Goal: Task Accomplishment & Management: Manage account settings

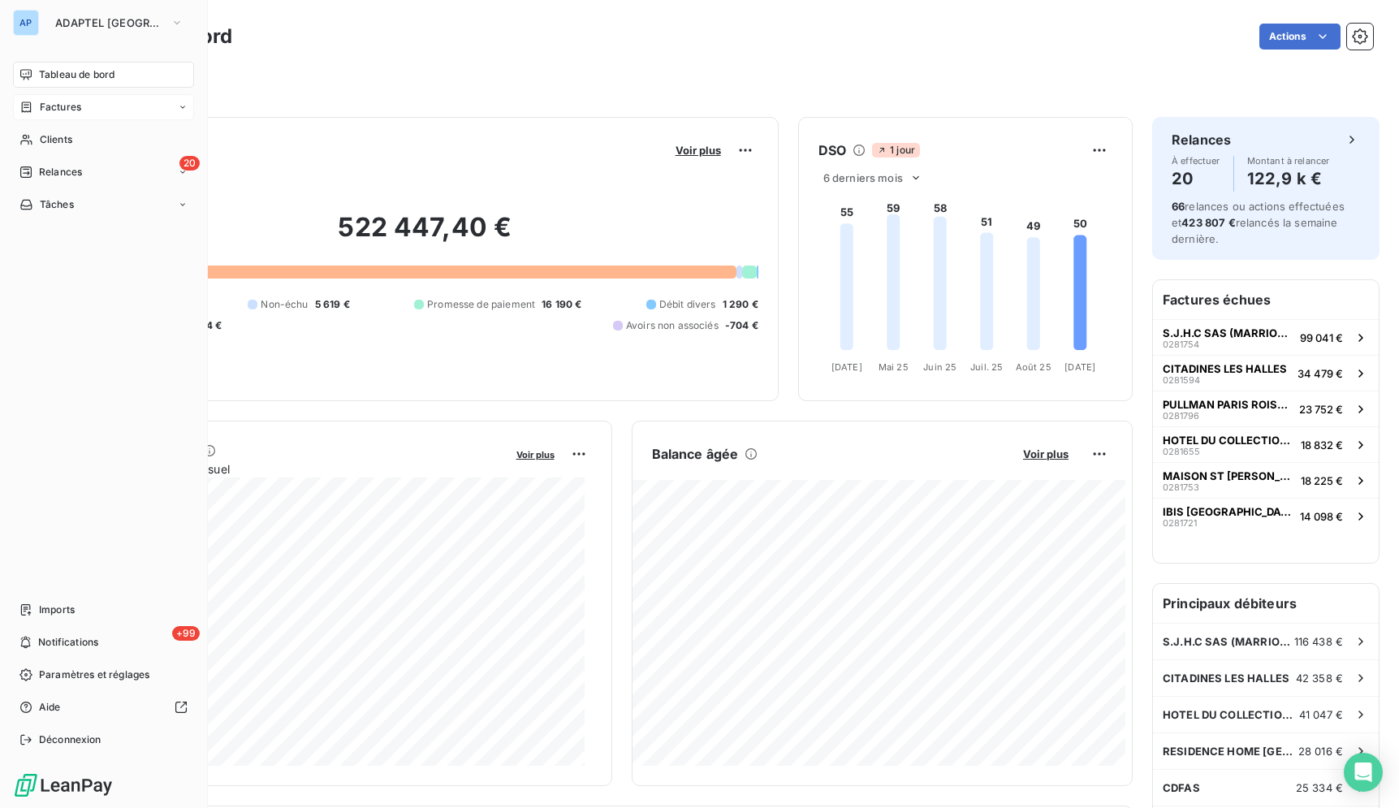
click at [33, 110] on div "Factures" at bounding box center [50, 107] width 62 height 15
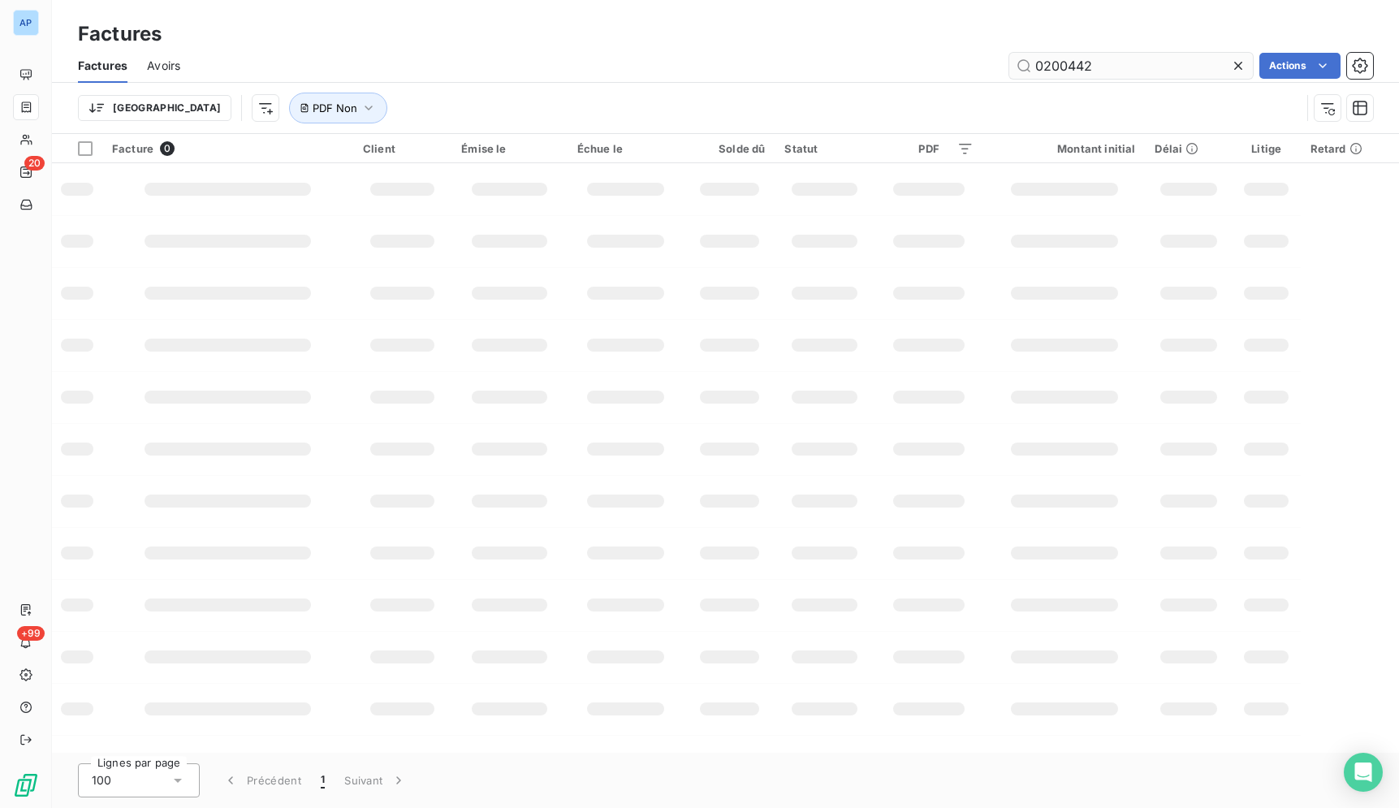
click at [1226, 61] on input "0200442" at bounding box center [1131, 66] width 244 height 26
click at [1235, 60] on icon at bounding box center [1238, 66] width 16 height 16
click at [1170, 65] on input "text" at bounding box center [1131, 66] width 244 height 26
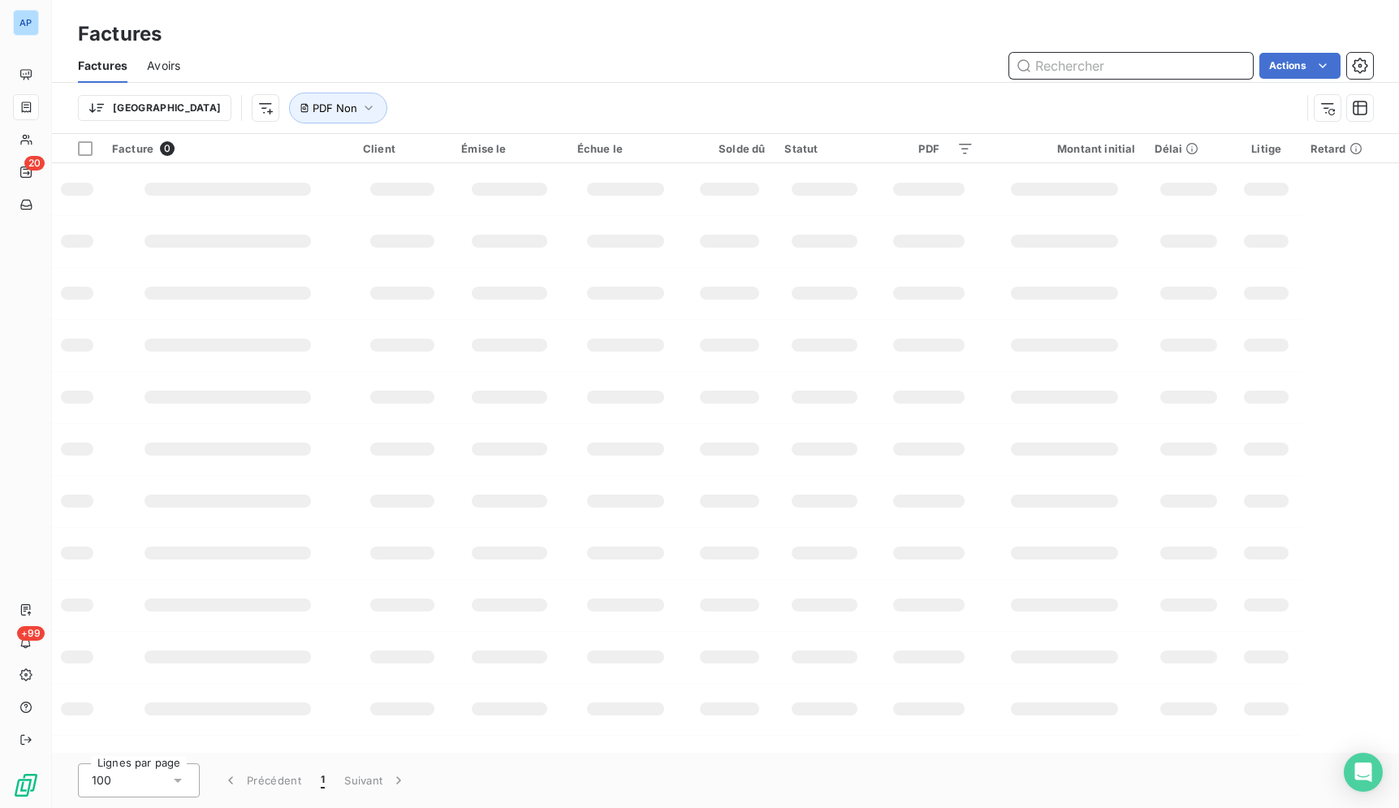
click at [1170, 65] on input "text" at bounding box center [1131, 66] width 244 height 26
paste input "0200442"
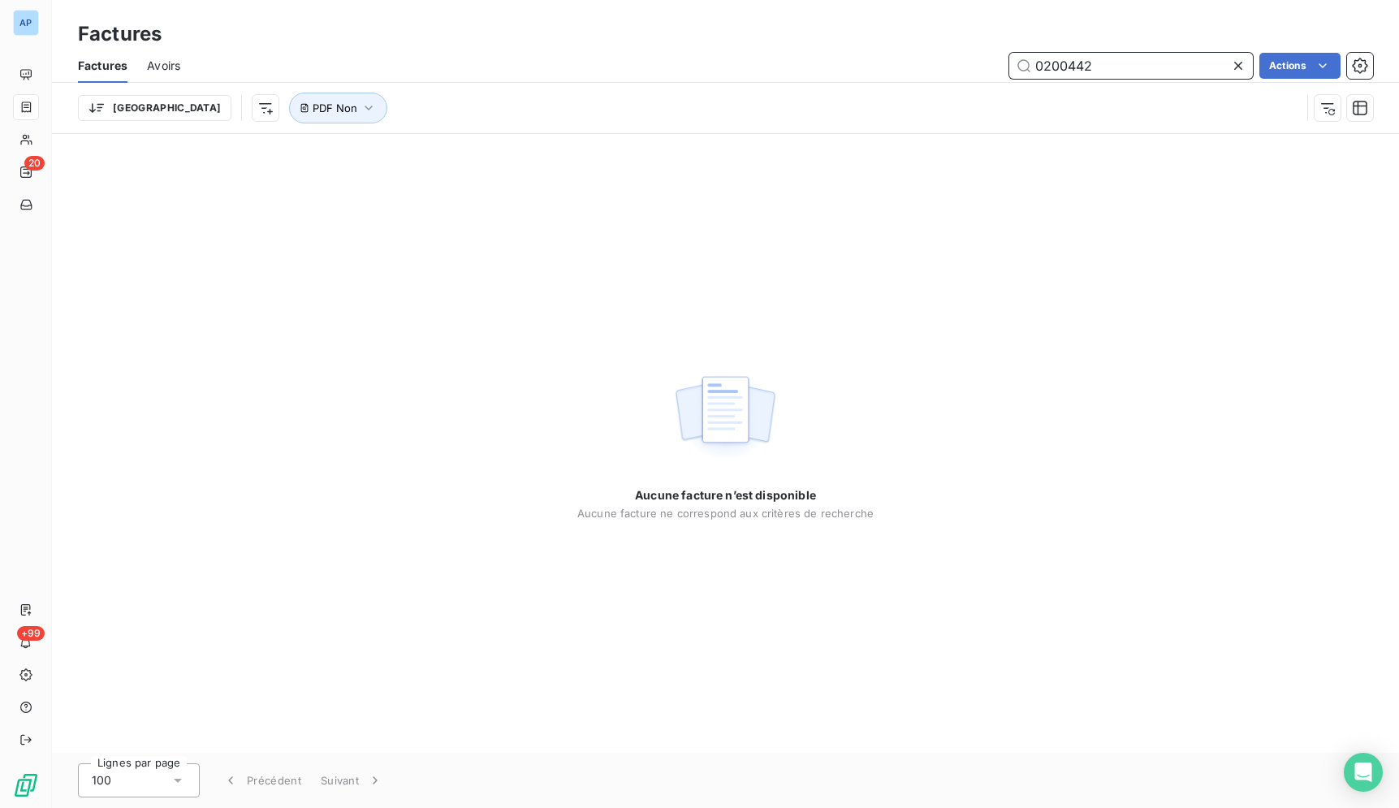
type input "0200442"
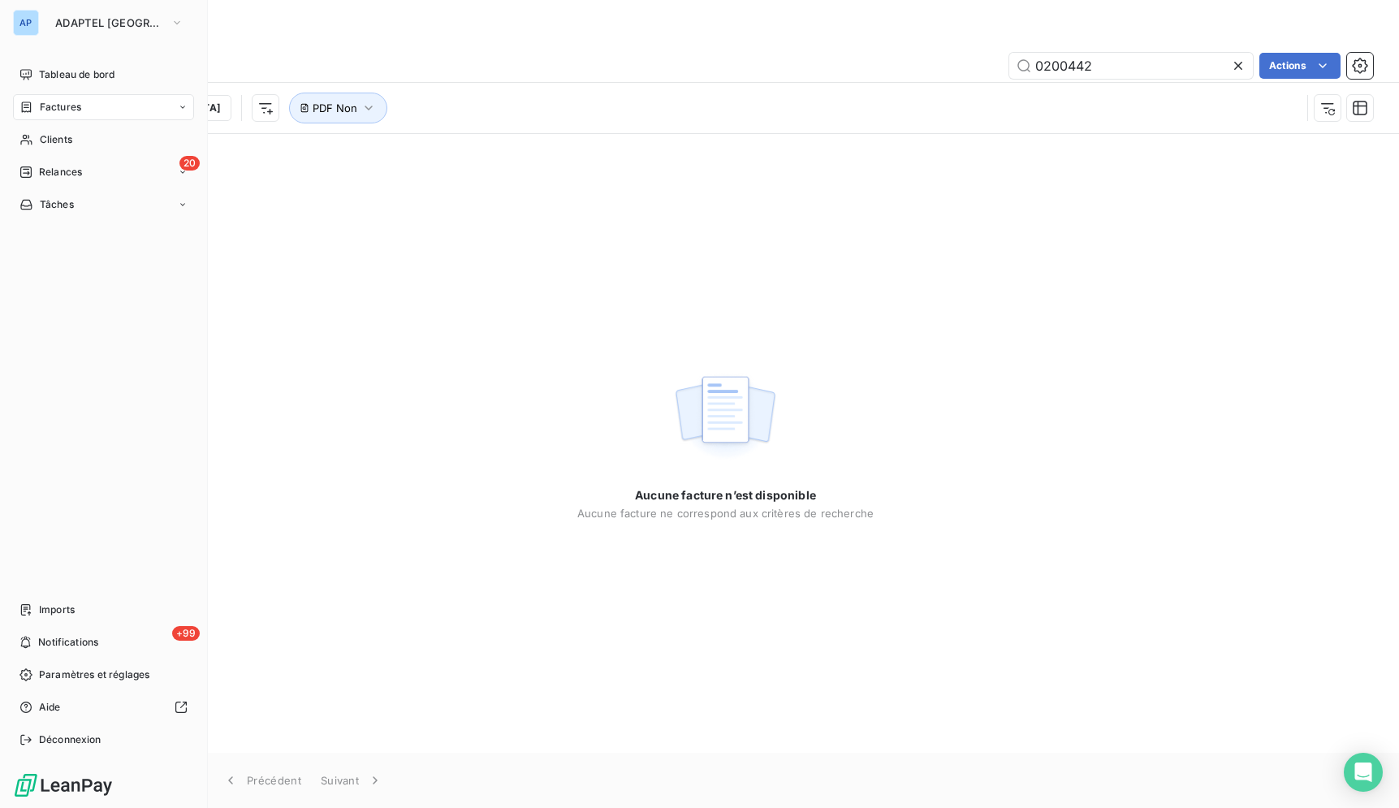
click at [30, 31] on div "AP" at bounding box center [26, 23] width 26 height 26
click at [71, 19] on span "ADAPTEL [GEOGRAPHIC_DATA]" at bounding box center [109, 22] width 109 height 13
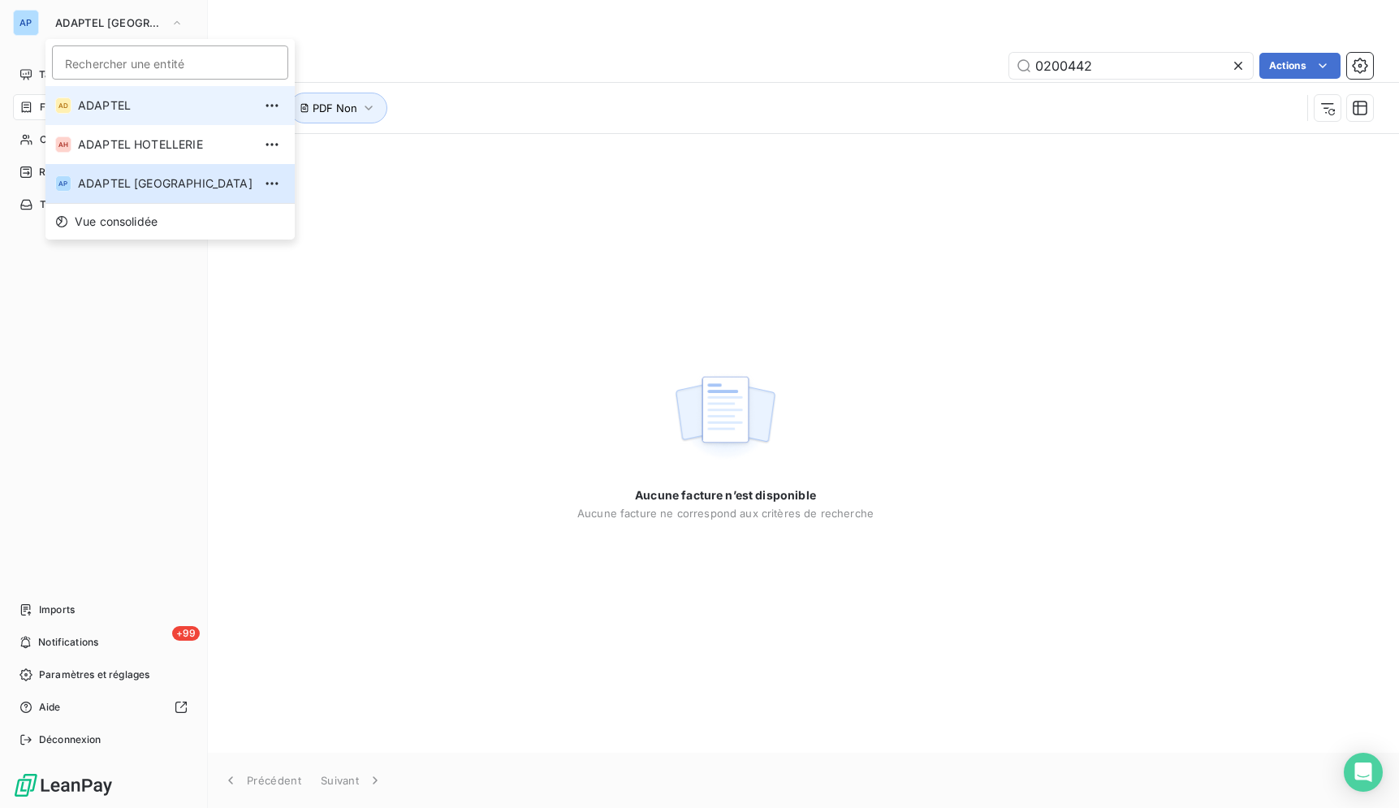
click at [134, 106] on span "ADAPTEL" at bounding box center [165, 105] width 175 height 16
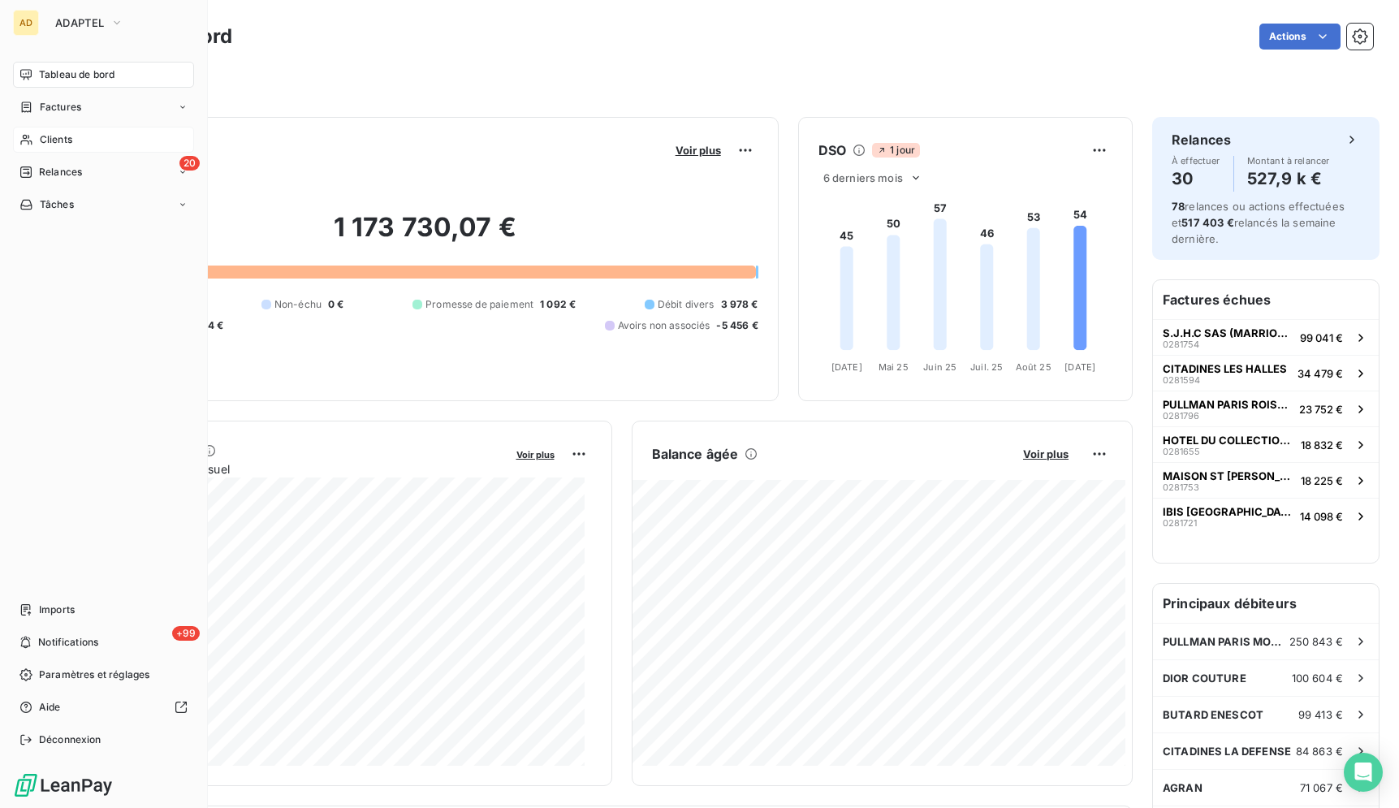
click at [65, 141] on span "Clients" at bounding box center [56, 139] width 32 height 15
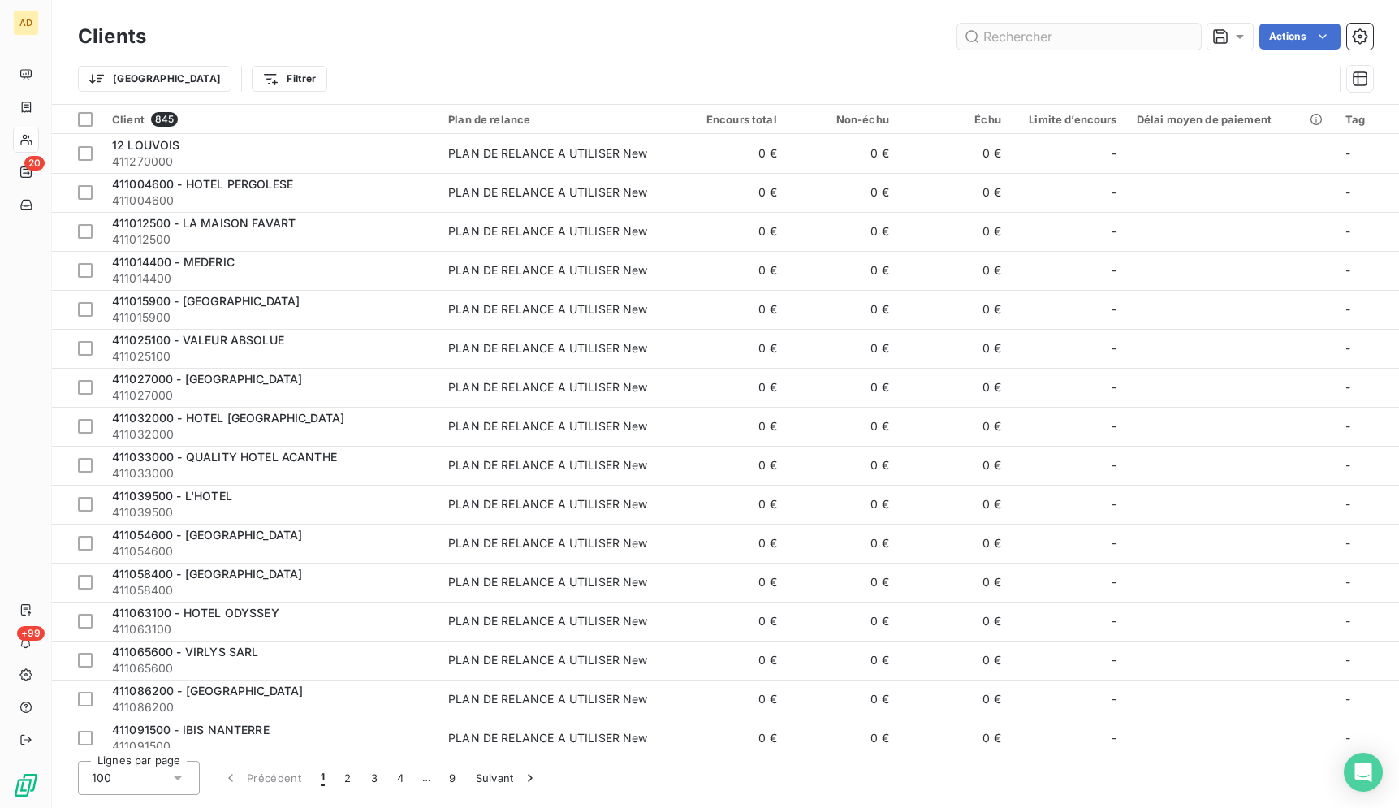
click at [1061, 41] on input "text" at bounding box center [1079, 37] width 244 height 26
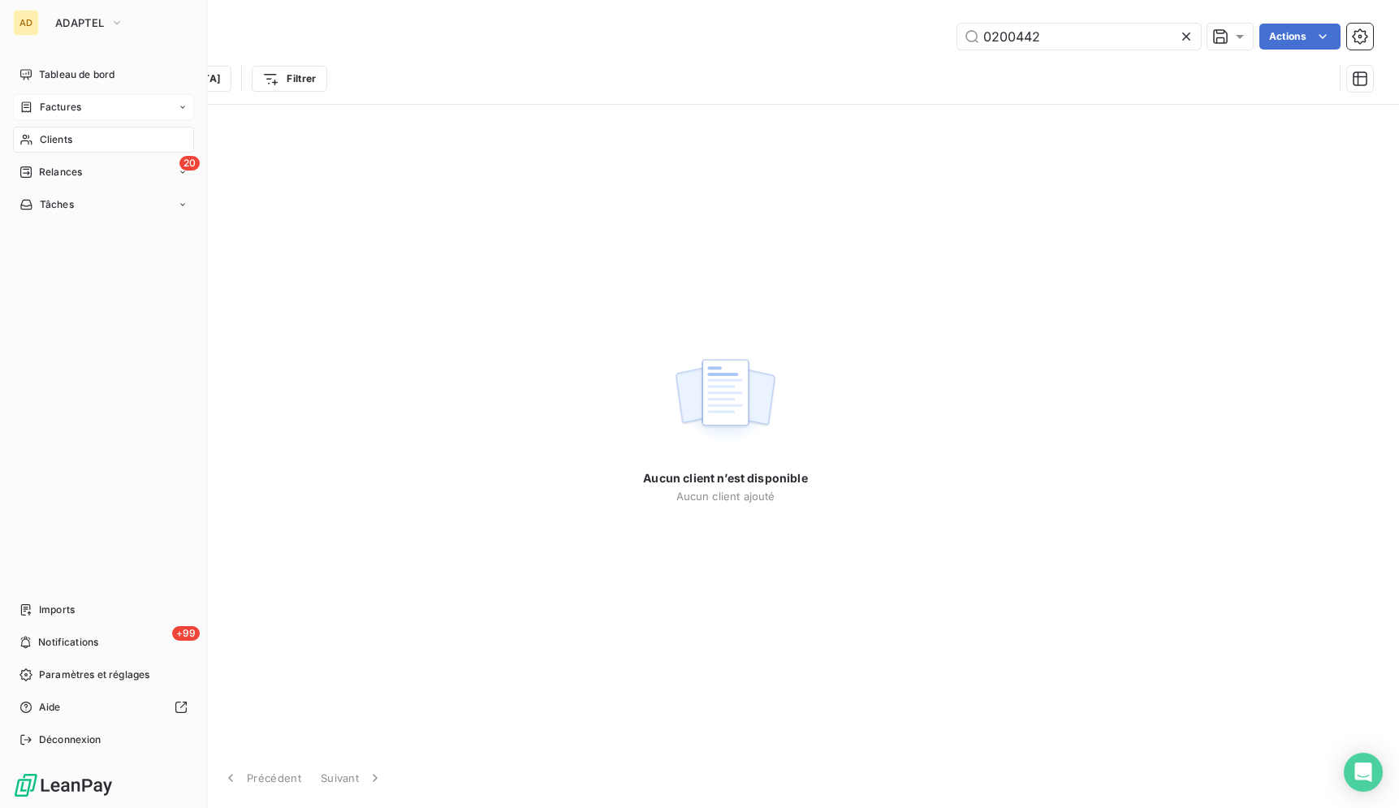
type input "0200442"
click at [114, 110] on div "Factures" at bounding box center [103, 107] width 181 height 26
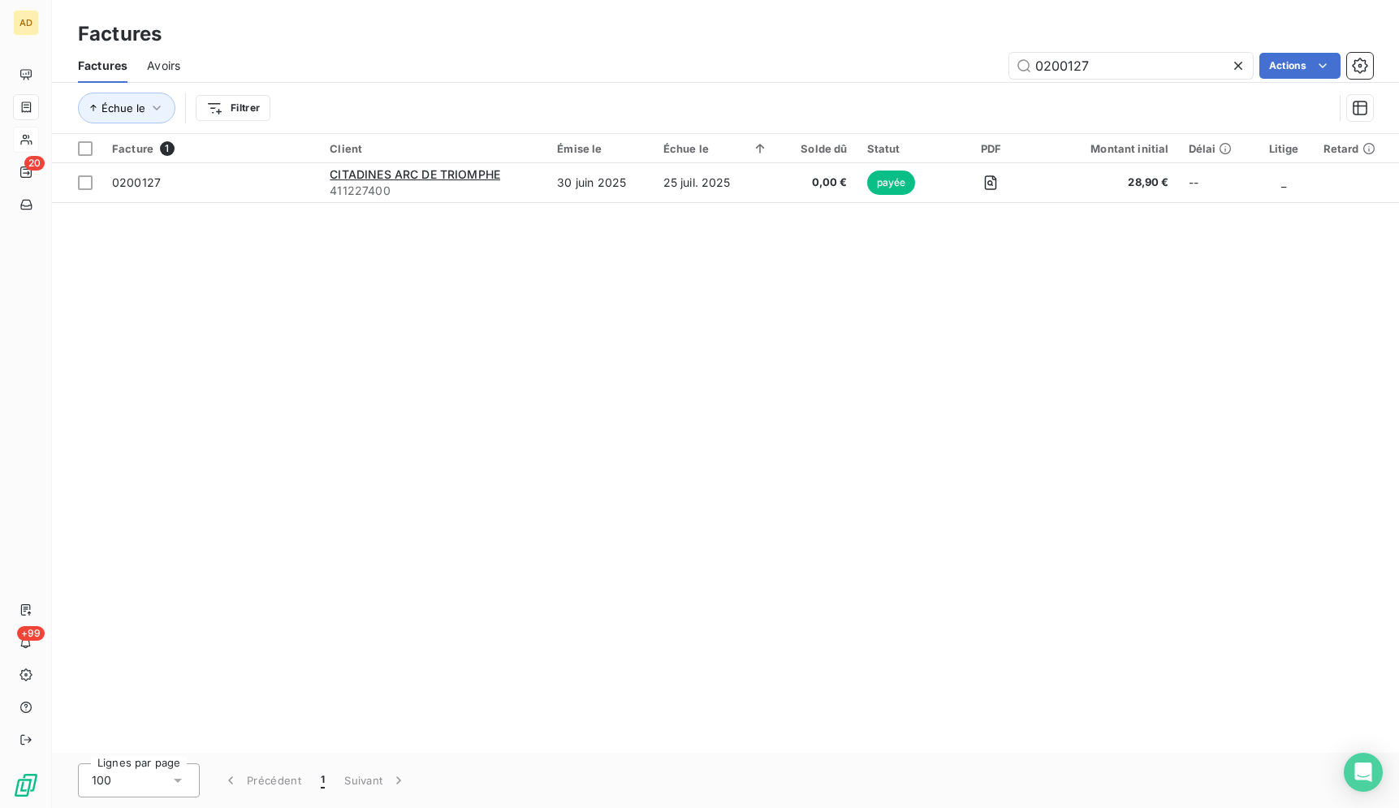
click at [1234, 62] on icon at bounding box center [1238, 66] width 16 height 16
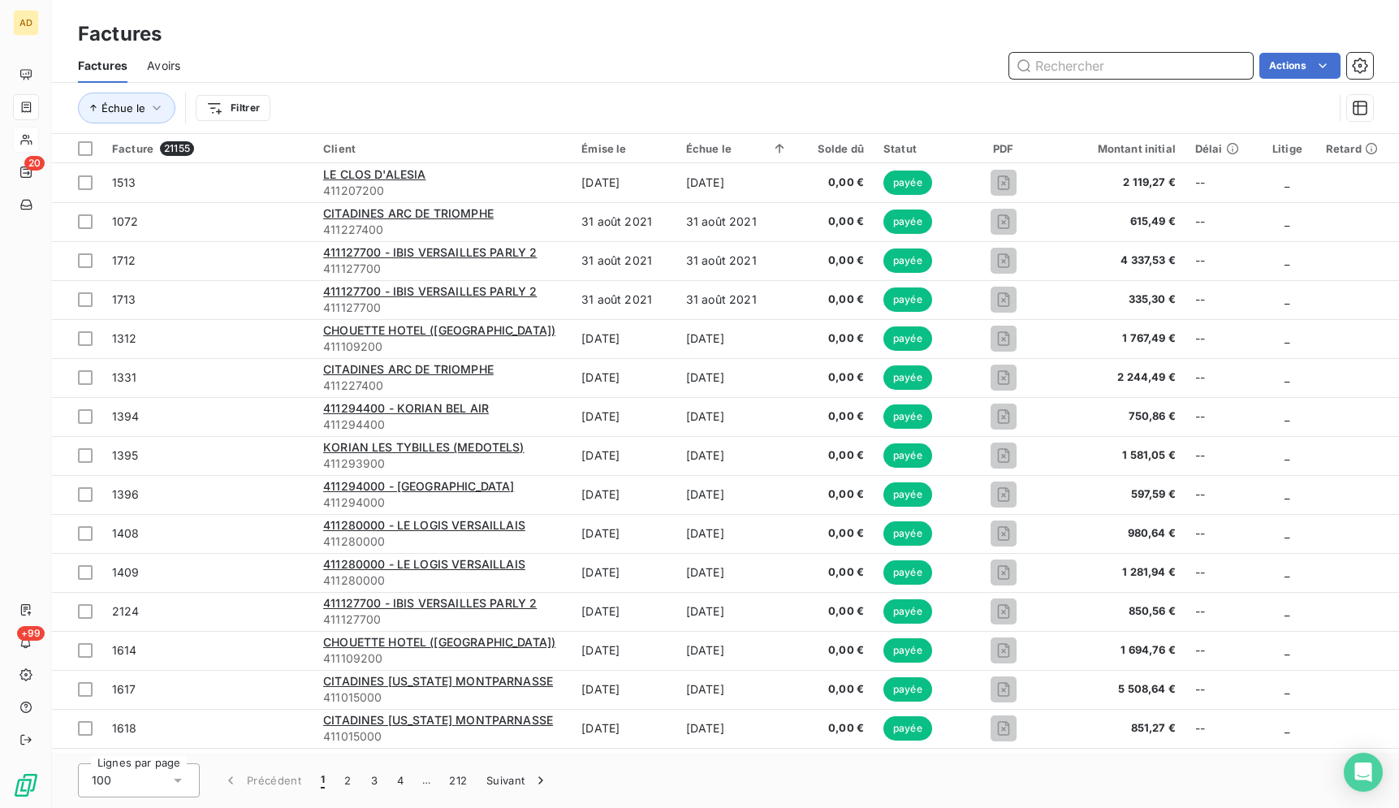
paste input "0200442"
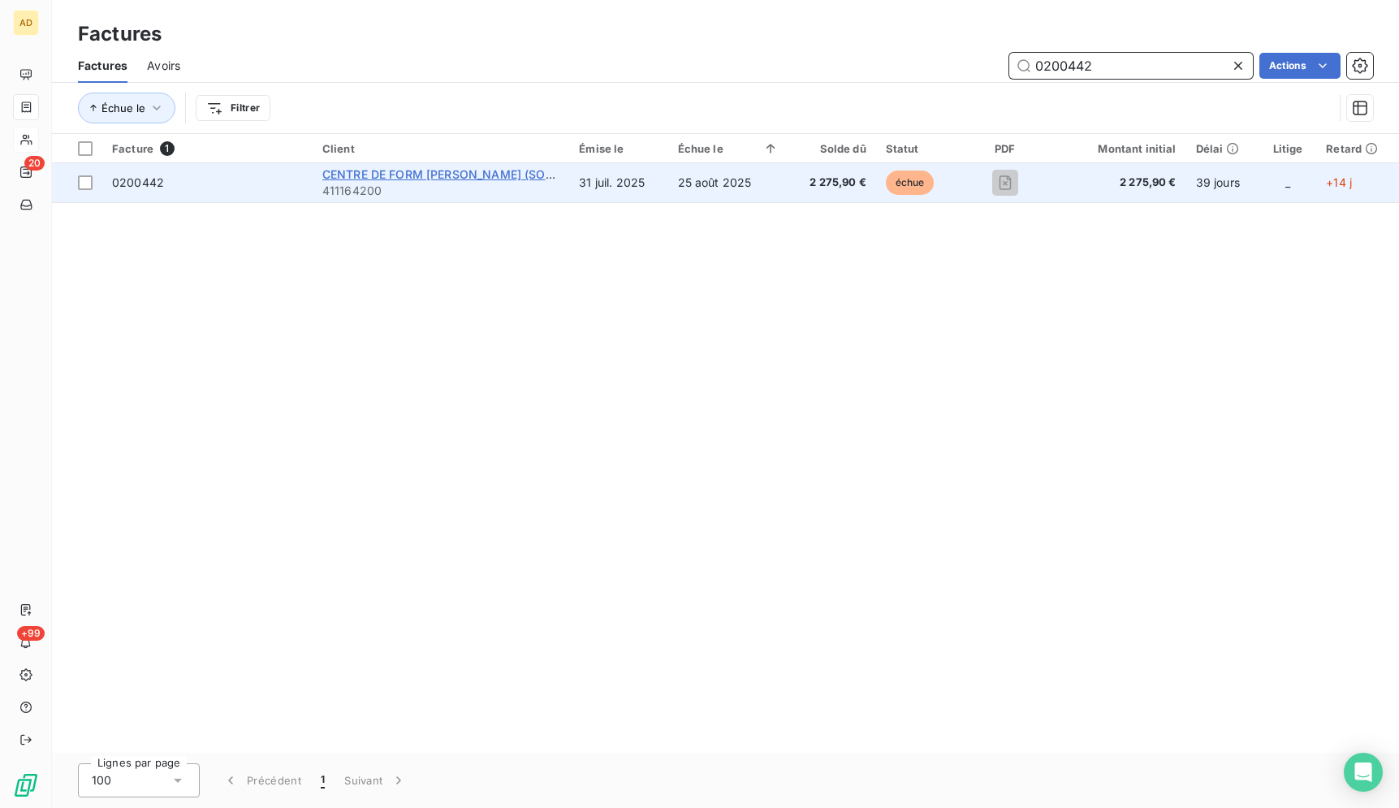
type input "0200442"
click at [448, 176] on span "CENTRE DE FORM [PERSON_NAME] (SOMMET EDUCATION)" at bounding box center [489, 174] width 334 height 14
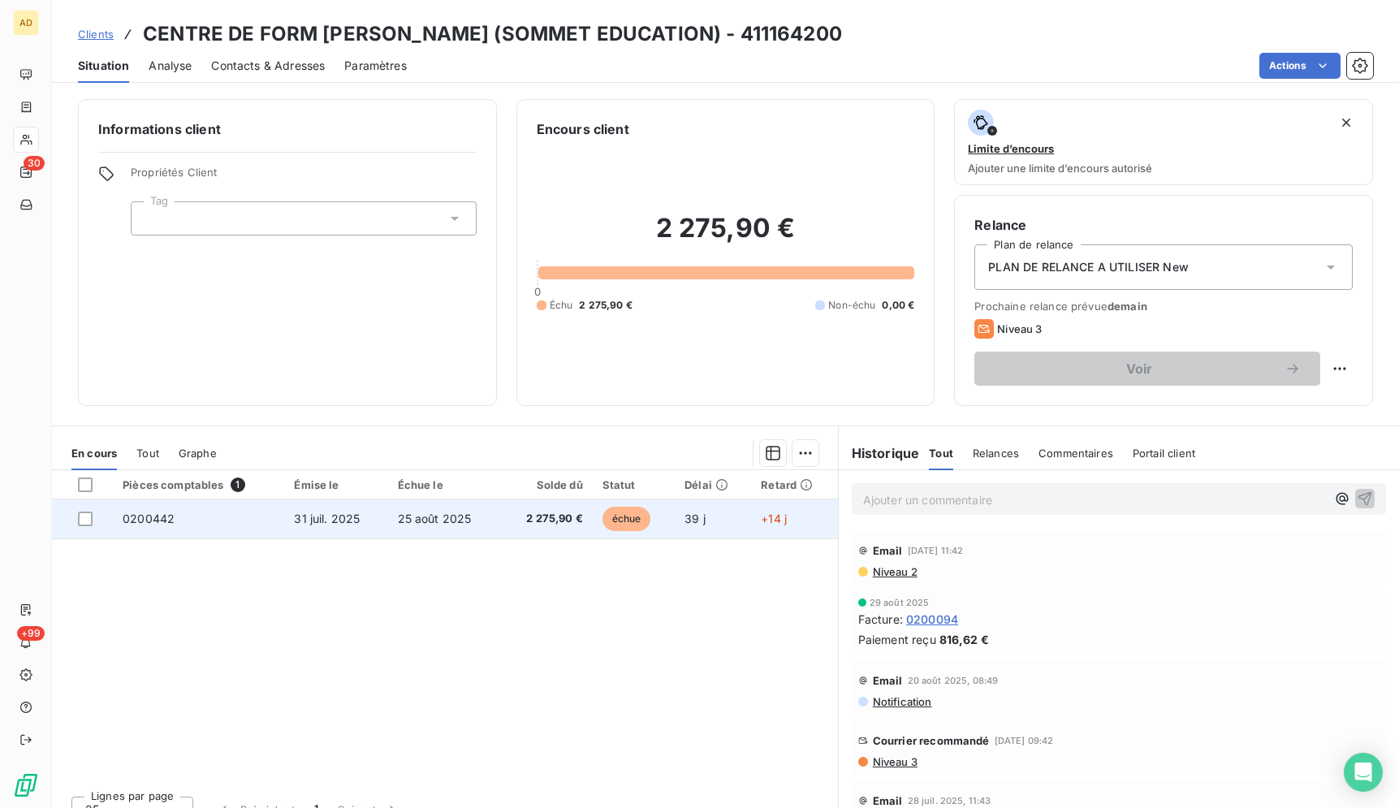
click at [388, 508] on td "25 août 2025" at bounding box center [444, 518] width 113 height 39
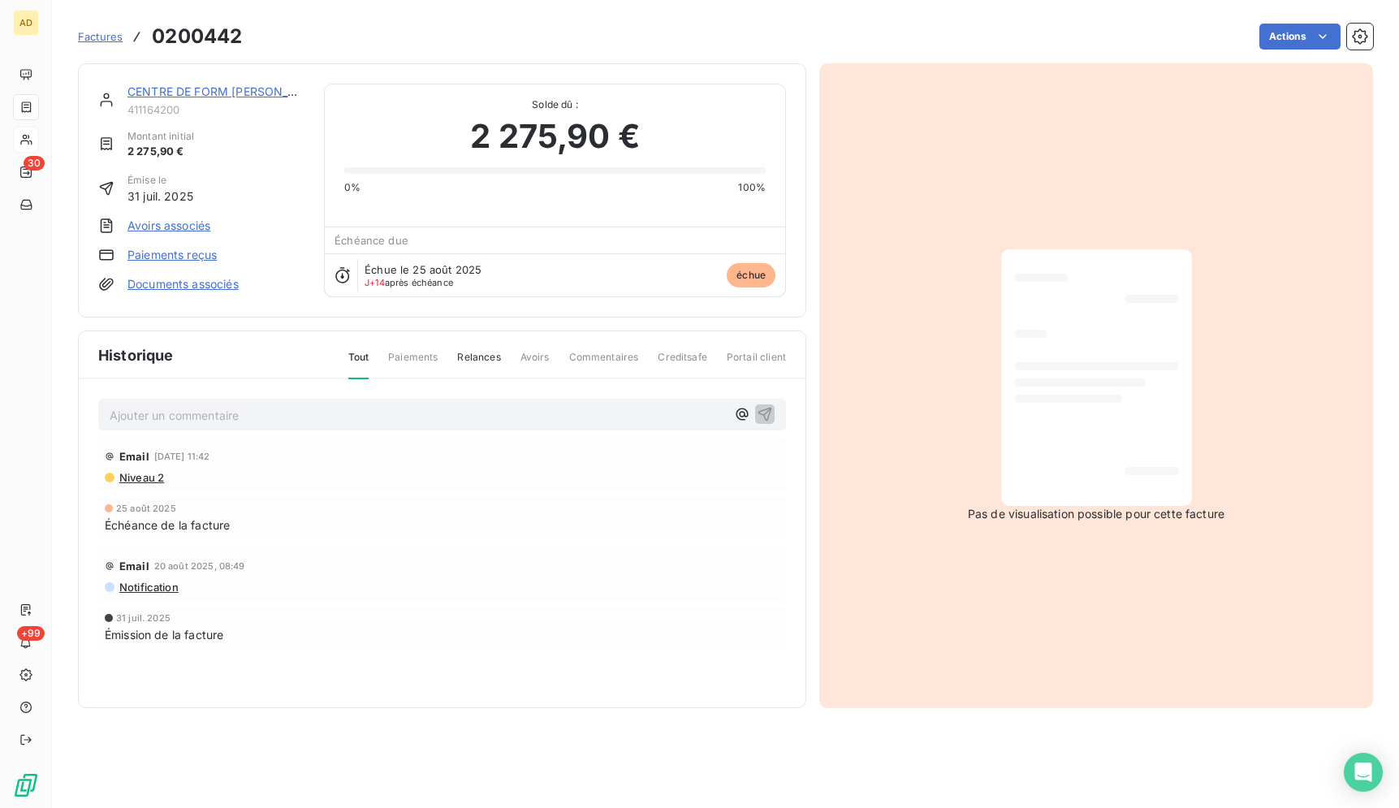
drag, startPoint x: 219, startPoint y: 96, endPoint x: 225, endPoint y: 104, distance: 9.9
click at [223, 100] on div "CENTRE DE FORM [PERSON_NAME] (SOMMET EDUCATION)" at bounding box center [215, 92] width 177 height 16
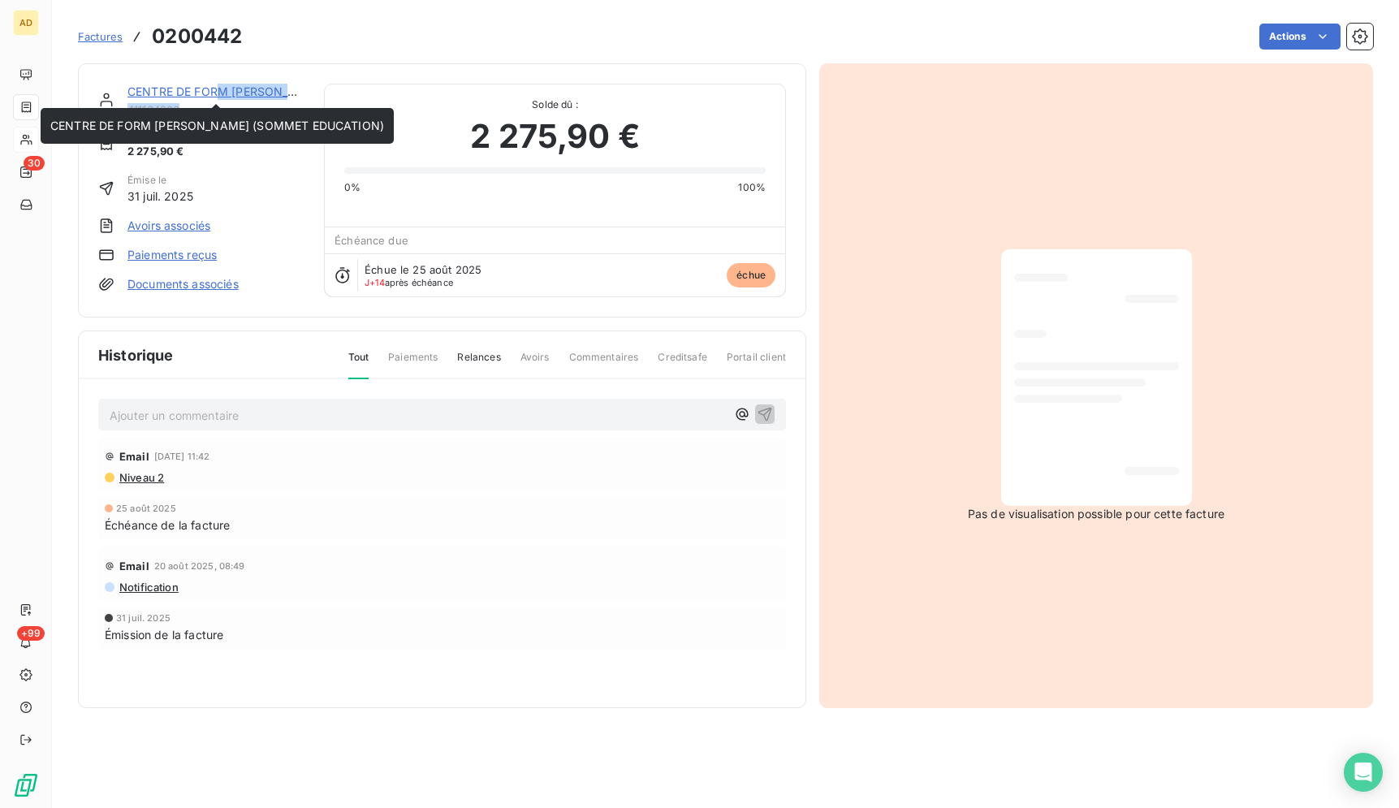
click at [234, 93] on link "CENTRE DE FORM [PERSON_NAME] (SOMMET EDUCATION)" at bounding box center [294, 91] width 334 height 14
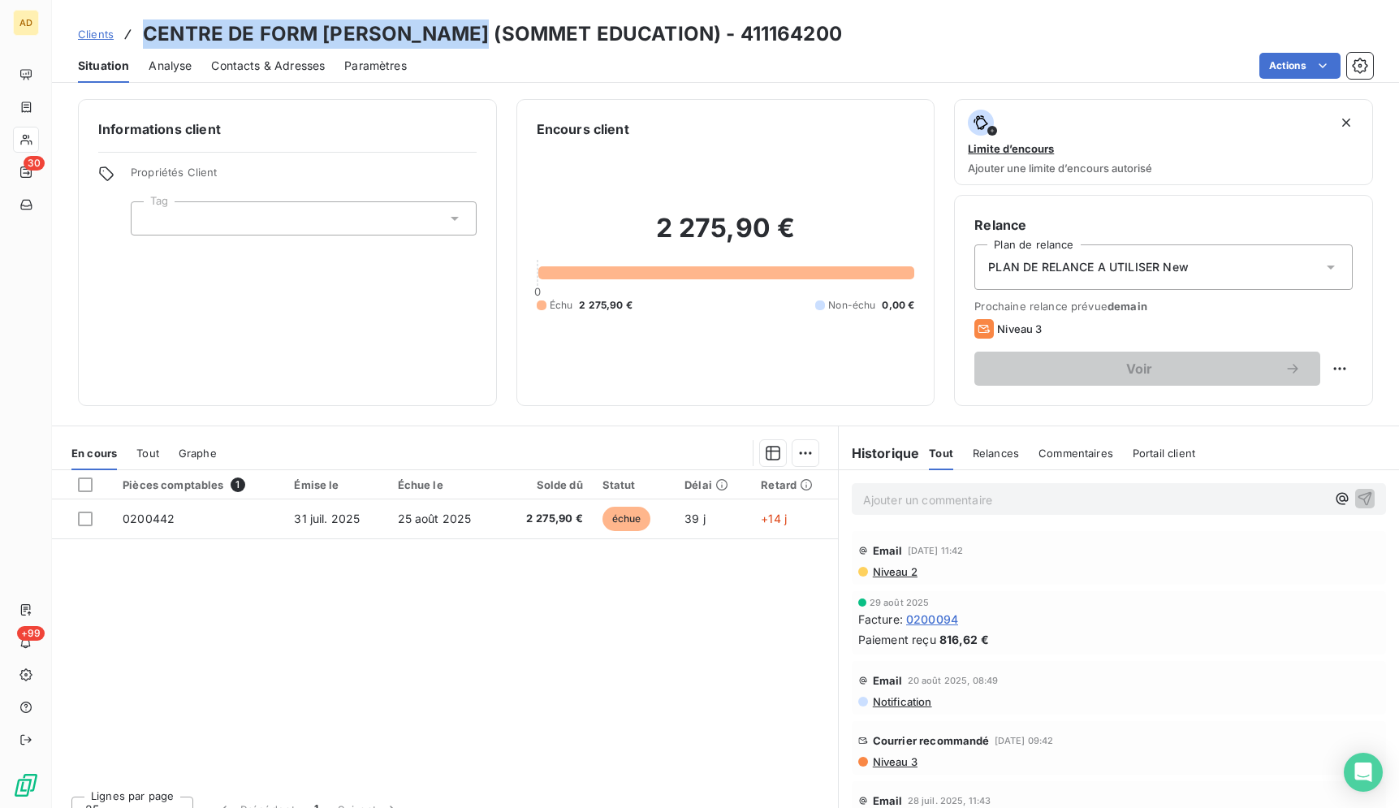
drag, startPoint x: 481, startPoint y: 33, endPoint x: 146, endPoint y: 36, distance: 334.4
click at [146, 36] on h3 "CENTRE DE FORM [PERSON_NAME] (SOMMET EDUCATION) - 411164200" at bounding box center [492, 33] width 699 height 29
copy h3 "CENTRE DE FORM [PERSON_NAME]"
click at [235, 72] on span "Contacts & Adresses" at bounding box center [268, 66] width 114 height 16
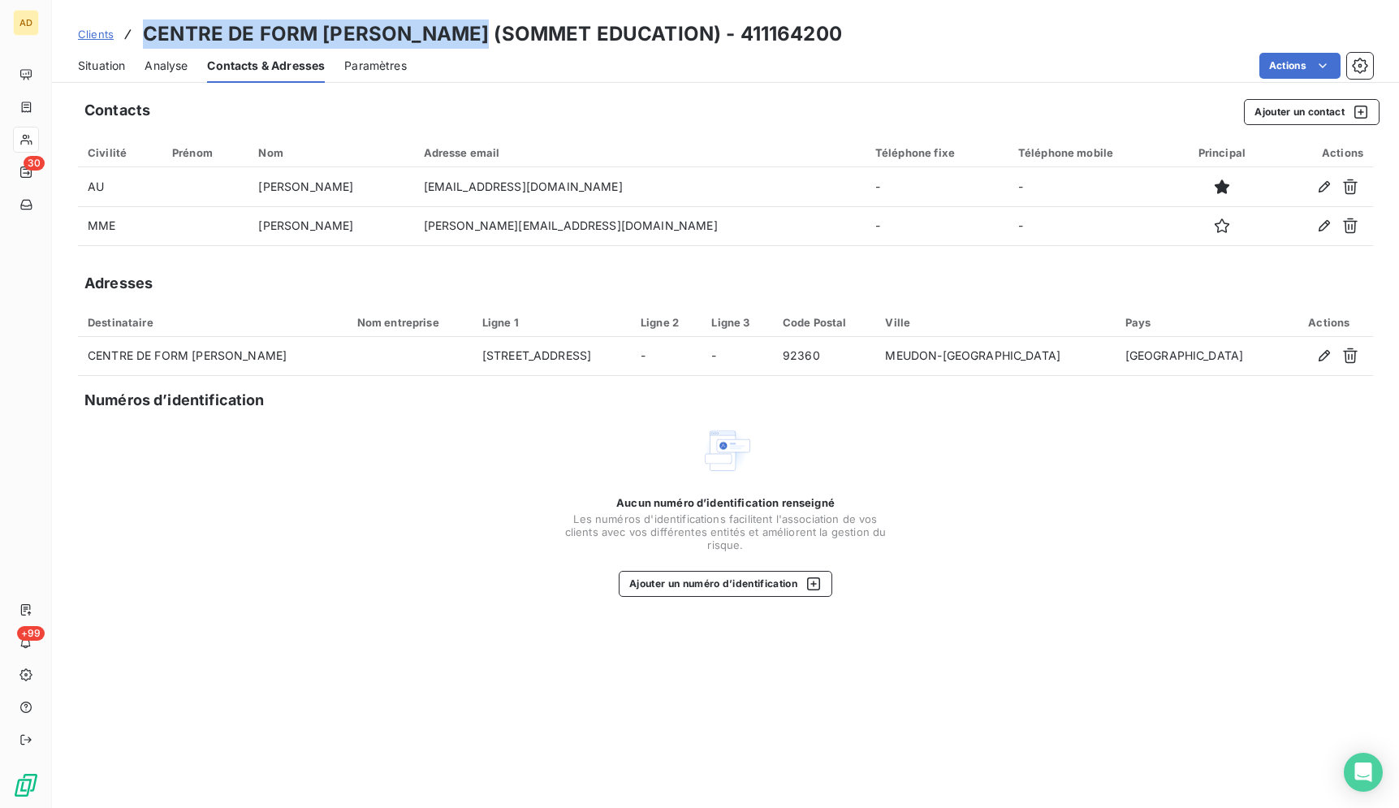
click at [103, 61] on span "Situation" at bounding box center [101, 66] width 47 height 16
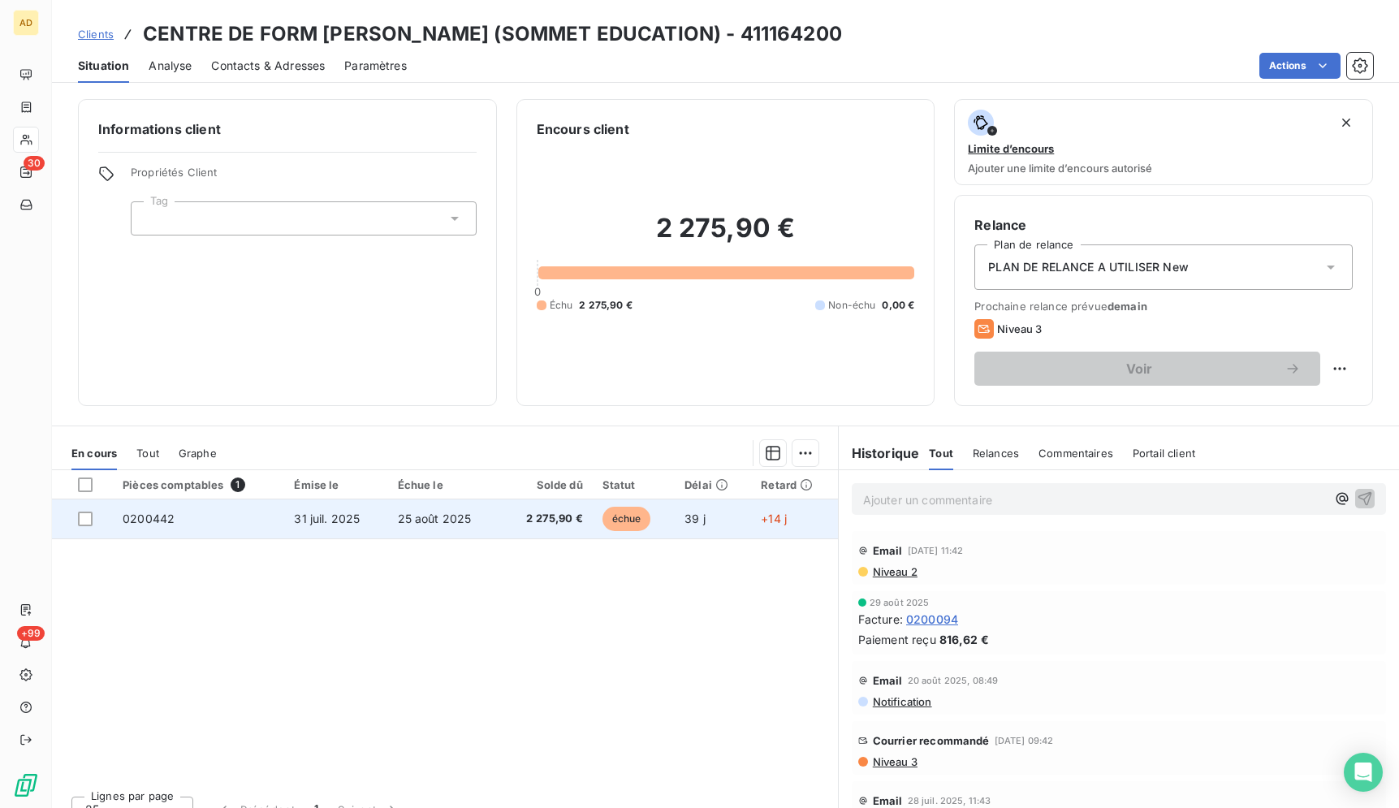
click at [195, 518] on td "0200442" at bounding box center [198, 518] width 171 height 39
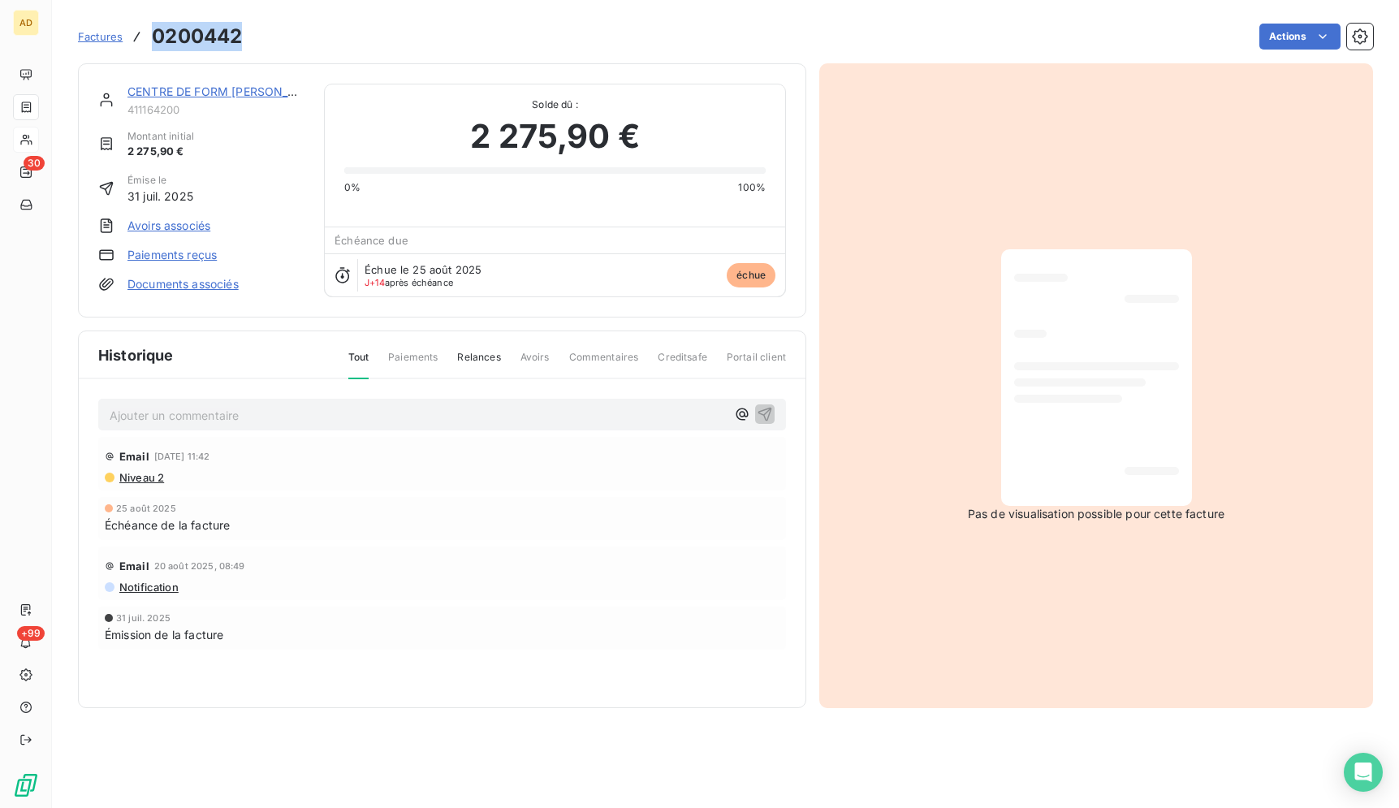
drag, startPoint x: 262, startPoint y: 38, endPoint x: 149, endPoint y: 48, distance: 114.1
click at [149, 48] on div "Factures 0200442 Actions" at bounding box center [725, 36] width 1295 height 34
copy h3 "0200442"
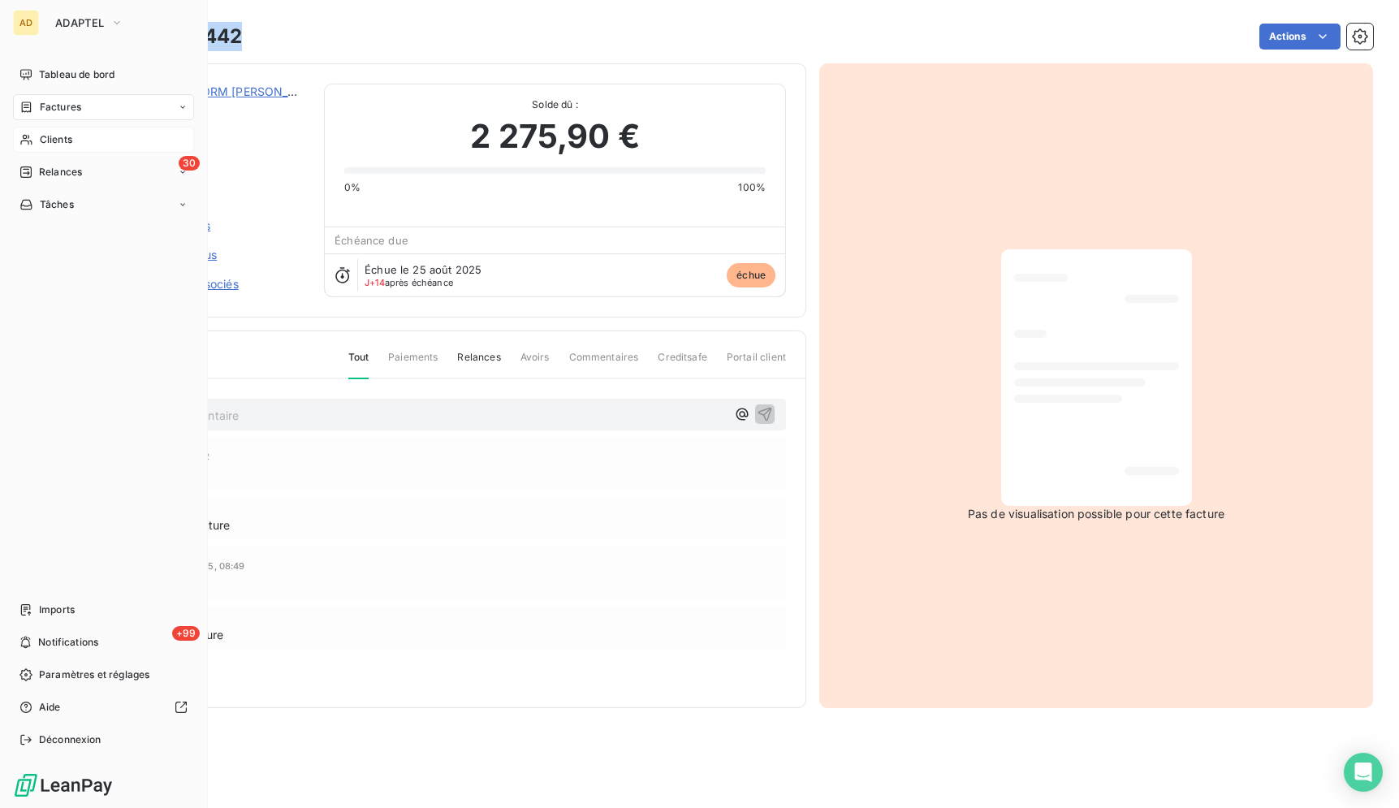
click at [34, 21] on div "AD" at bounding box center [26, 23] width 26 height 26
click at [91, 136] on div "Clients" at bounding box center [103, 140] width 181 height 26
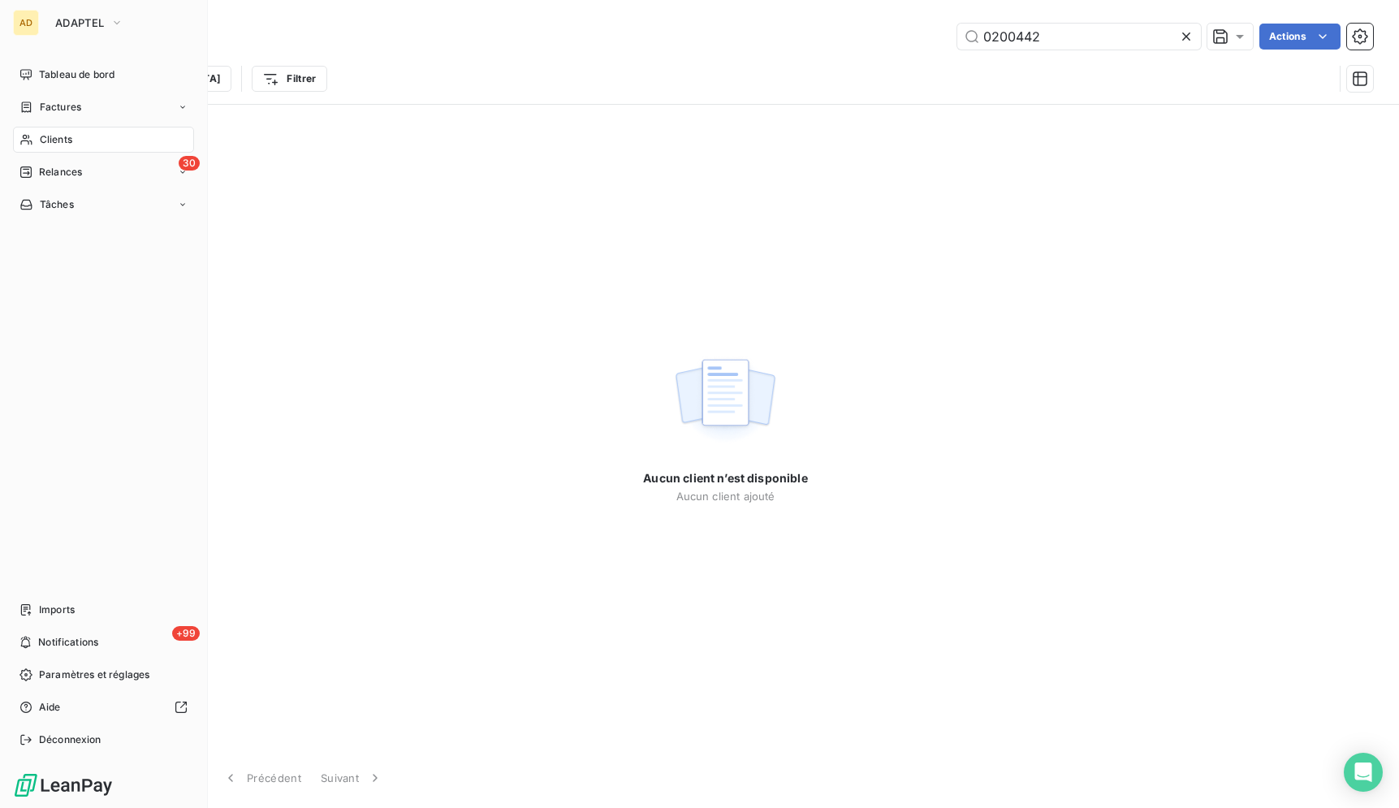
click at [42, 141] on span "Clients" at bounding box center [56, 139] width 32 height 15
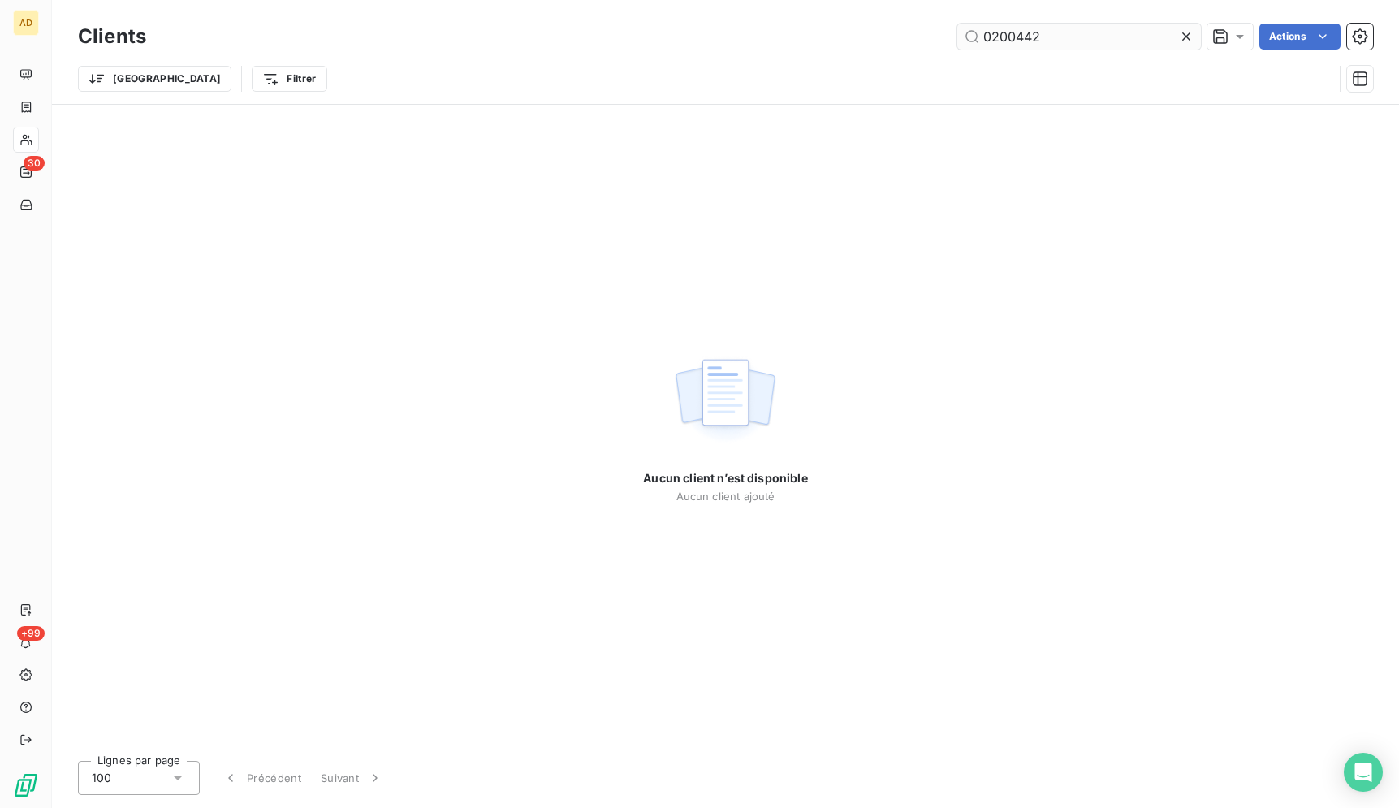
click at [1188, 39] on icon at bounding box center [1186, 36] width 8 height 8
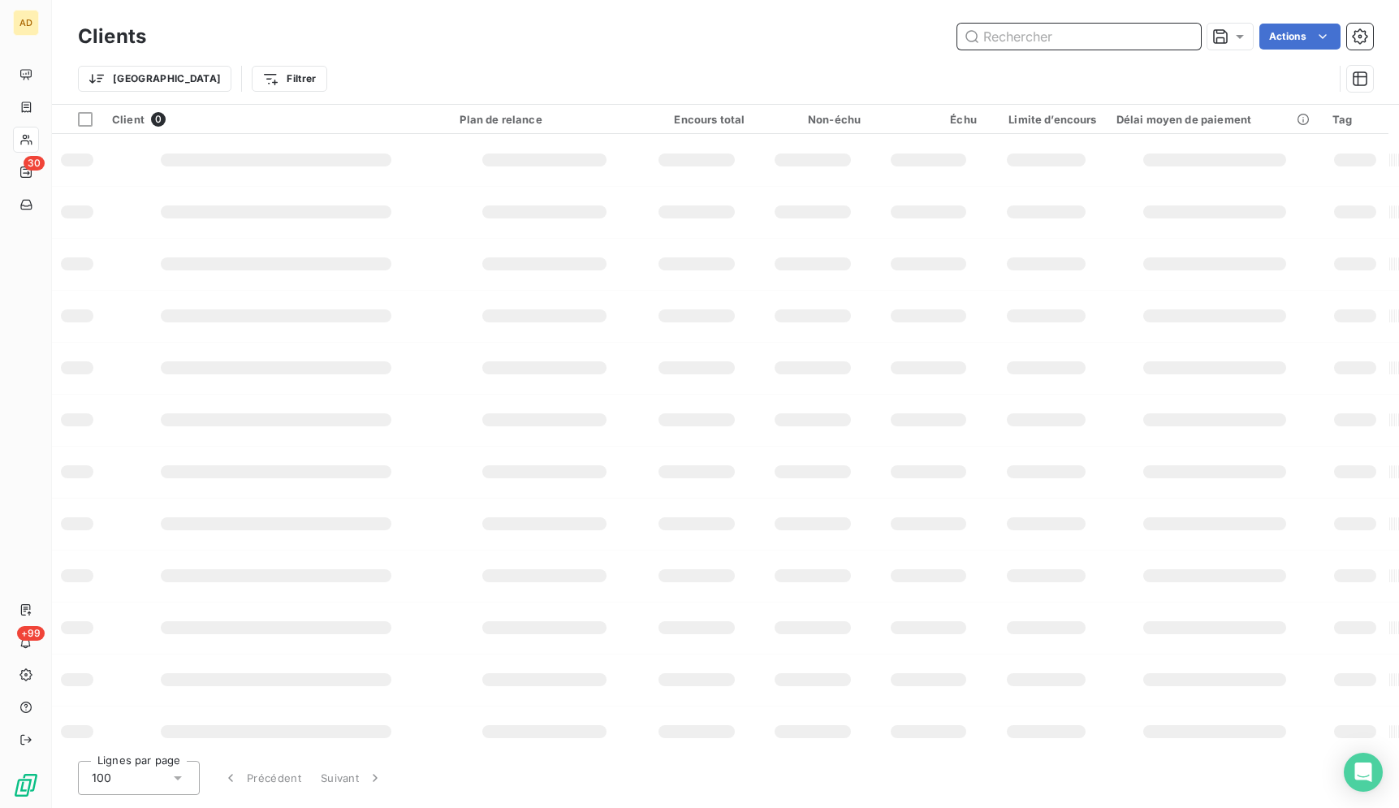
click at [1123, 40] on input "text" at bounding box center [1079, 37] width 244 height 26
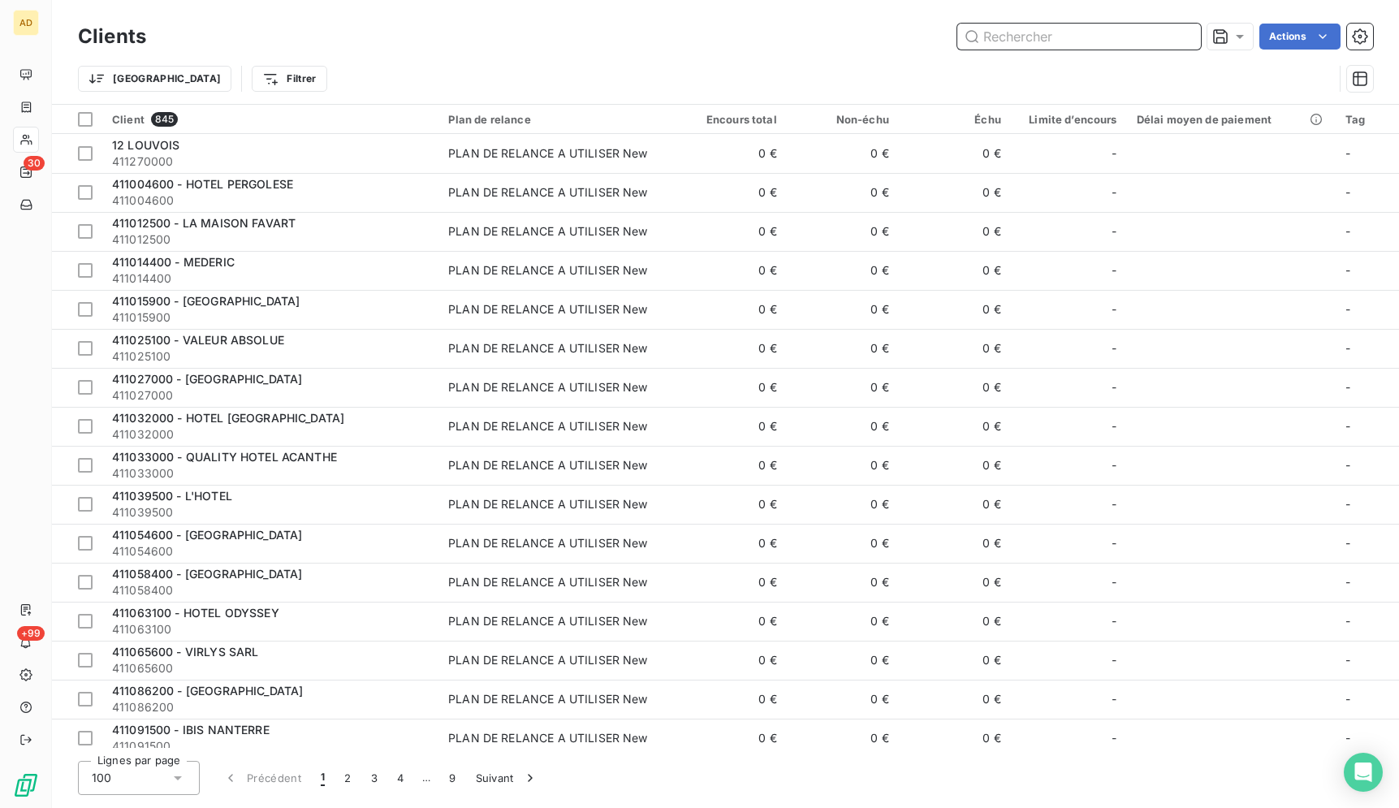
click at [1123, 40] on input "text" at bounding box center [1079, 37] width 244 height 26
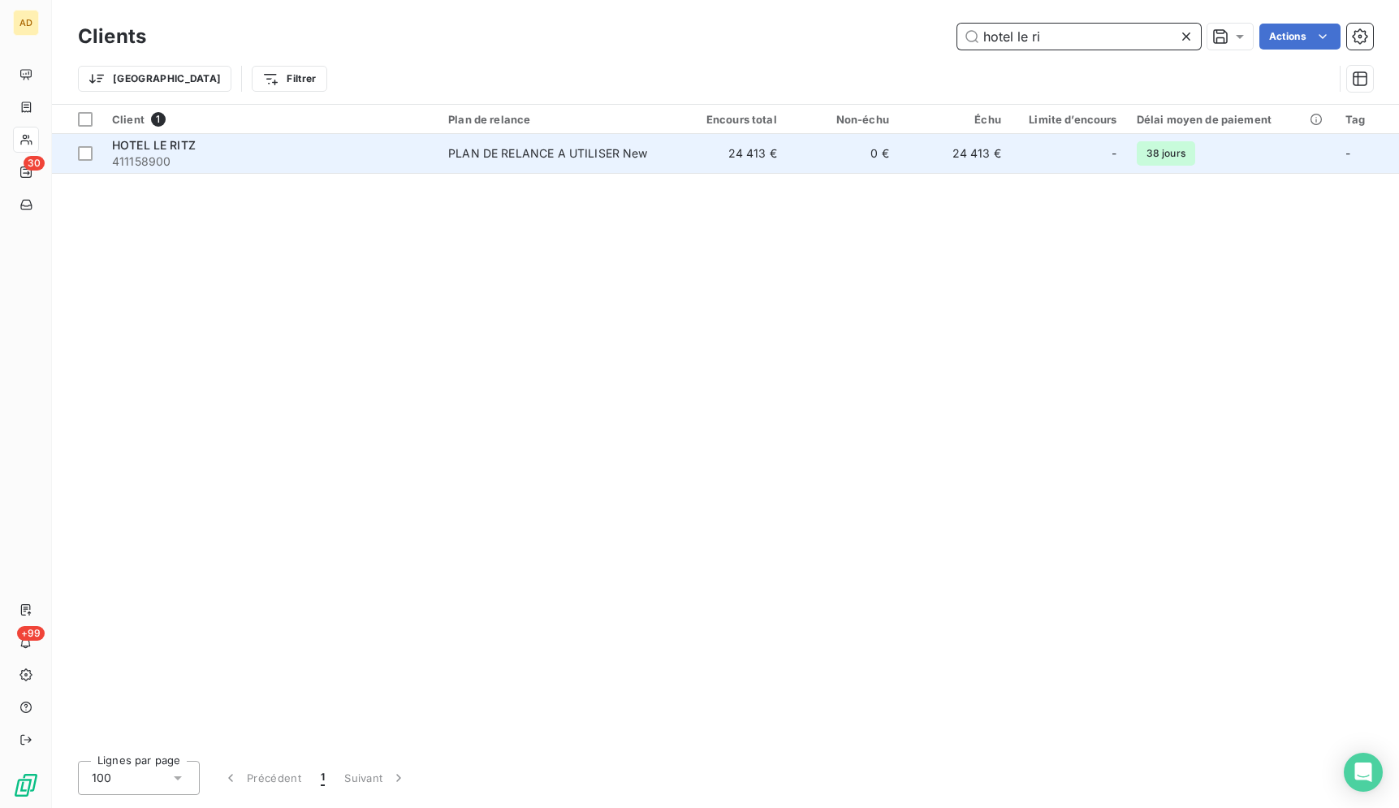
type input "hotel le ri"
click at [985, 151] on td "24 413 €" at bounding box center [955, 153] width 112 height 39
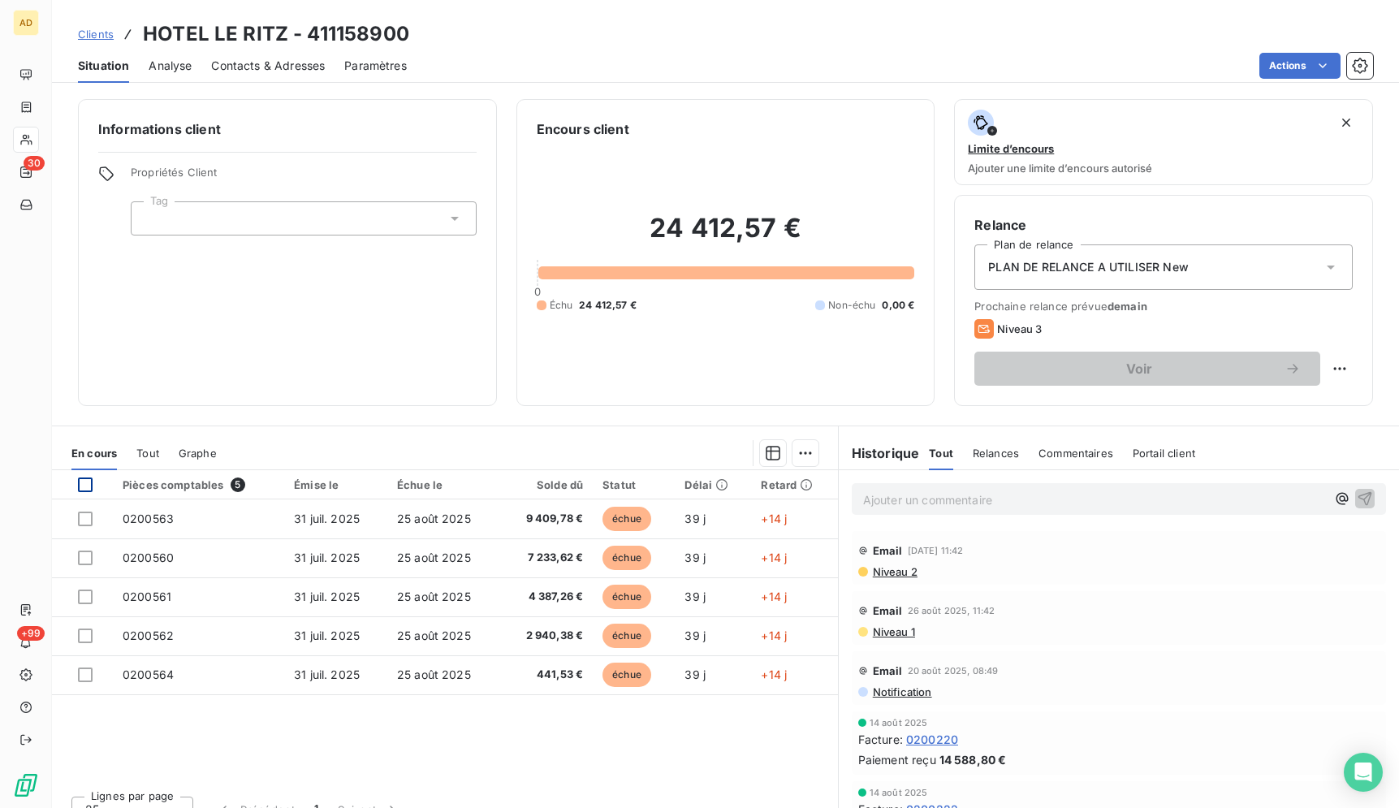
click at [84, 480] on div at bounding box center [85, 484] width 15 height 15
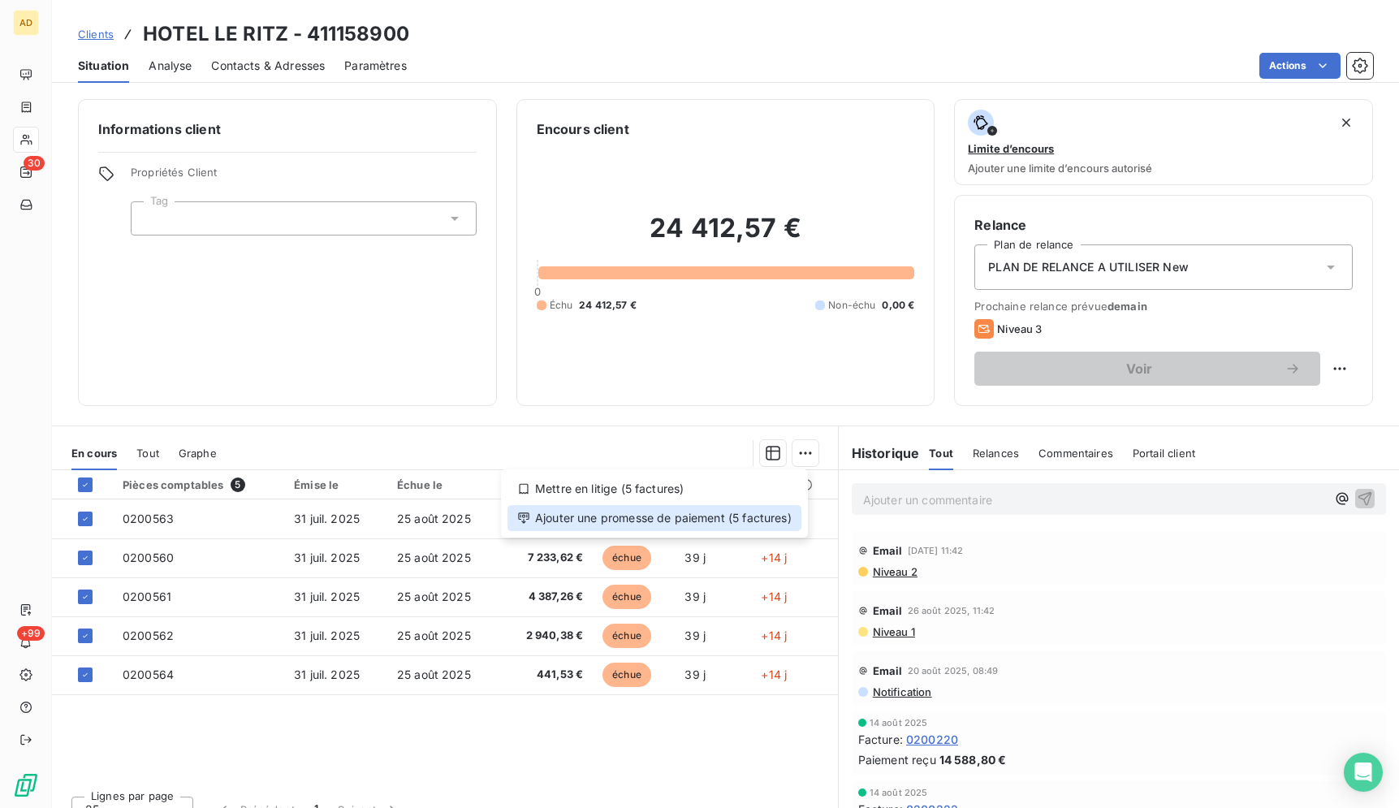
click at [680, 517] on div "Ajouter une promesse de paiement (5 factures)" at bounding box center [654, 518] width 294 height 26
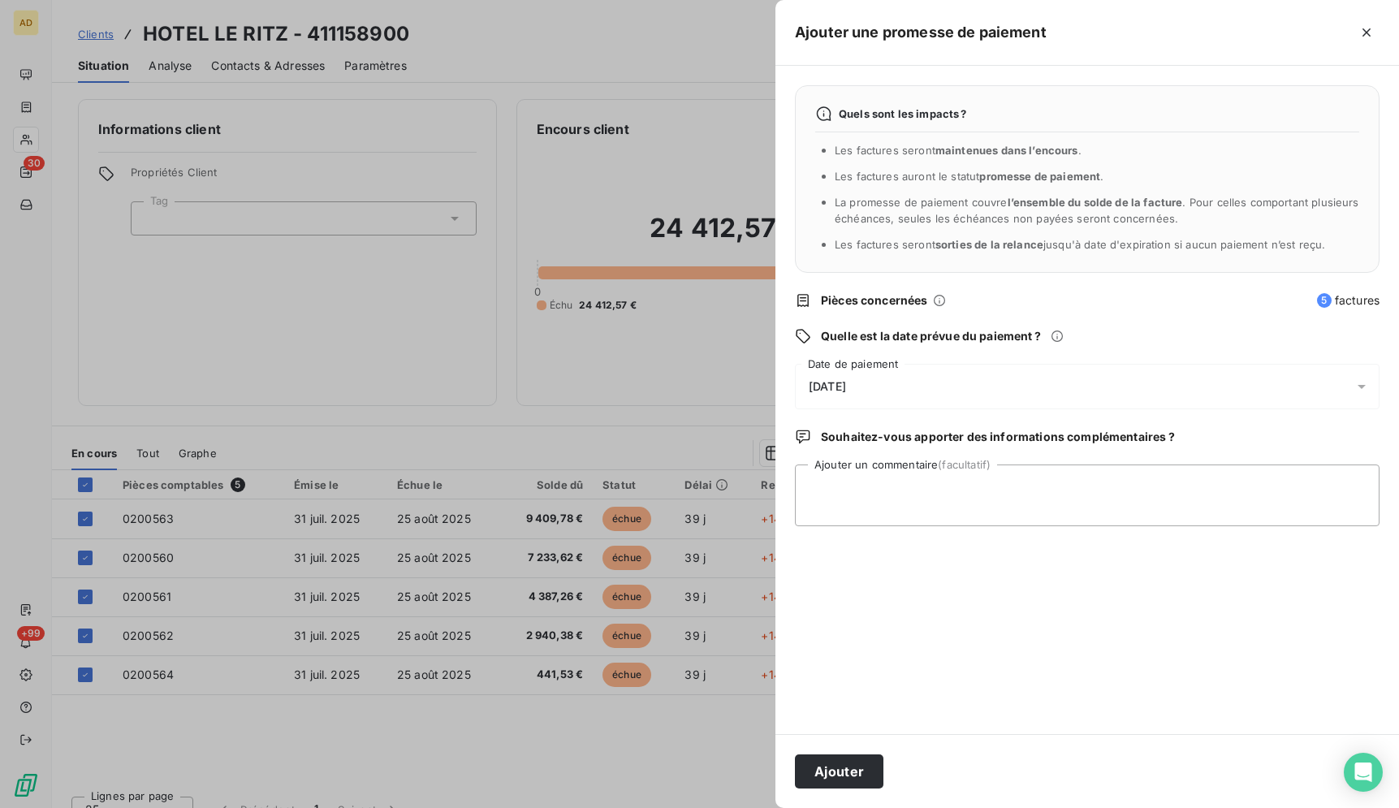
click at [972, 385] on div "[DATE]" at bounding box center [1087, 386] width 584 height 45
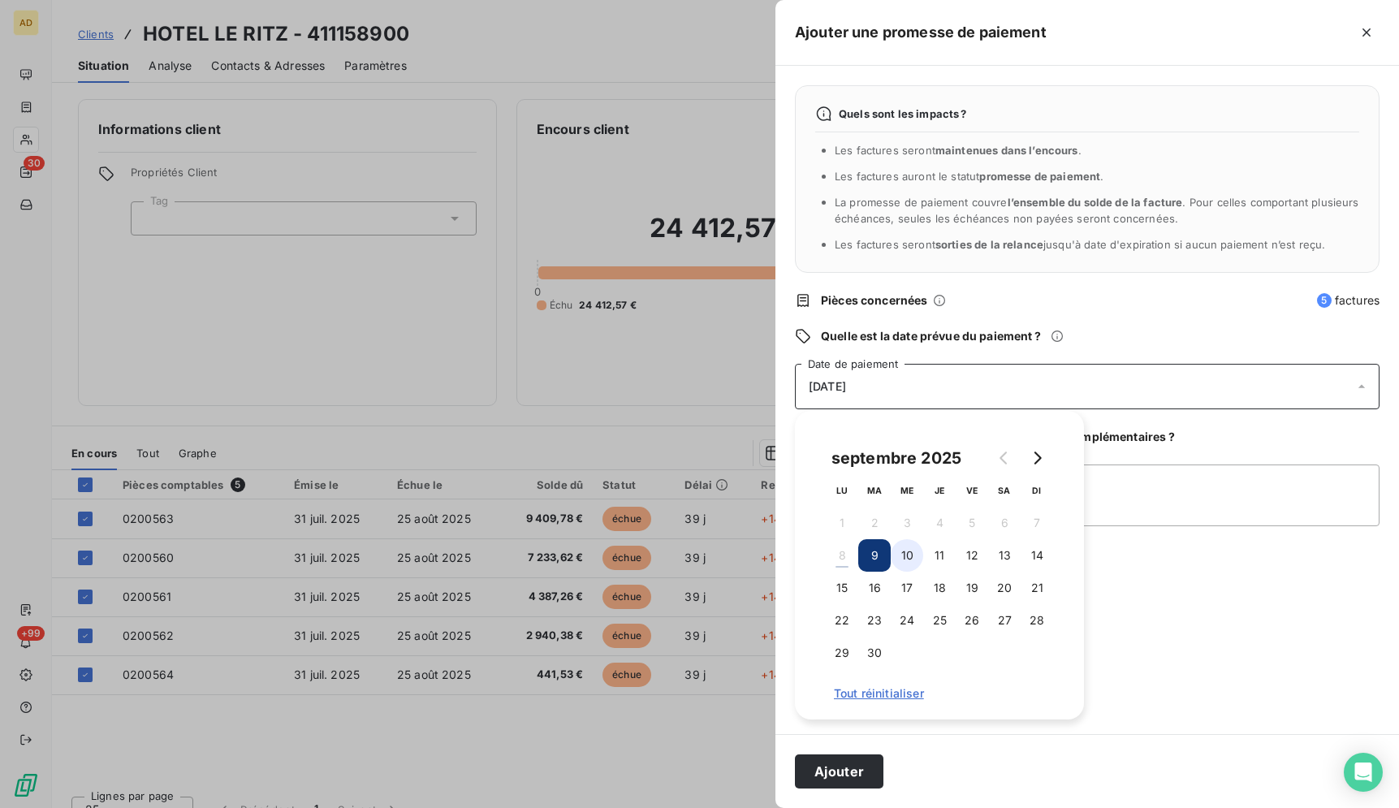
click at [908, 561] on button "10" at bounding box center [906, 555] width 32 height 32
click at [849, 774] on button "Ajouter" at bounding box center [839, 771] width 88 height 34
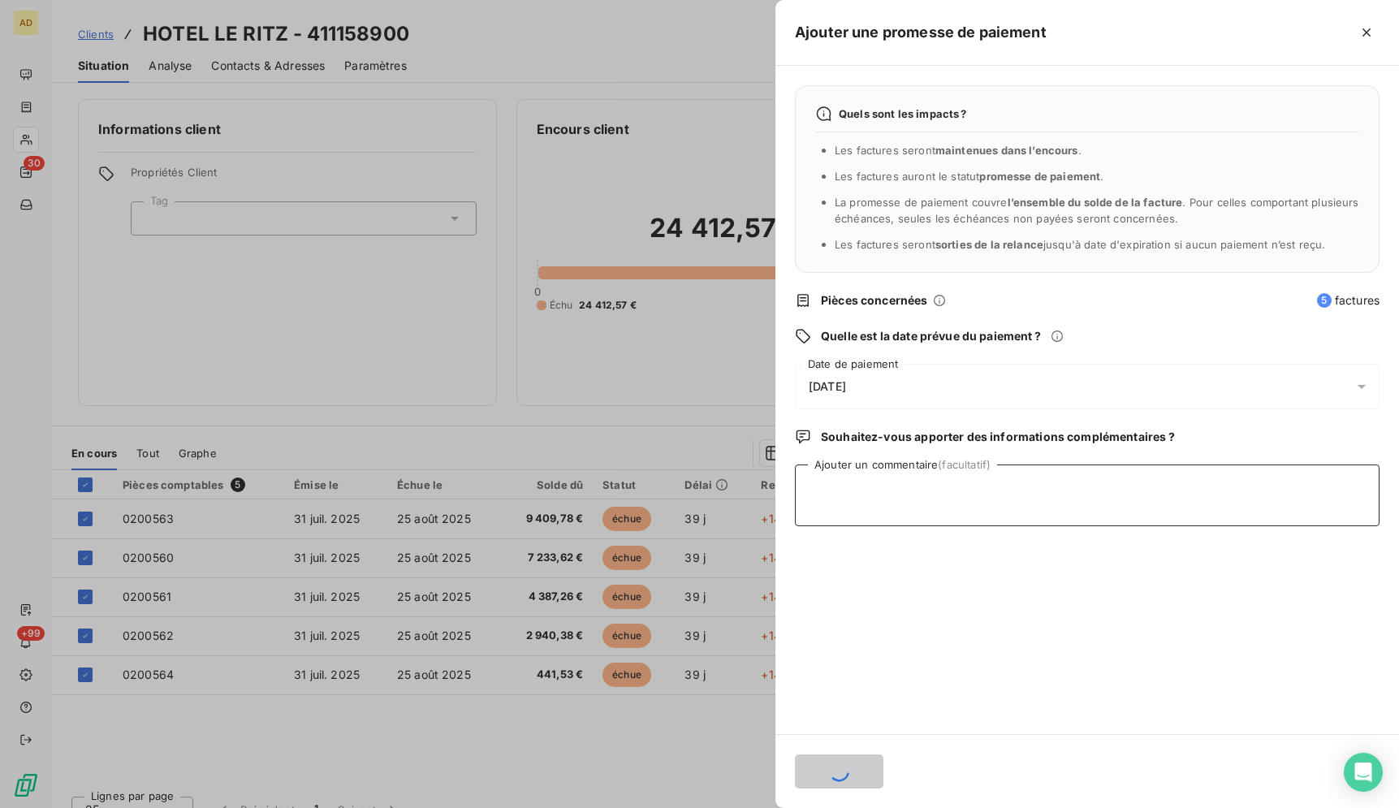
click at [906, 520] on textarea "Ajouter un commentaire (facultatif)" at bounding box center [1087, 495] width 584 height 62
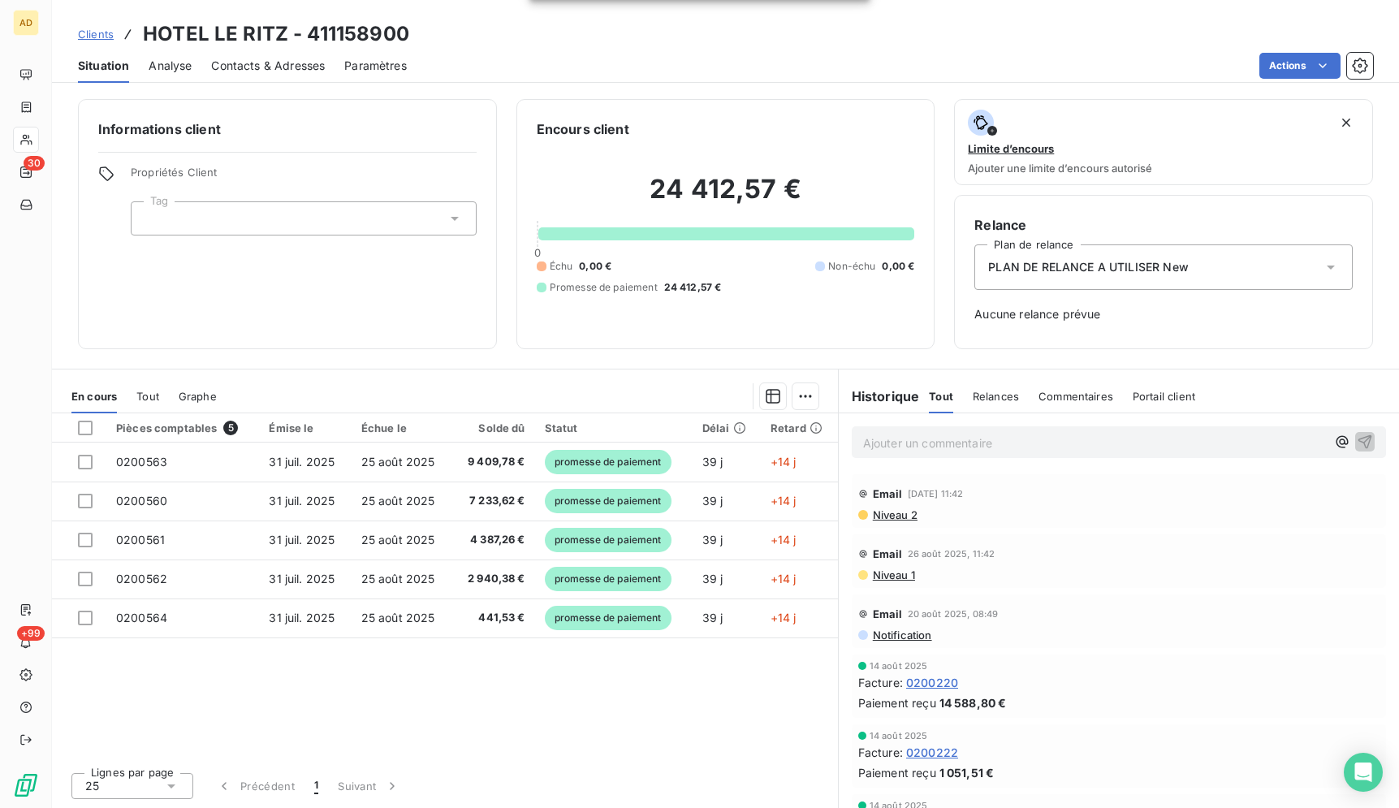
click at [675, 763] on div "Lignes par page 25 Précédent 1 Suivant" at bounding box center [445, 783] width 786 height 49
click at [984, 445] on p "Ajouter un commentaire ﻿" at bounding box center [1094, 443] width 463 height 20
click at [1101, 431] on div "promesse paiement mail" at bounding box center [1094, 441] width 463 height 20
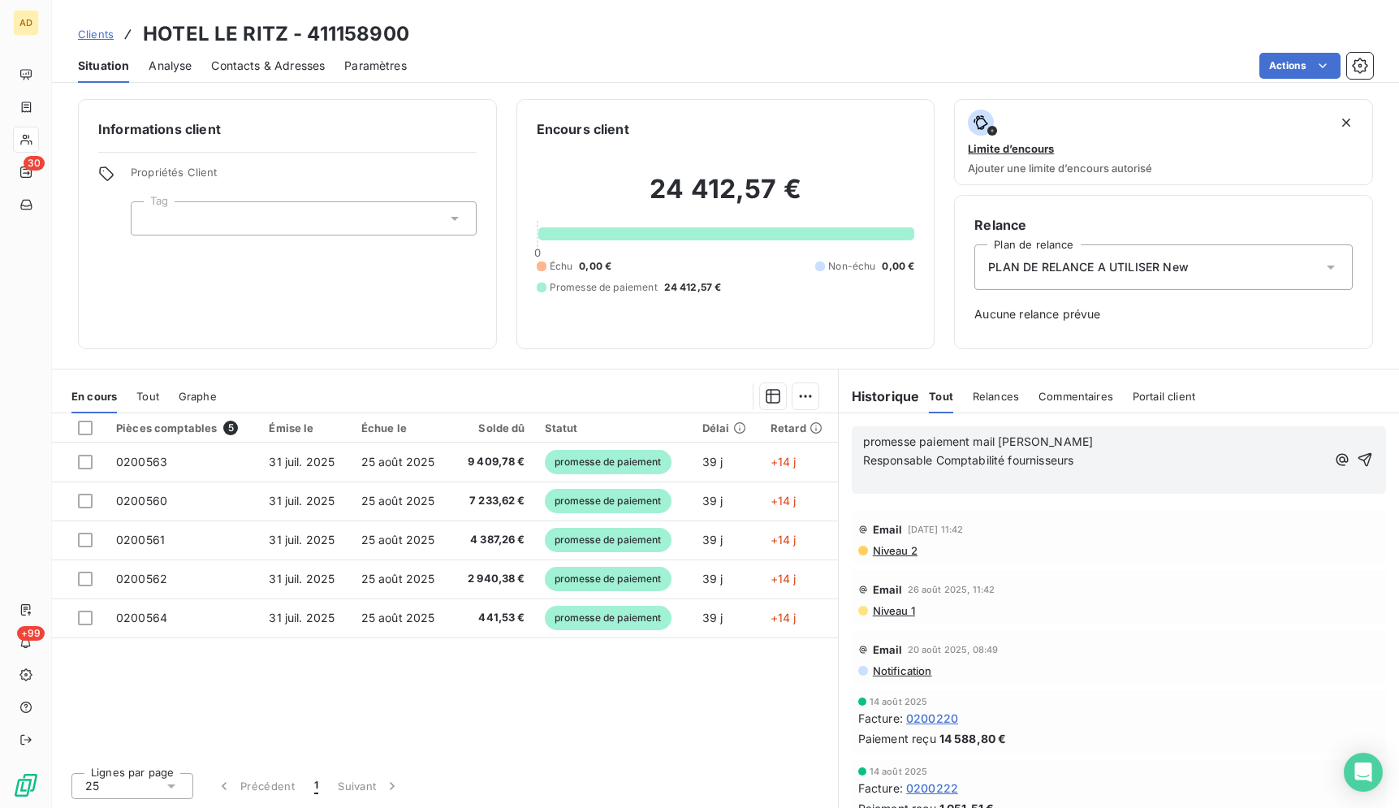
click at [1130, 480] on p "﻿" at bounding box center [1094, 479] width 463 height 19
click at [1126, 473] on p "﻿" at bounding box center [1094, 479] width 463 height 19
click at [1124, 459] on p "Responsable Comptabilité fournisseurs" at bounding box center [1094, 460] width 463 height 19
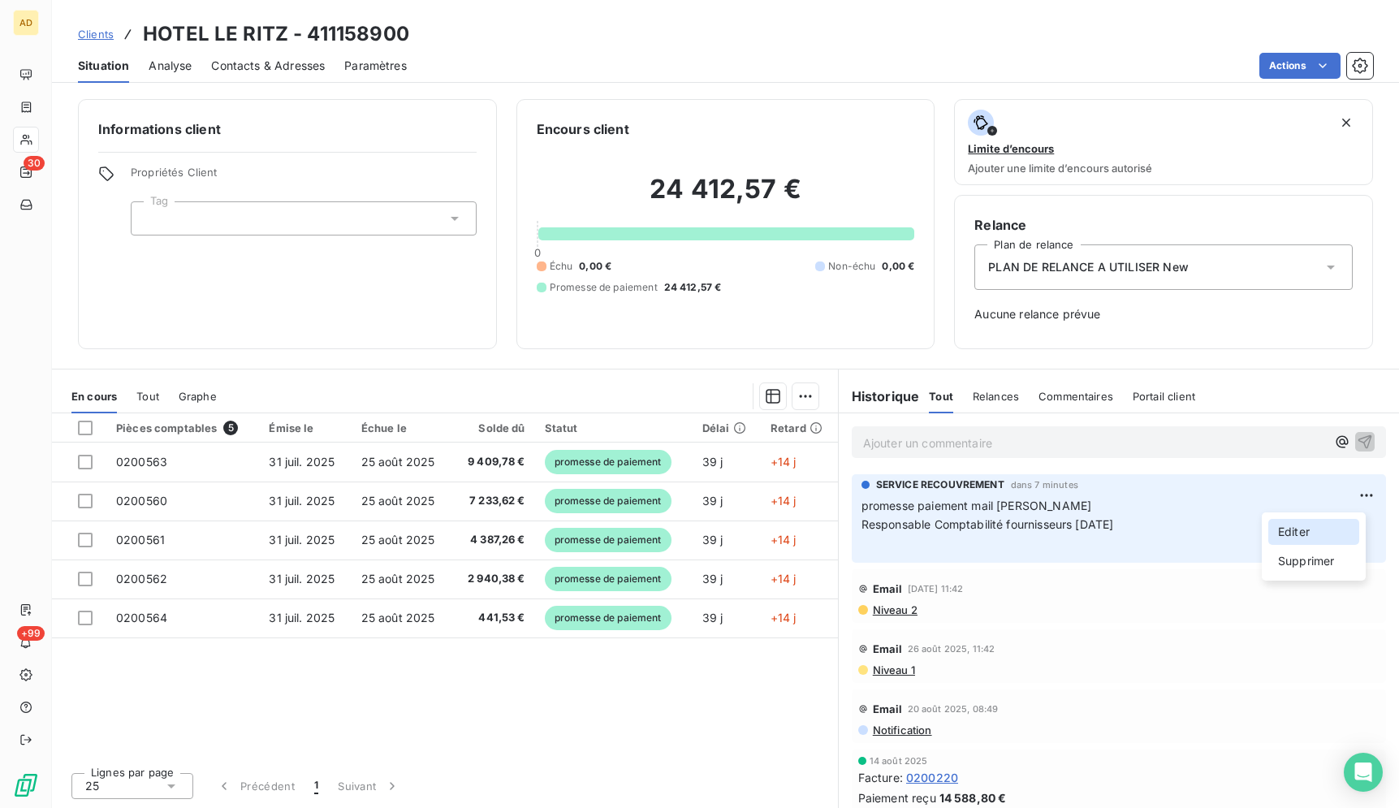
click at [1287, 528] on div "Editer" at bounding box center [1313, 532] width 91 height 26
click at [1079, 528] on span "Responsable Comptabilité fournisseurs [DATE]" at bounding box center [987, 524] width 252 height 14
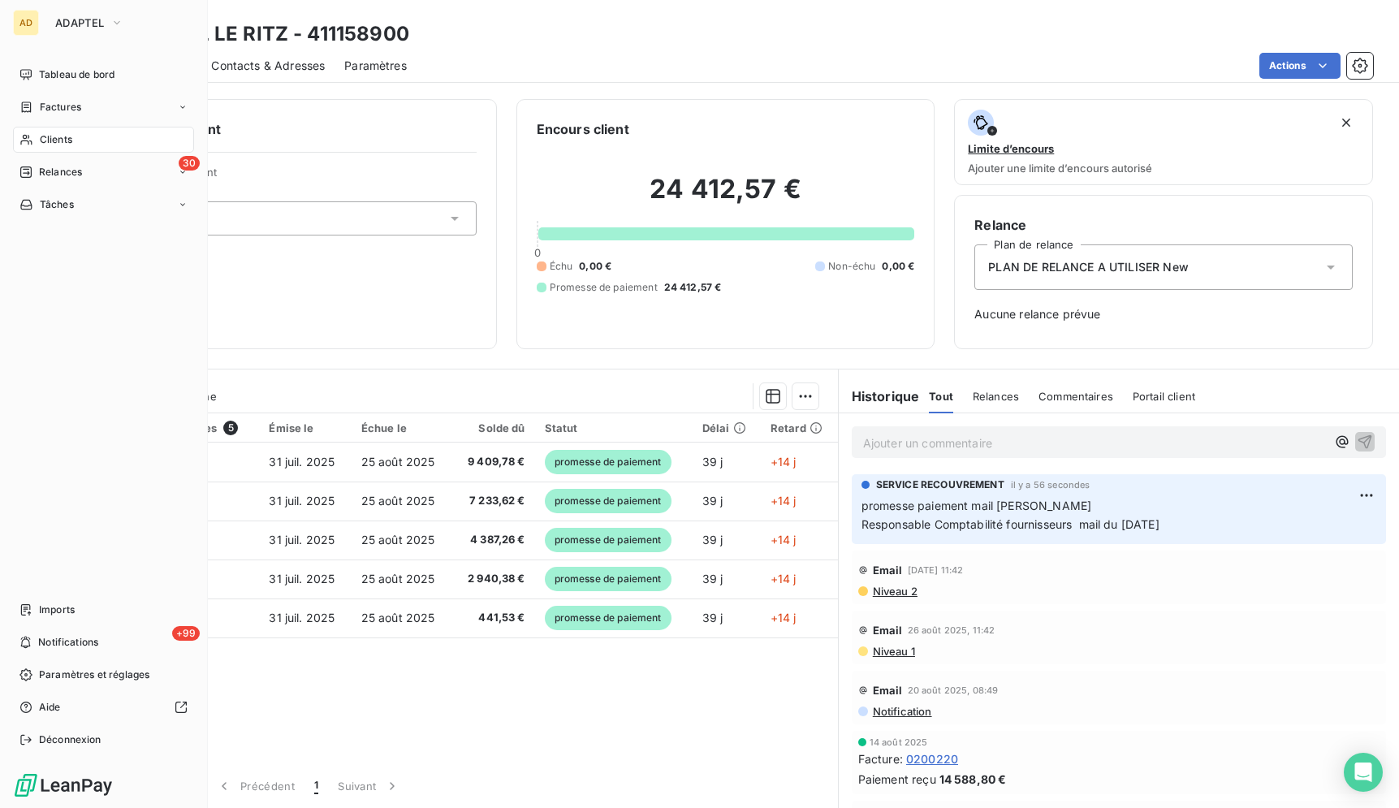
click at [71, 146] on span "Clients" at bounding box center [56, 139] width 32 height 15
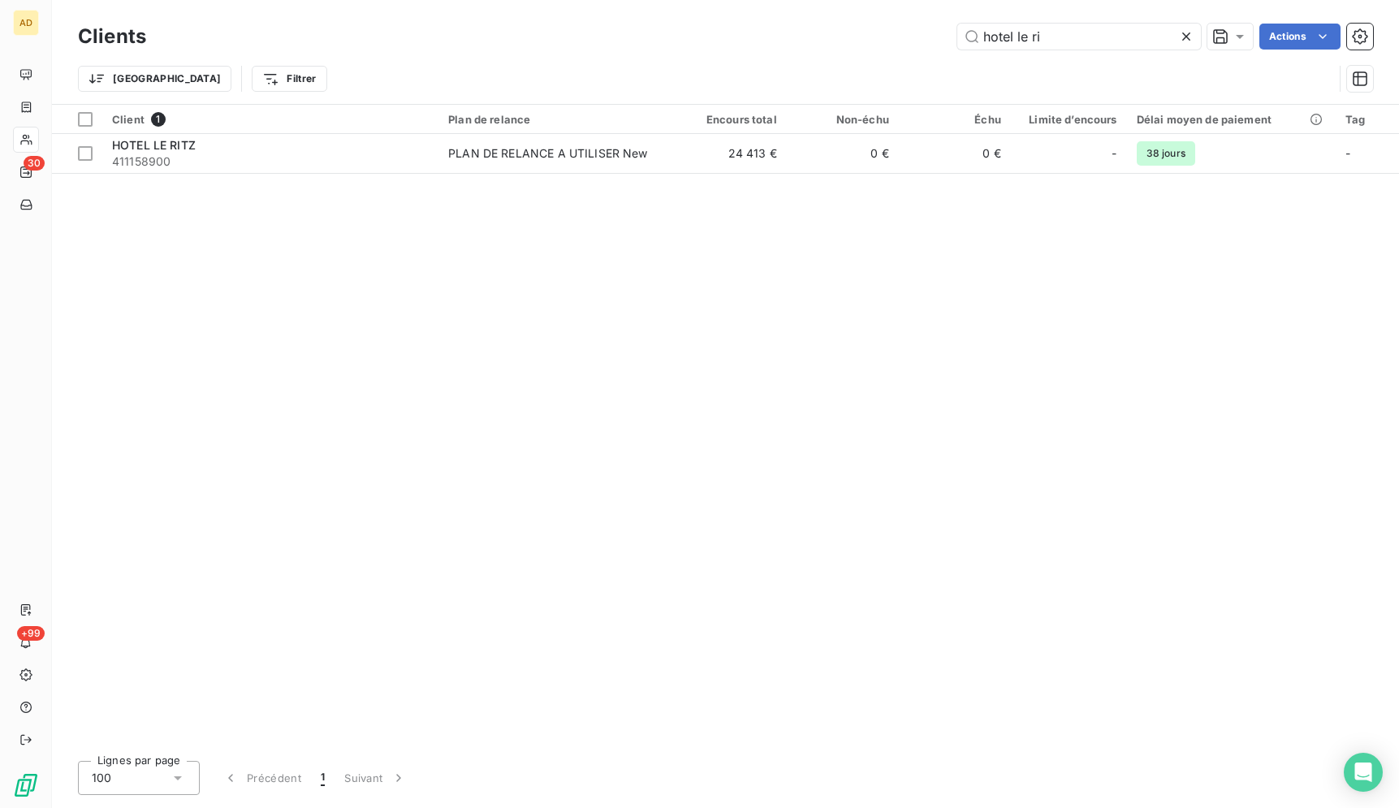
click at [1187, 34] on icon at bounding box center [1186, 36] width 8 height 8
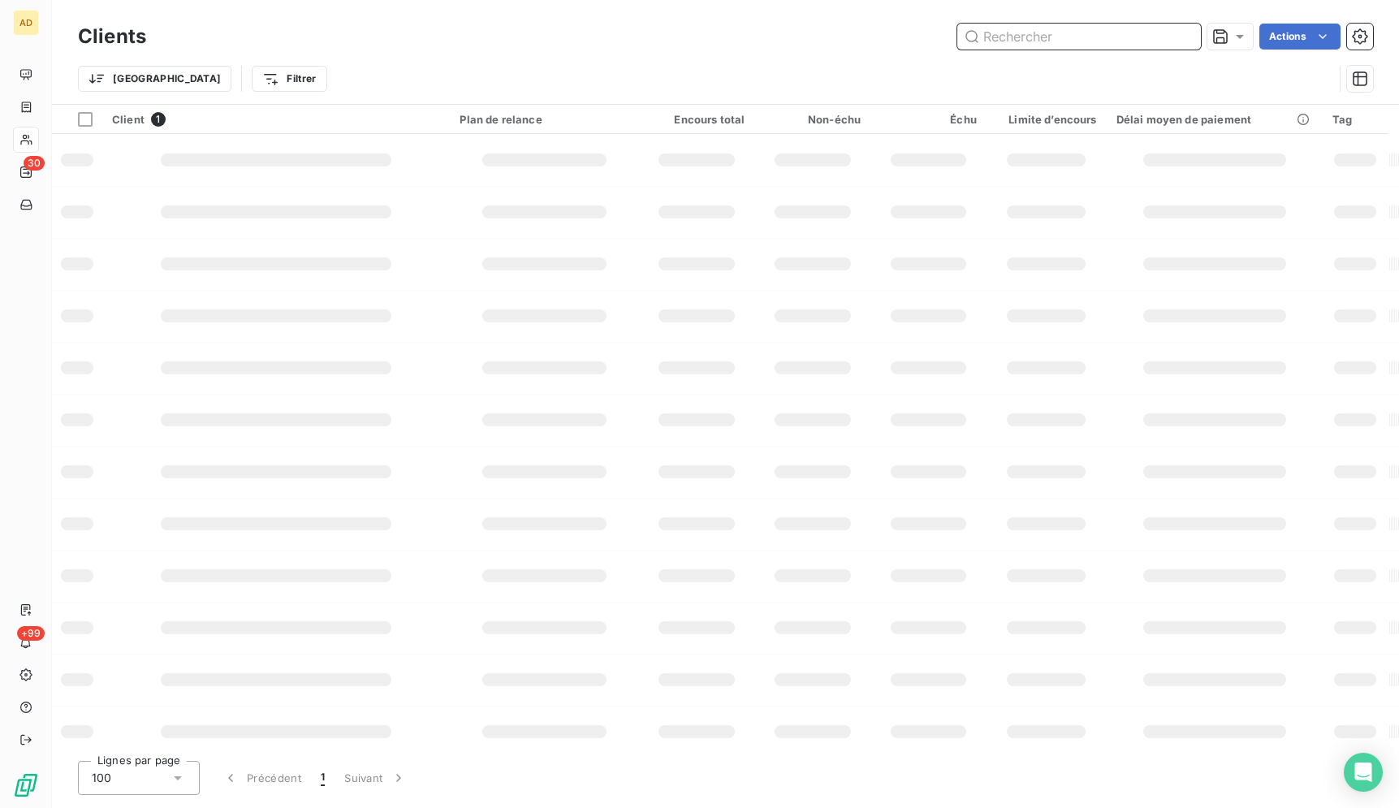
click at [1183, 36] on input "text" at bounding box center [1079, 37] width 244 height 26
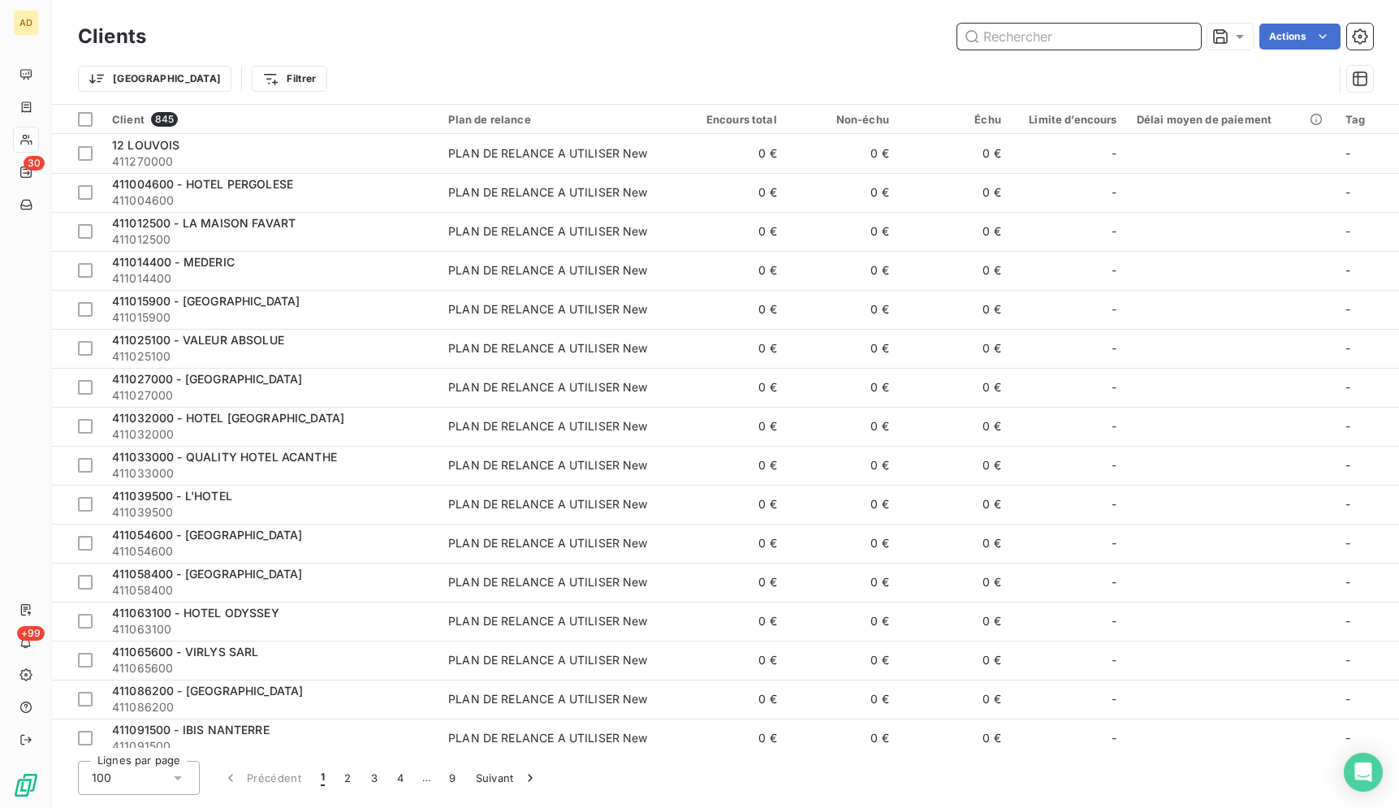
click at [1183, 36] on input "text" at bounding box center [1079, 37] width 244 height 26
click at [1075, 43] on input "text" at bounding box center [1079, 37] width 244 height 26
click at [1076, 42] on input "text" at bounding box center [1079, 37] width 244 height 26
paste input "MAISON BARRIERE VENDOME"
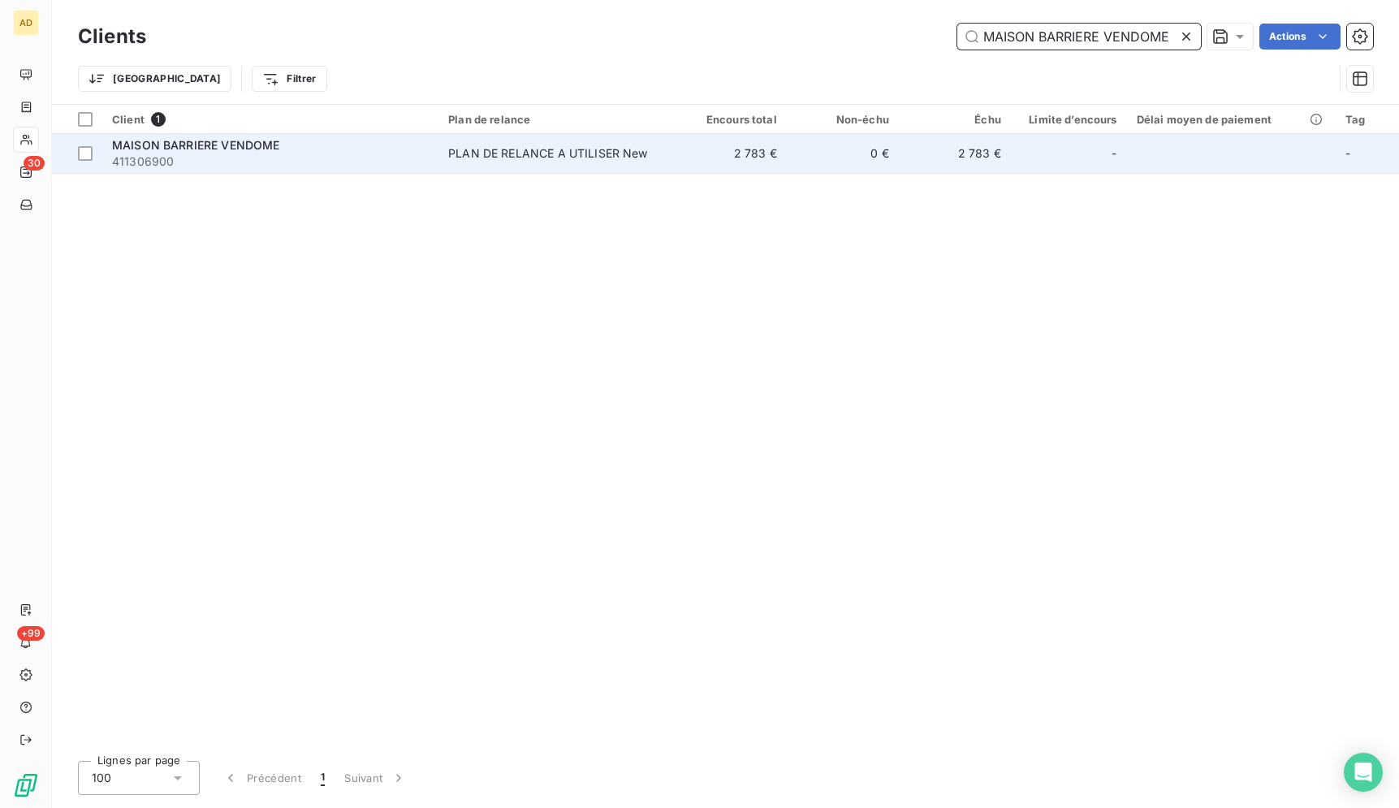
type input "MAISON BARRIERE VENDOME"
click at [683, 154] on td "2 783 €" at bounding box center [731, 153] width 112 height 39
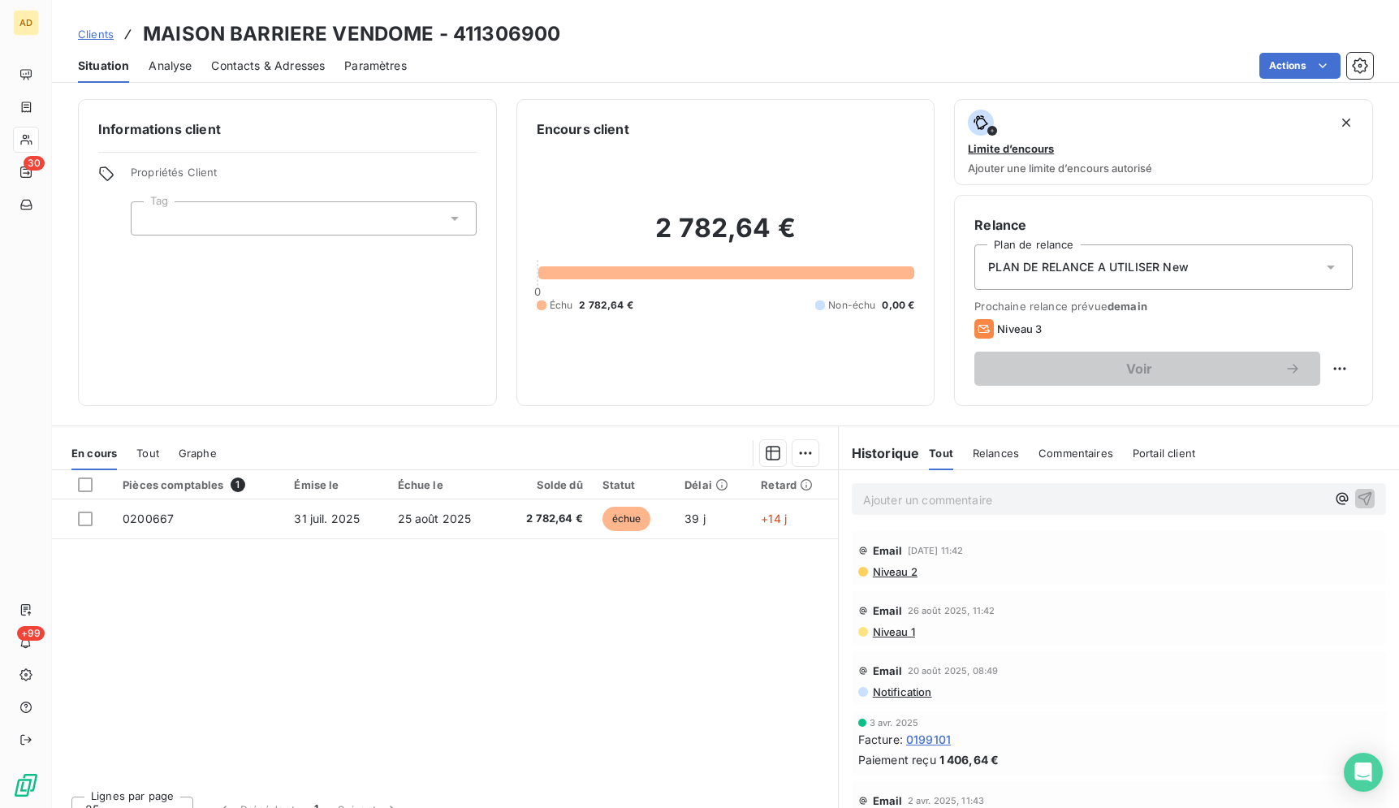
click at [898, 501] on p "Ajouter un commentaire ﻿" at bounding box center [1094, 499] width 463 height 20
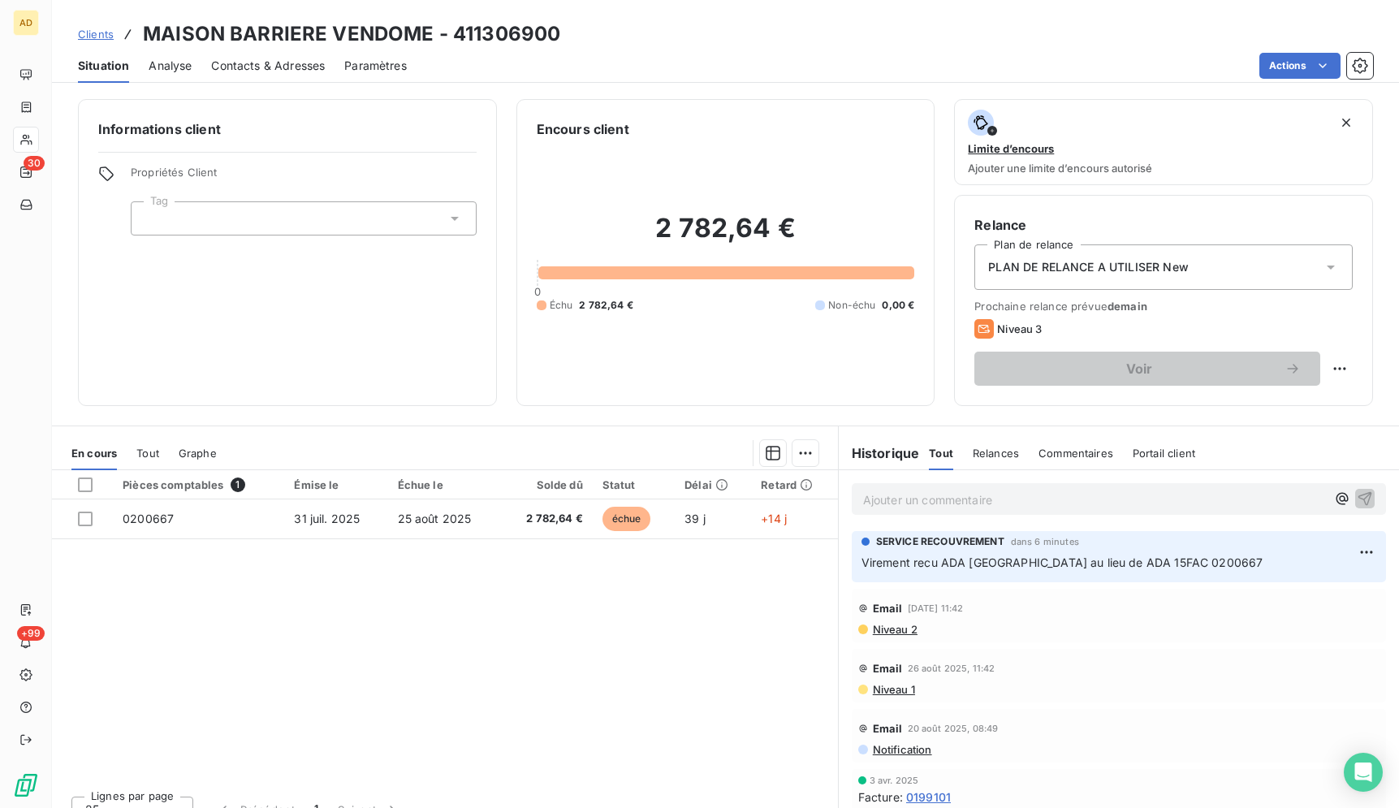
scroll to position [10, 0]
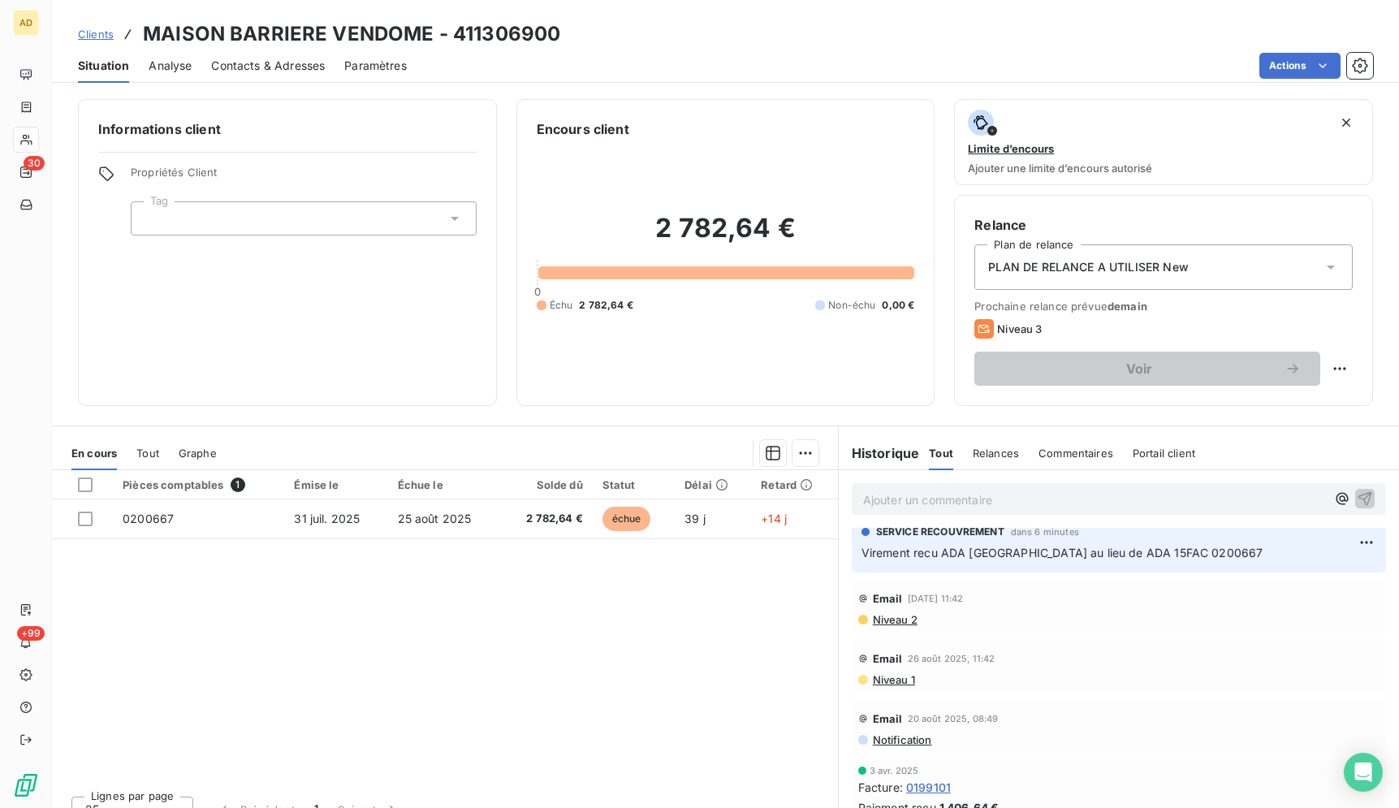
click at [820, 53] on div "Actions" at bounding box center [899, 66] width 946 height 26
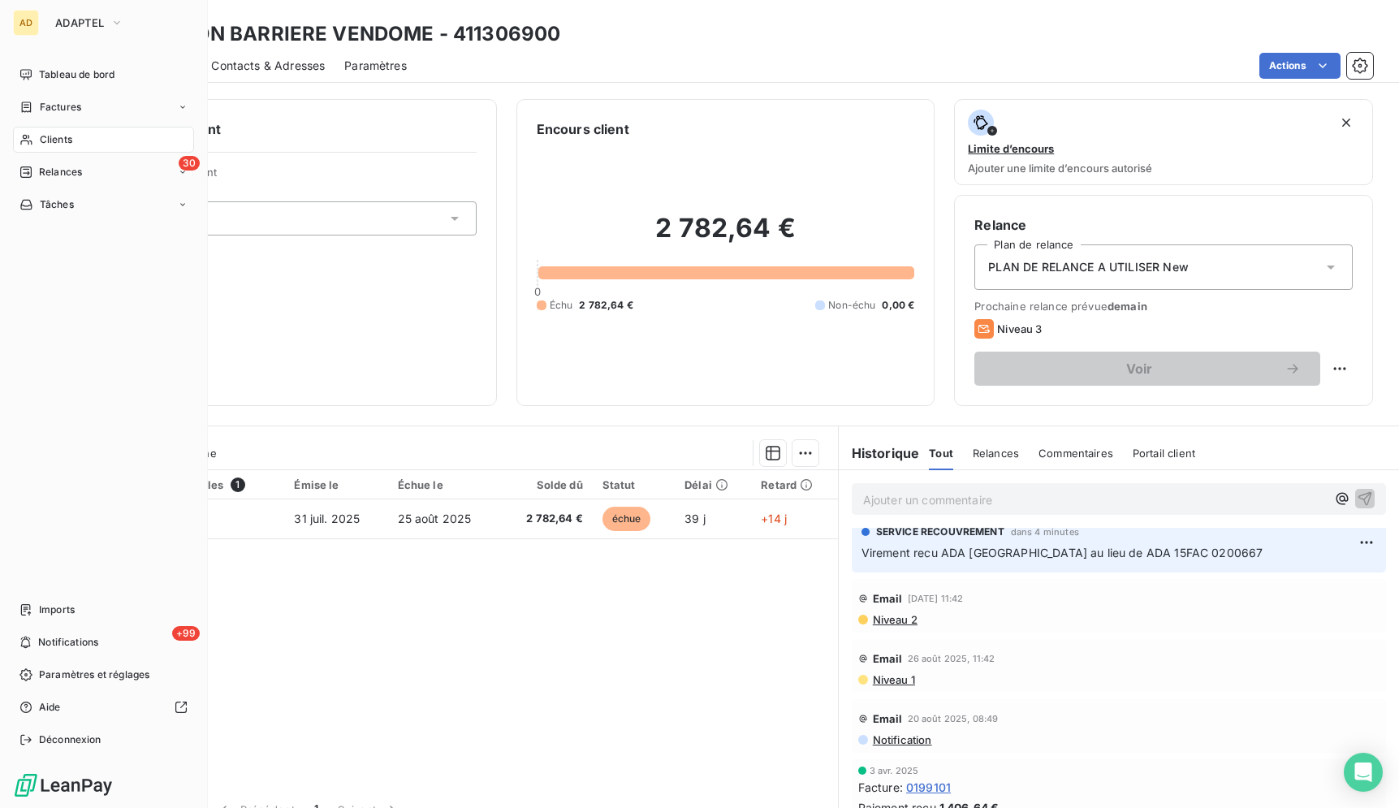
click at [19, 17] on div "AD" at bounding box center [26, 23] width 26 height 26
click at [101, 30] on button "ADAPTEL" at bounding box center [89, 23] width 88 height 26
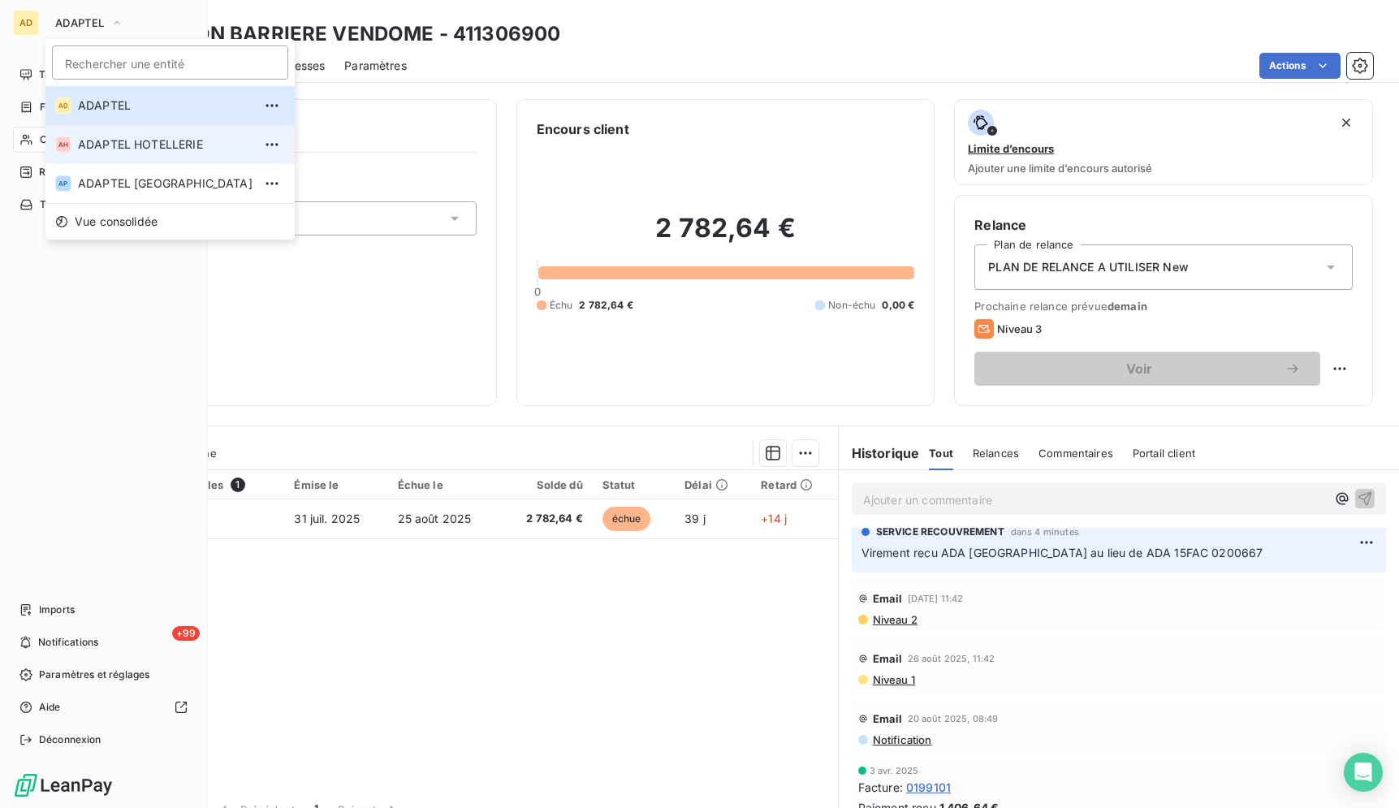
click at [145, 144] on span "ADAPTEL HOTELLERIE" at bounding box center [165, 144] width 175 height 16
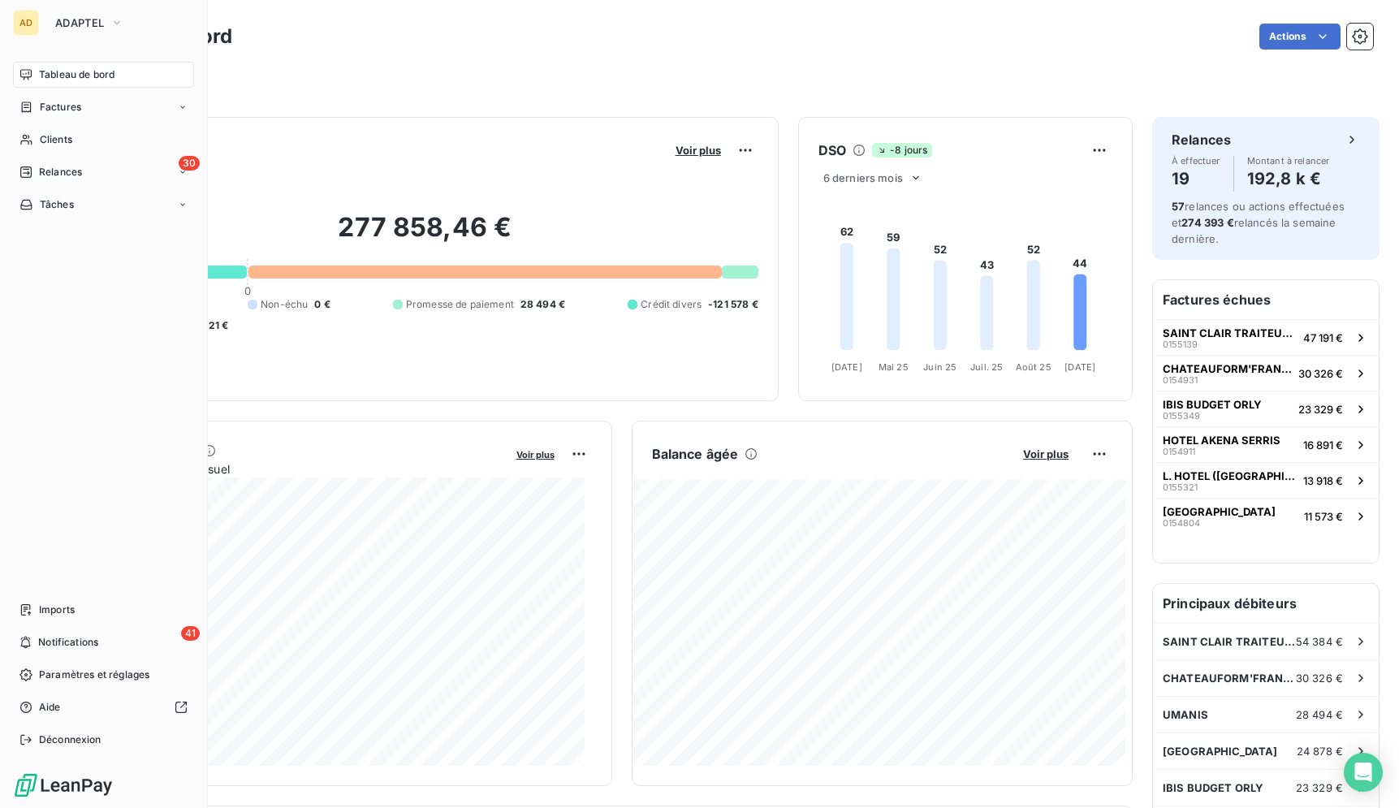
click at [95, 146] on div "Clients" at bounding box center [103, 140] width 181 height 26
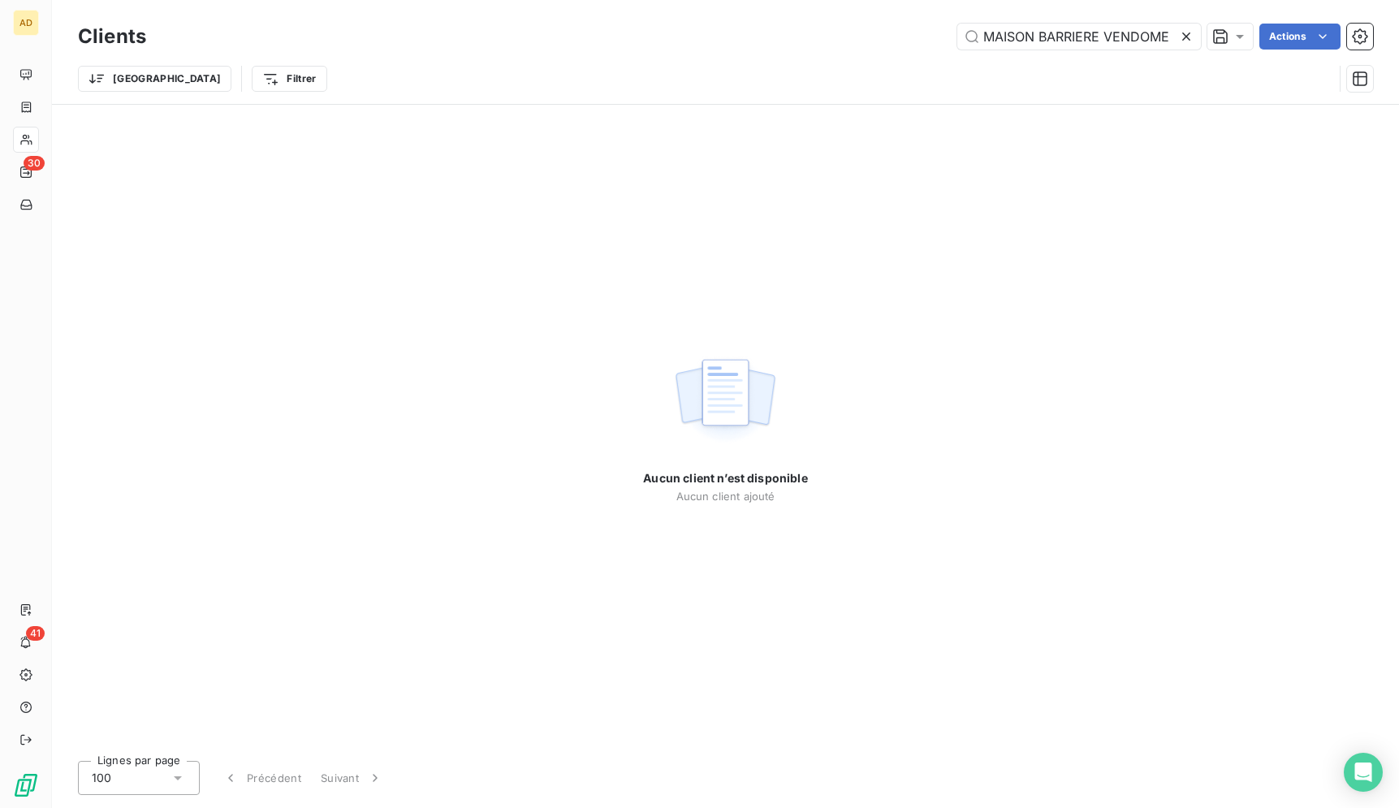
click at [1187, 33] on icon at bounding box center [1186, 36] width 16 height 16
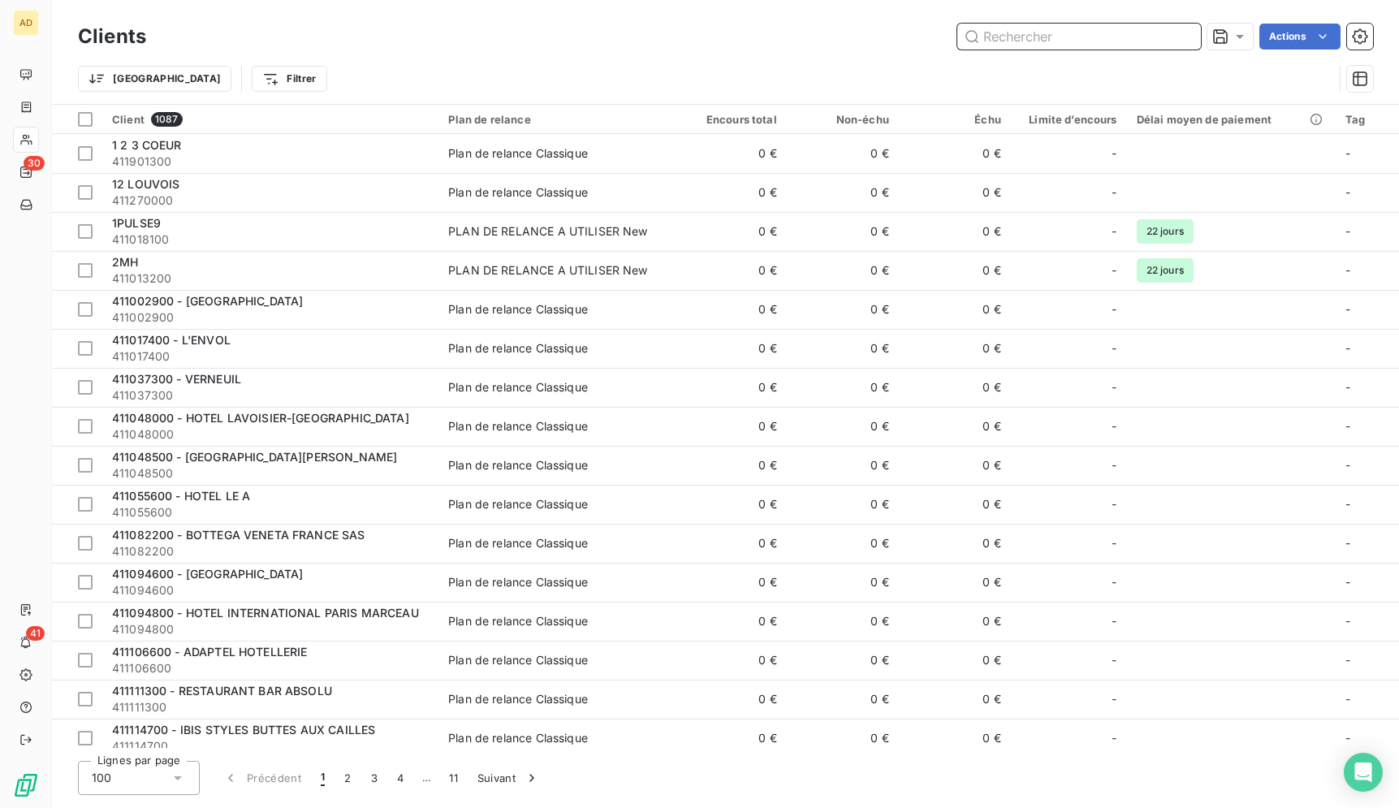
click at [1115, 41] on input "text" at bounding box center [1079, 37] width 244 height 26
click at [1114, 39] on input "text" at bounding box center [1079, 37] width 244 height 26
paste input "PULLMAN PARIS TOUR EIFFEL"
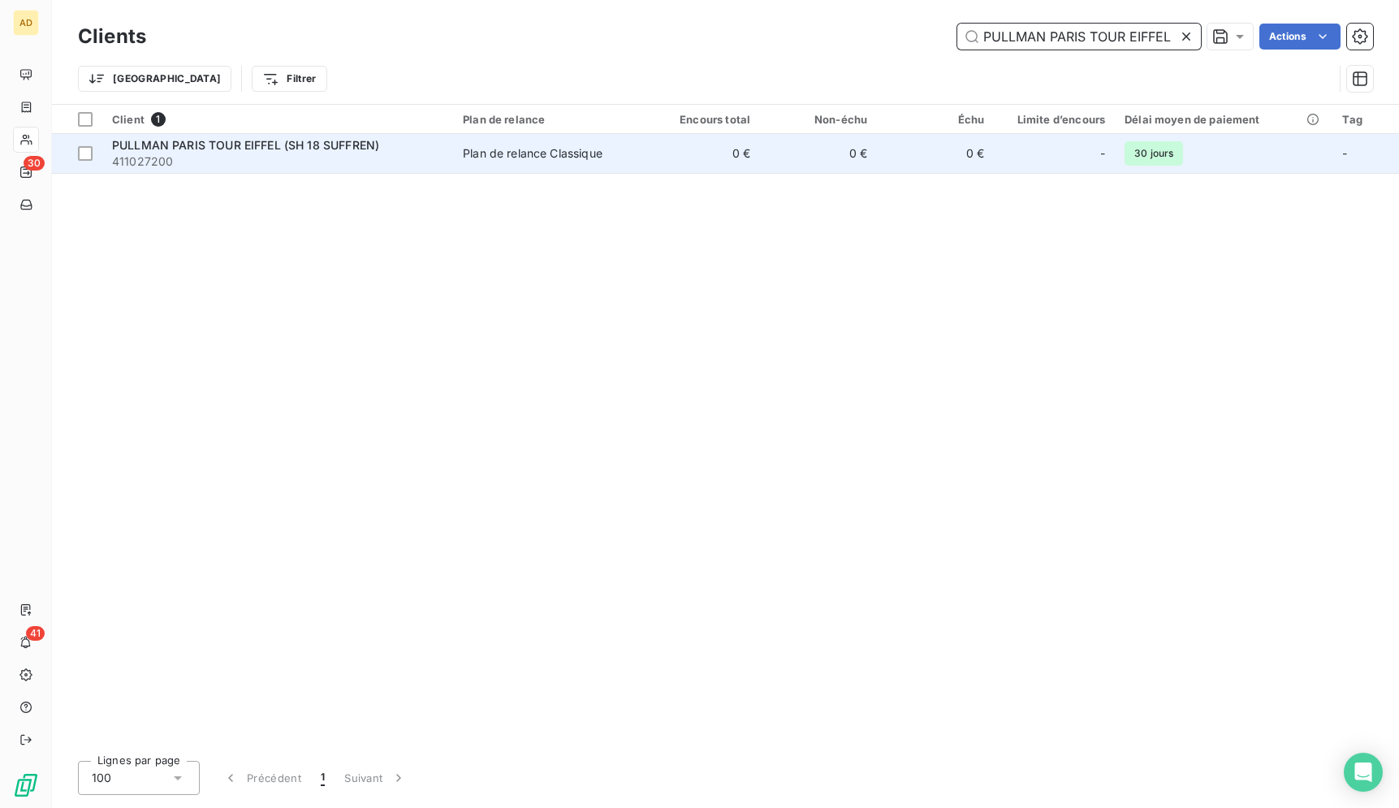
type input "PULLMAN PARIS TOUR EIFFEL"
click at [921, 165] on td "0 €" at bounding box center [935, 153] width 117 height 39
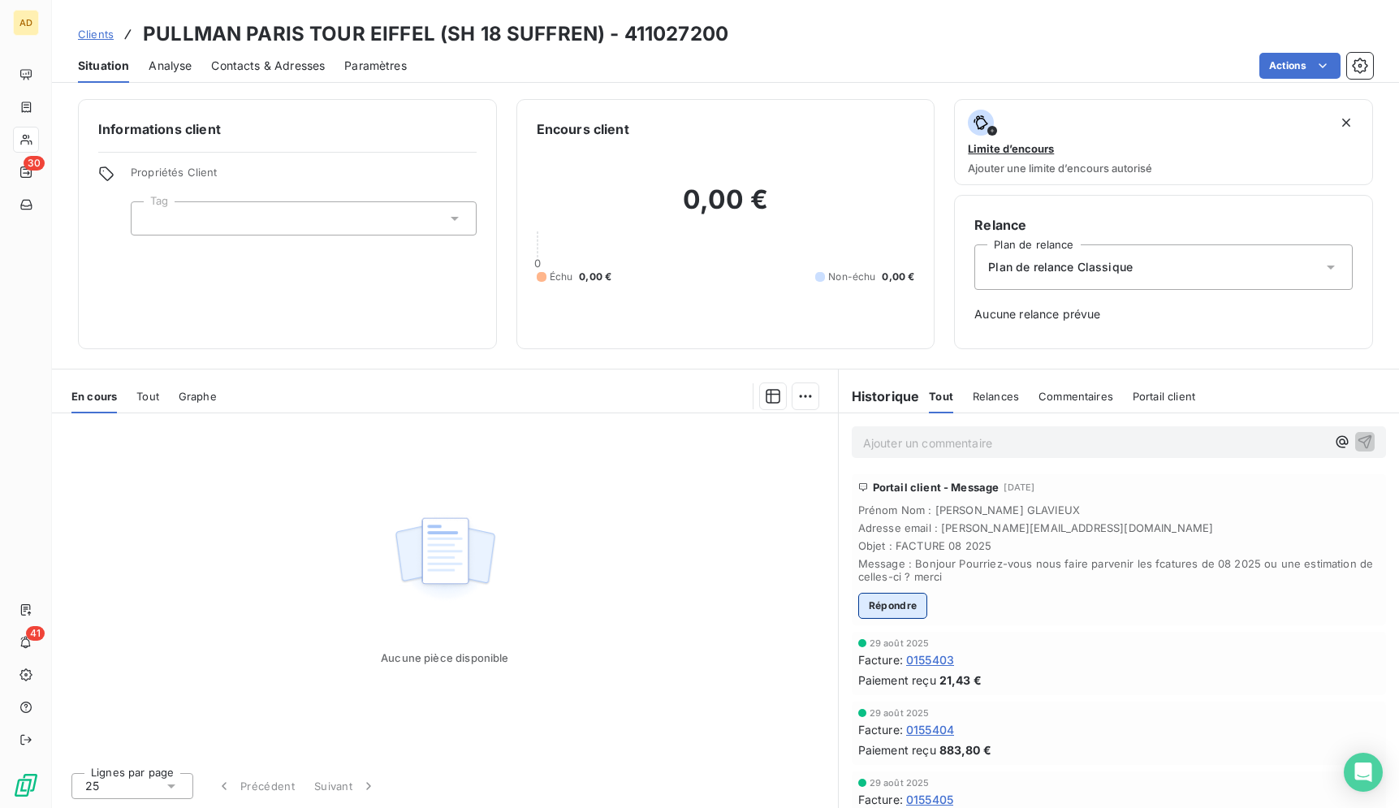
click at [907, 603] on button "Répondre" at bounding box center [893, 606] width 70 height 26
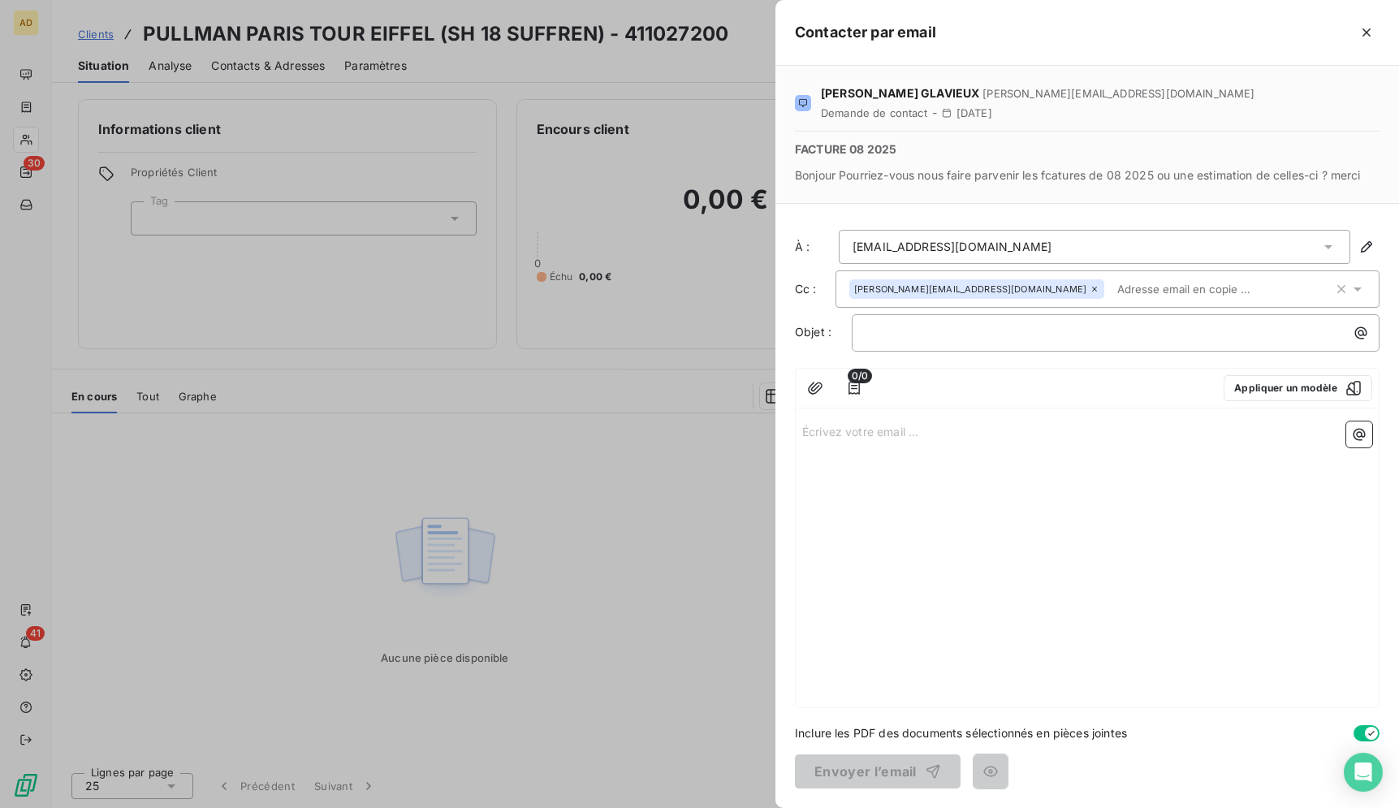
click at [988, 463] on div "Écrivez votre email ... ﻿" at bounding box center [1086, 561] width 583 height 292
click at [864, 431] on p "Écrivez votre email ... ﻿" at bounding box center [1087, 430] width 570 height 19
click at [1378, 34] on button "button" at bounding box center [1366, 32] width 26 height 26
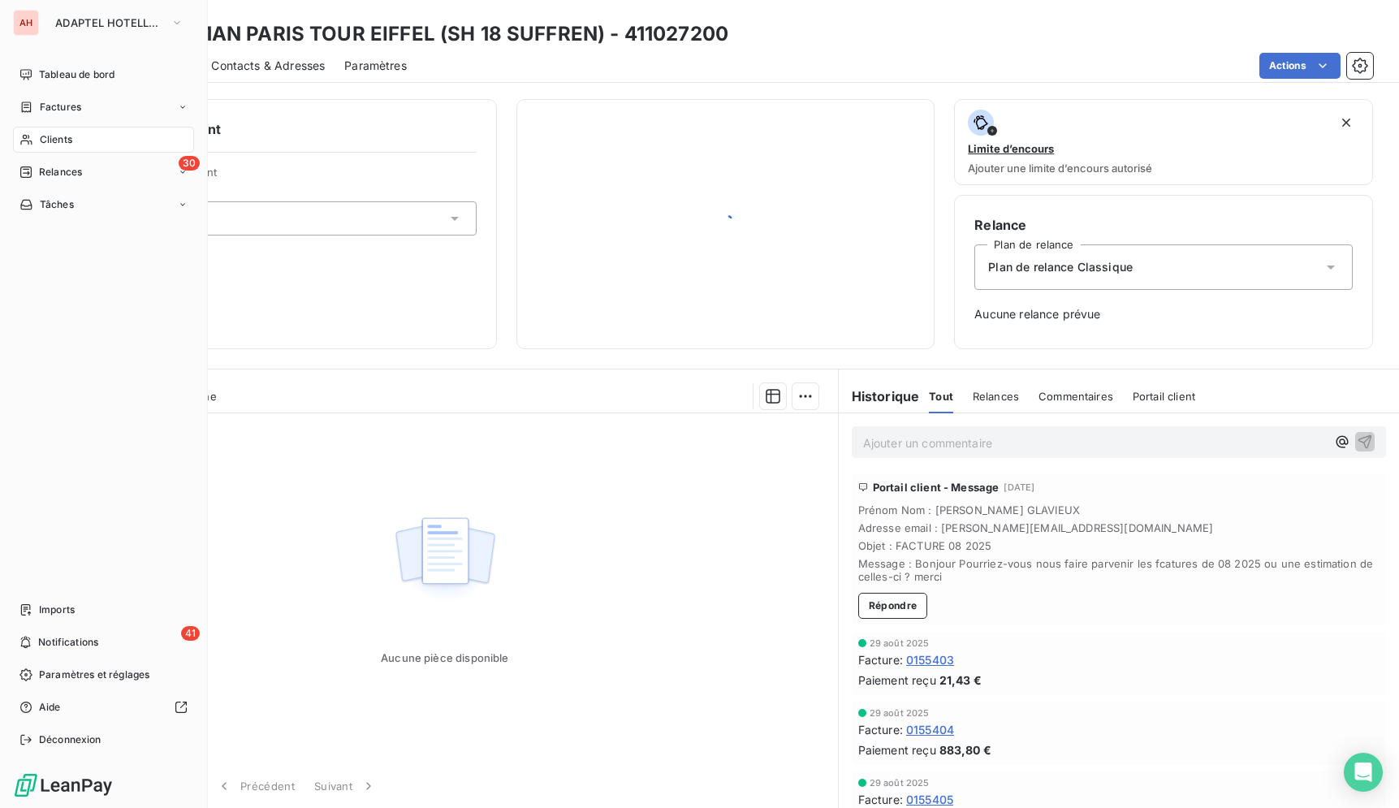
click at [45, 22] on div "AH ADAPTEL HOTELLERIE" at bounding box center [103, 23] width 181 height 26
click at [30, 26] on div "AH" at bounding box center [26, 23] width 26 height 26
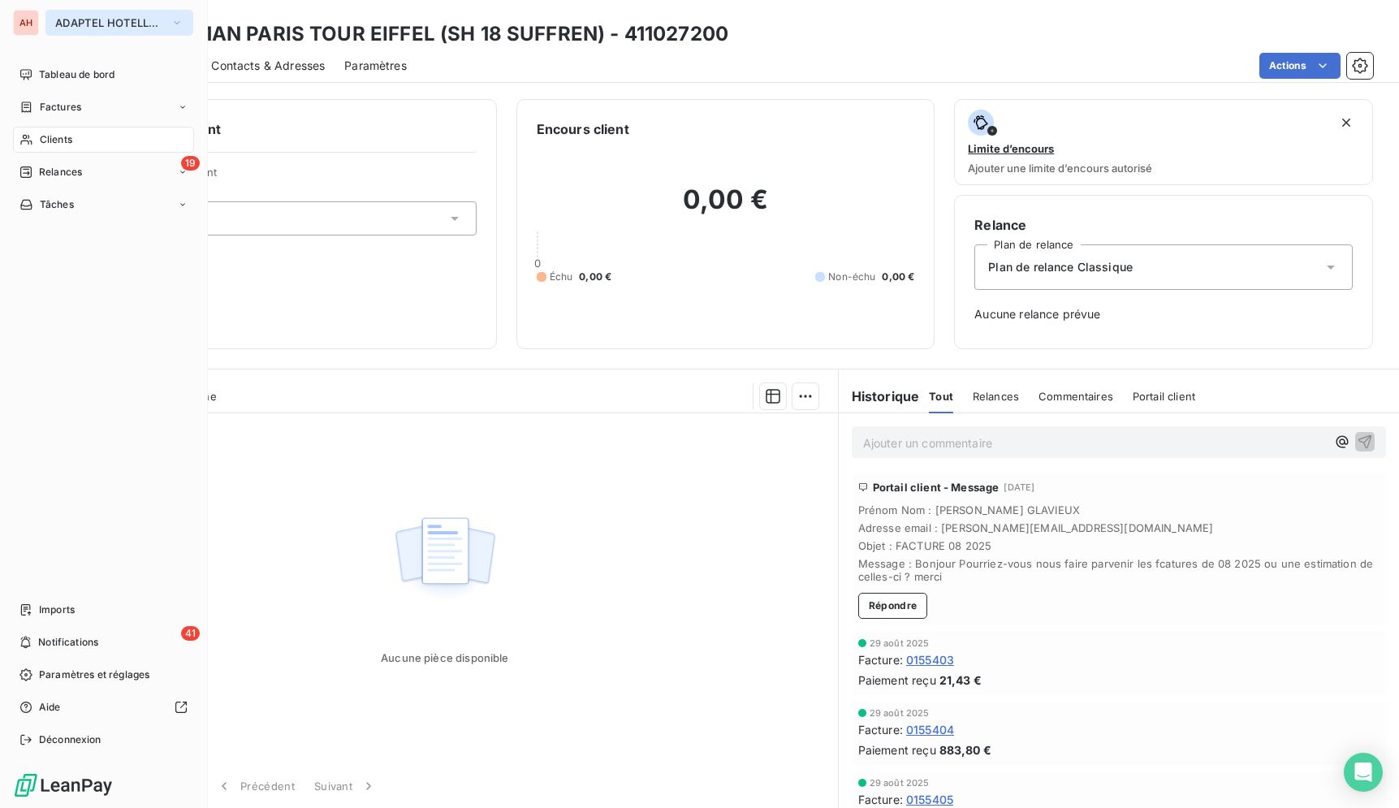
click at [85, 17] on span "ADAPTEL HOTELLERIE" at bounding box center [109, 22] width 109 height 13
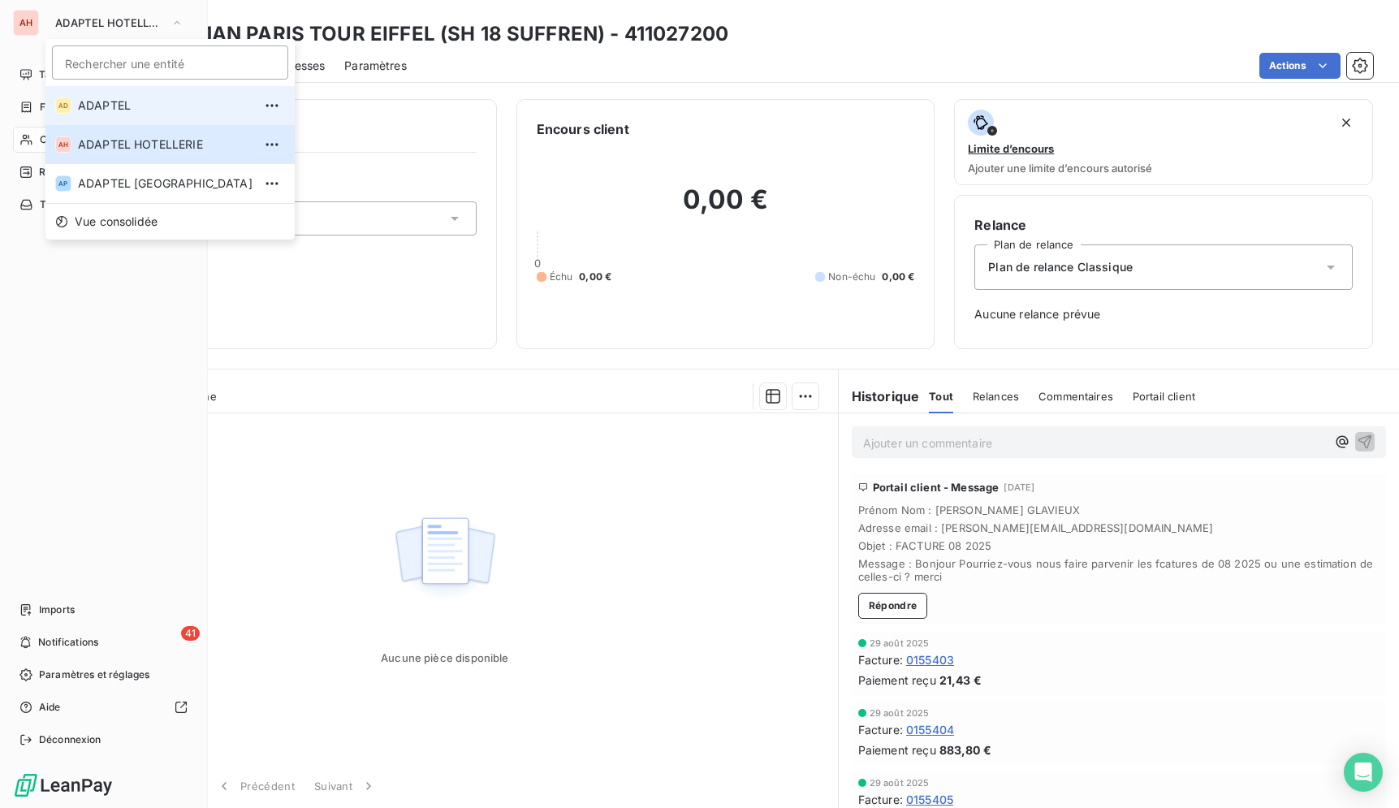
click at [102, 100] on span "ADAPTEL" at bounding box center [165, 105] width 175 height 16
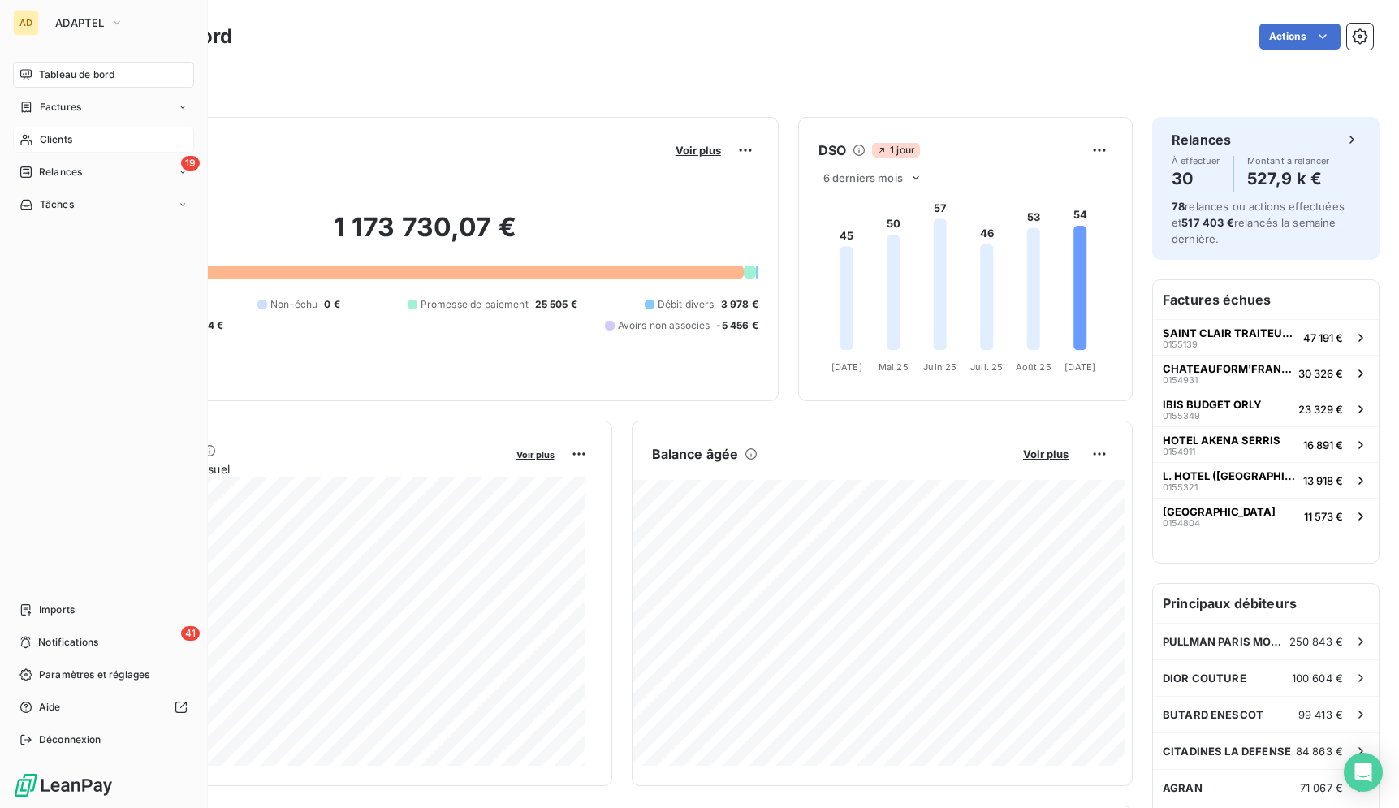
click at [32, 132] on div "Clients" at bounding box center [103, 140] width 181 height 26
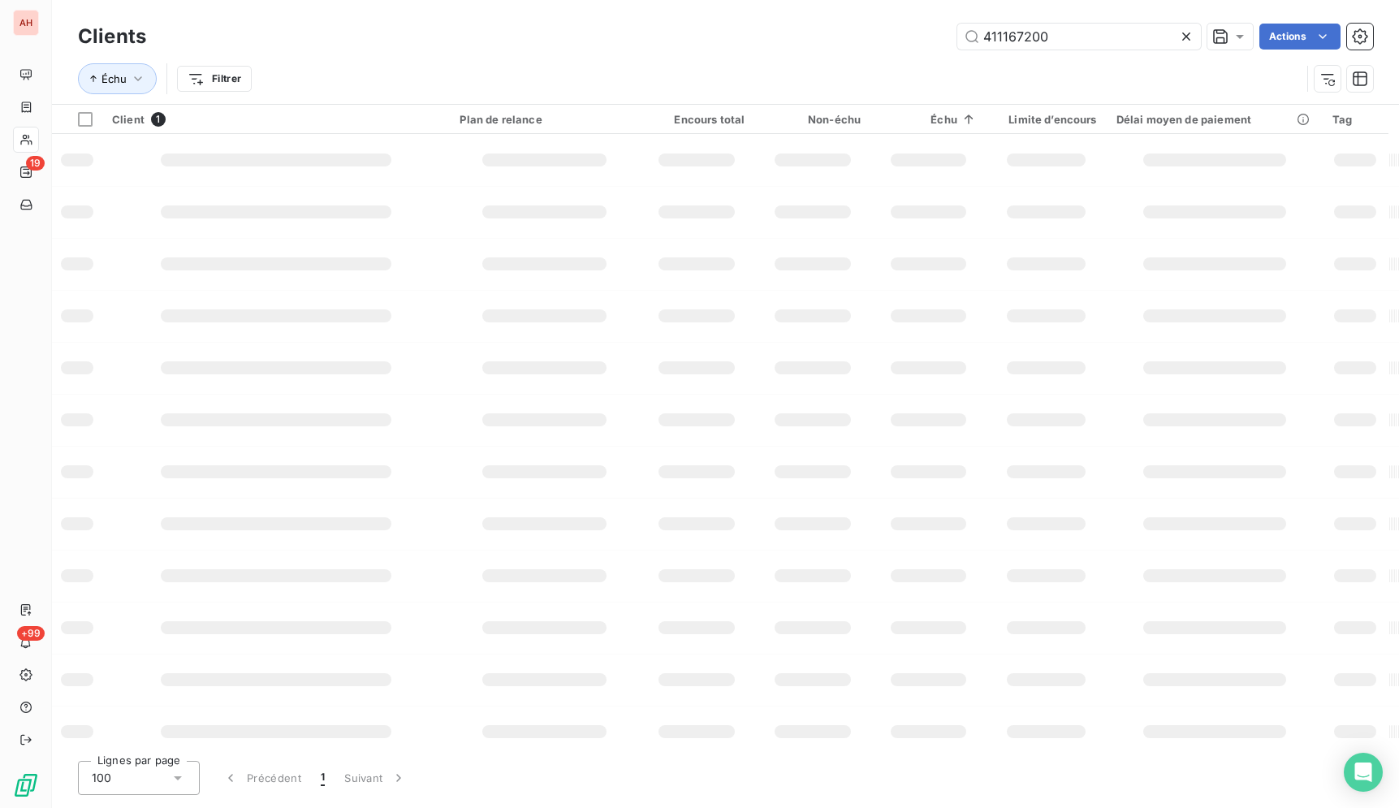
type input "PULLMAN PARIS TOUR EIFFEL"
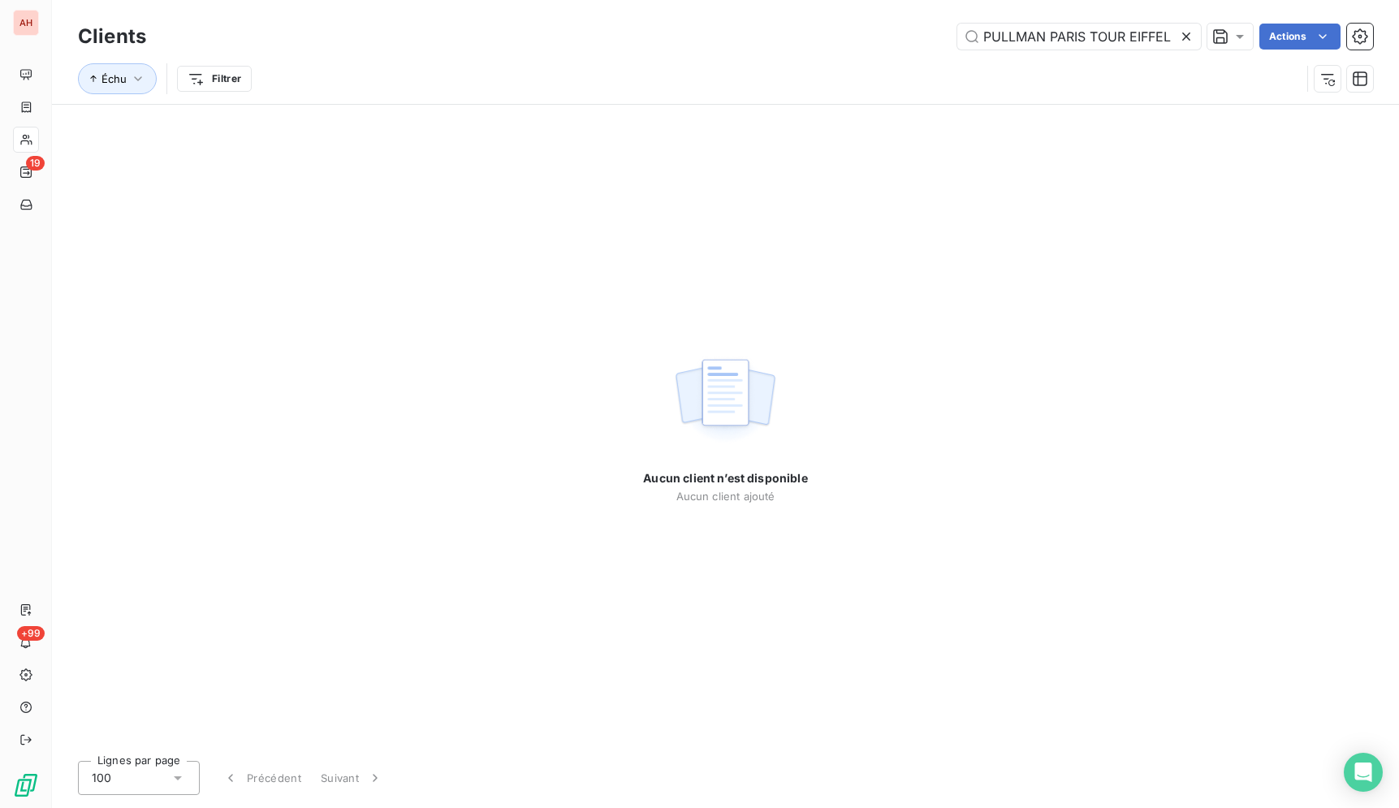
click at [1187, 37] on icon at bounding box center [1186, 36] width 16 height 16
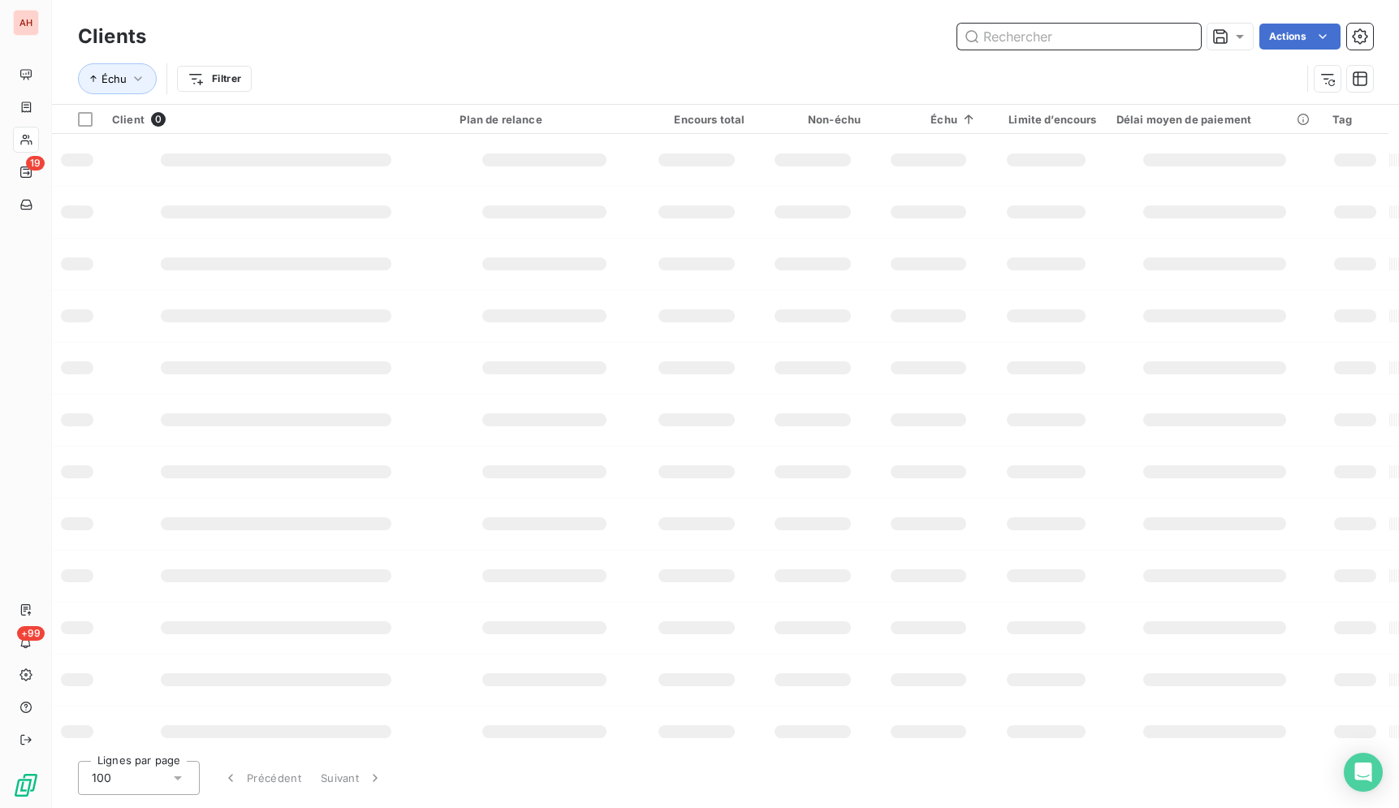
click at [1148, 45] on input "text" at bounding box center [1079, 37] width 244 height 26
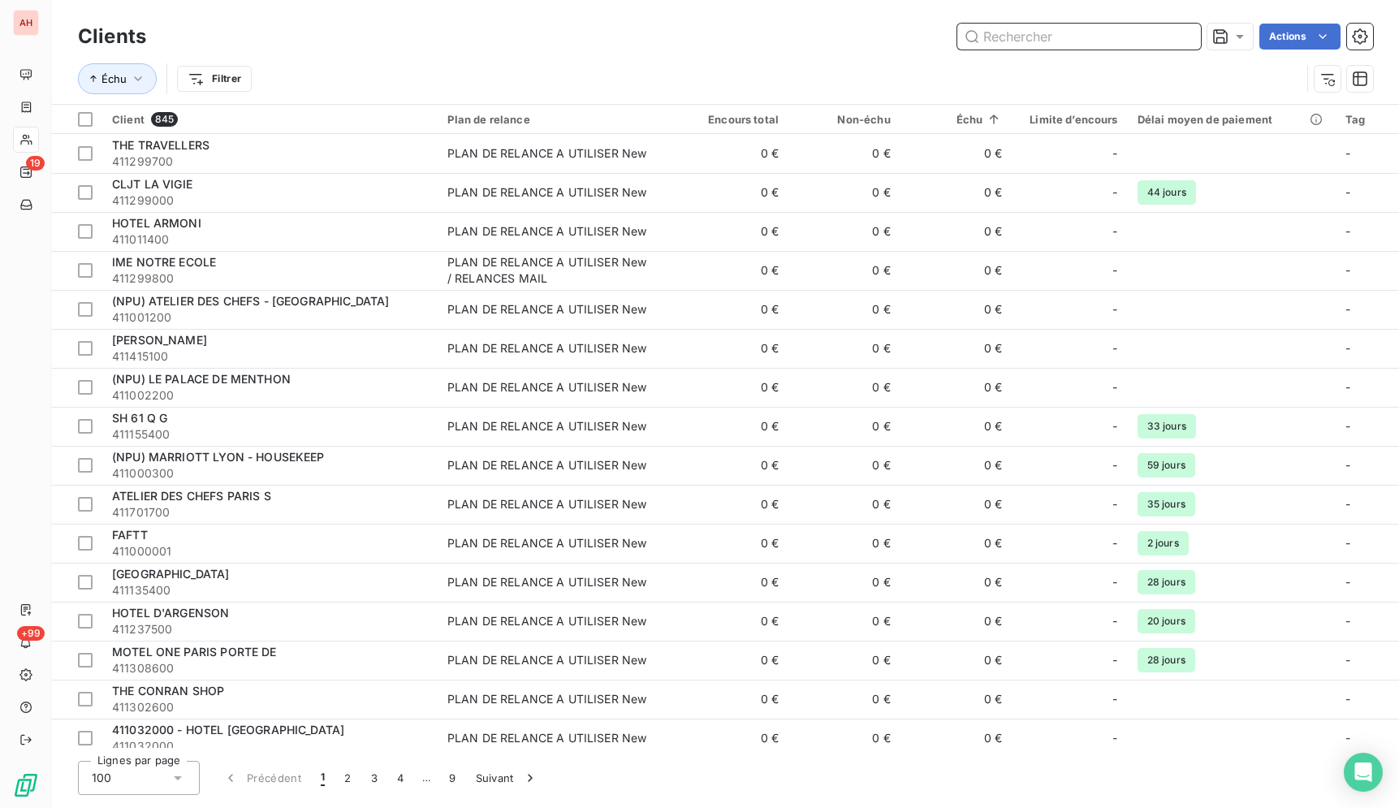
click at [1144, 45] on input "text" at bounding box center [1079, 37] width 244 height 26
paste input "HOTEL [PERSON_NAME]"
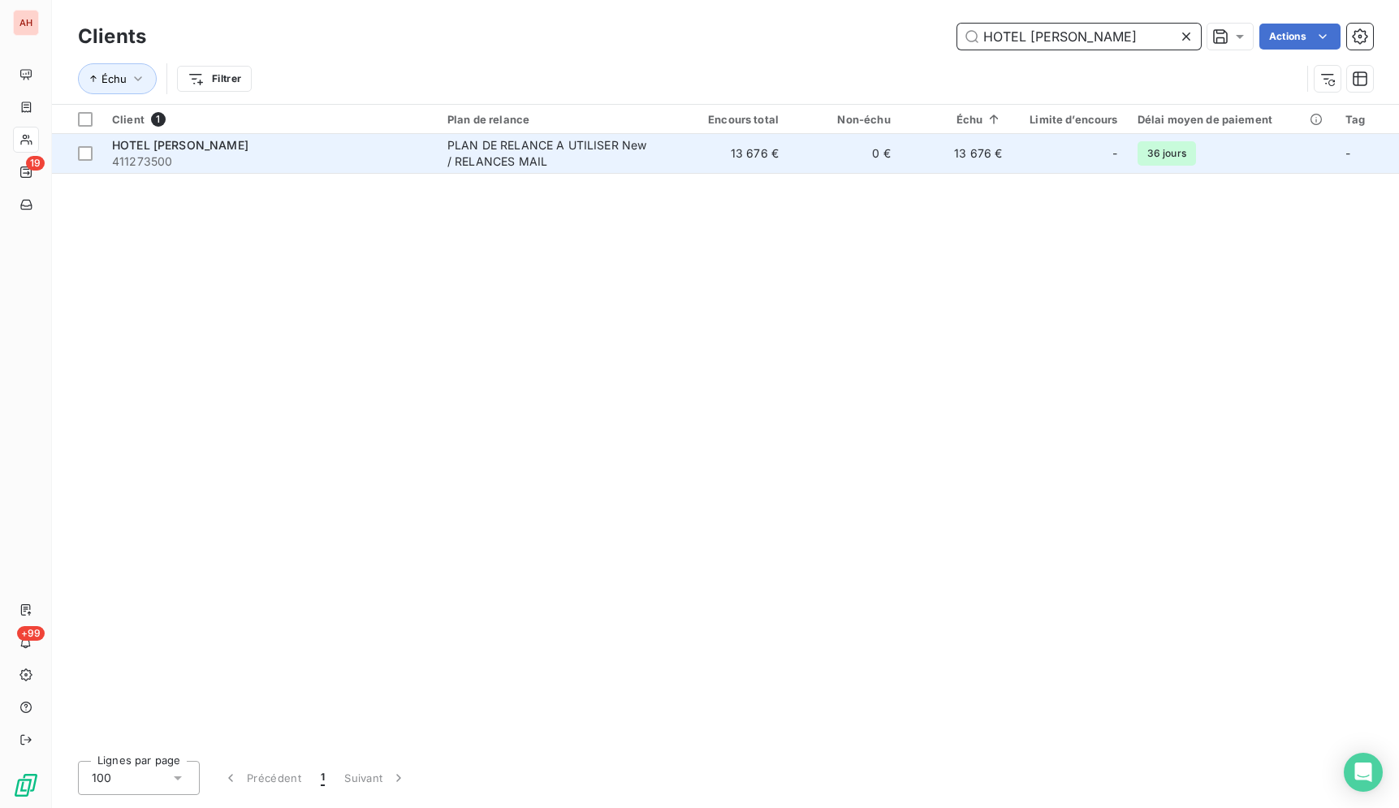
type input "HOTEL [PERSON_NAME]"
click at [781, 153] on td "13 676 €" at bounding box center [732, 153] width 112 height 39
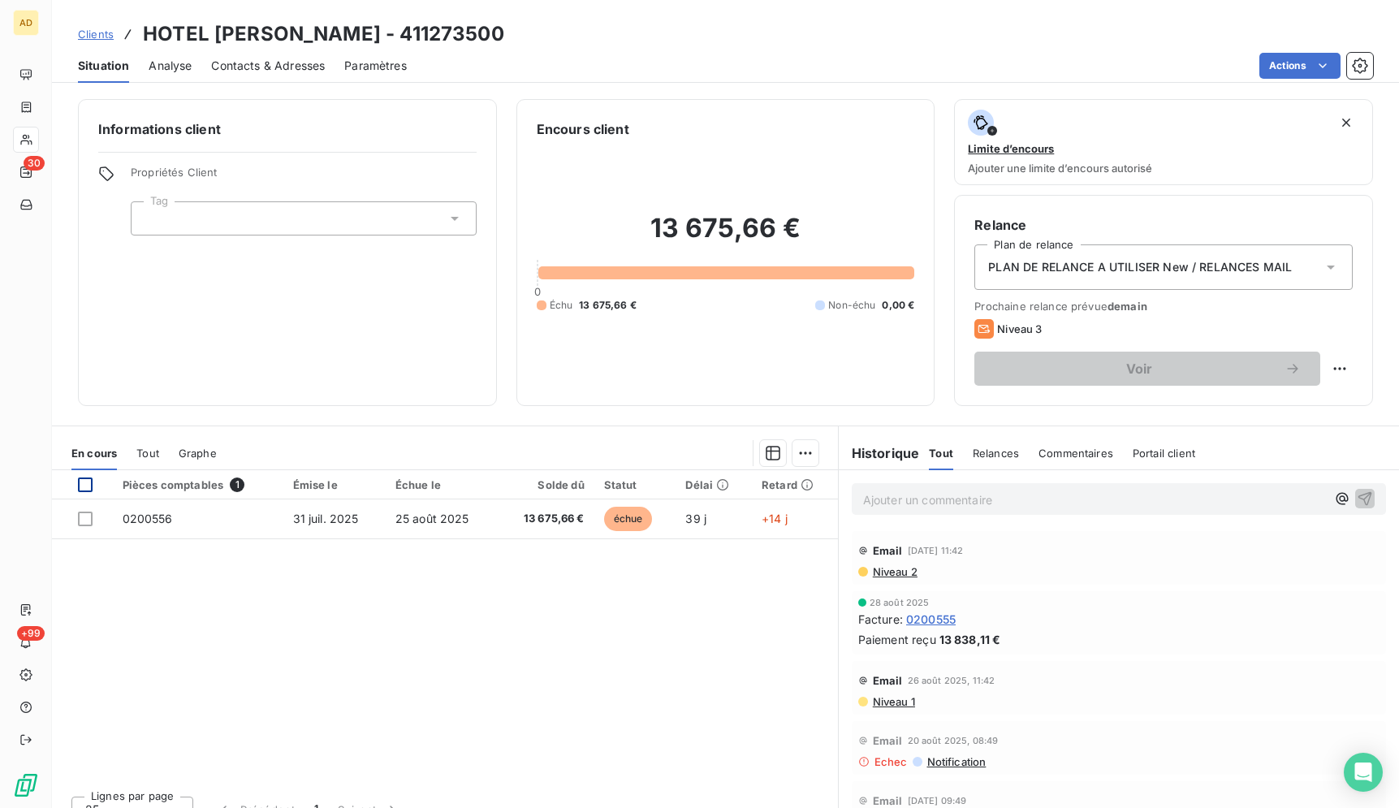
click at [80, 481] on div at bounding box center [85, 484] width 15 height 15
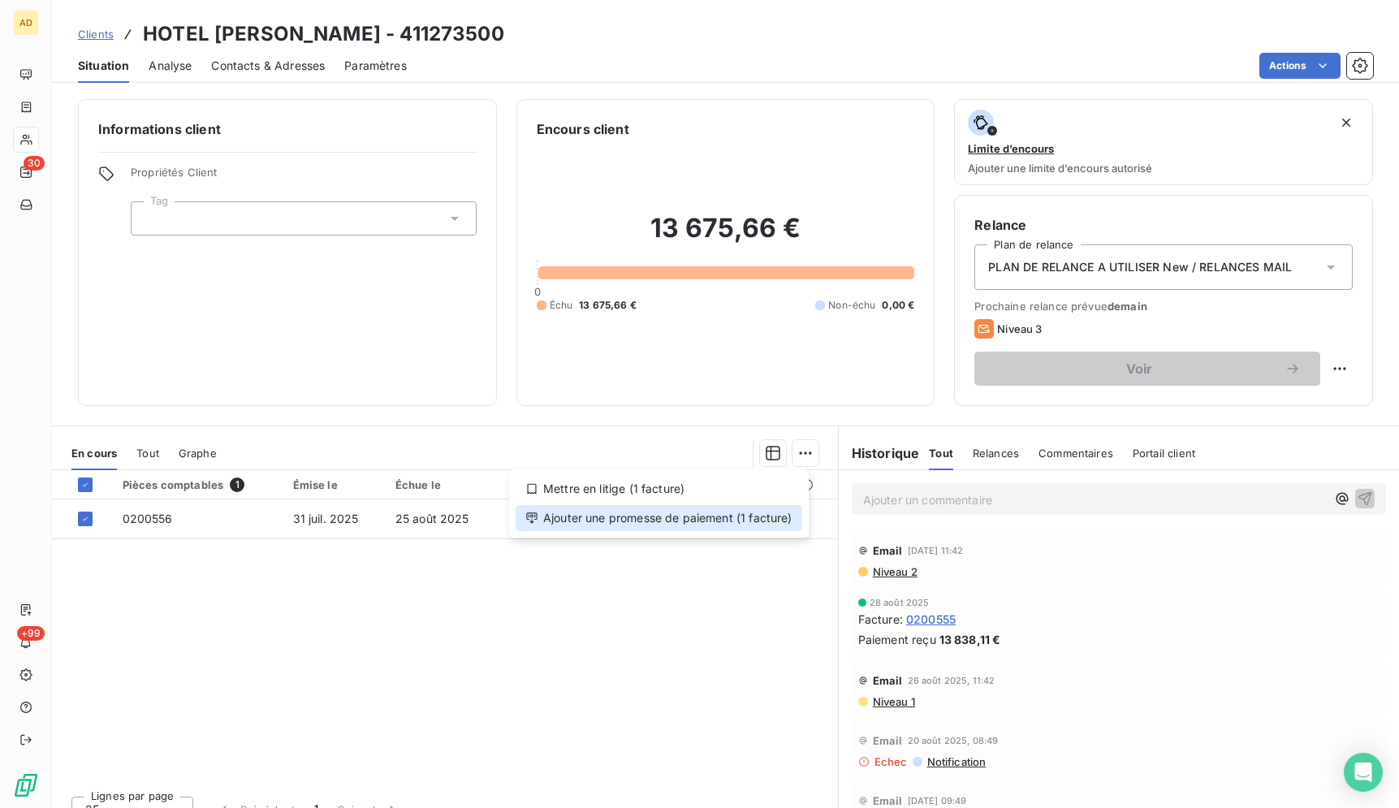
click at [705, 510] on div "Ajouter une promesse de paiement (1 facture)" at bounding box center [658, 518] width 287 height 26
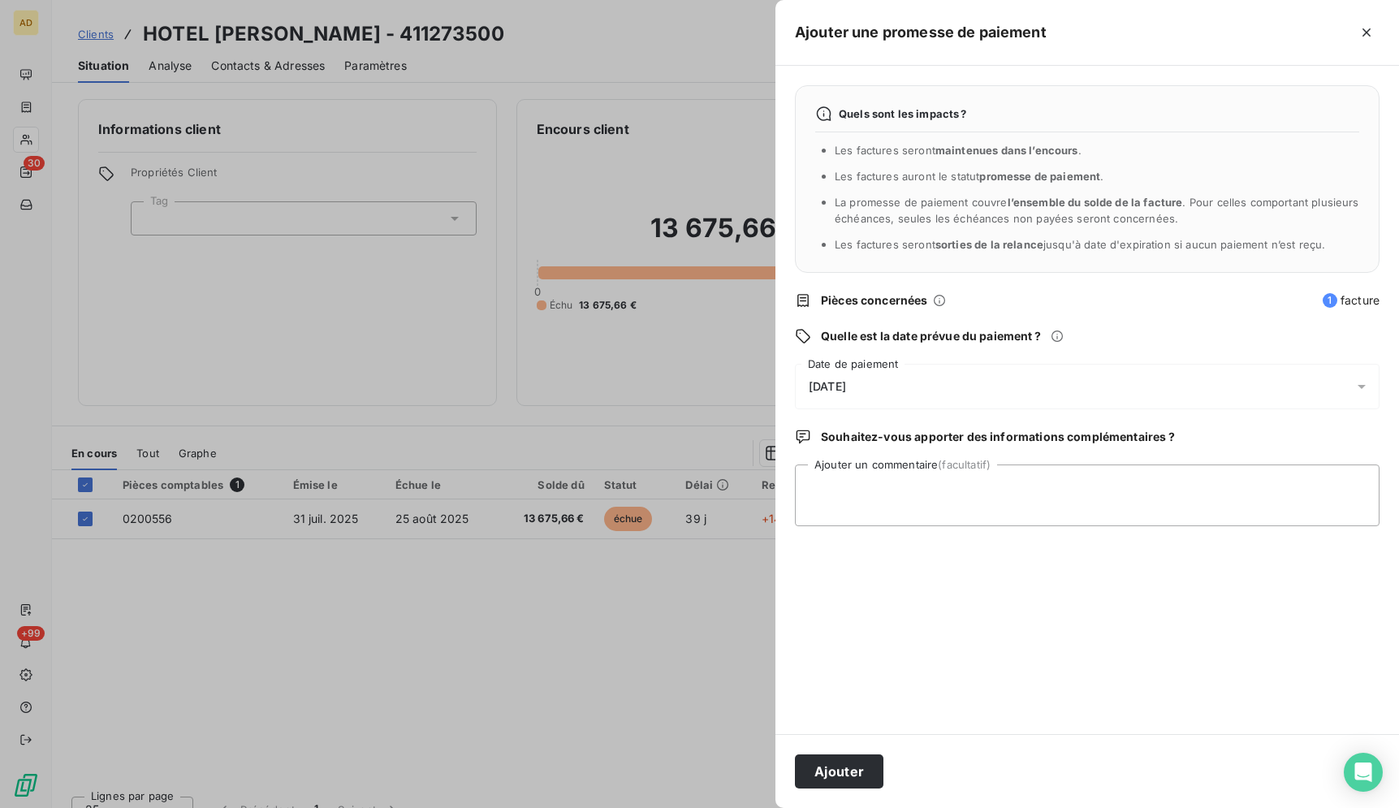
click at [961, 392] on div "[DATE]" at bounding box center [1087, 386] width 584 height 45
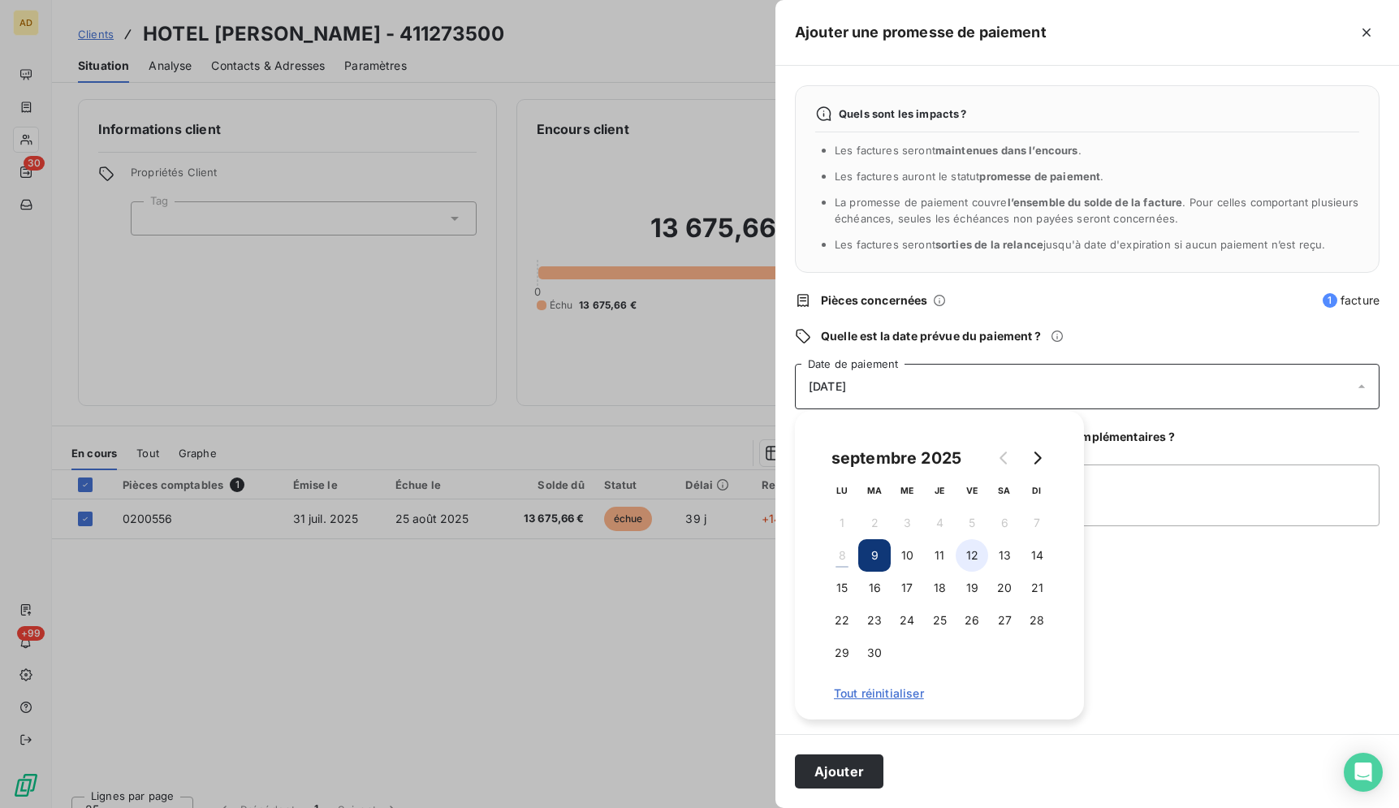
click at [972, 555] on button "12" at bounding box center [971, 555] width 32 height 32
click at [1220, 639] on div "Quels sont les impacts ? Les factures seront maintenues dans l’encours . Les fa…" at bounding box center [1086, 400] width 623 height 668
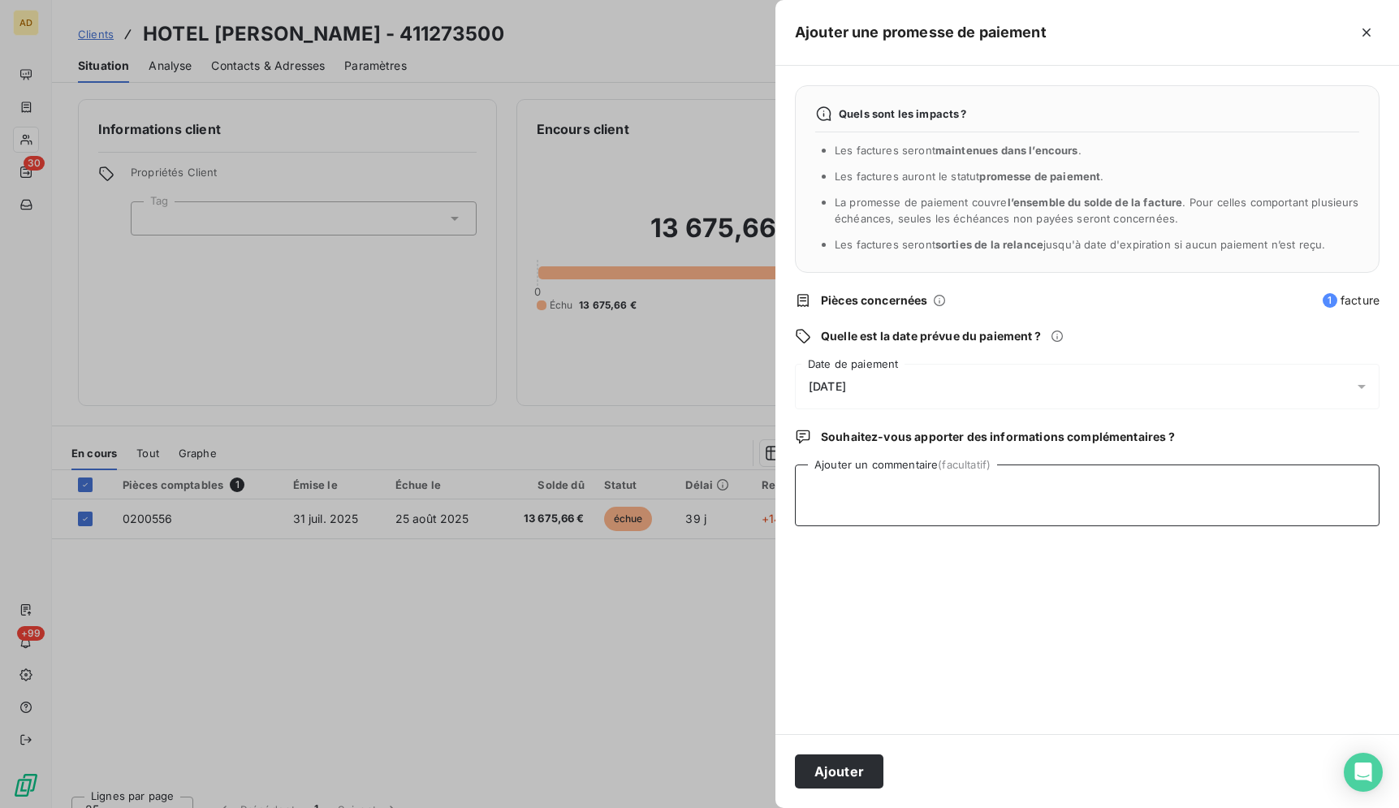
click at [1084, 507] on textarea "Ajouter un commentaire (facultatif)" at bounding box center [1087, 495] width 584 height 62
click at [1063, 502] on textarea "mail" at bounding box center [1087, 495] width 584 height 62
click at [980, 493] on textarea "mail [DATE]" at bounding box center [1087, 495] width 584 height 62
paste textarea "[PERSON_NAME] Comptabilité fournisseurs"
type textarea "mail [DATE] [PERSON_NAME] Comptabilité fournisseurs"
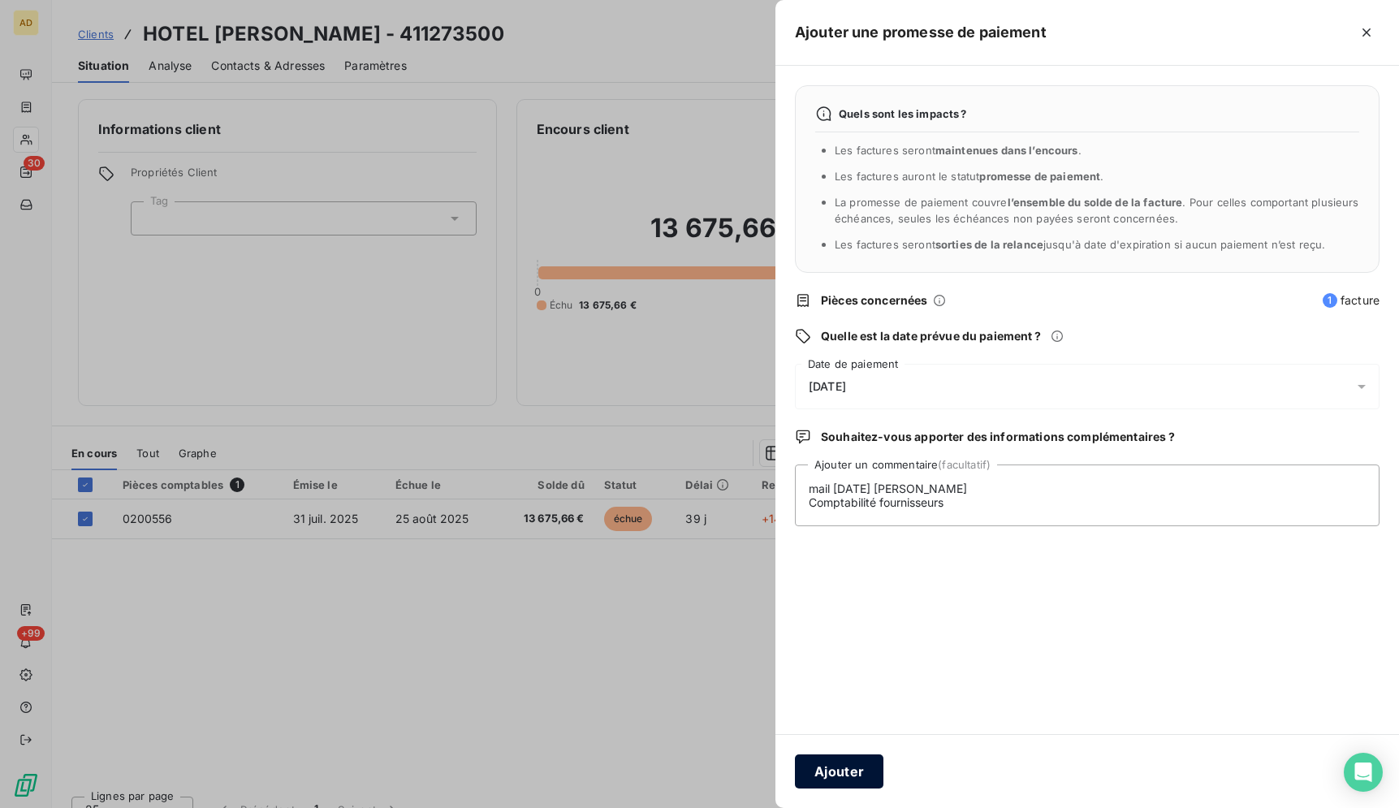
click at [865, 772] on button "Ajouter" at bounding box center [839, 771] width 88 height 34
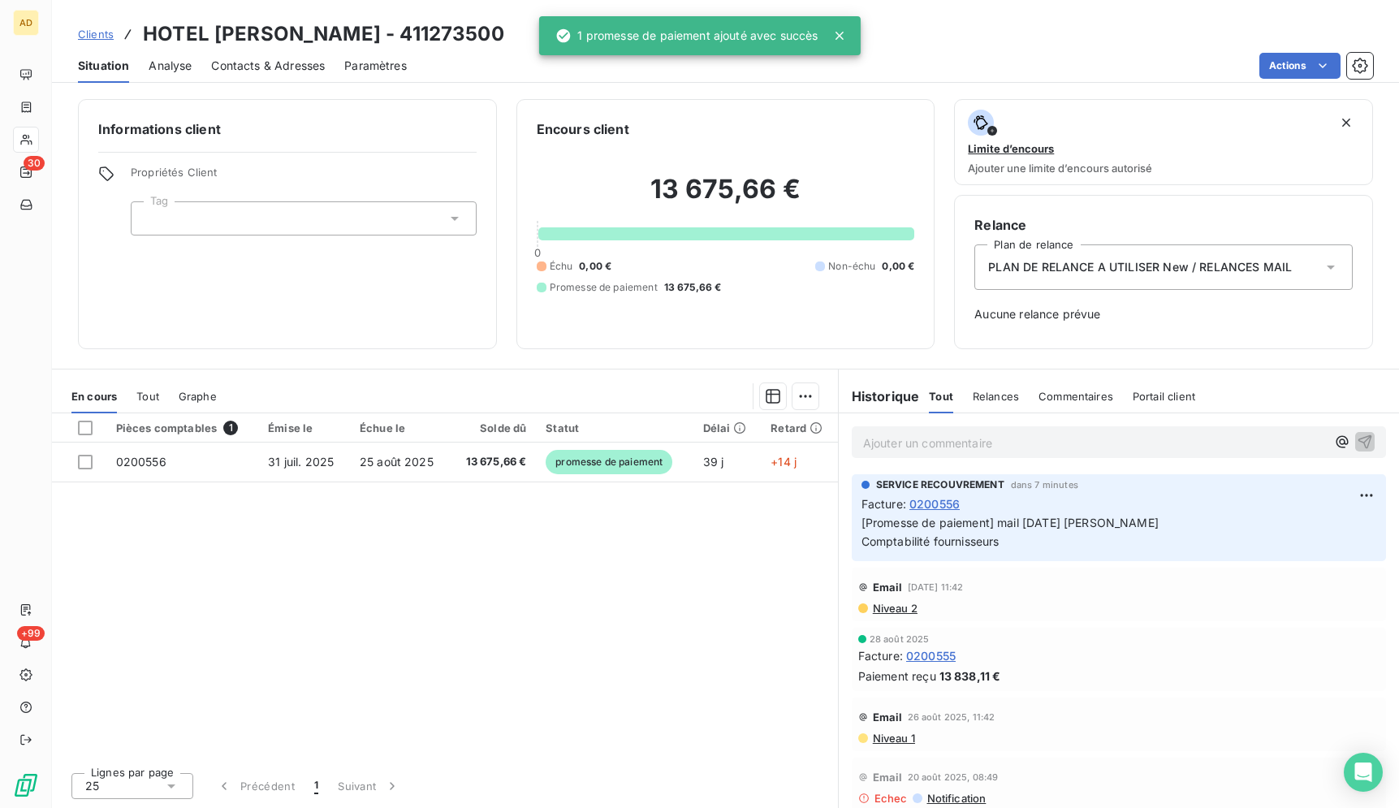
click at [709, 577] on div "Pièces comptables 1 Émise le Échue le Solde dû Statut Délai Retard 0200556 [DAT…" at bounding box center [445, 586] width 786 height 346
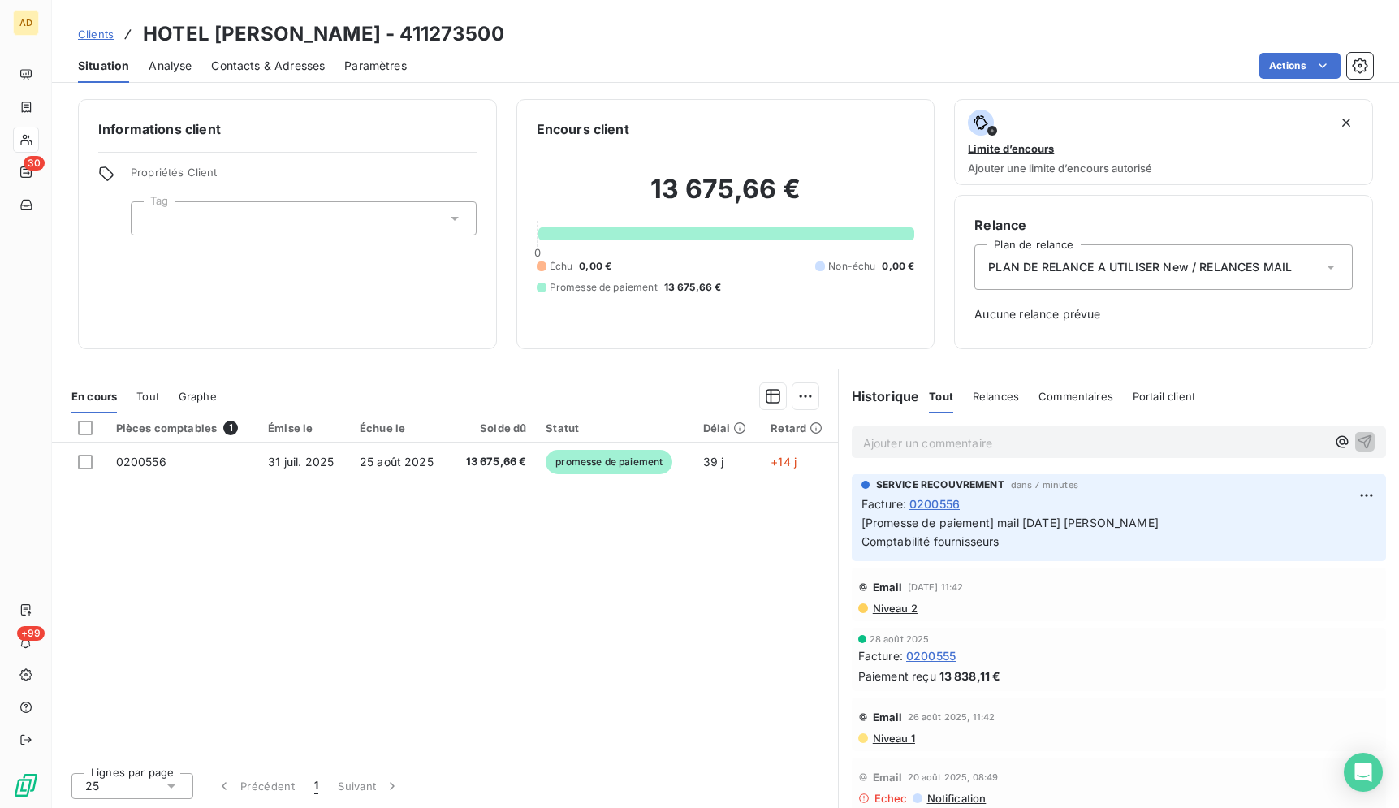
click at [247, 70] on span "Contacts & Adresses" at bounding box center [268, 66] width 114 height 16
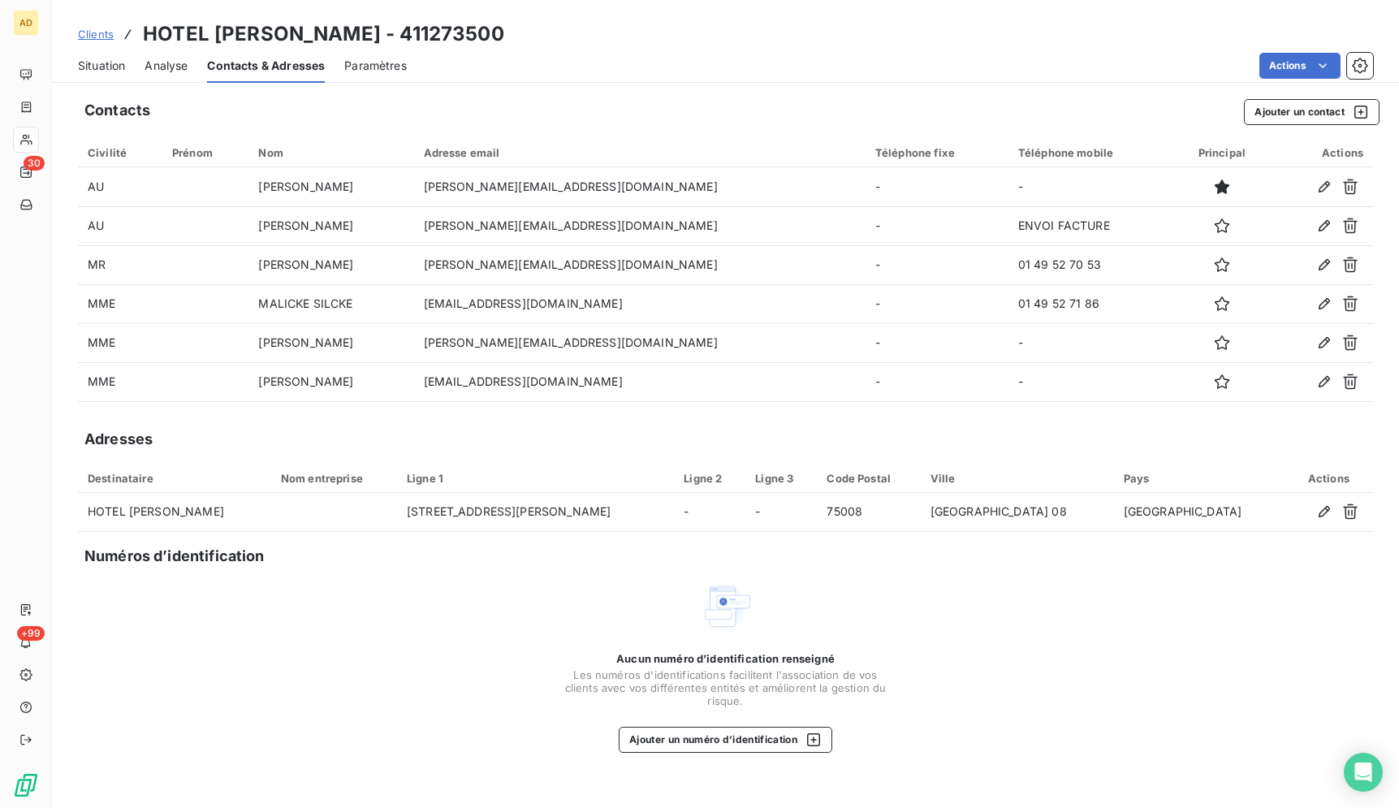
click at [1353, 226] on icon "button" at bounding box center [1350, 226] width 16 height 16
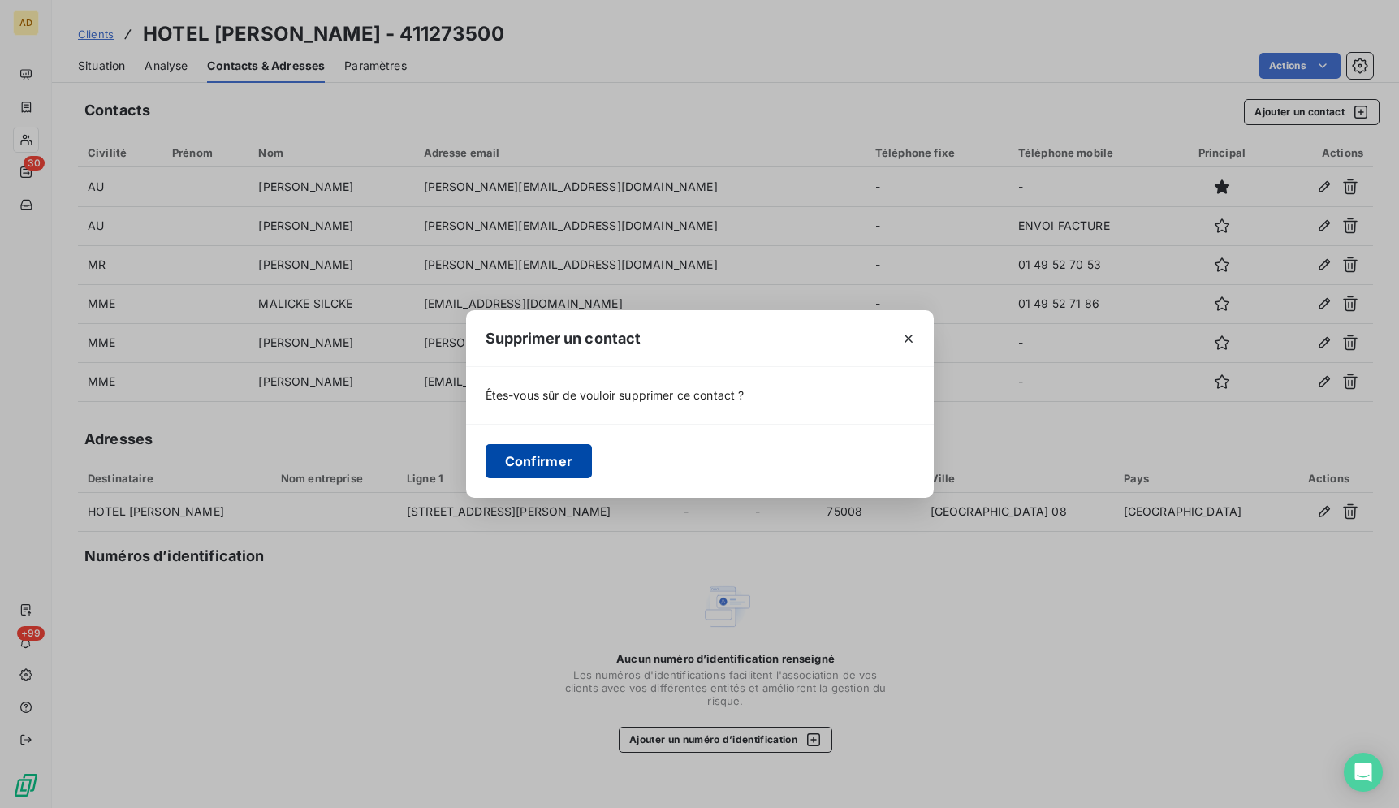
click at [542, 454] on button "Confirmer" at bounding box center [538, 461] width 107 height 34
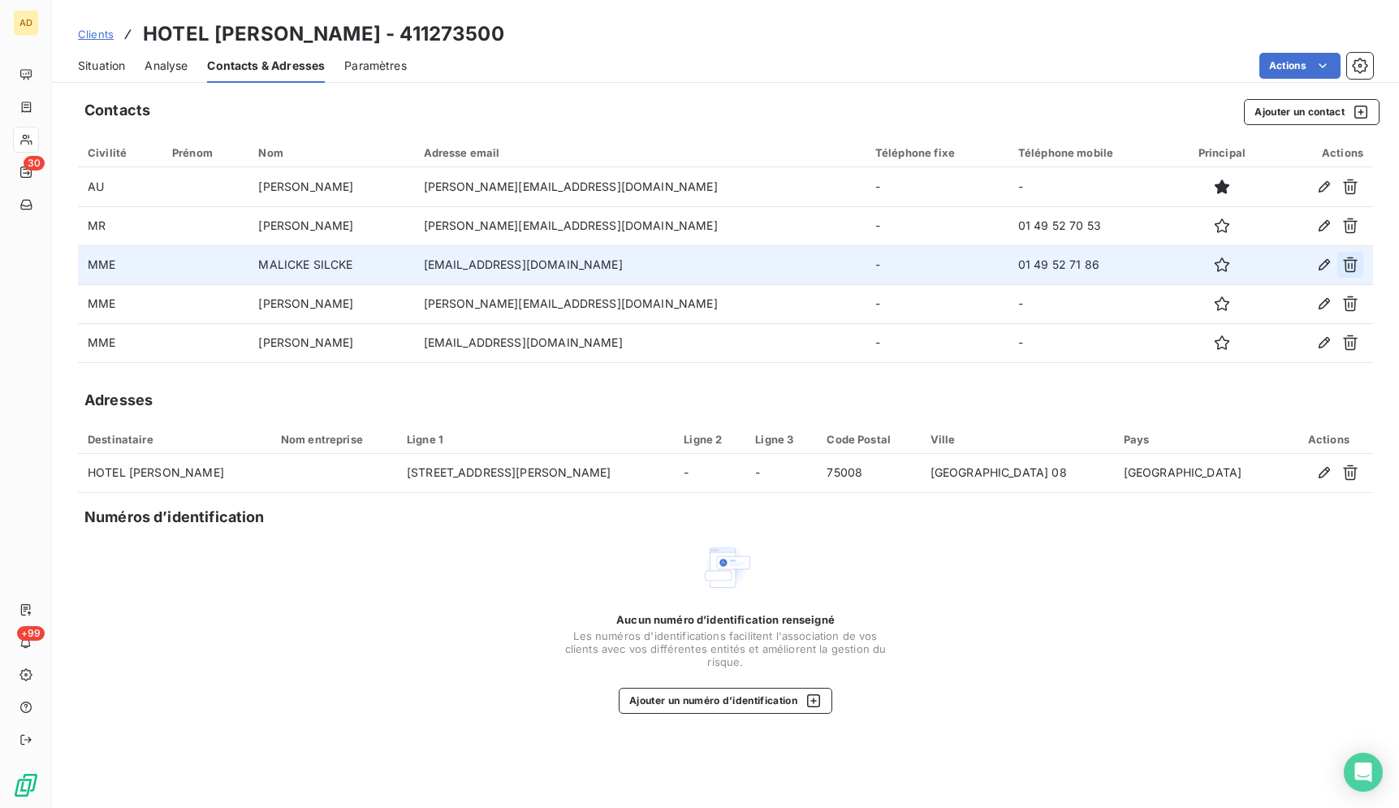
click at [1348, 265] on icon "button" at bounding box center [1350, 264] width 15 height 15
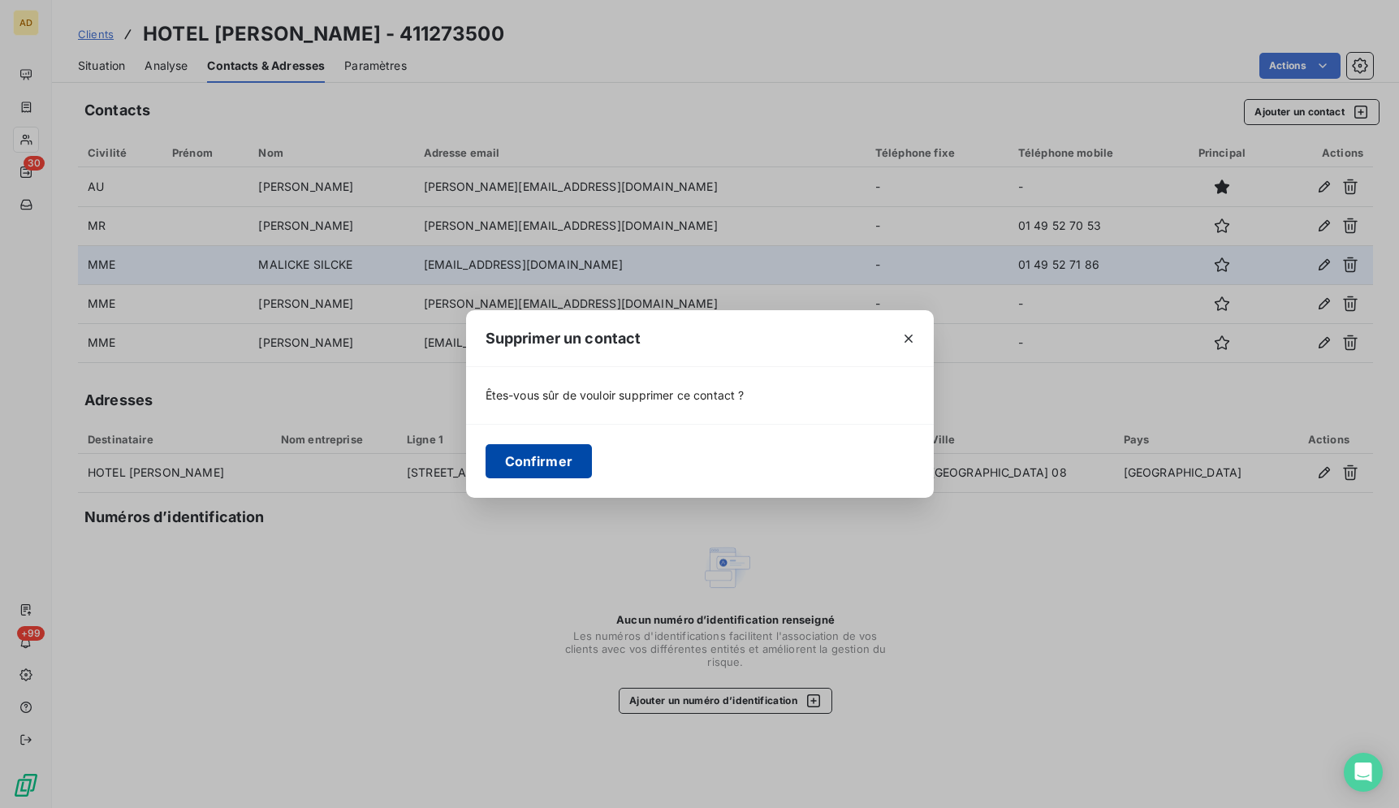
click at [515, 459] on button "Confirmer" at bounding box center [538, 461] width 107 height 34
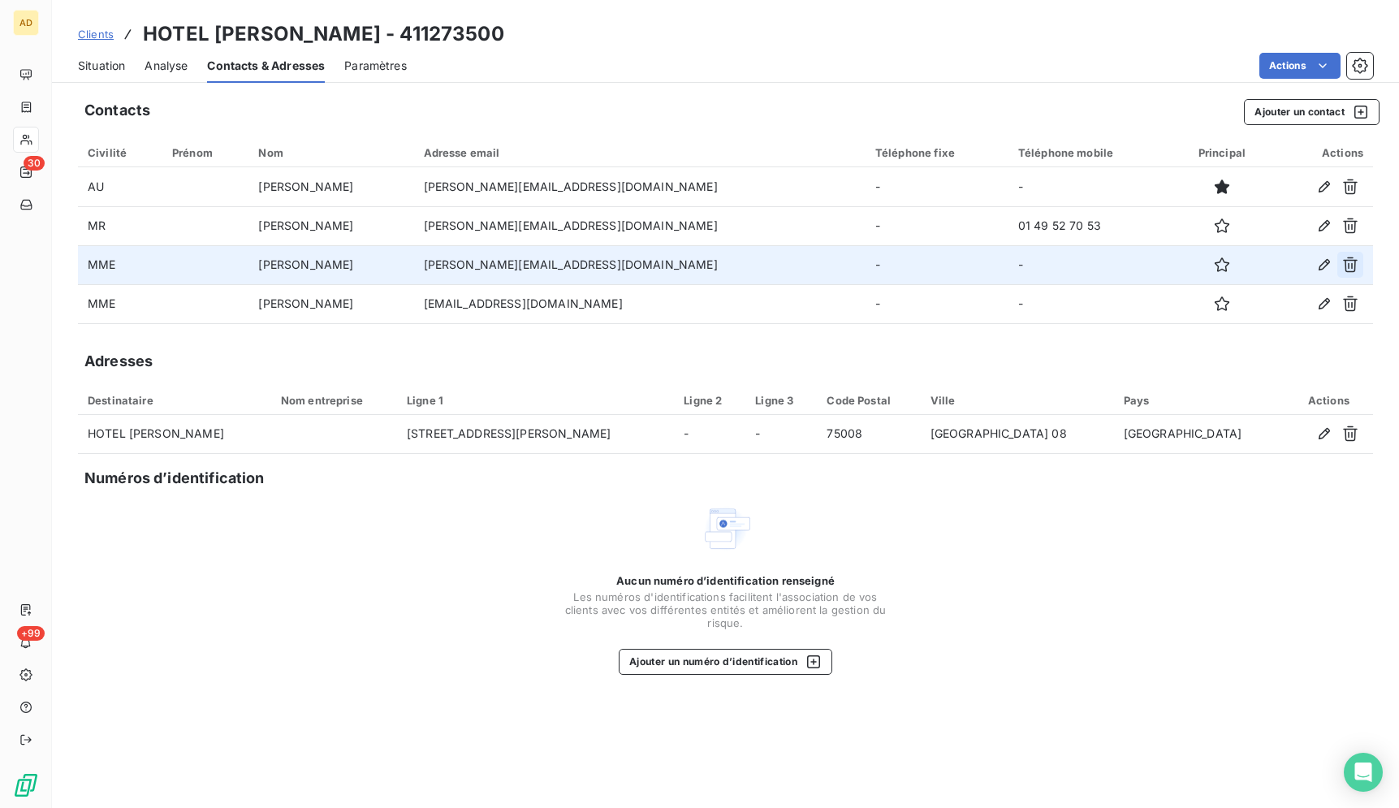
click at [1346, 261] on icon "button" at bounding box center [1350, 264] width 16 height 16
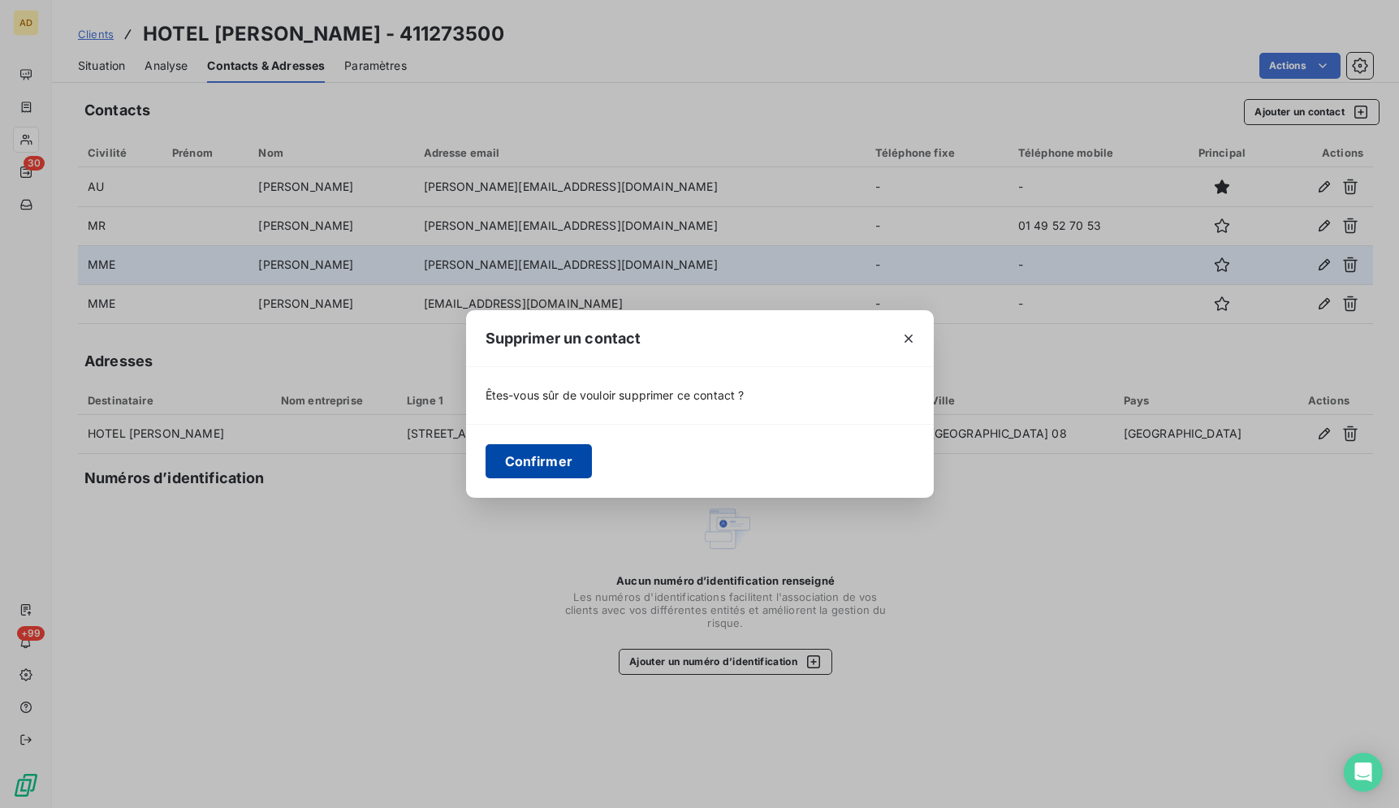
click at [565, 464] on button "Confirmer" at bounding box center [538, 461] width 107 height 34
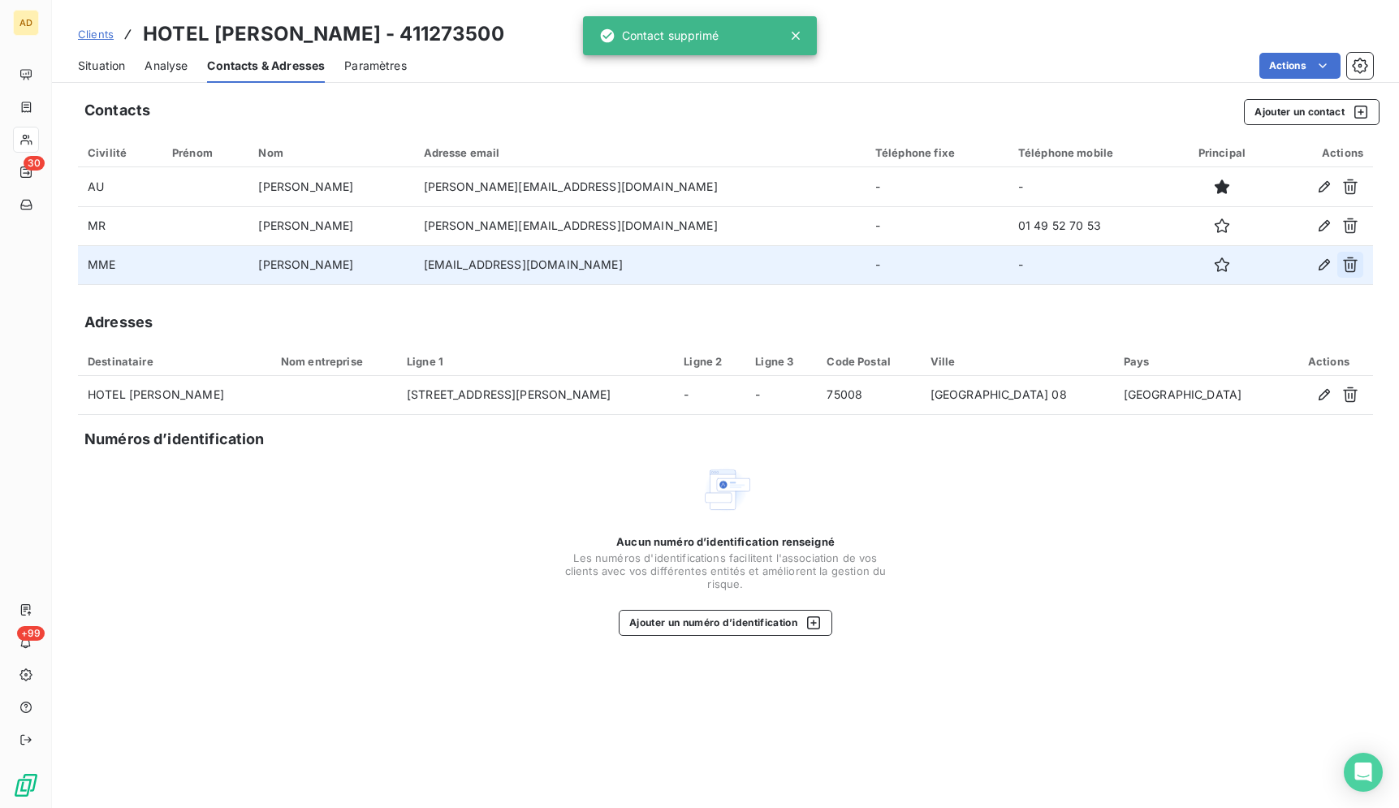
click at [1355, 269] on icon "button" at bounding box center [1350, 264] width 16 height 16
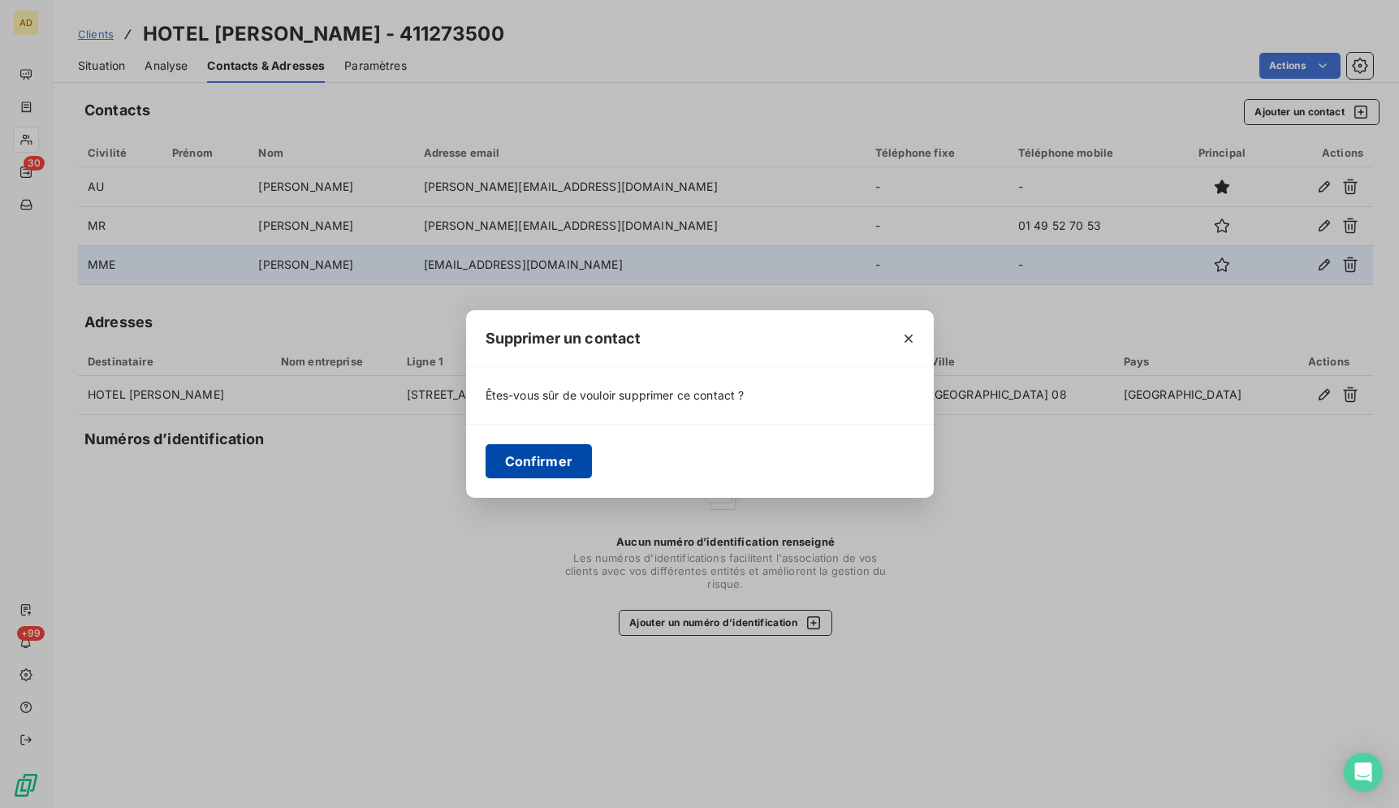
click at [545, 466] on button "Confirmer" at bounding box center [538, 461] width 107 height 34
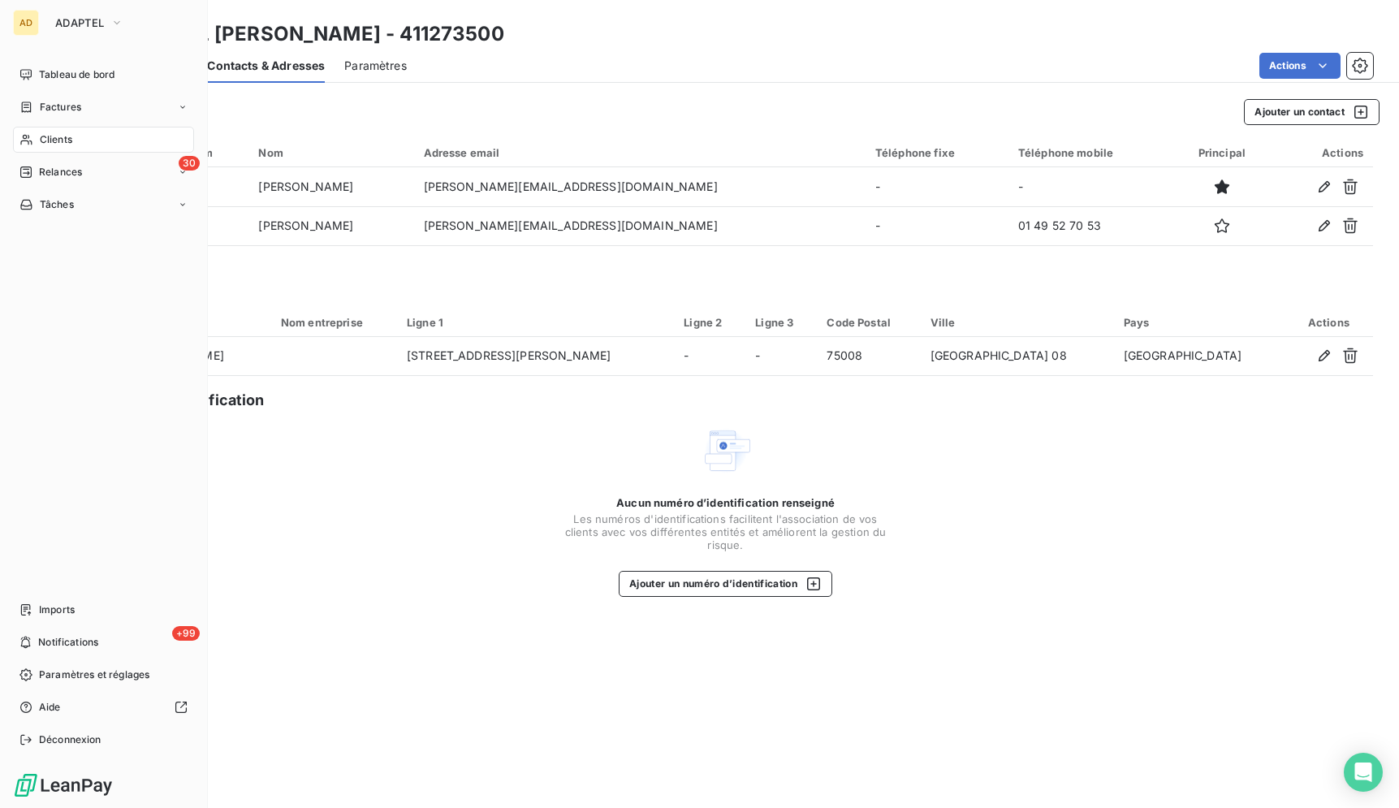
click at [71, 139] on span "Clients" at bounding box center [56, 139] width 32 height 15
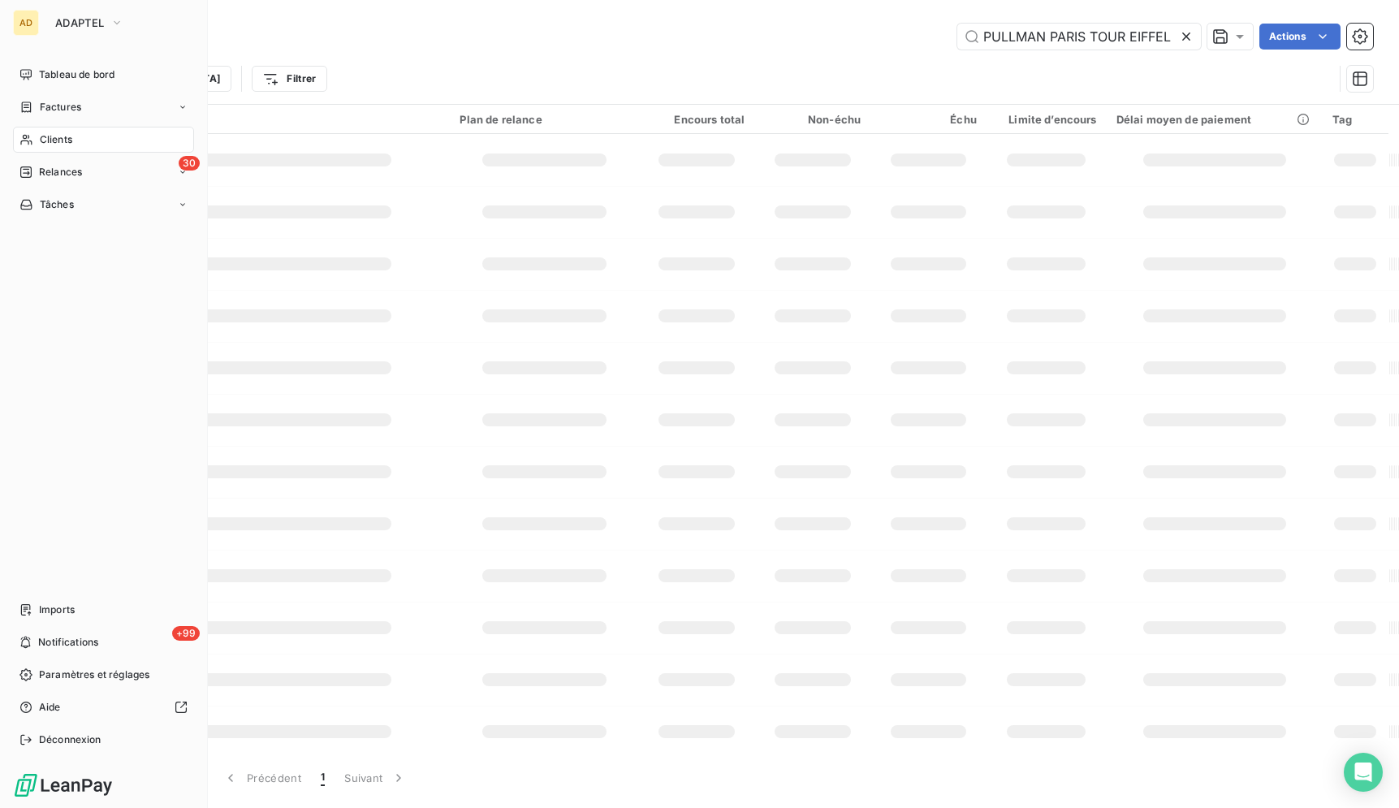
type input "HOTEL [PERSON_NAME]"
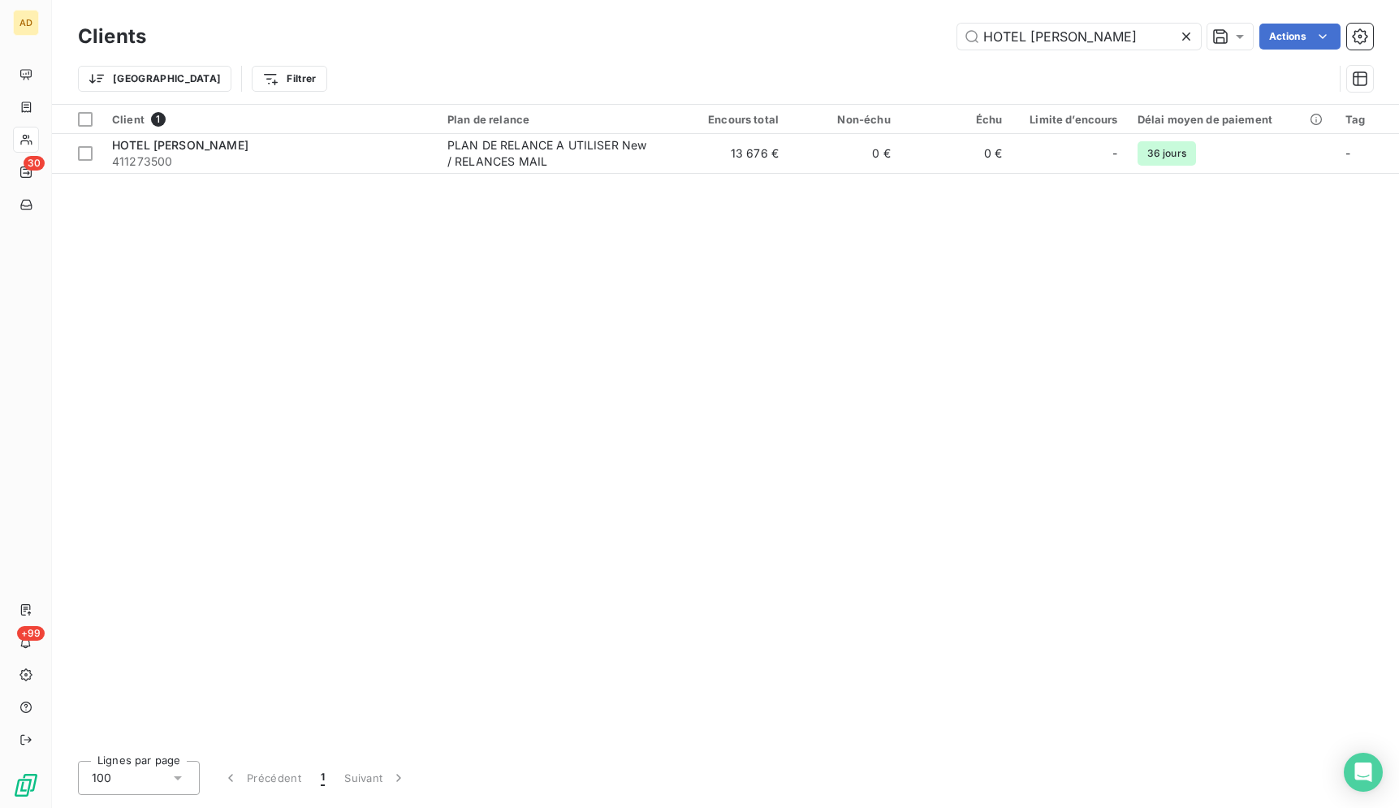
click at [1178, 36] on icon at bounding box center [1186, 36] width 16 height 16
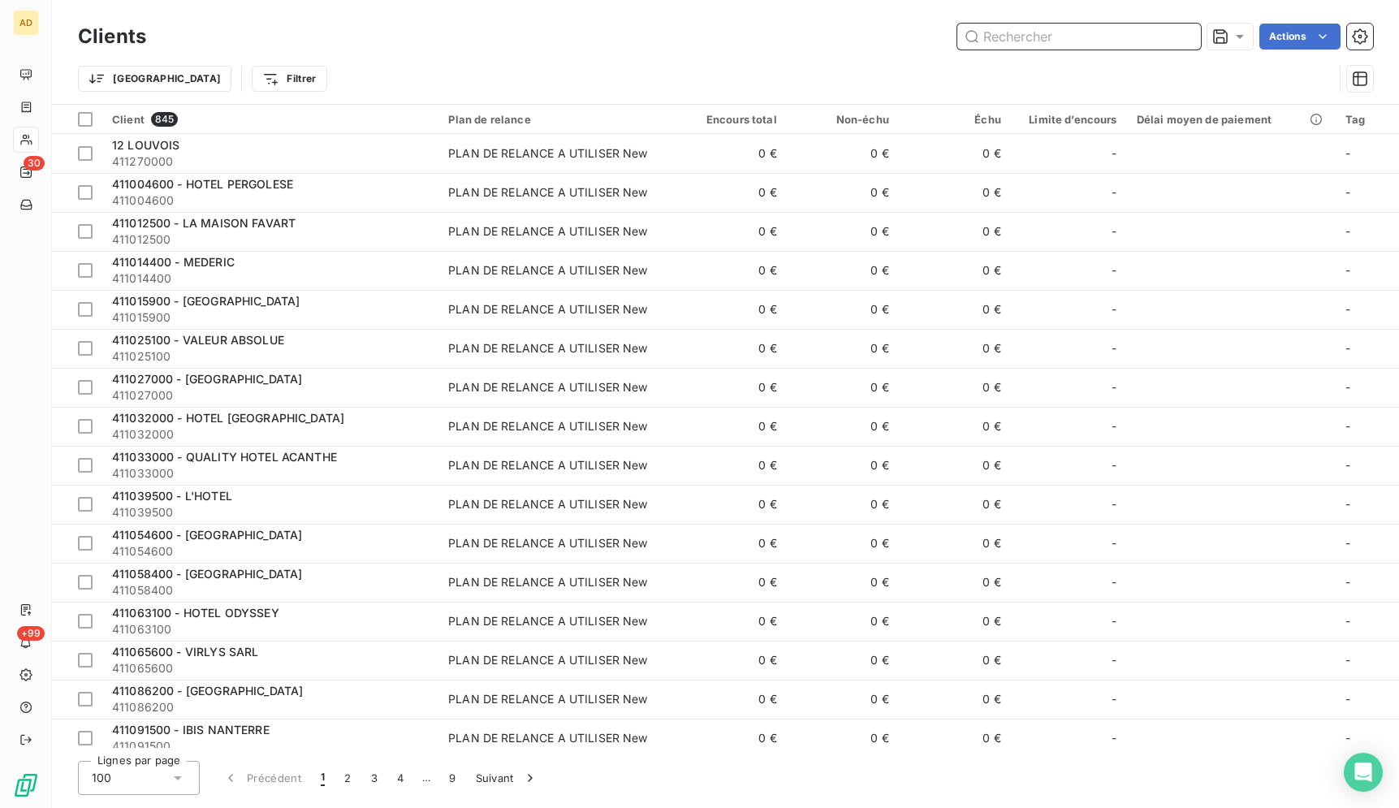
click at [1127, 45] on input "text" at bounding box center [1079, 37] width 244 height 26
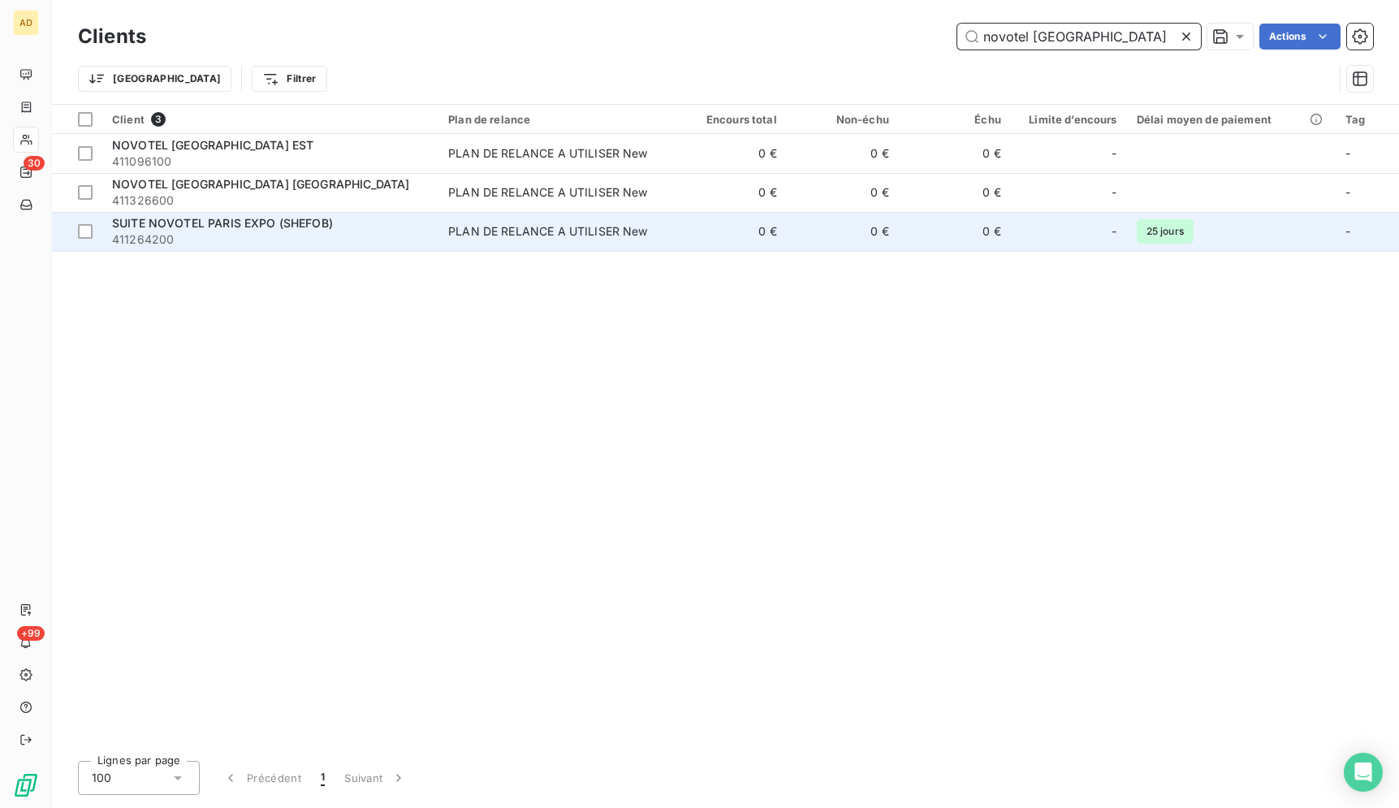
type input "novotel [GEOGRAPHIC_DATA]"
click at [683, 235] on td "0 €" at bounding box center [731, 231] width 112 height 39
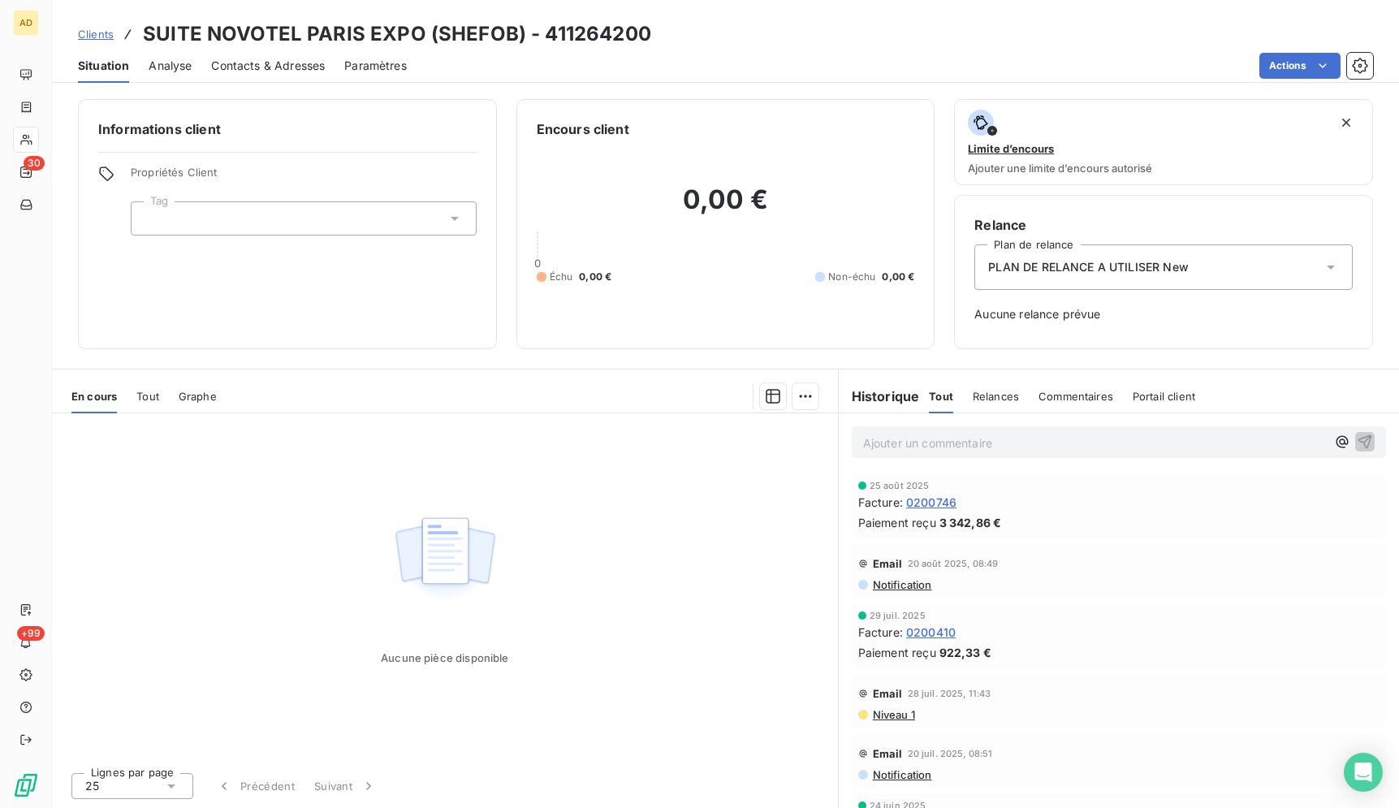
click at [244, 61] on span "Contacts & Adresses" at bounding box center [268, 66] width 114 height 16
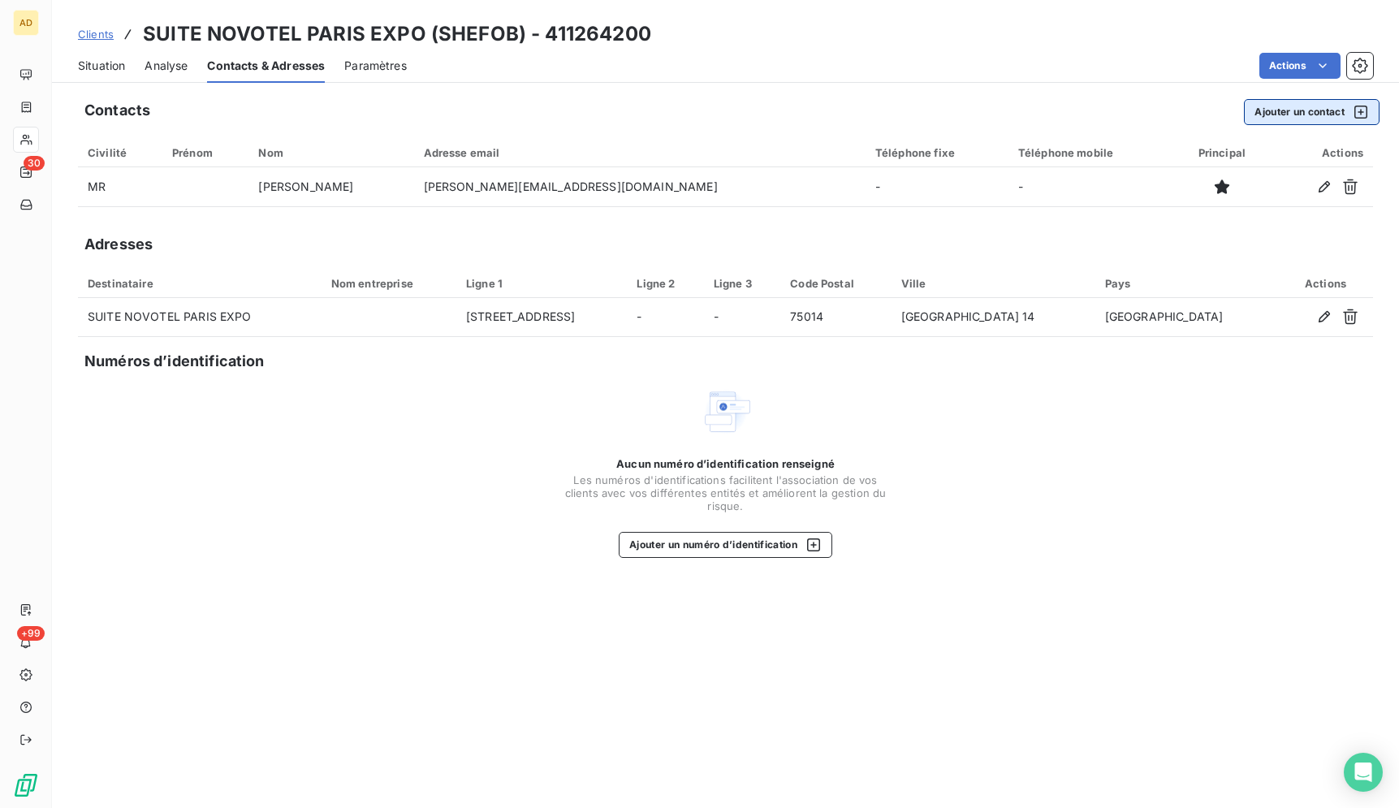
click at [1287, 106] on button "Ajouter un contact" at bounding box center [1312, 112] width 136 height 26
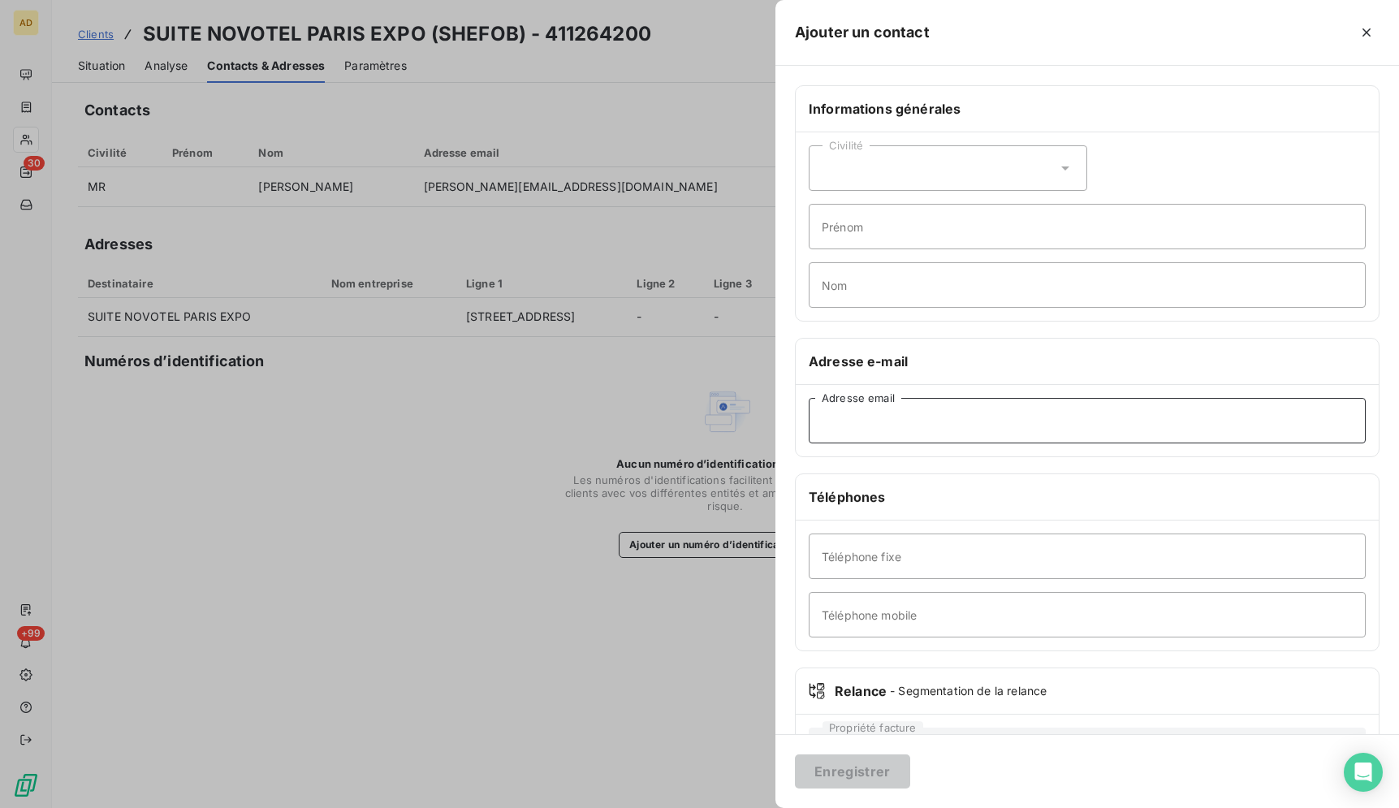
click at [882, 428] on input "Adresse email" at bounding box center [1086, 420] width 557 height 45
paste input "[EMAIL_ADDRESS][DOMAIN_NAME]"
type input "[EMAIL_ADDRESS][DOMAIN_NAME]"
click at [915, 238] on input "Prénom" at bounding box center [1086, 226] width 557 height 45
type input "envoi factures"
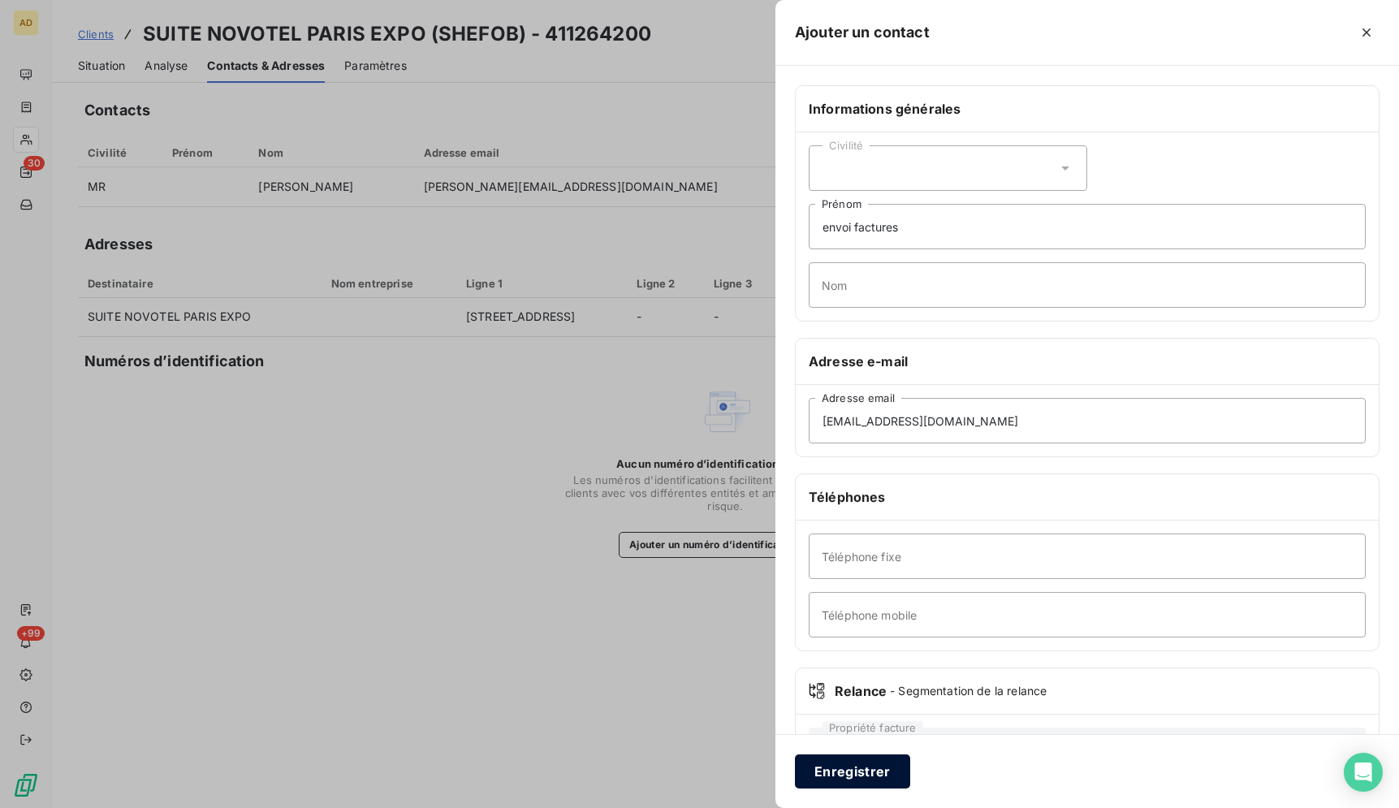
drag, startPoint x: 848, startPoint y: 770, endPoint x: 838, endPoint y: 768, distance: 10.8
click at [848, 771] on button "Enregistrer" at bounding box center [852, 771] width 115 height 34
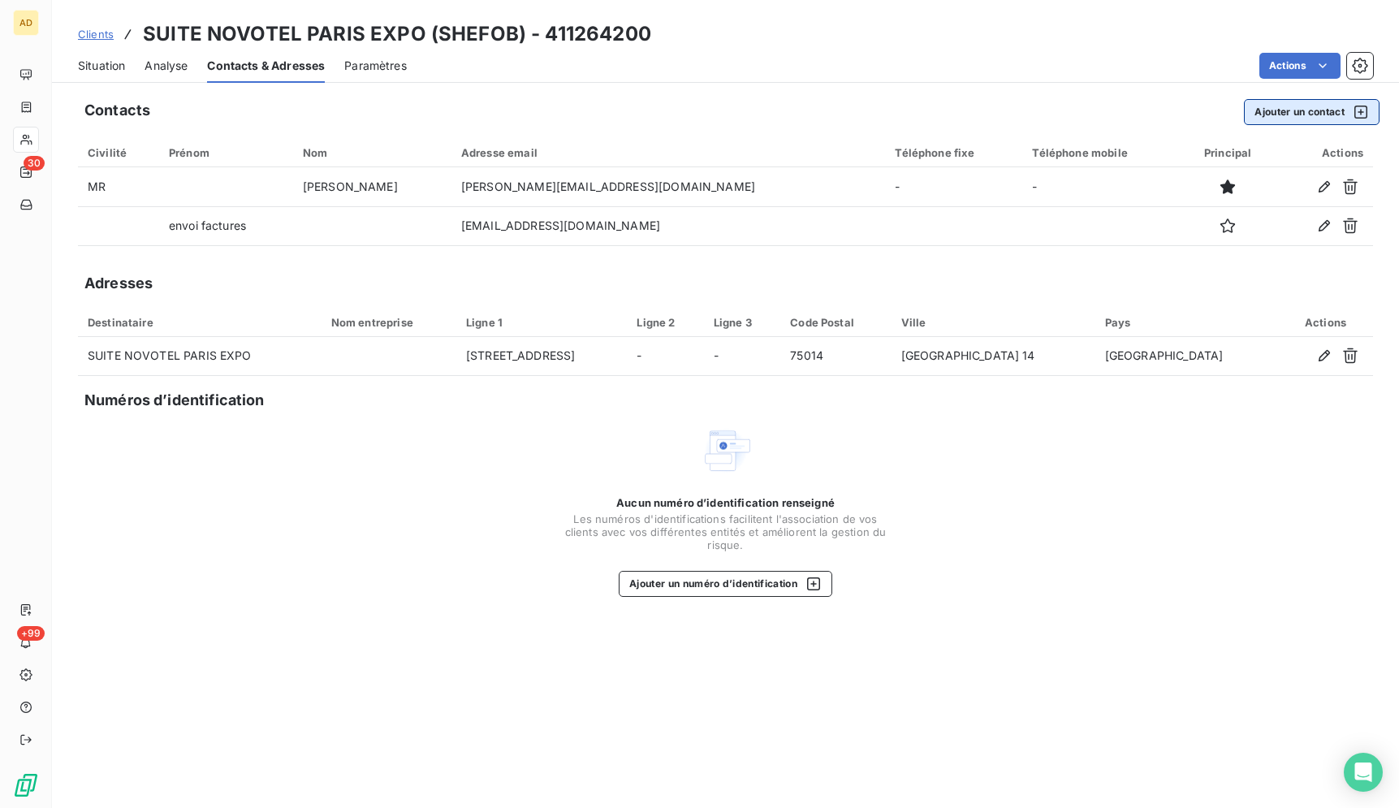
click at [1284, 119] on button "Ajouter un contact" at bounding box center [1312, 112] width 136 height 26
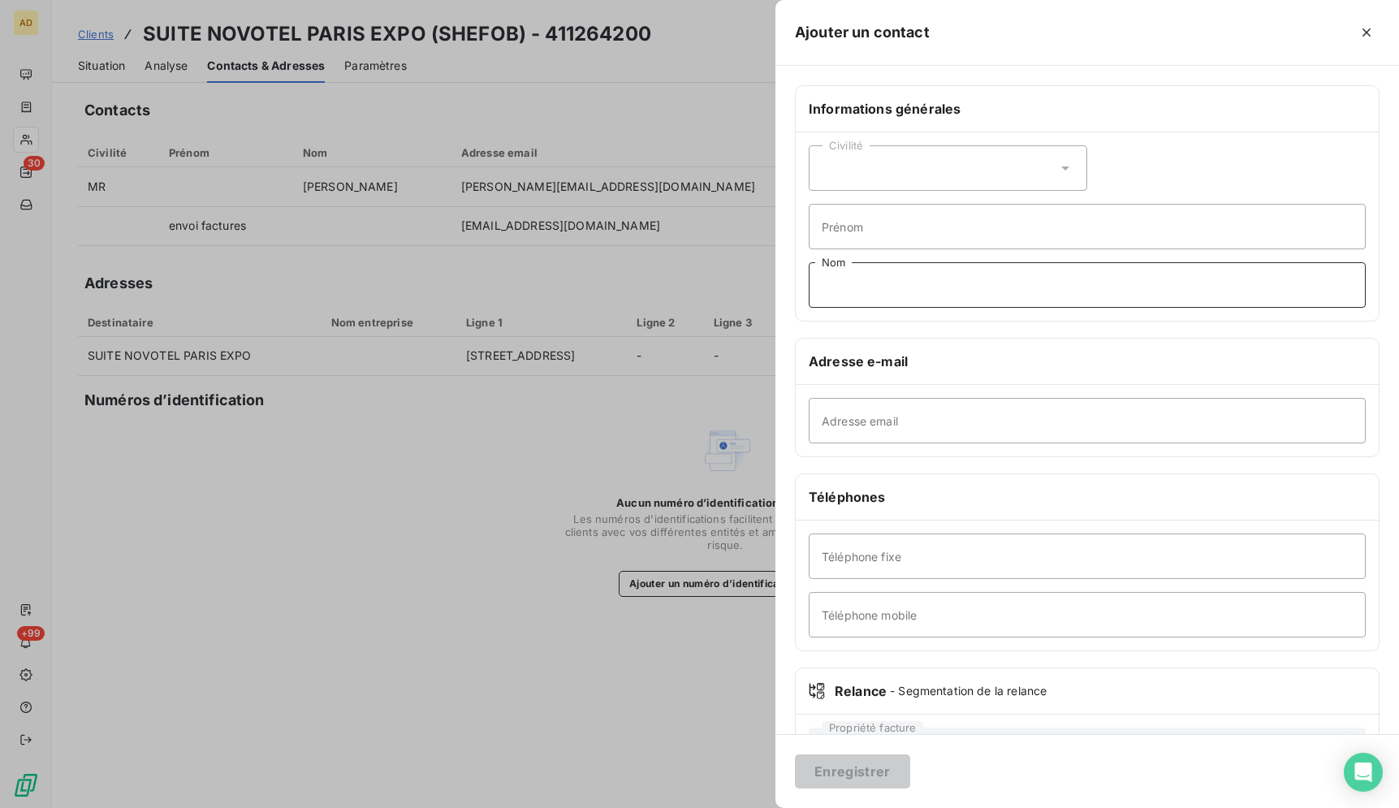
click at [898, 289] on input "Nom" at bounding box center [1086, 284] width 557 height 45
paste input "Mr [PERSON_NAME]"
type input "Mr [PERSON_NAME]"
click at [1002, 181] on div "Civilité" at bounding box center [947, 167] width 278 height 45
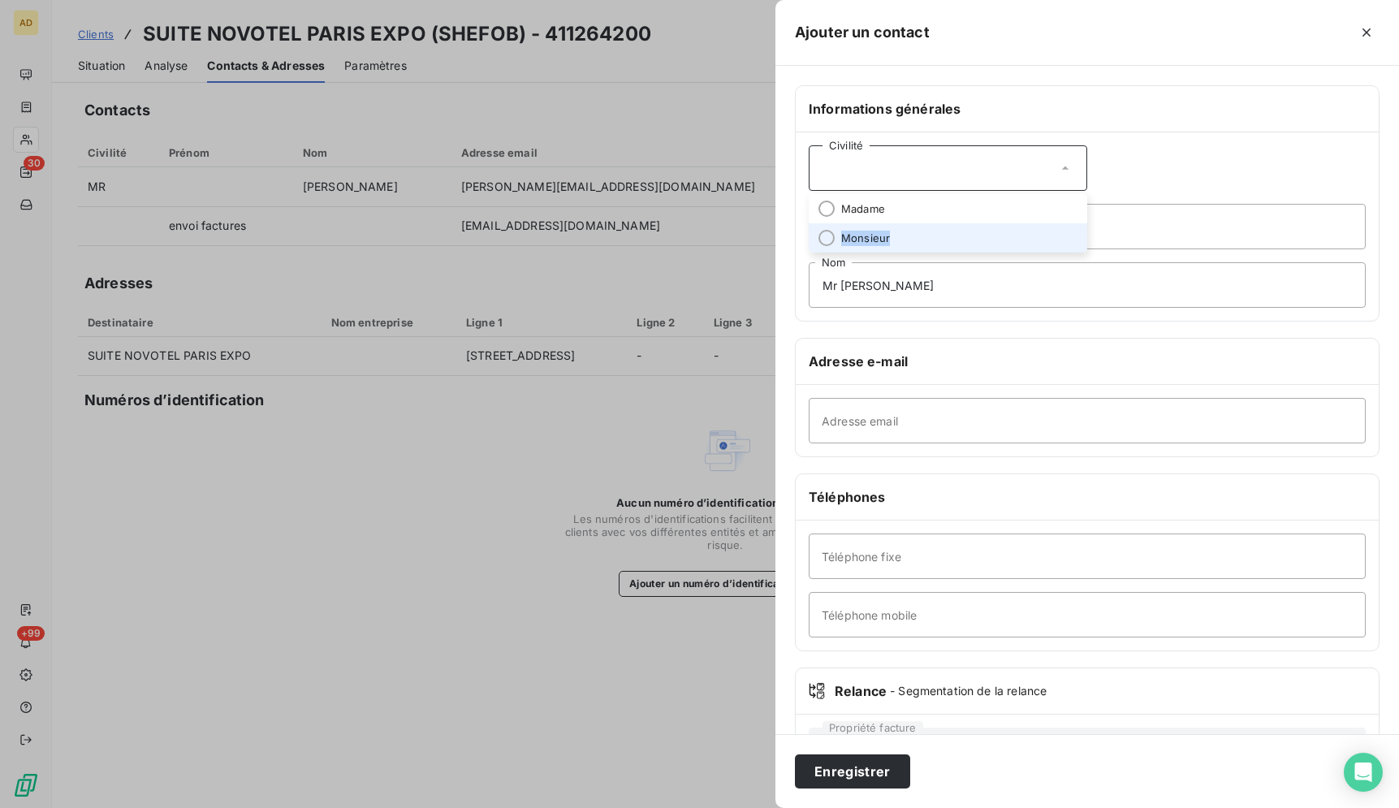
drag, startPoint x: 980, startPoint y: 206, endPoint x: 981, endPoint y: 228, distance: 21.9
click at [981, 228] on ul "Madame Monsieur" at bounding box center [947, 223] width 278 height 58
click at [981, 230] on li "Monsieur" at bounding box center [947, 237] width 278 height 29
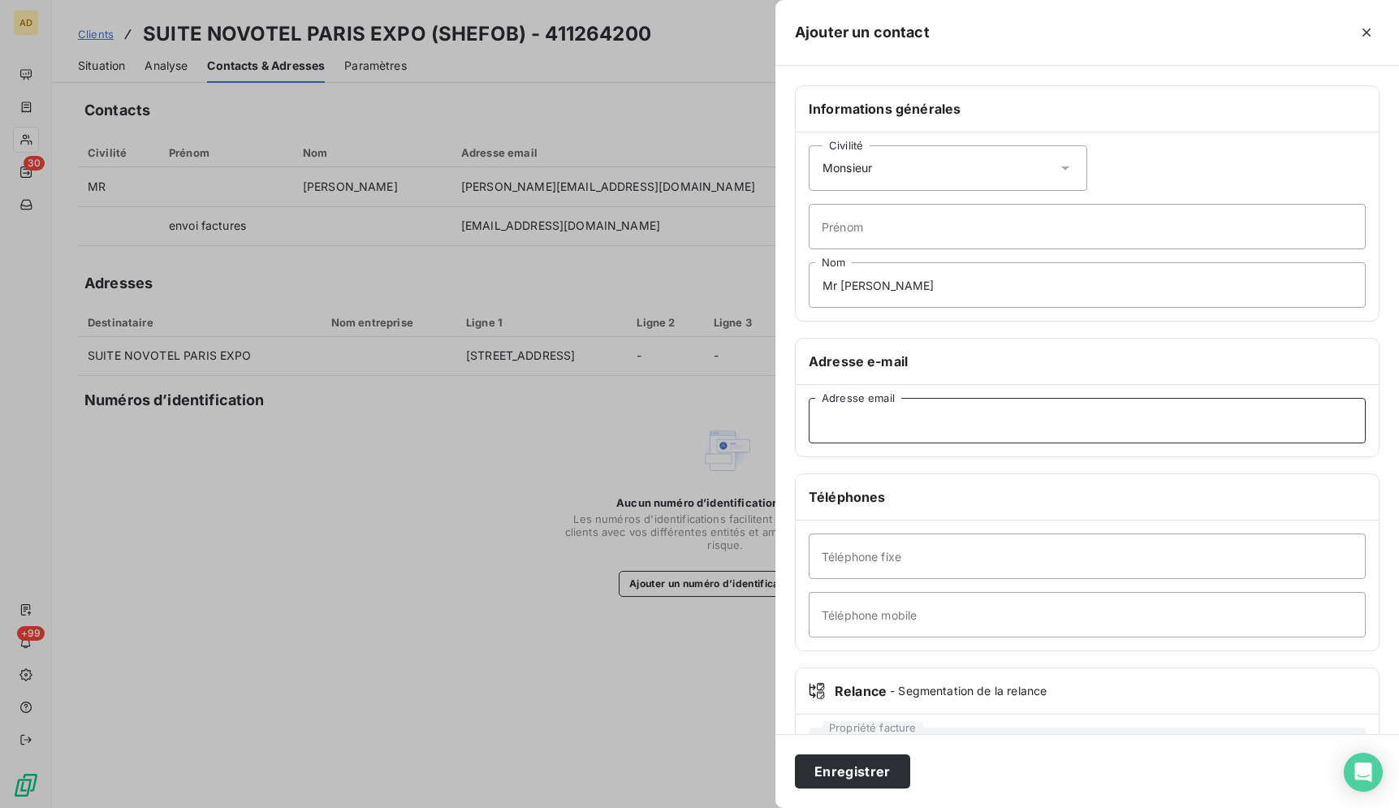
click at [965, 416] on input "Adresse email" at bounding box center [1086, 420] width 557 height 45
click at [909, 430] on input "Adresse email" at bounding box center [1086, 420] width 557 height 45
paste input "[EMAIL_ADDRESS][DOMAIN_NAME]"
type input "[EMAIL_ADDRESS][DOMAIN_NAME]"
click at [893, 559] on input "Téléphone fixe" at bounding box center [1086, 555] width 557 height 45
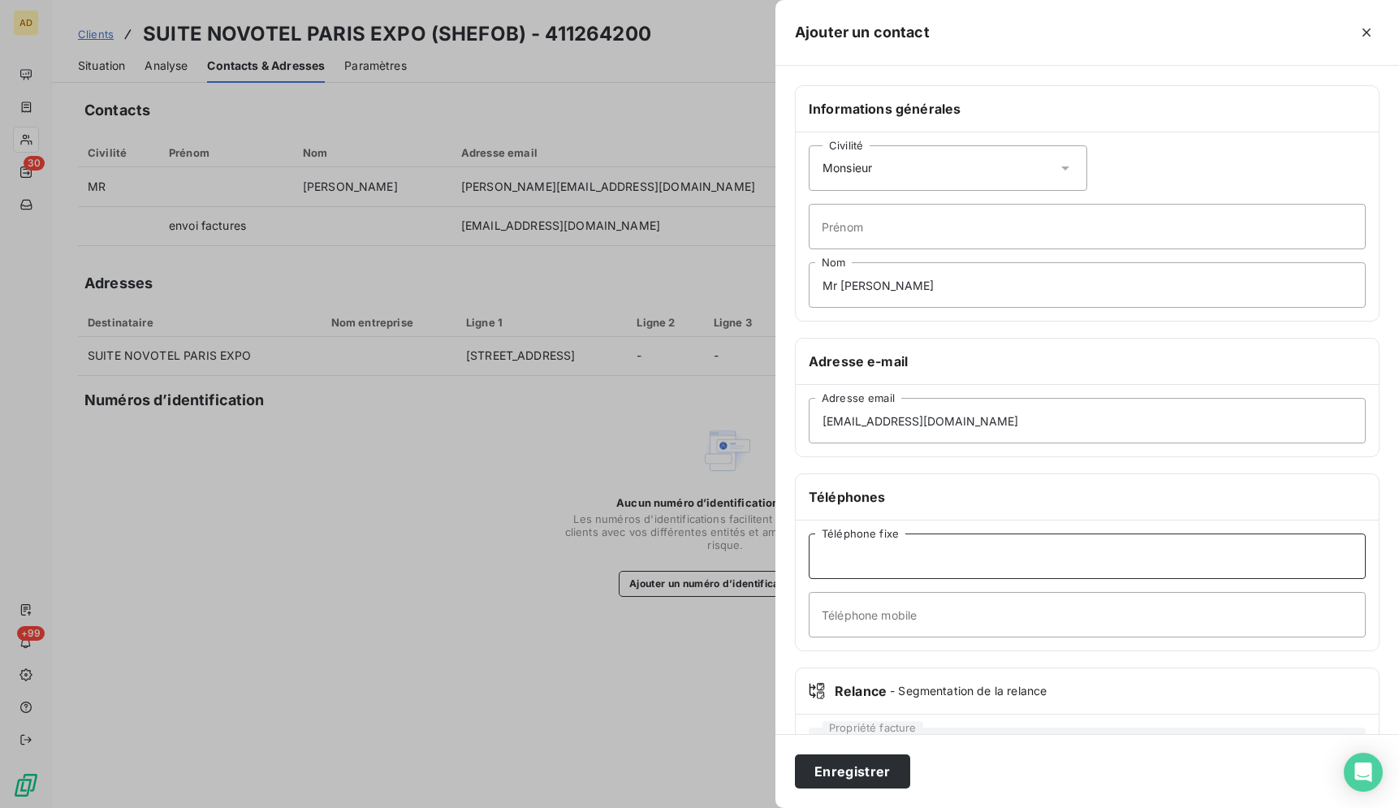
click at [889, 560] on input "Téléphone fixe" at bounding box center [1086, 555] width 557 height 45
paste input "01/58/03/90/98"
type input "01/58/03/90/98"
click at [1020, 644] on div "01/58/03/90/98 Téléphone fixe Téléphone mobile" at bounding box center [1086, 585] width 583 height 130
drag, startPoint x: 925, startPoint y: 562, endPoint x: 924, endPoint y: 549, distance: 13.1
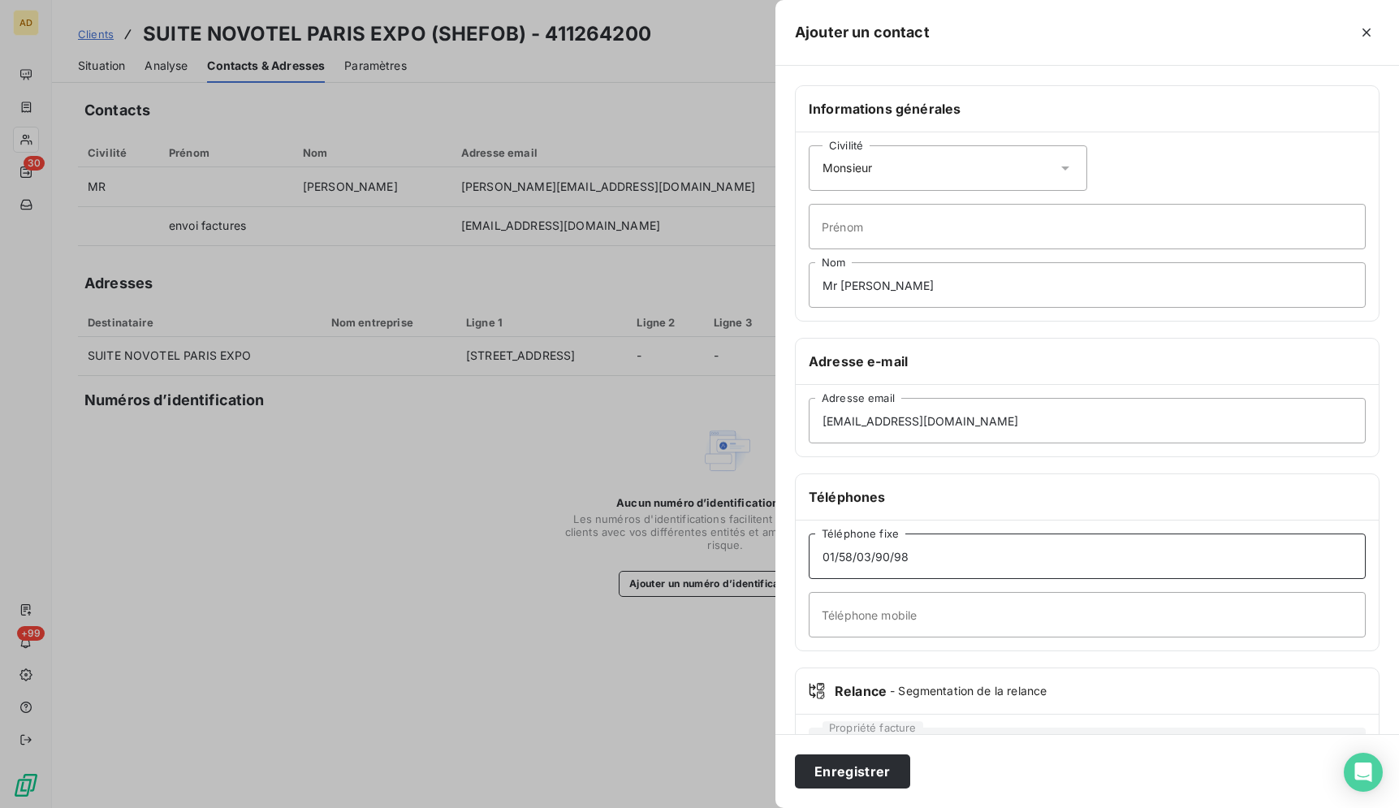
click at [924, 549] on input "01/58/03/90/98" at bounding box center [1086, 555] width 557 height 45
click at [874, 768] on button "Enregistrer" at bounding box center [852, 771] width 115 height 34
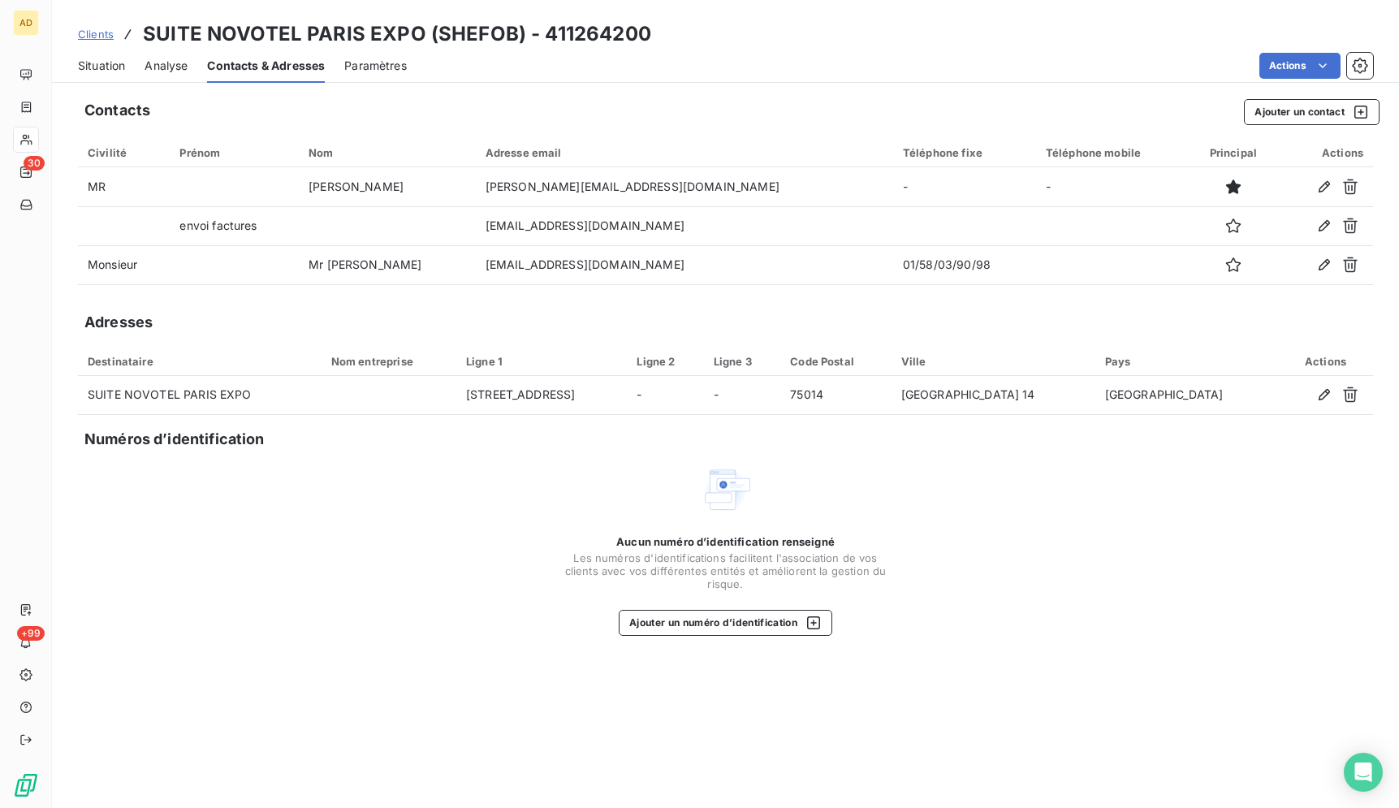
click at [1015, 603] on div "Aucun numéro d’identification renseigné Les numéros d'identifications faciliten…" at bounding box center [725, 549] width 1295 height 172
click at [89, 74] on div "Situation" at bounding box center [101, 66] width 47 height 34
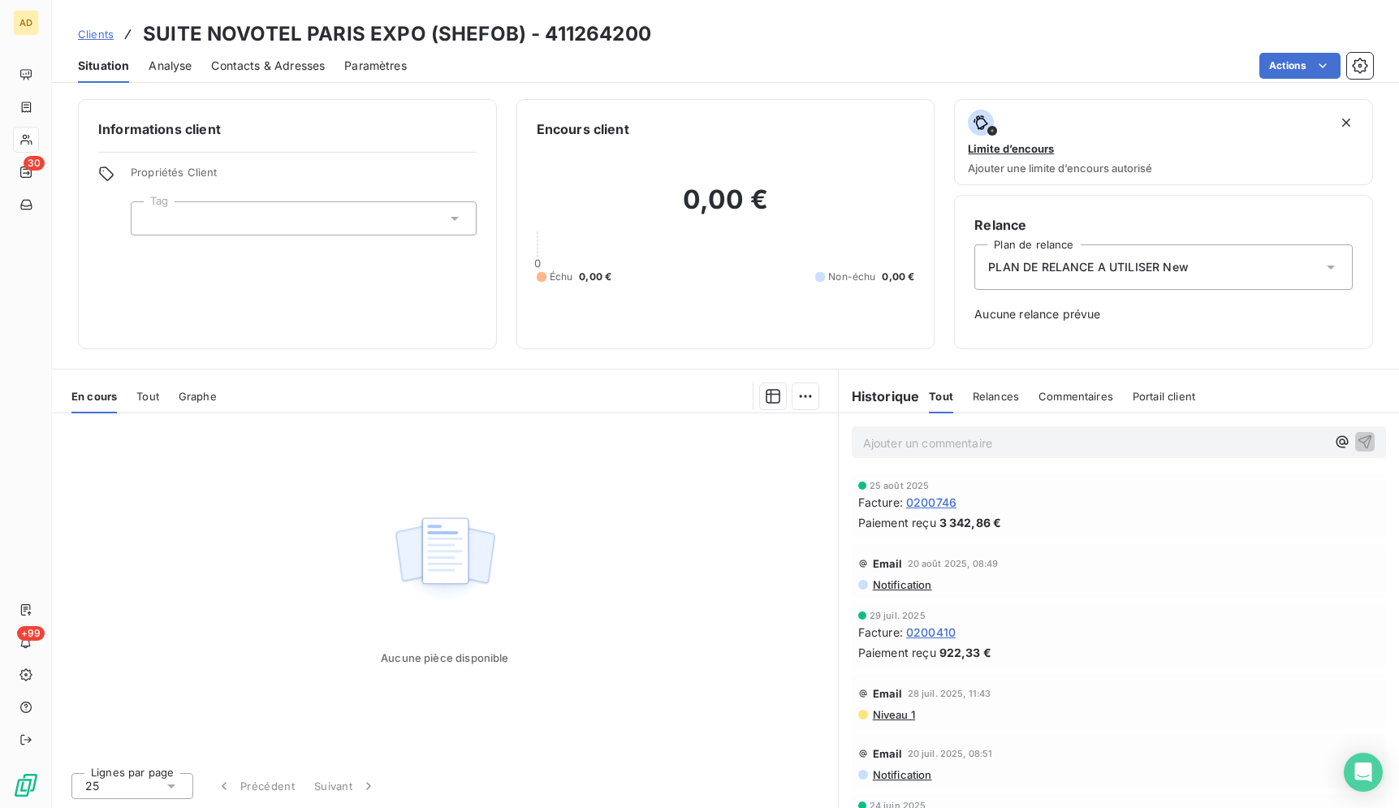
click at [269, 67] on span "Contacts & Adresses" at bounding box center [268, 66] width 114 height 16
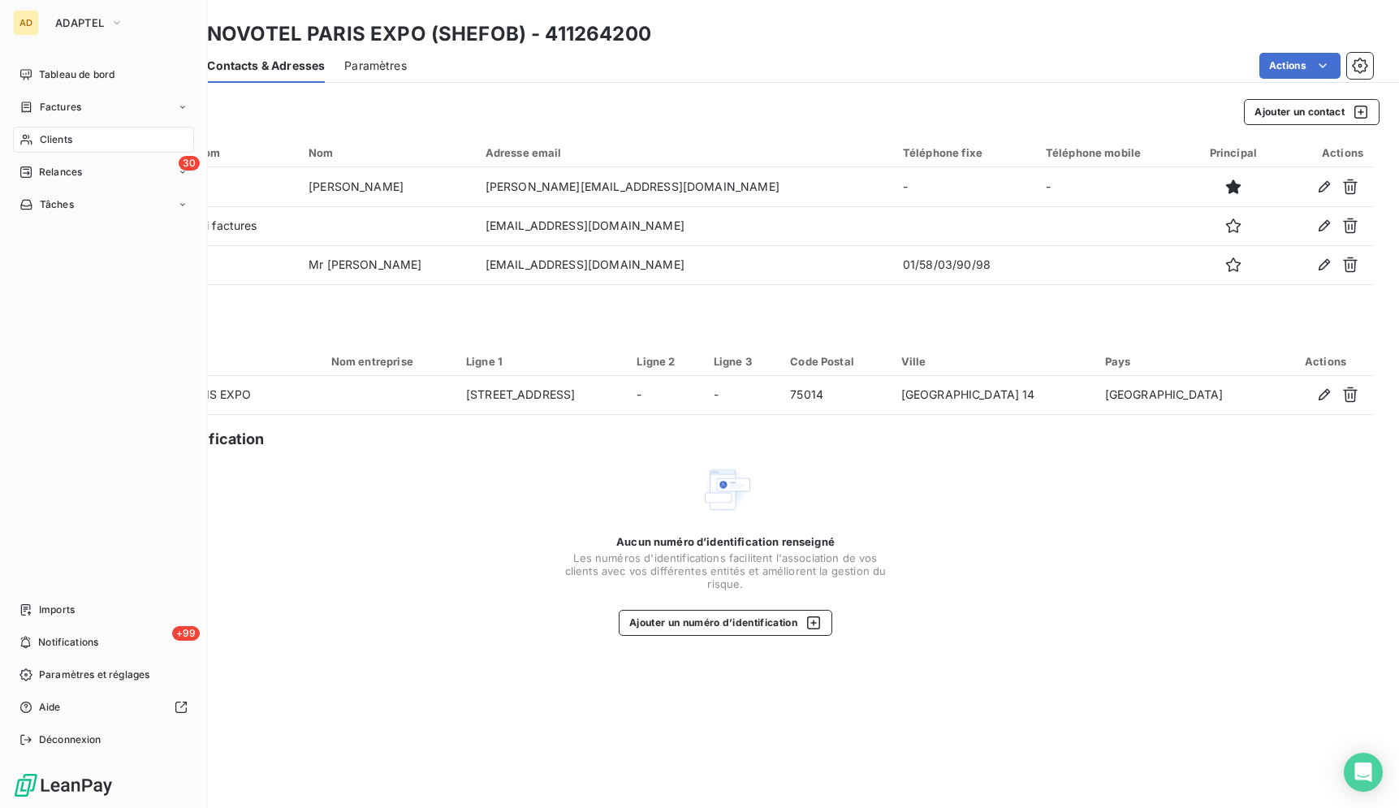
click at [32, 19] on div "AD" at bounding box center [26, 23] width 26 height 26
click at [61, 19] on span "ADAPTEL" at bounding box center [79, 22] width 49 height 13
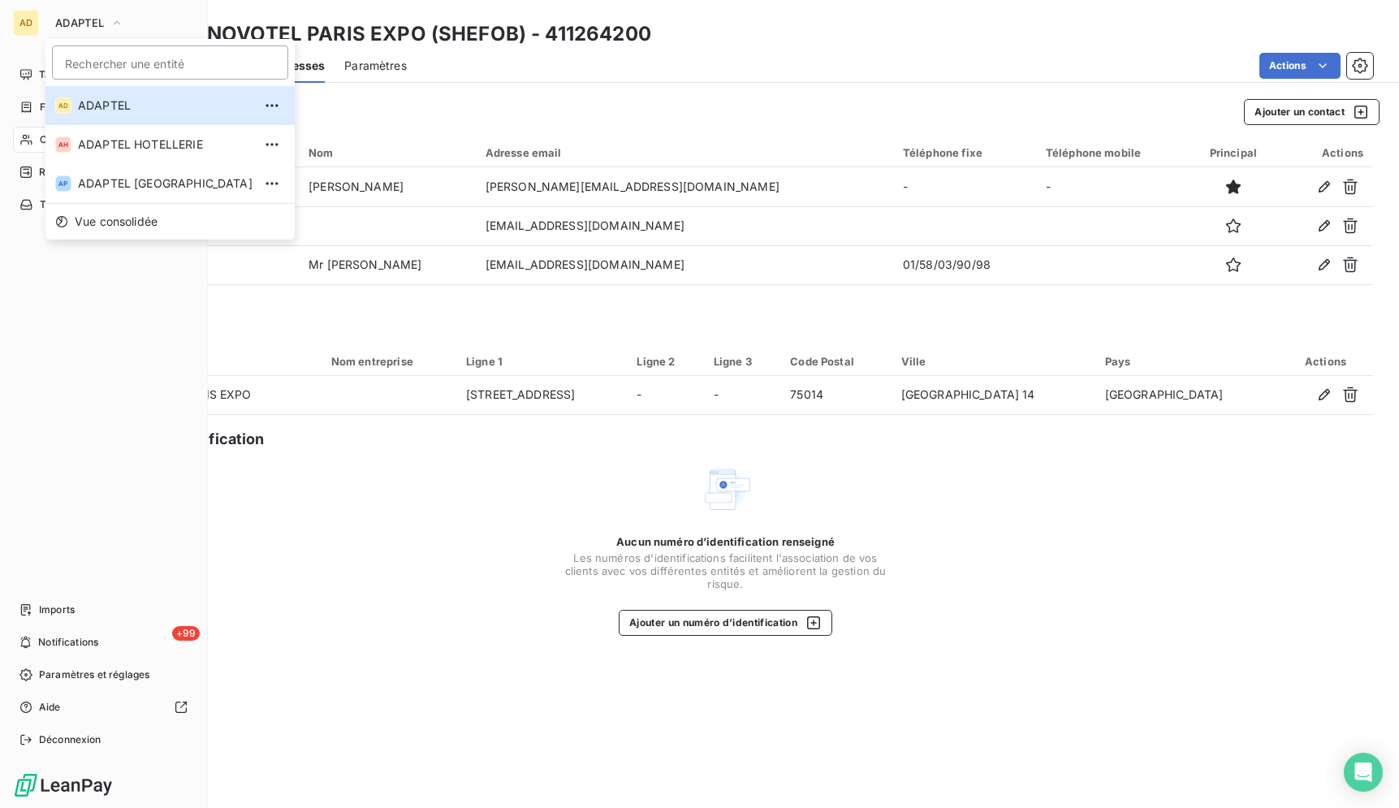
click at [93, 293] on div "Tableau de bord Factures Clients 30 Relances Tâches Imports +99 Notifications P…" at bounding box center [103, 407] width 181 height 691
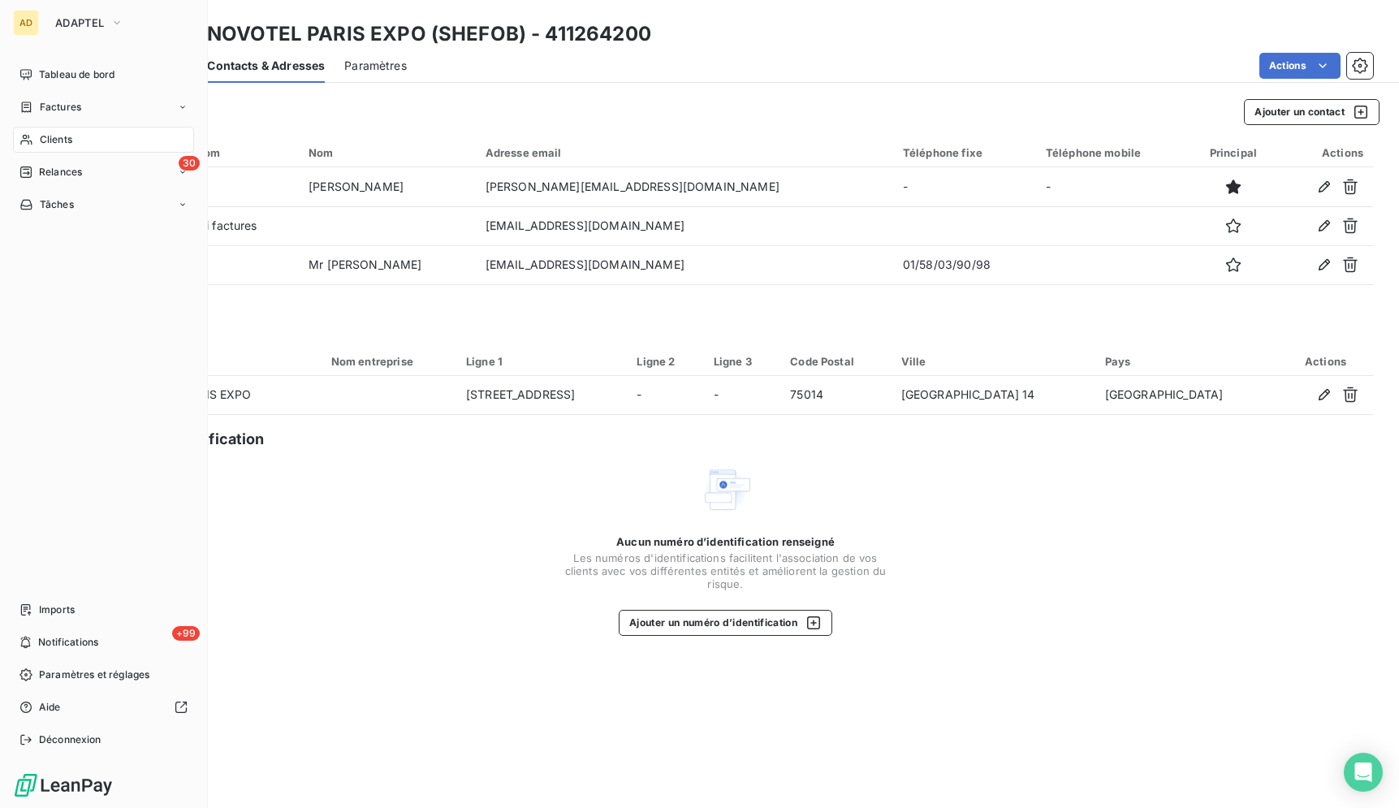
click at [80, 154] on nav "Tableau de bord Factures Clients 30 Relances Tâches" at bounding box center [103, 140] width 181 height 156
click at [78, 144] on div "Clients" at bounding box center [103, 140] width 181 height 26
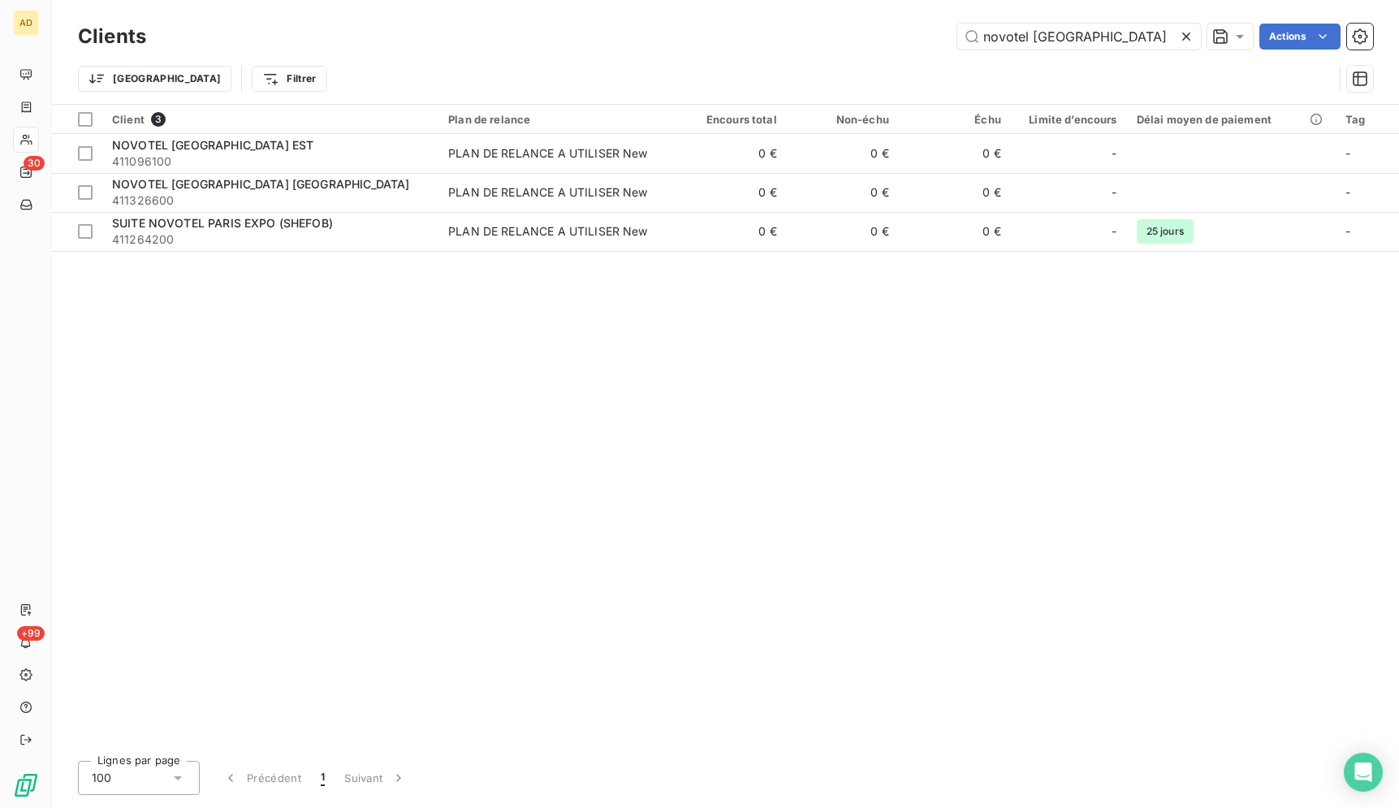
click at [1181, 34] on icon at bounding box center [1186, 36] width 16 height 16
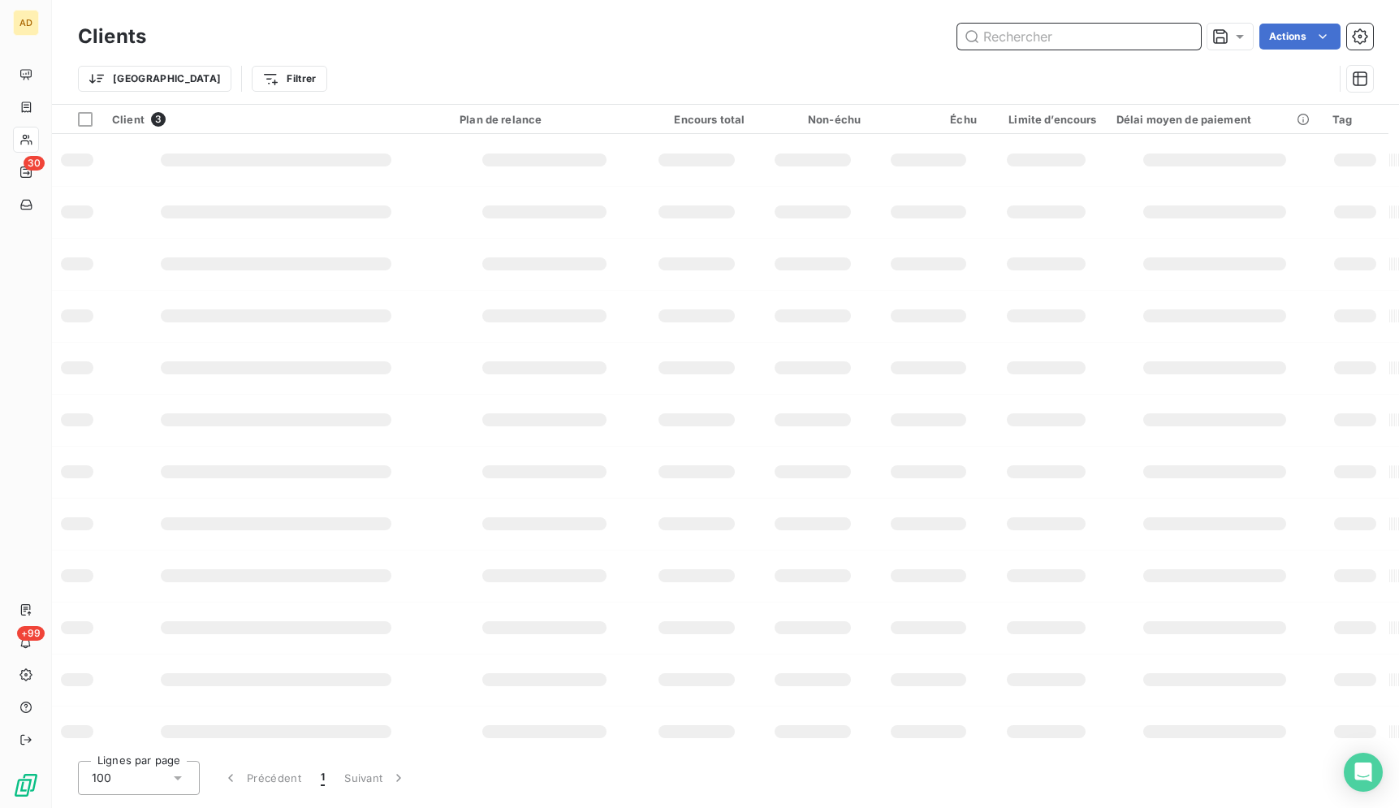
click at [1092, 39] on input "text" at bounding box center [1079, 37] width 244 height 26
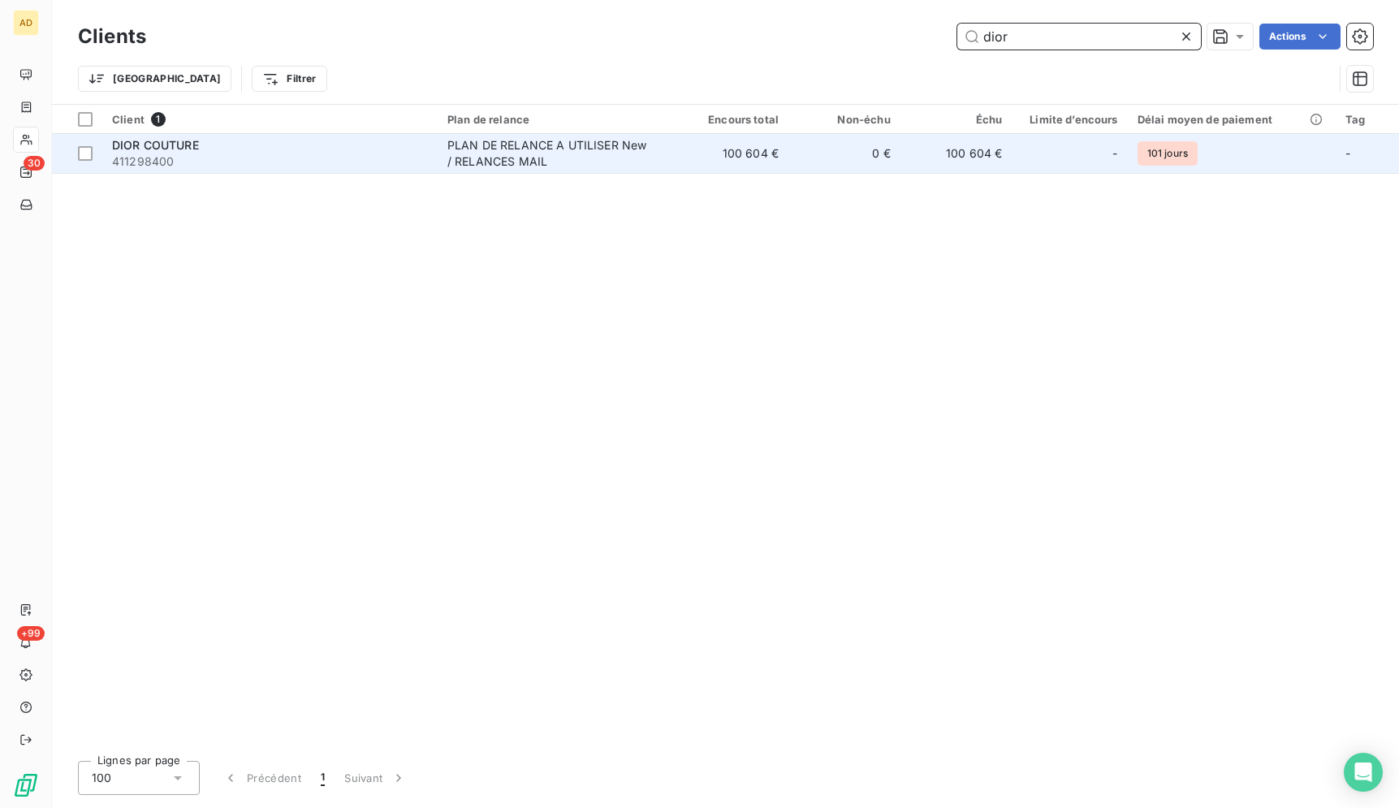
type input "dior"
click at [894, 166] on td "0 €" at bounding box center [844, 153] width 112 height 39
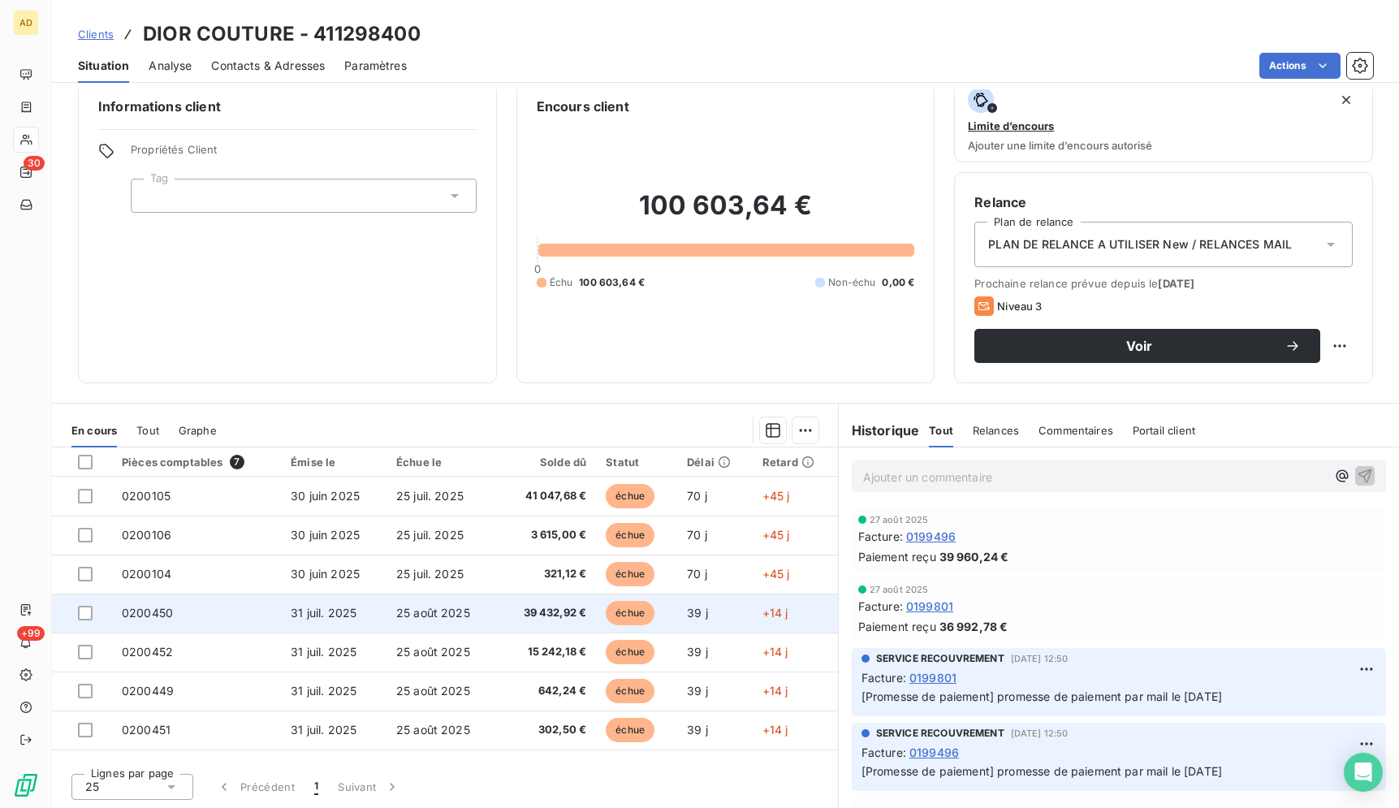
scroll to position [24, 0]
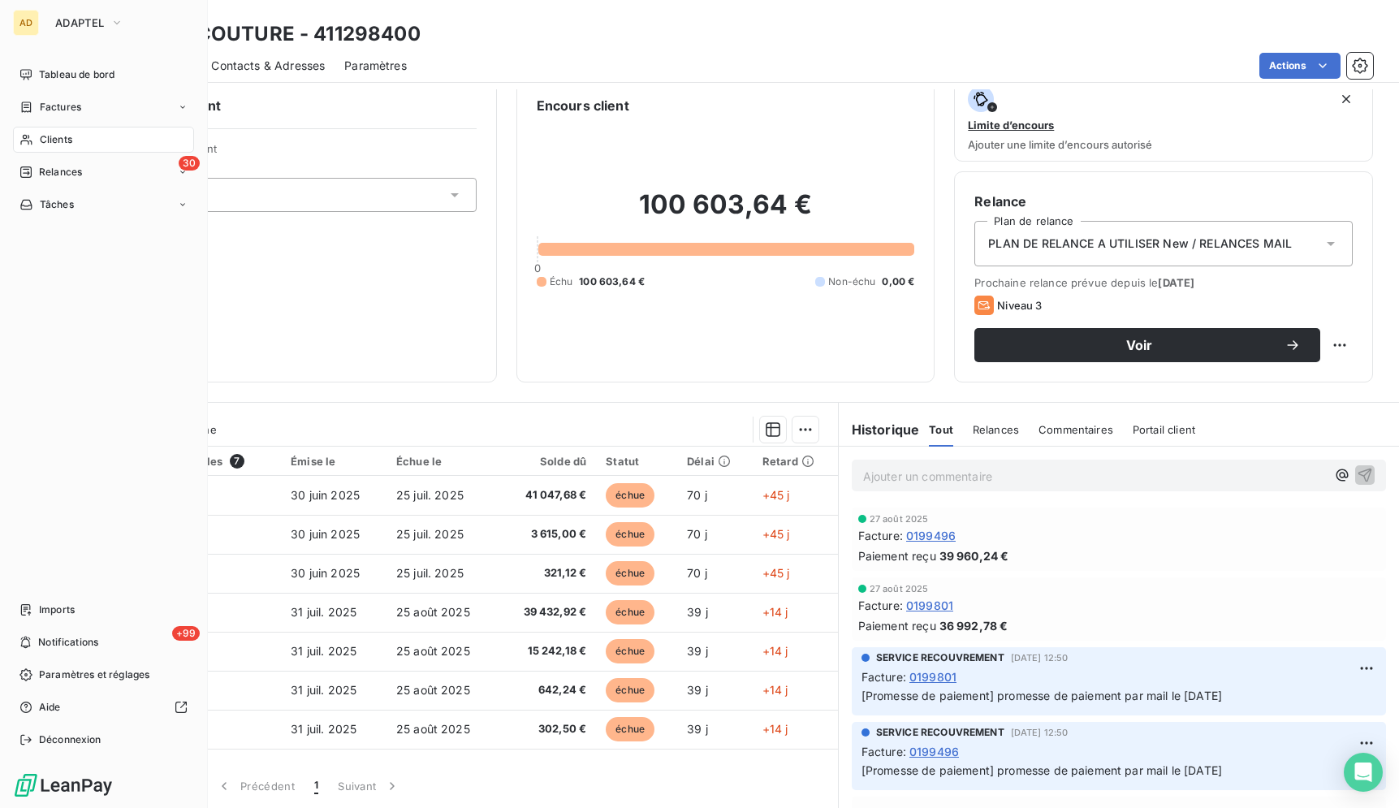
click at [106, 144] on div "Clients" at bounding box center [103, 140] width 181 height 26
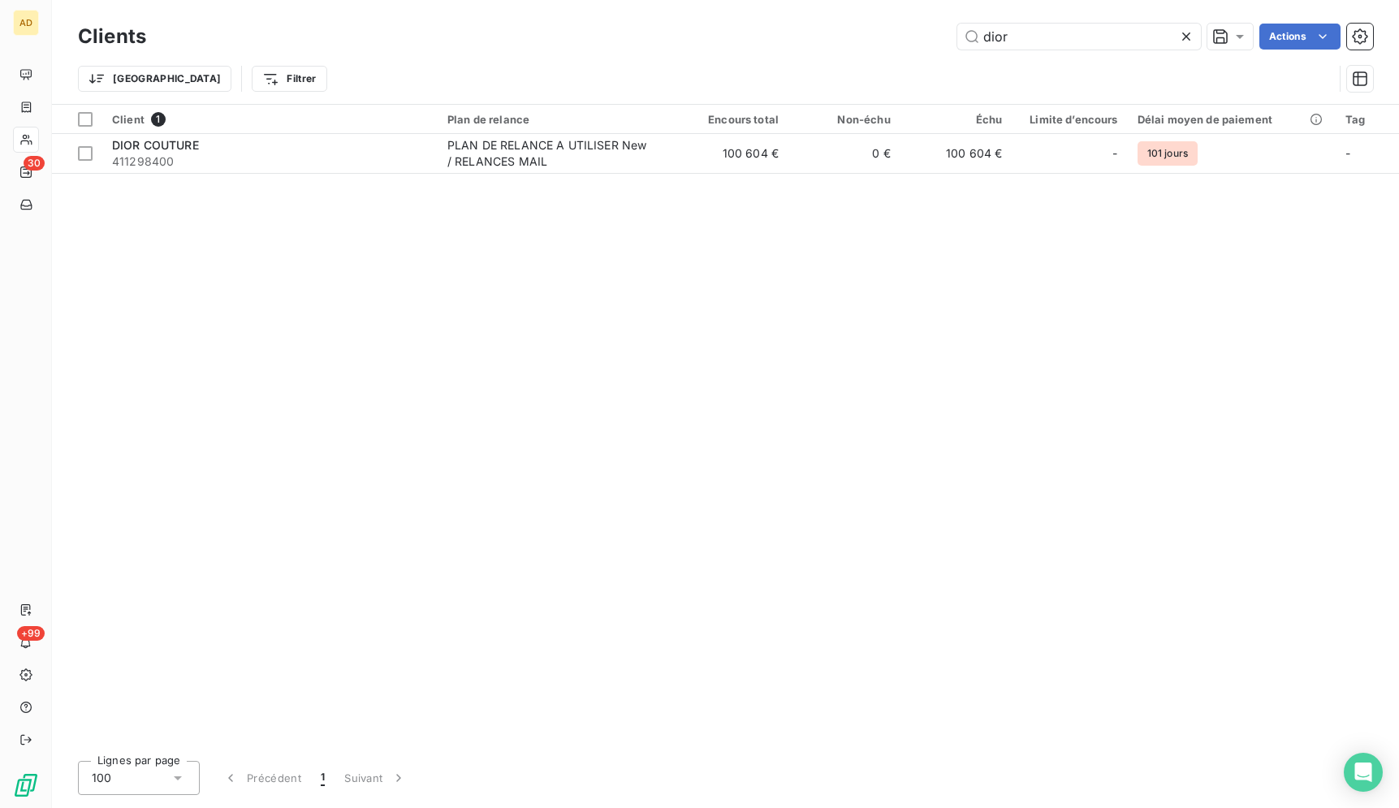
click at [1184, 34] on icon at bounding box center [1186, 36] width 16 height 16
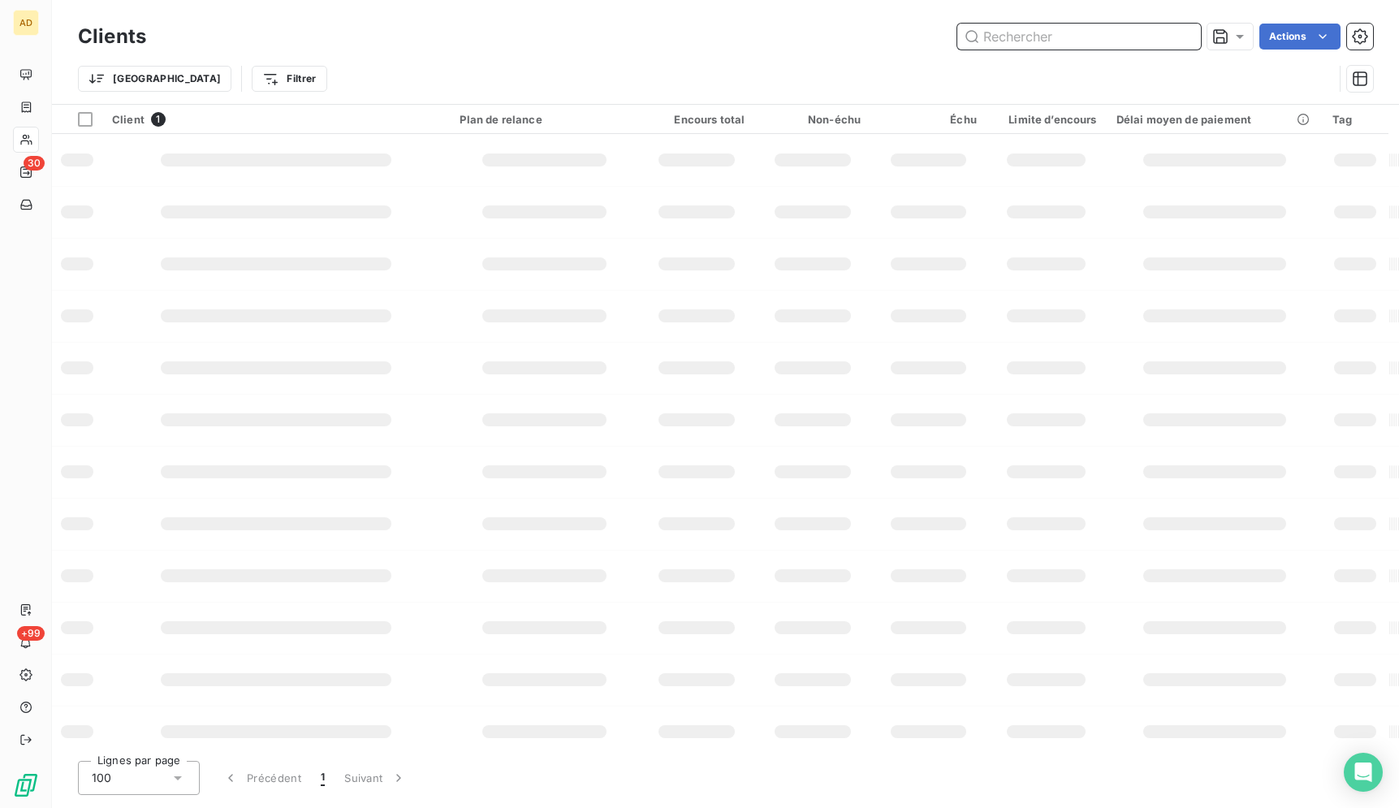
click at [1109, 37] on input "text" at bounding box center [1079, 37] width 244 height 26
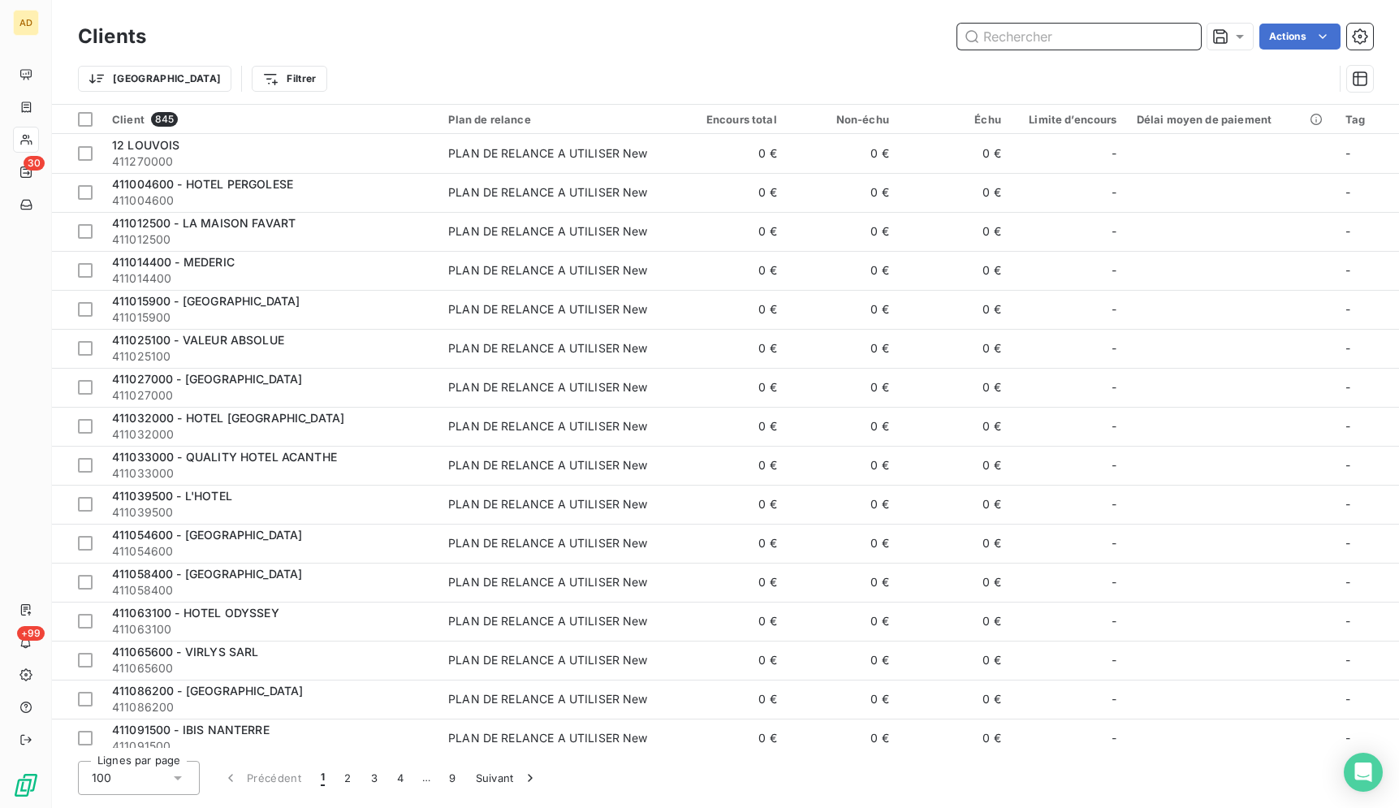
click at [1109, 37] on input "text" at bounding box center [1079, 37] width 244 height 26
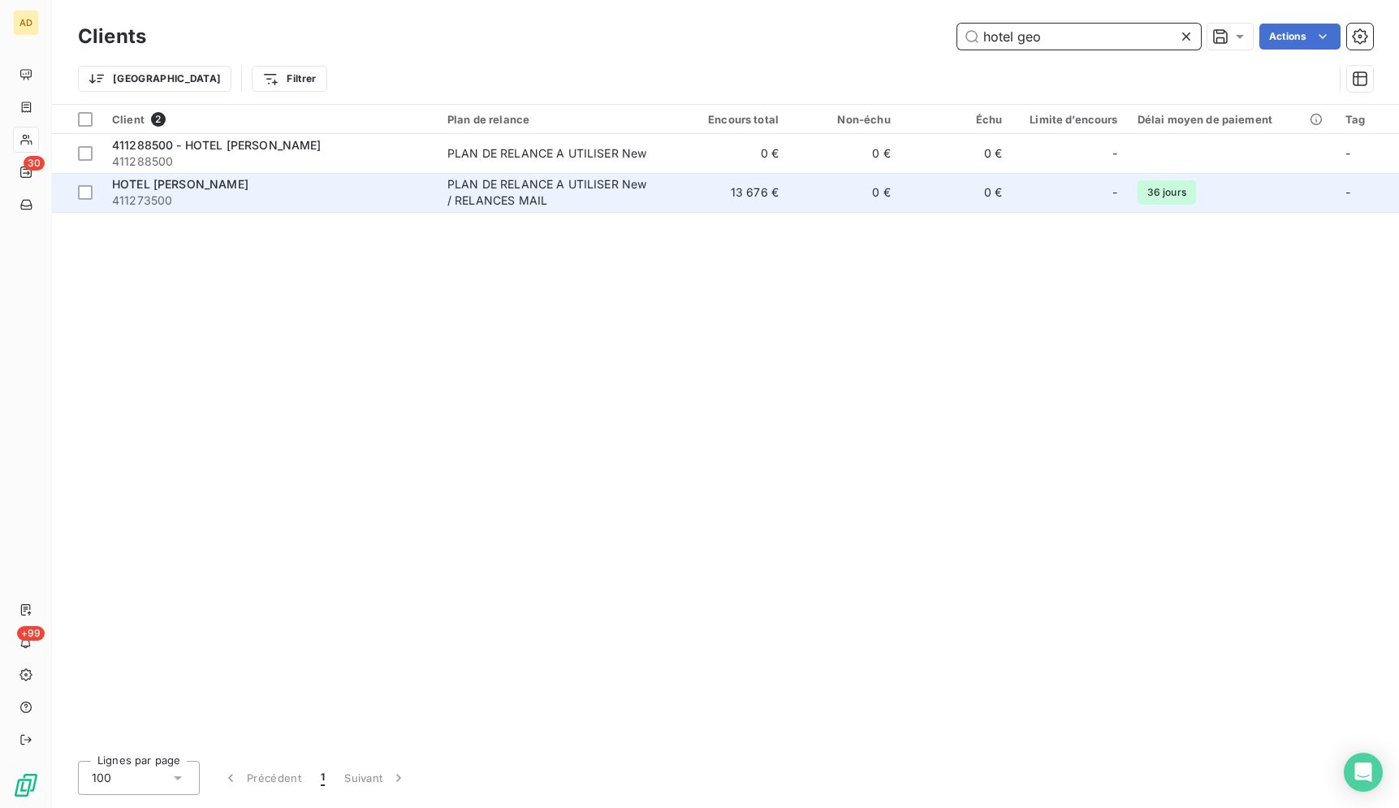
type input "hotel geo"
drag, startPoint x: 845, startPoint y: 183, endPoint x: 834, endPoint y: 185, distance: 11.6
click at [845, 187] on td "0 €" at bounding box center [844, 192] width 112 height 39
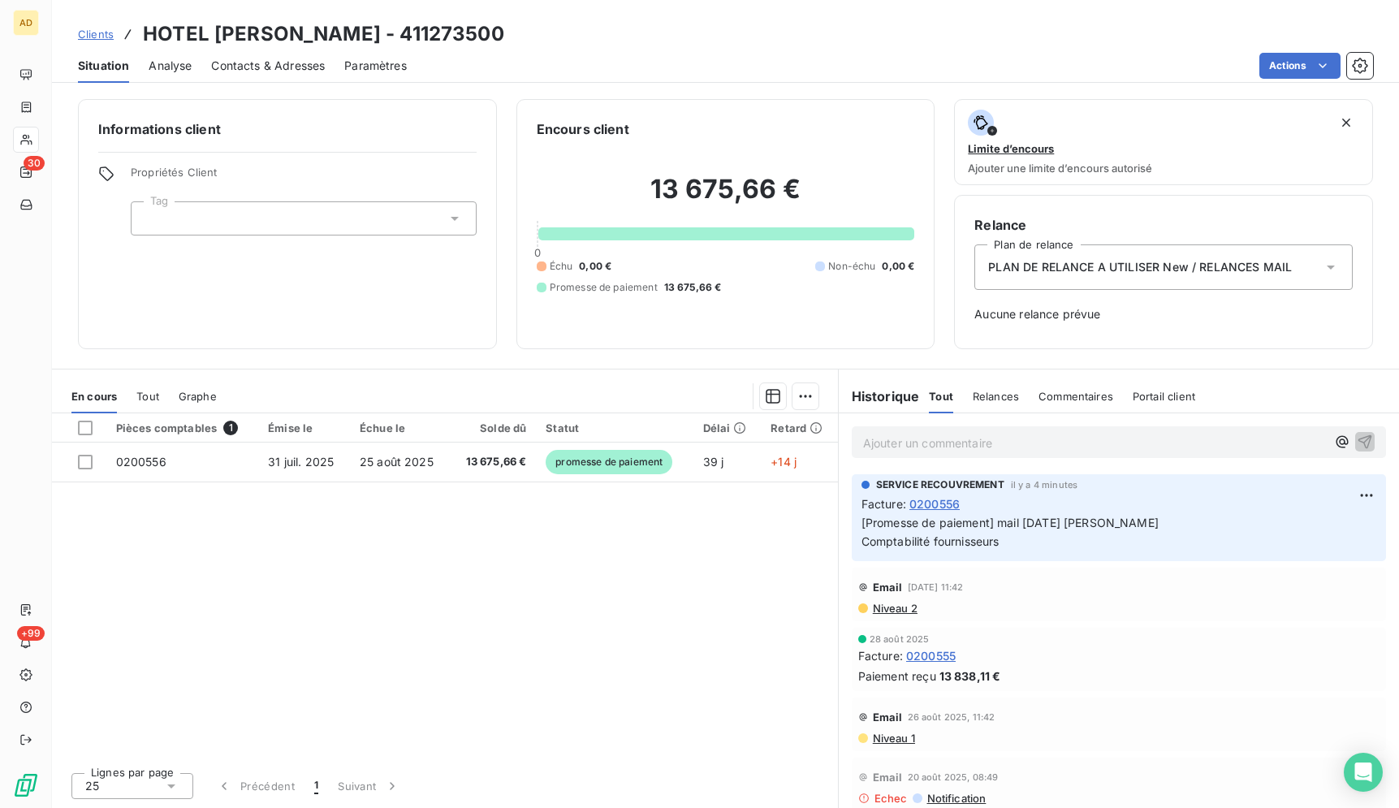
click at [282, 73] on span "Contacts & Adresses" at bounding box center [268, 66] width 114 height 16
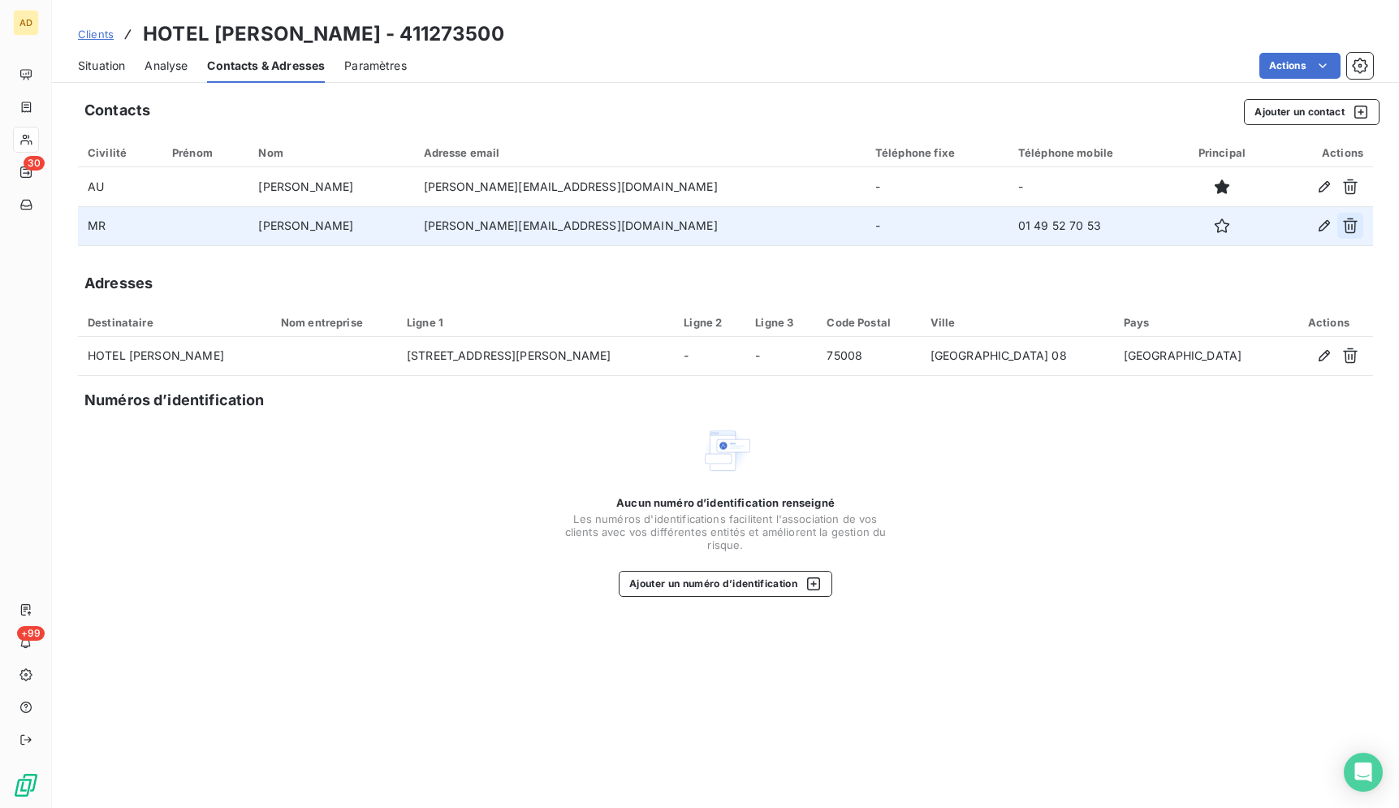
click at [1343, 223] on icon "button" at bounding box center [1350, 226] width 16 height 16
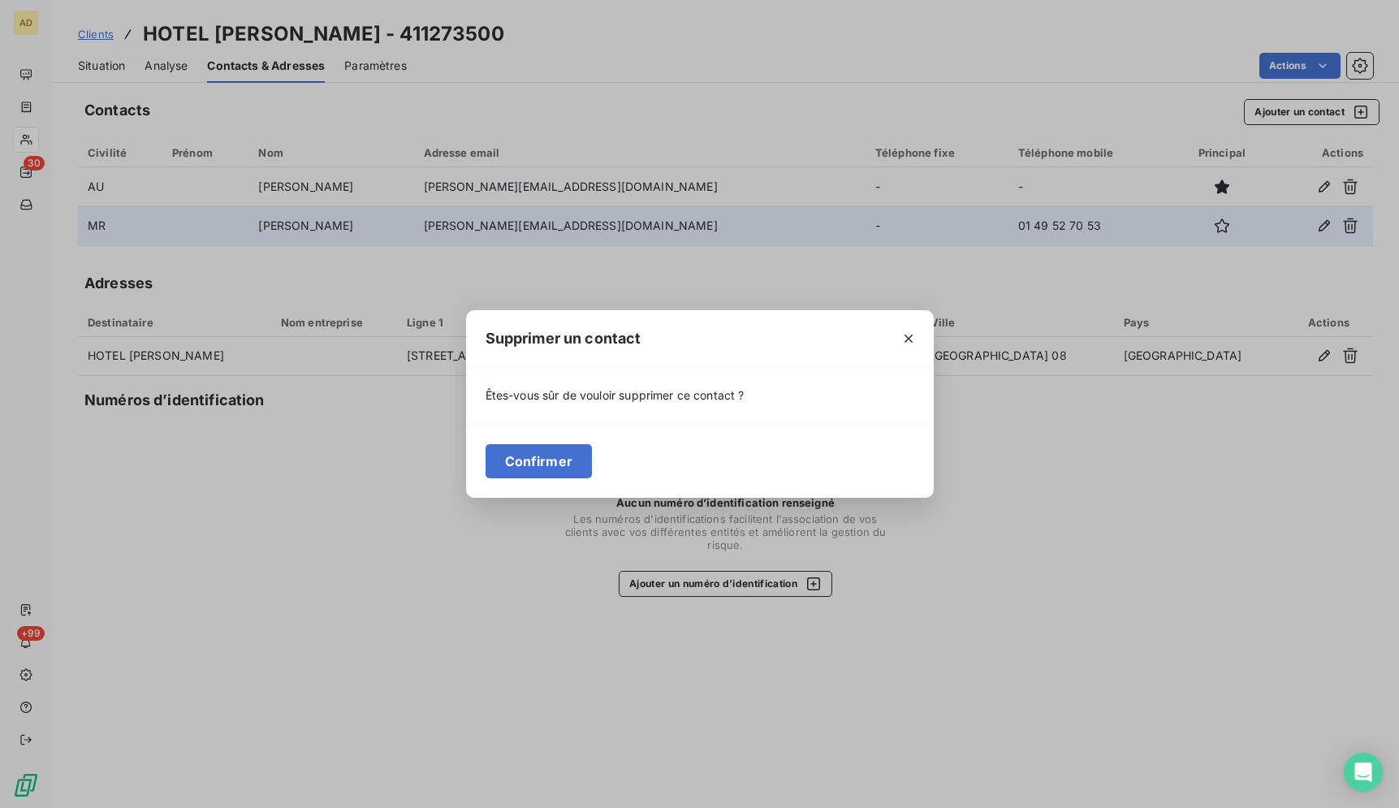
click at [477, 466] on div "Confirmer" at bounding box center [700, 461] width 468 height 74
click at [567, 463] on button "Confirmer" at bounding box center [538, 461] width 107 height 34
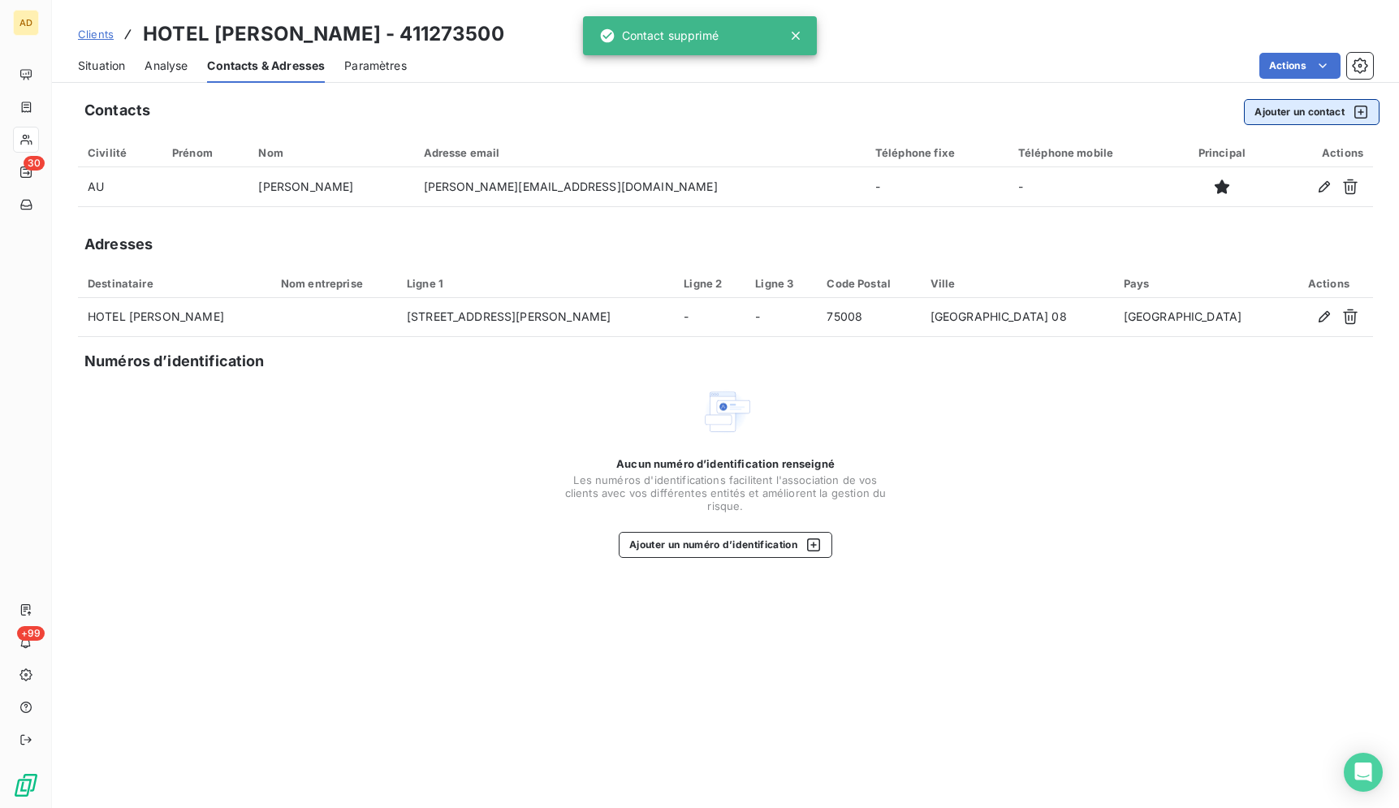
click at [1313, 110] on button "Ajouter un contact" at bounding box center [1312, 112] width 136 height 26
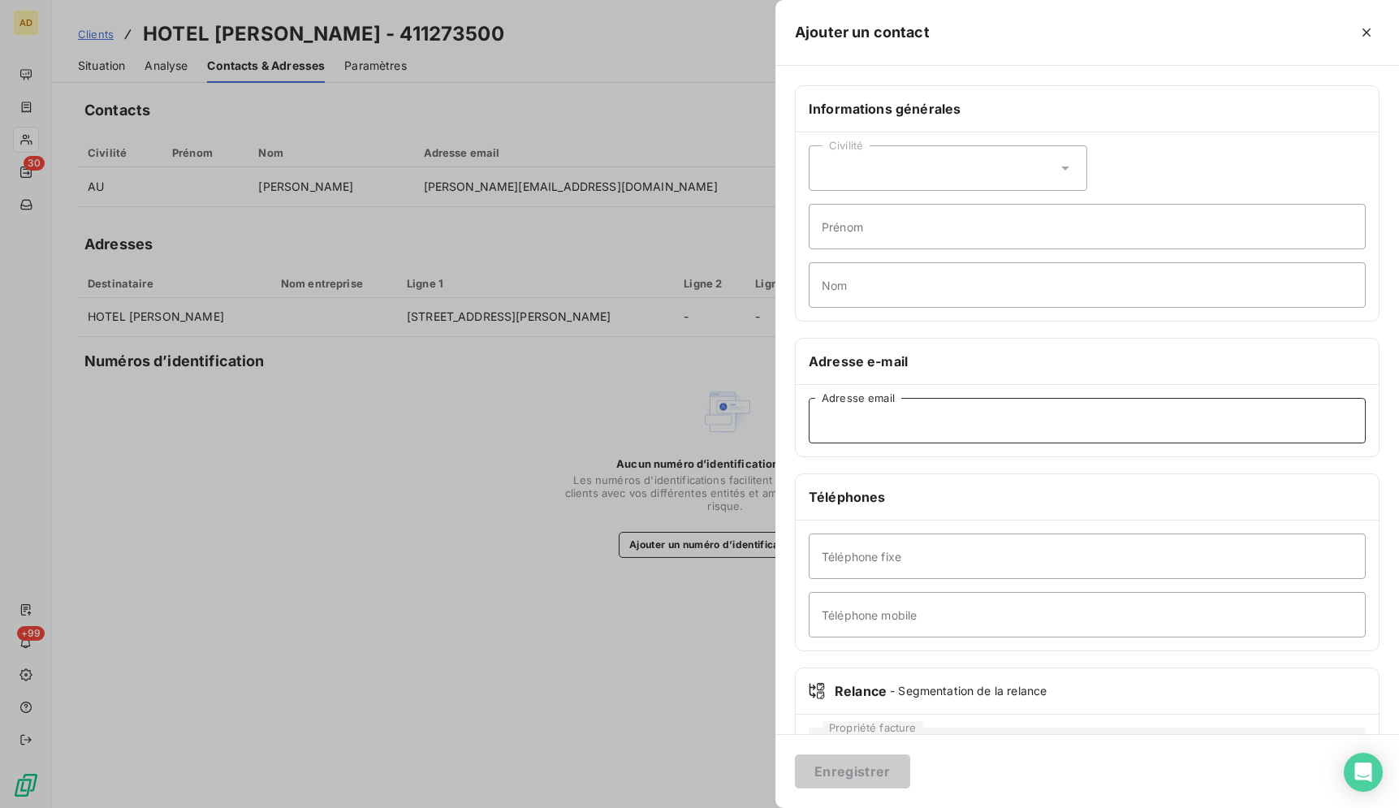
click at [916, 420] on input "Adresse email" at bounding box center [1086, 420] width 557 height 45
paste input "[EMAIL_ADDRESS][DOMAIN_NAME]"
type input "[EMAIL_ADDRESS][DOMAIN_NAME]"
click at [879, 764] on button "Enregistrer" at bounding box center [852, 771] width 115 height 34
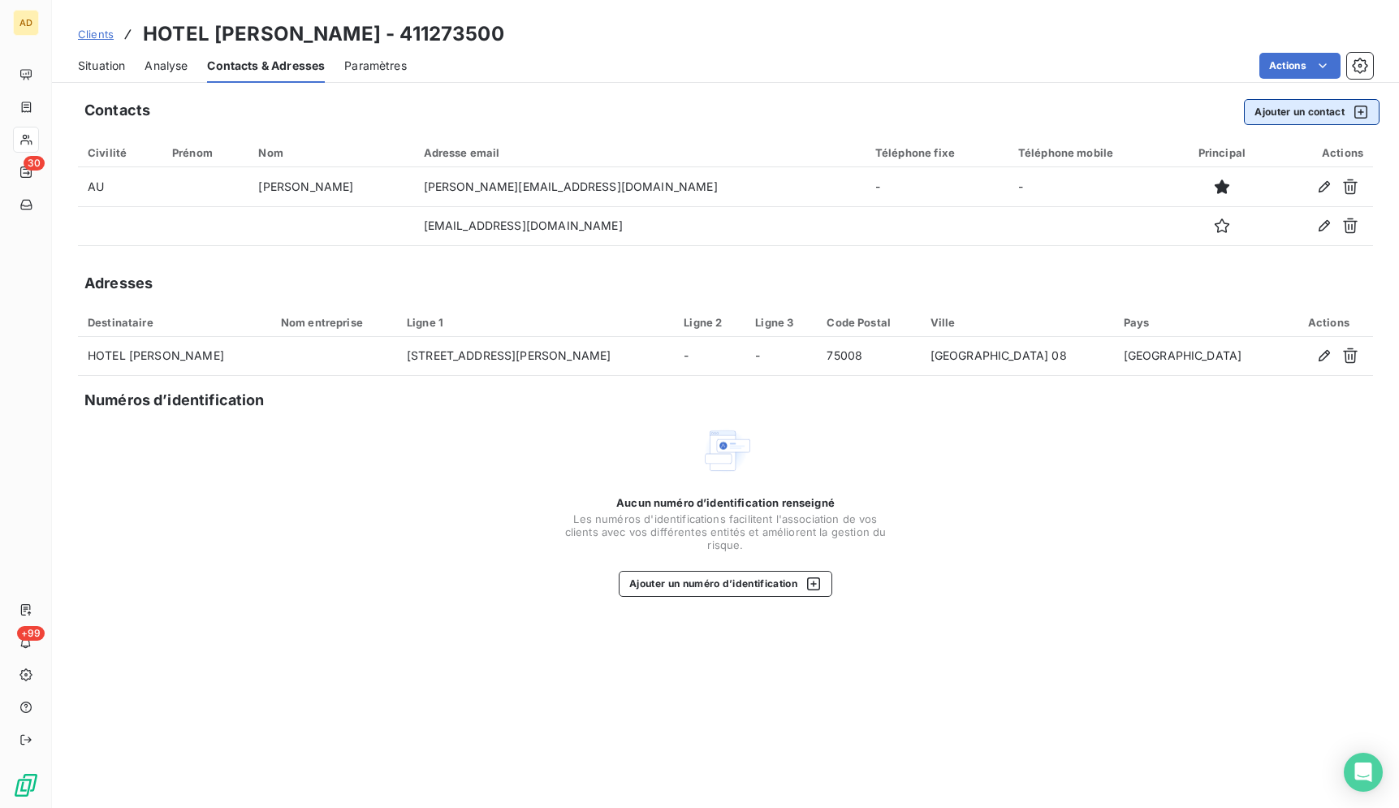
click at [1277, 119] on button "Ajouter un contact" at bounding box center [1312, 112] width 136 height 26
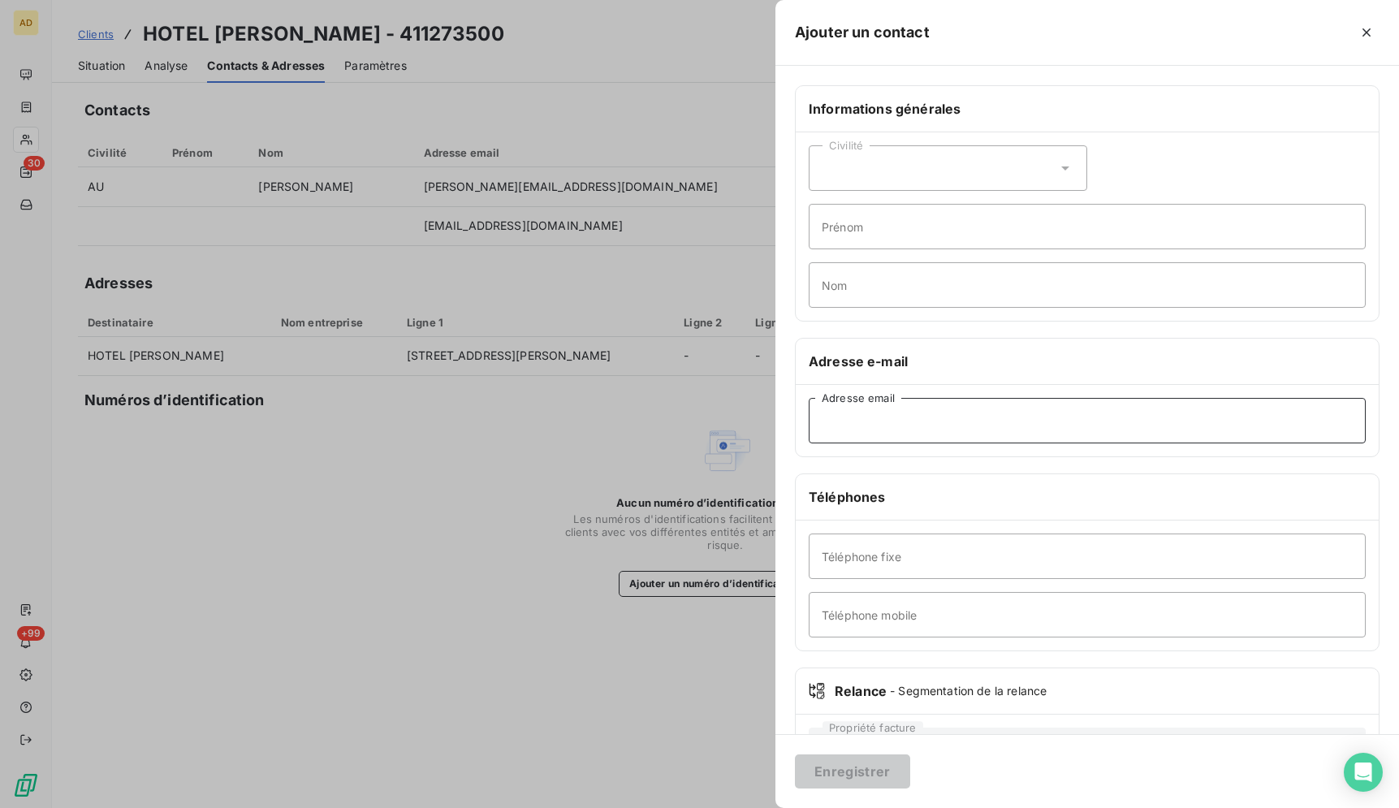
click at [907, 416] on input "Adresse email" at bounding box center [1086, 420] width 557 height 45
paste input "[DOMAIN_NAME][EMAIL_ADDRESS][DOMAIN_NAME]."
type input "[DOMAIN_NAME][EMAIL_ADDRESS][DOMAIN_NAME]"
click at [956, 223] on input "Prénom" at bounding box center [1086, 226] width 557 height 45
type input "envoi factures"
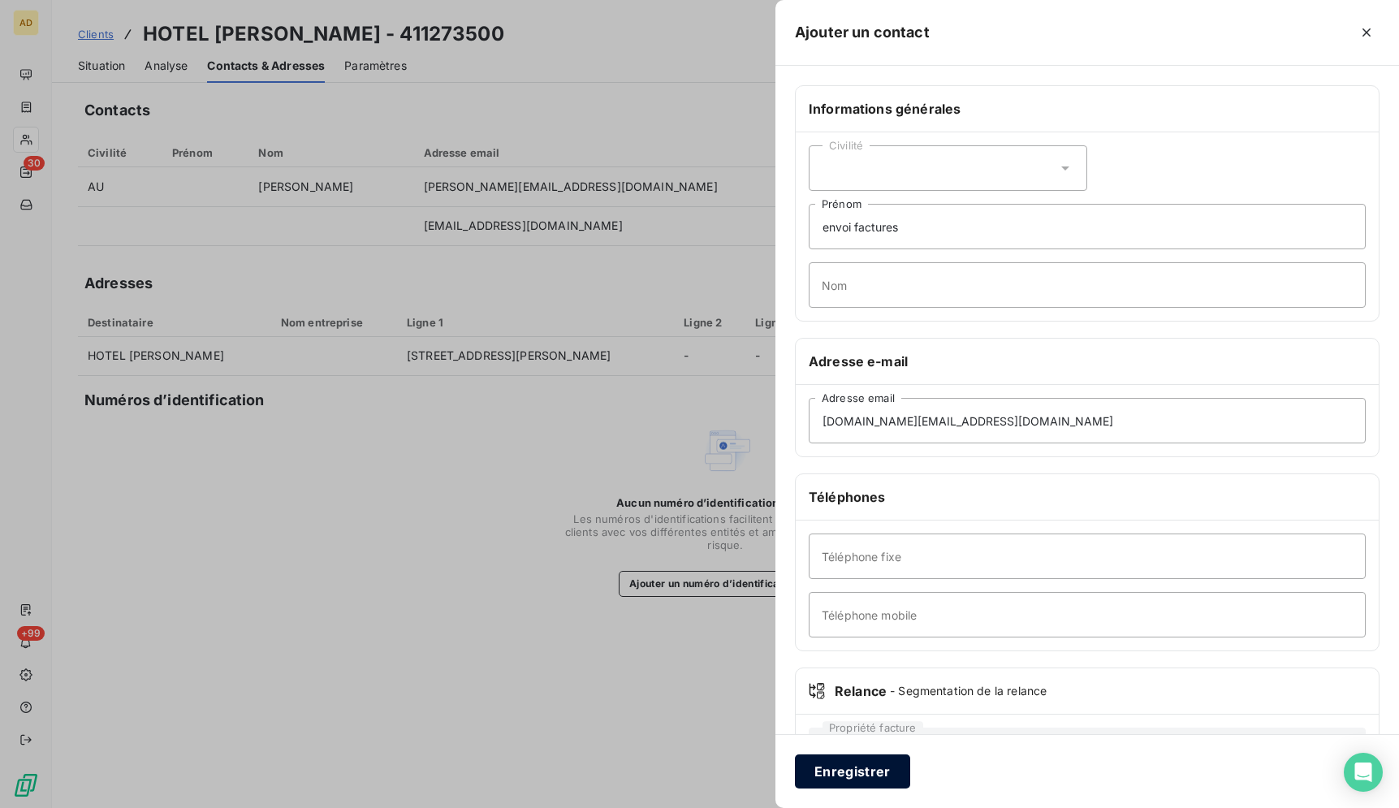
click at [831, 775] on button "Enregistrer" at bounding box center [852, 771] width 115 height 34
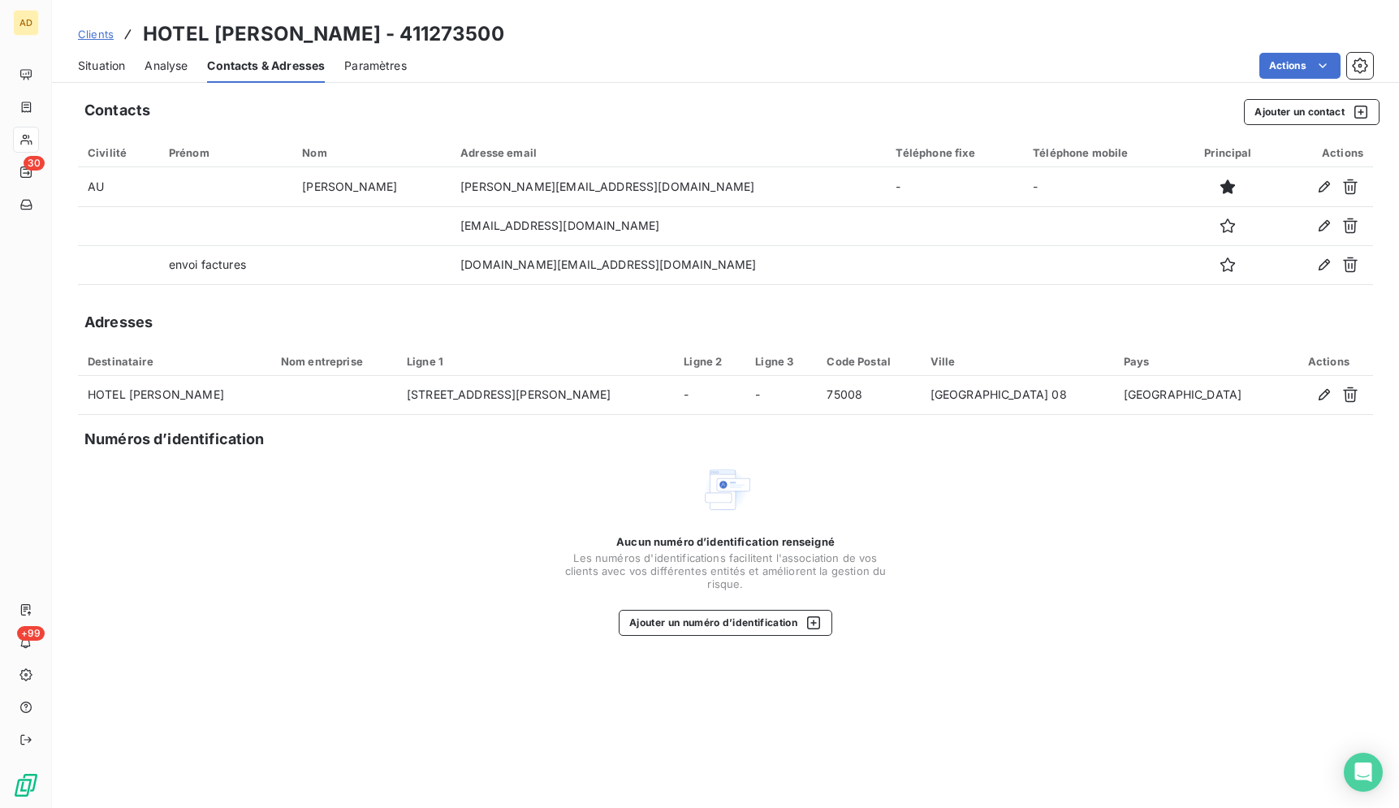
click at [479, 531] on div "Aucun numéro d’identification renseigné Les numéros d'identifications faciliten…" at bounding box center [725, 549] width 1295 height 172
click at [104, 71] on span "Situation" at bounding box center [101, 66] width 47 height 16
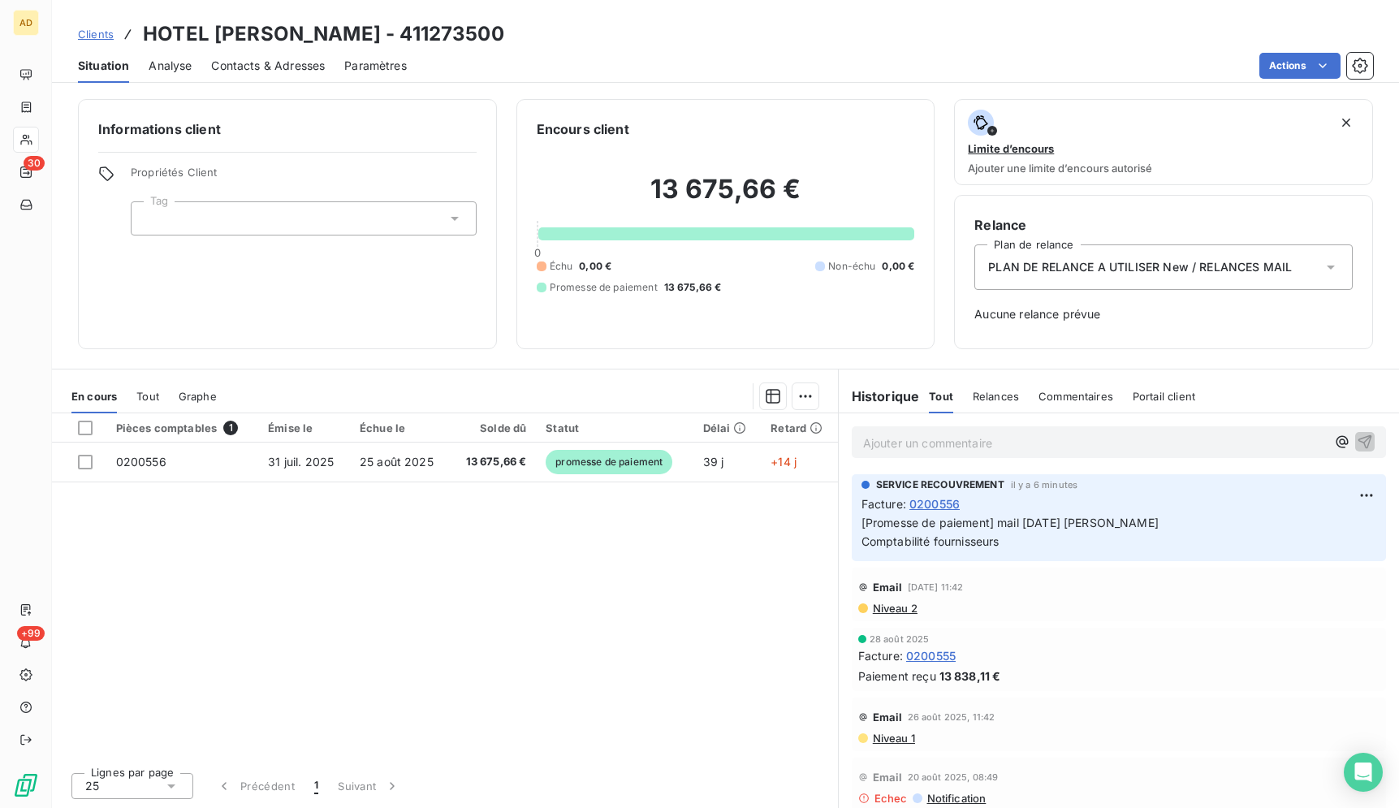
click at [230, 63] on span "Contacts & Adresses" at bounding box center [268, 66] width 114 height 16
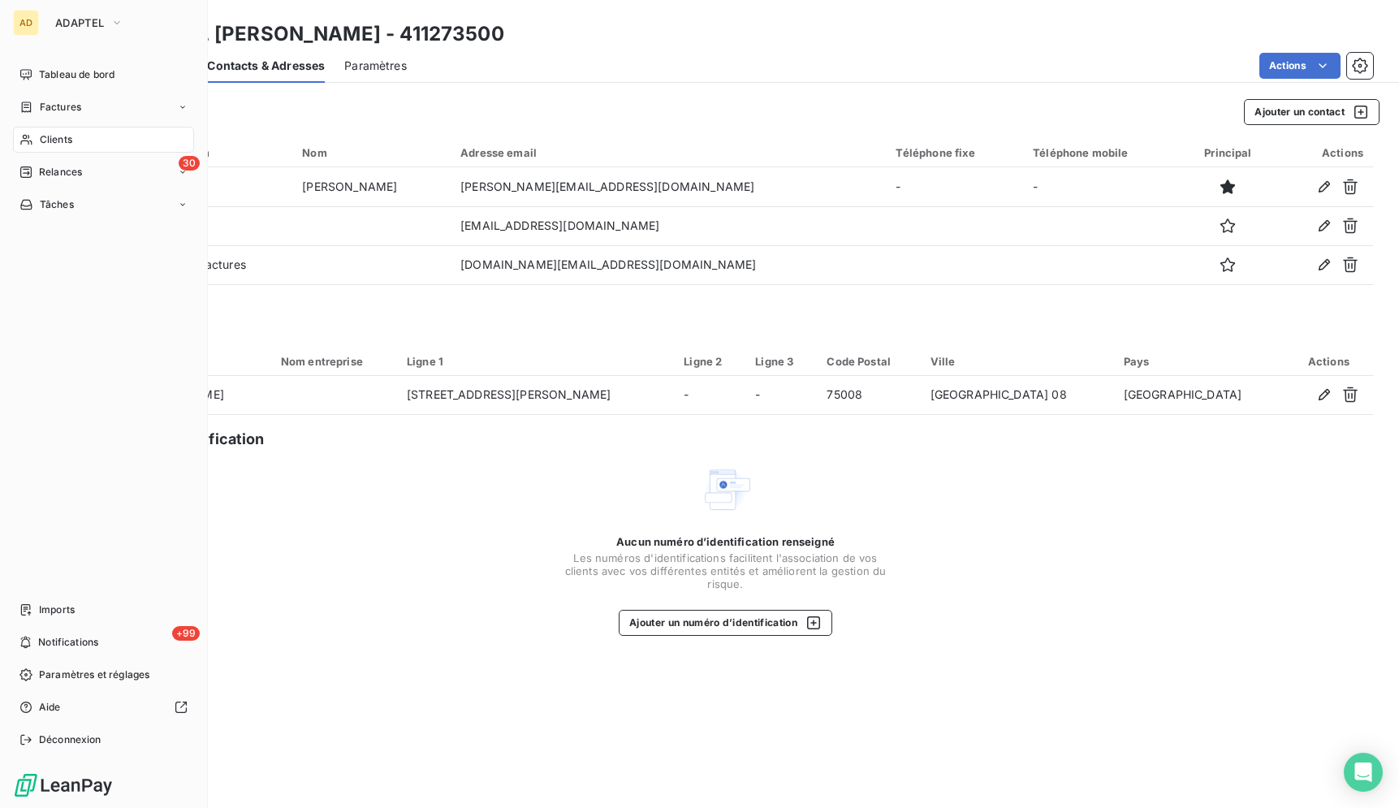
click at [32, 145] on icon at bounding box center [26, 139] width 14 height 13
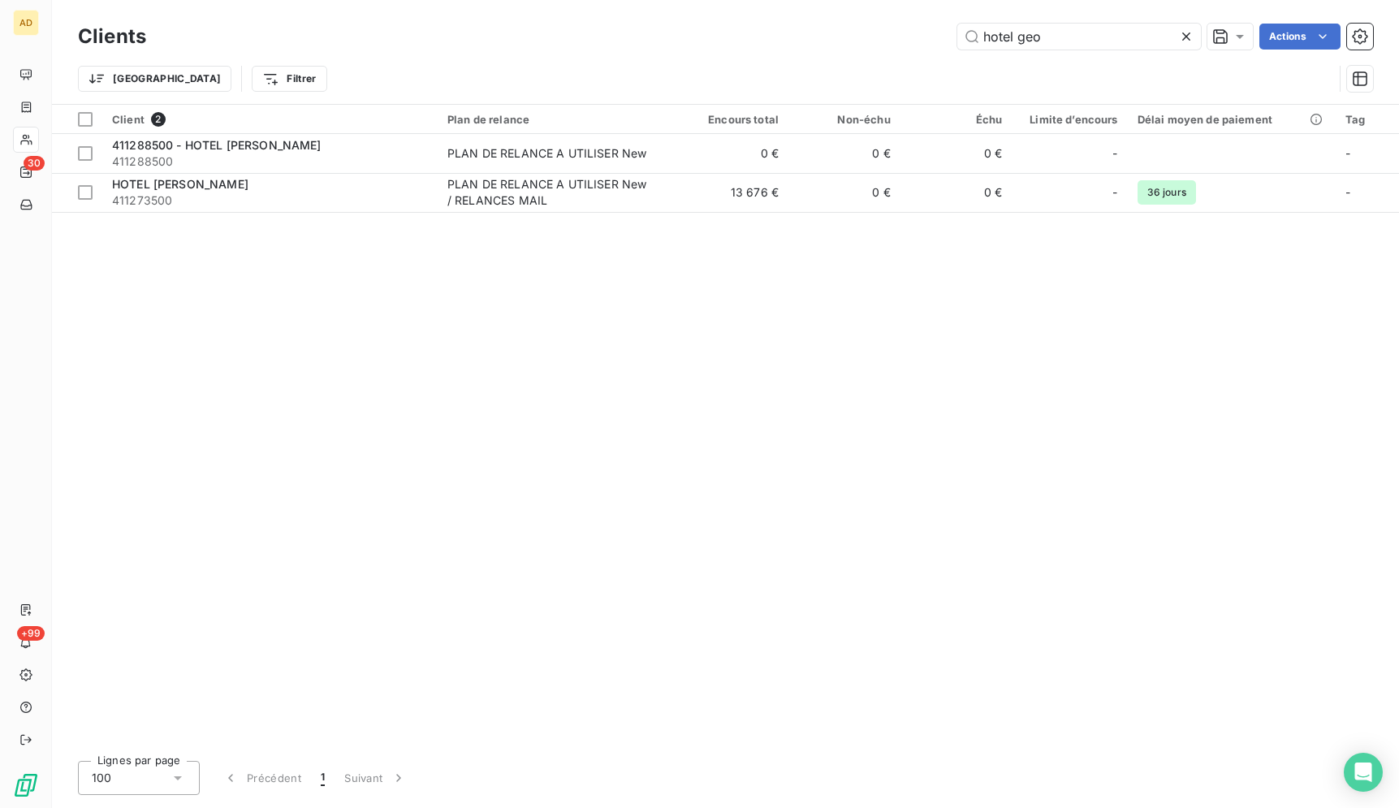
click at [1179, 33] on icon at bounding box center [1186, 36] width 16 height 16
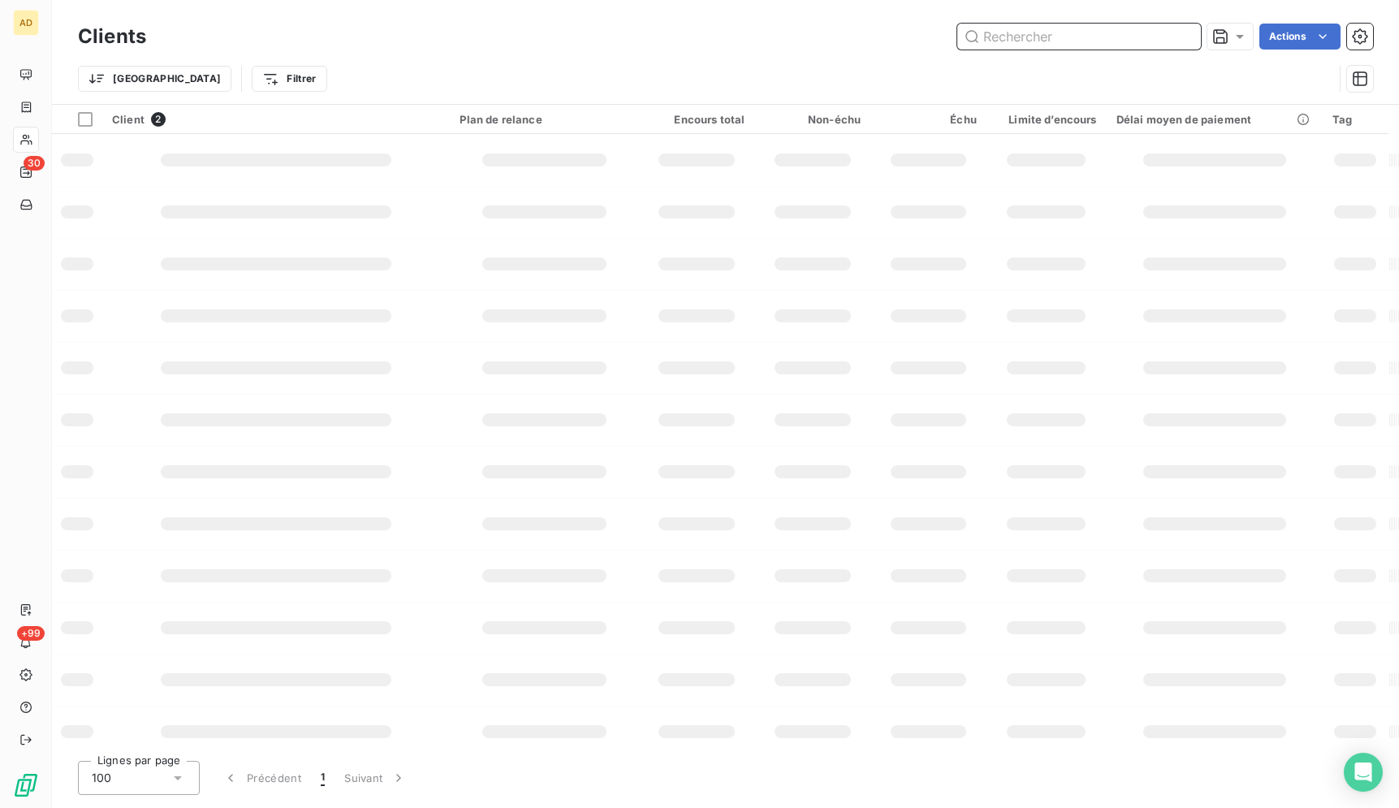
click at [1152, 40] on input "text" at bounding box center [1079, 37] width 244 height 26
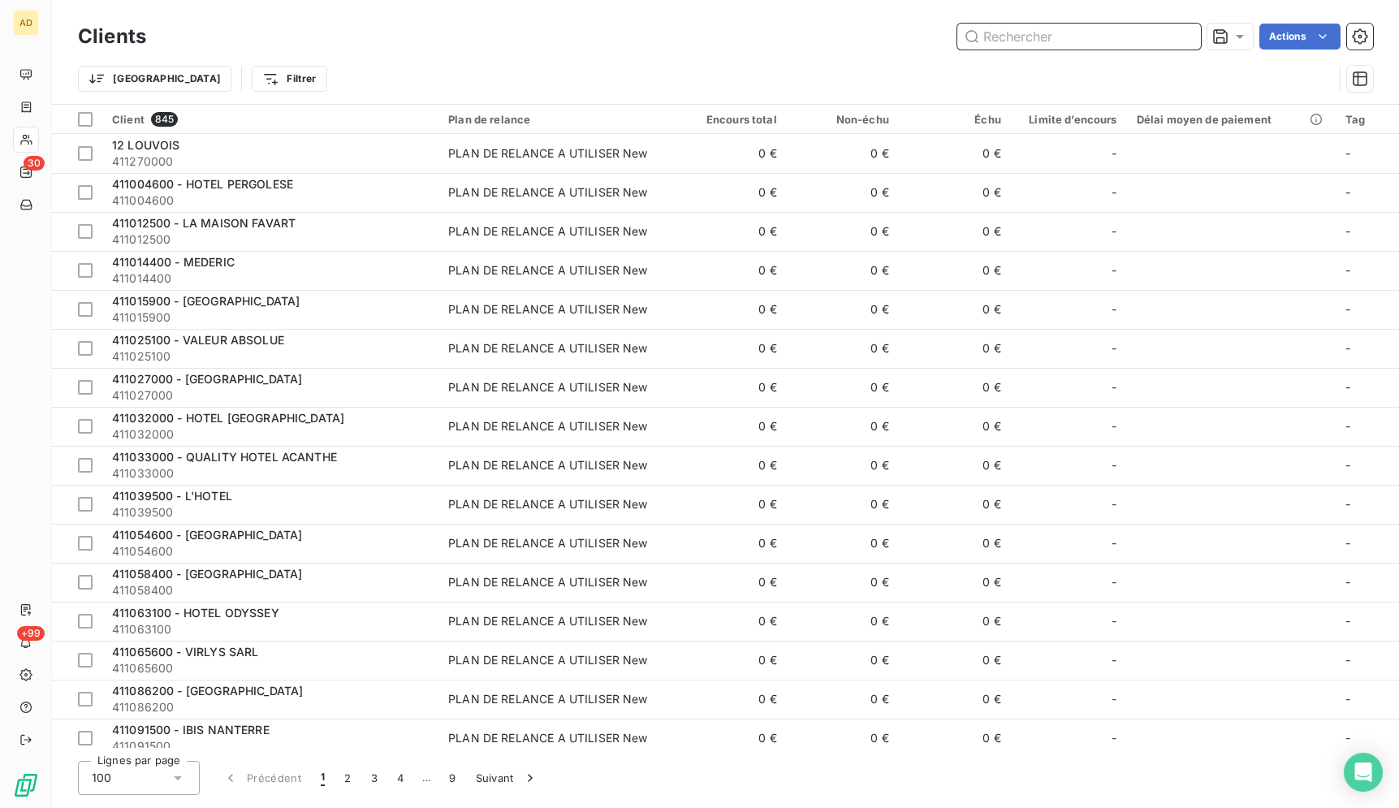
click at [1138, 33] on input "text" at bounding box center [1079, 37] width 244 height 26
paste input "Hôtel d'Aubusson"
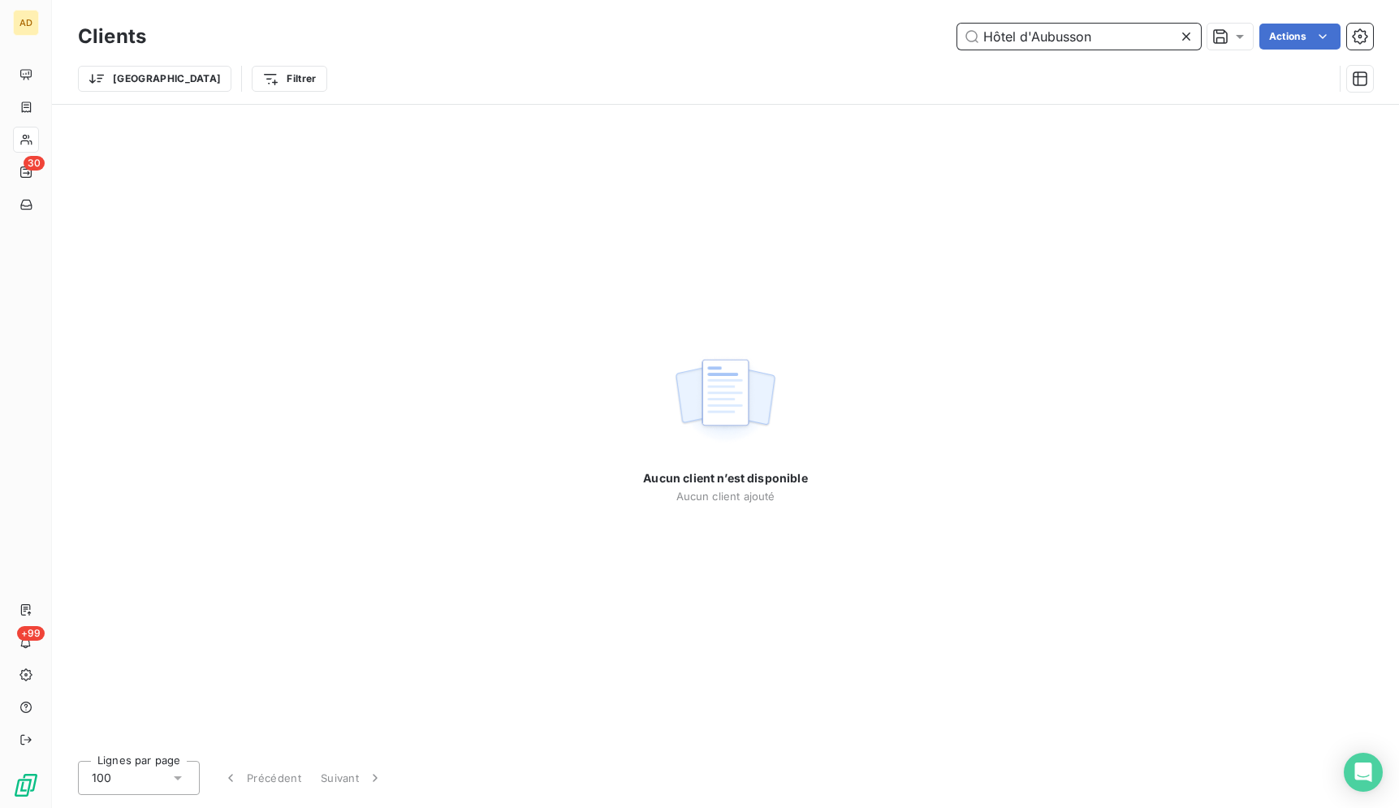
type input "Hôtel d'Aubusson"
click at [1179, 36] on icon at bounding box center [1186, 36] width 16 height 16
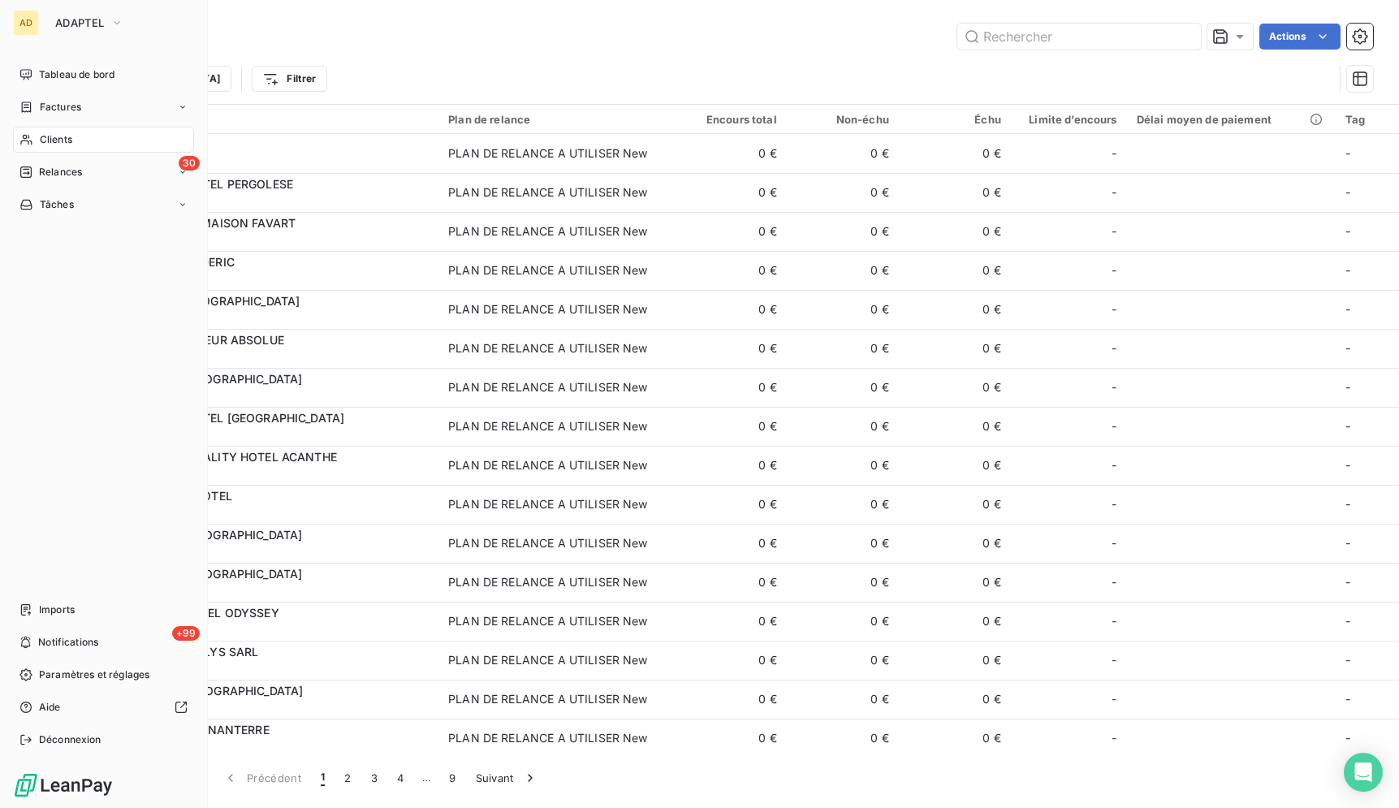
click at [80, 137] on div "Clients" at bounding box center [103, 140] width 181 height 26
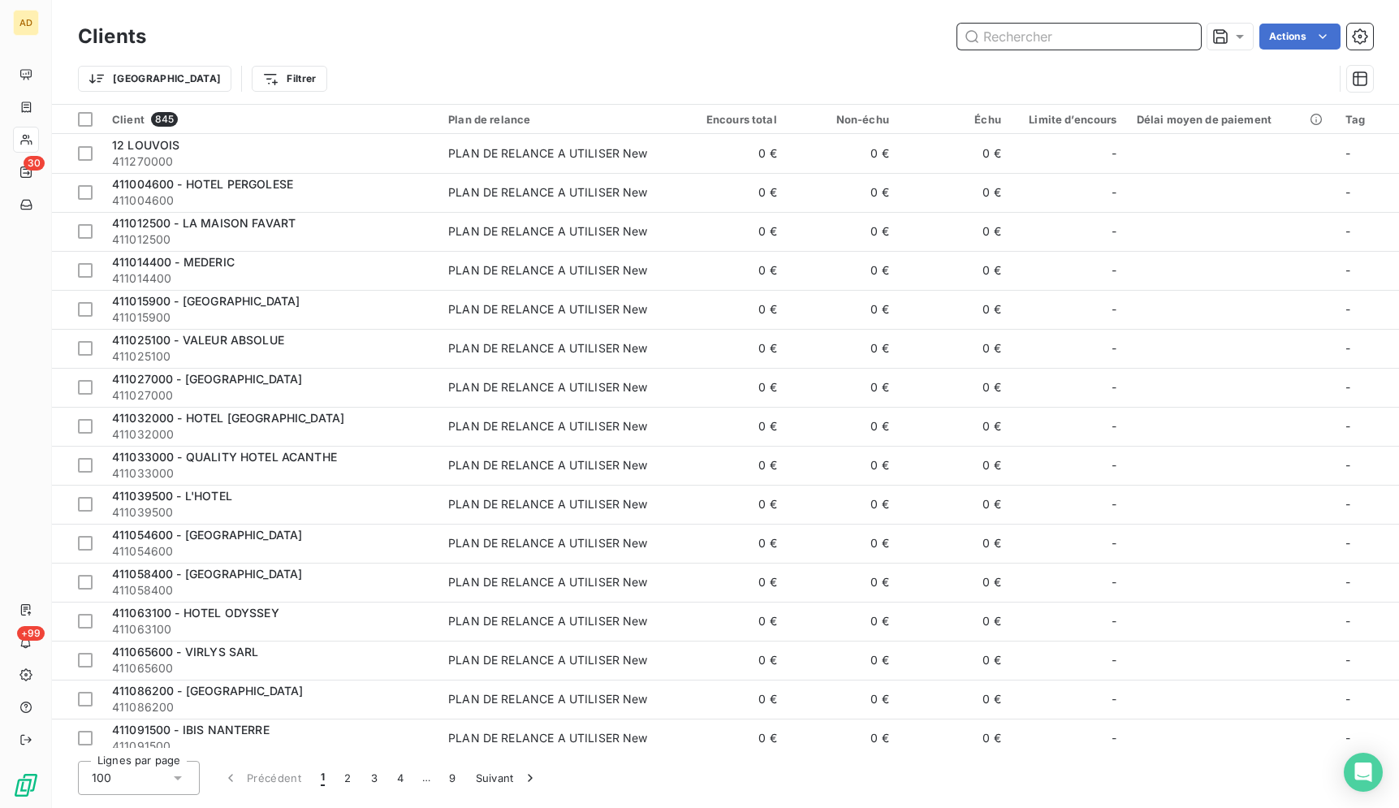
click at [1056, 41] on input "text" at bounding box center [1079, 37] width 244 height 26
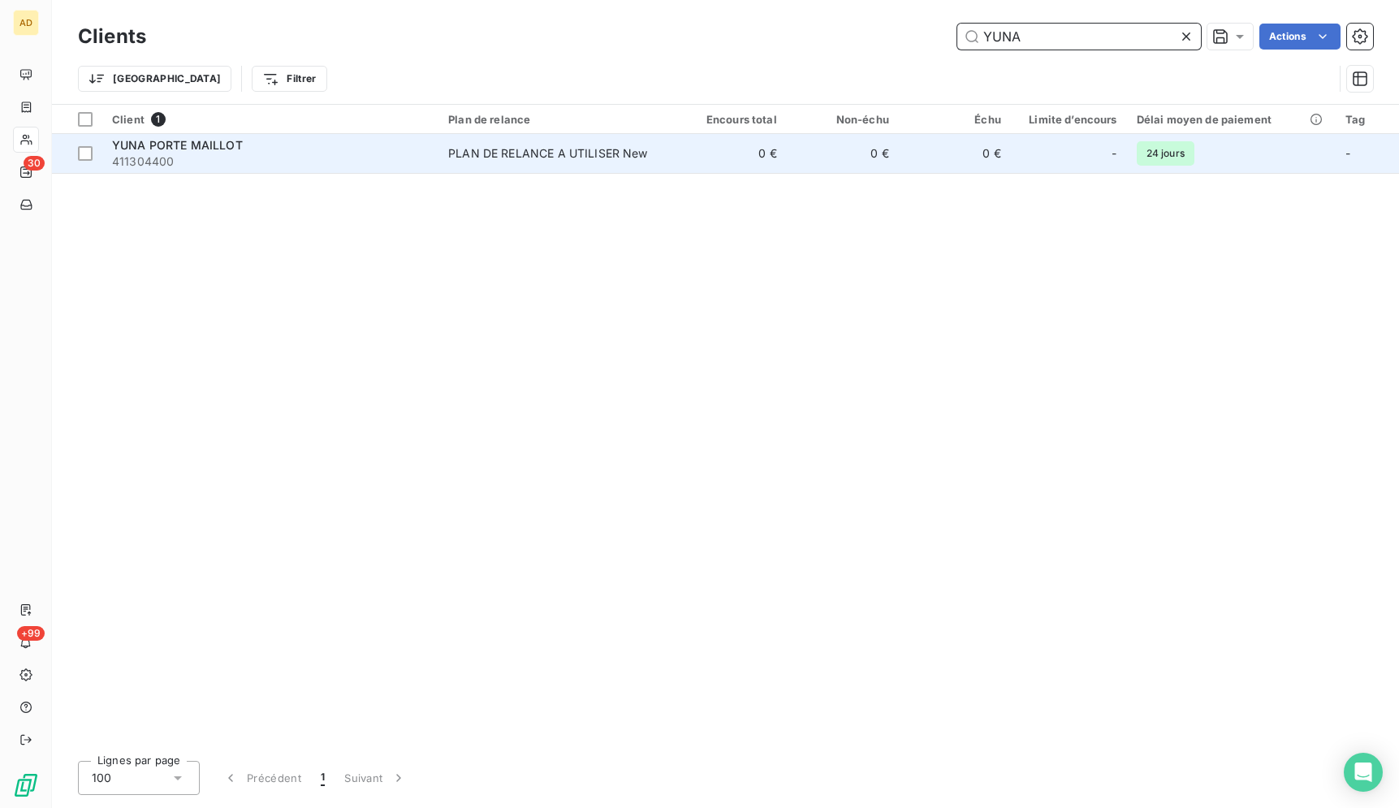
type input "YUNA"
click at [668, 150] on td "PLAN DE RELANCE A UTILISER New" at bounding box center [556, 153] width 236 height 39
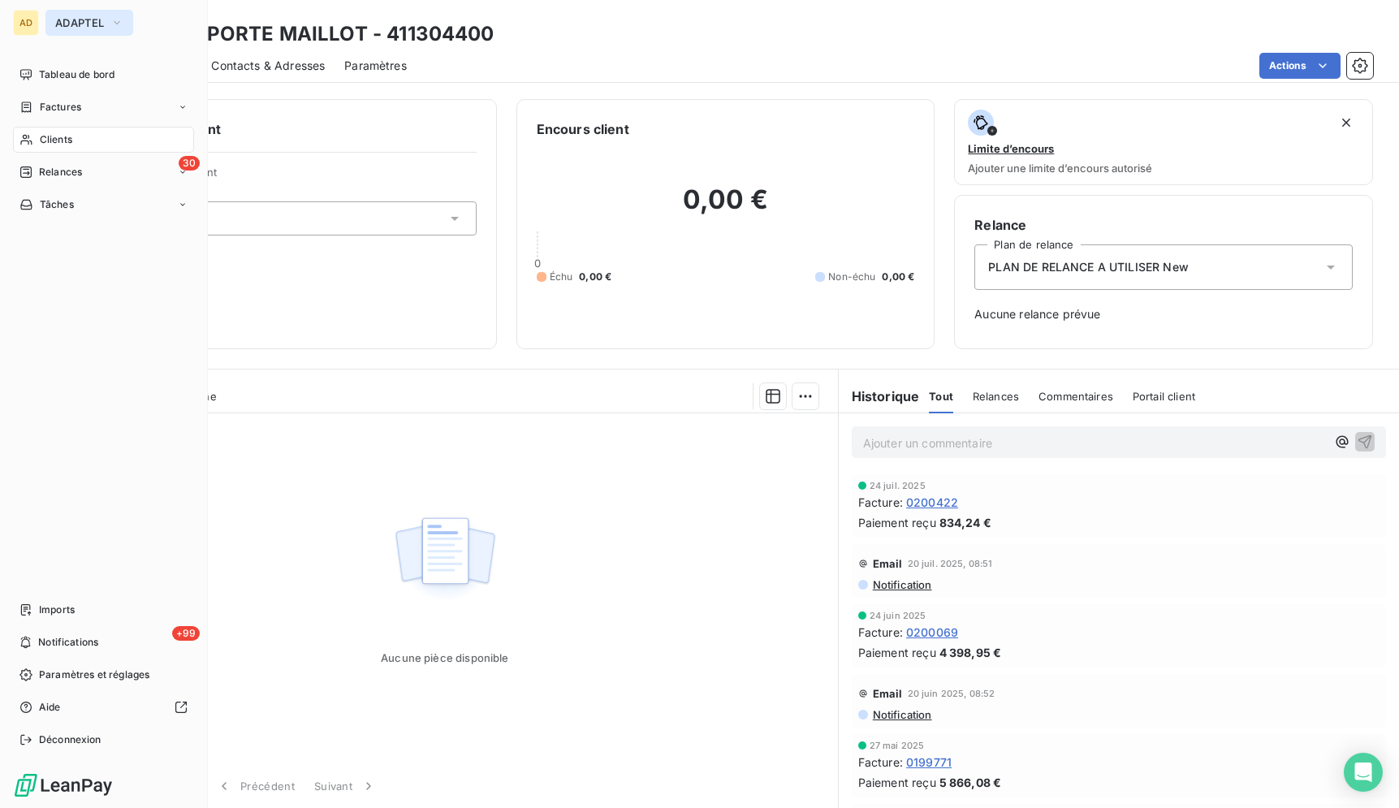
click at [52, 26] on button "ADAPTEL" at bounding box center [89, 23] width 88 height 26
click at [32, 23] on div "AD" at bounding box center [26, 23] width 26 height 26
click at [100, 14] on button "ADAPTEL" at bounding box center [89, 23] width 88 height 26
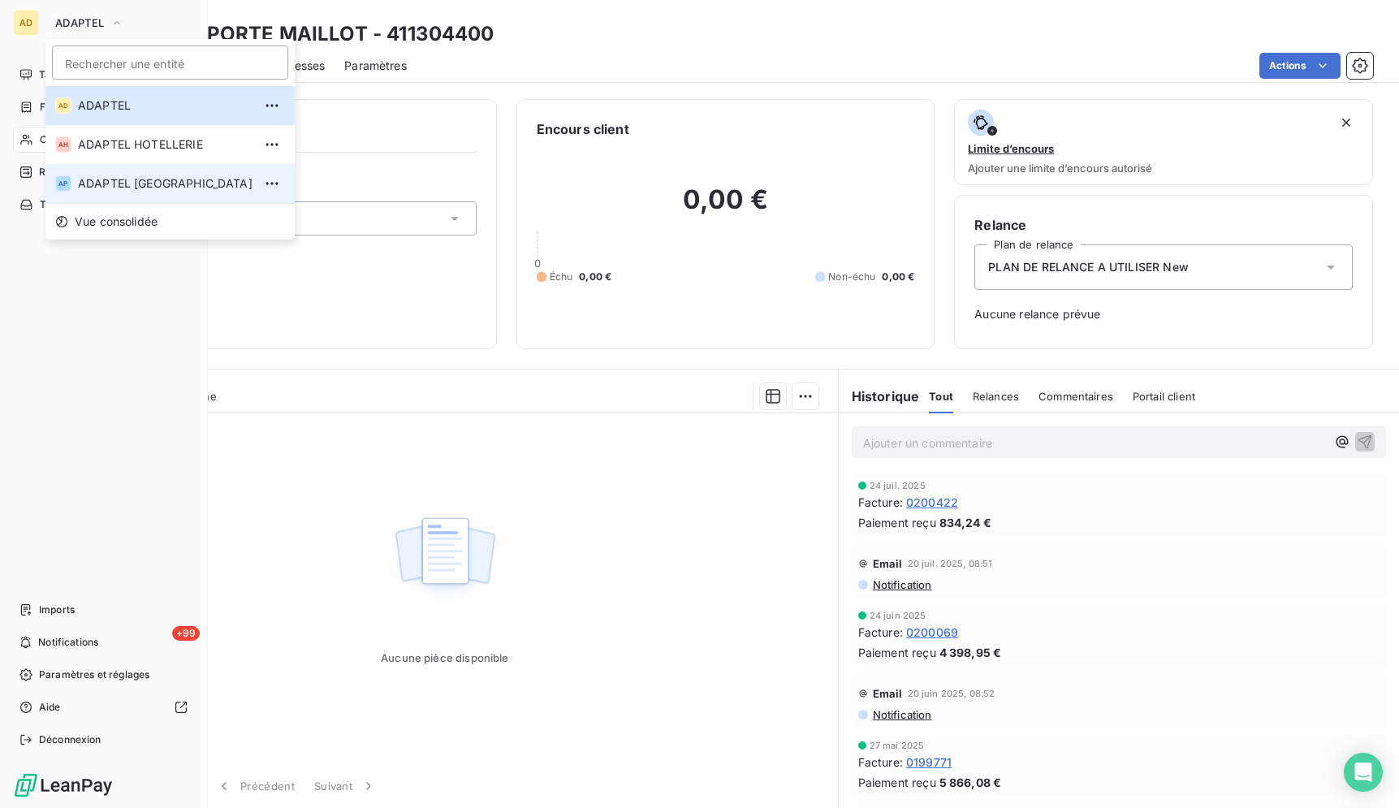
click at [167, 178] on span "ADAPTEL [GEOGRAPHIC_DATA]" at bounding box center [165, 183] width 175 height 16
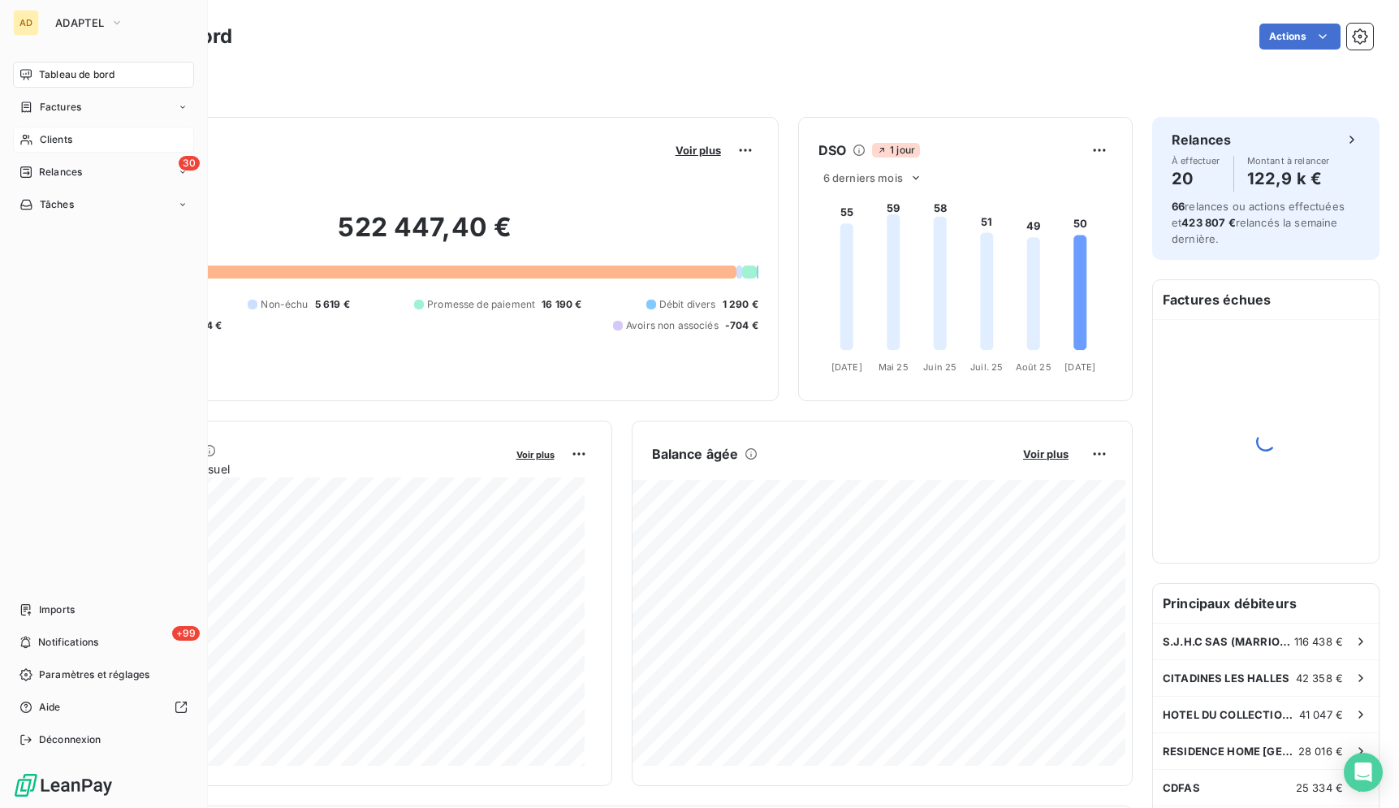
click at [99, 145] on div "Clients" at bounding box center [103, 140] width 181 height 26
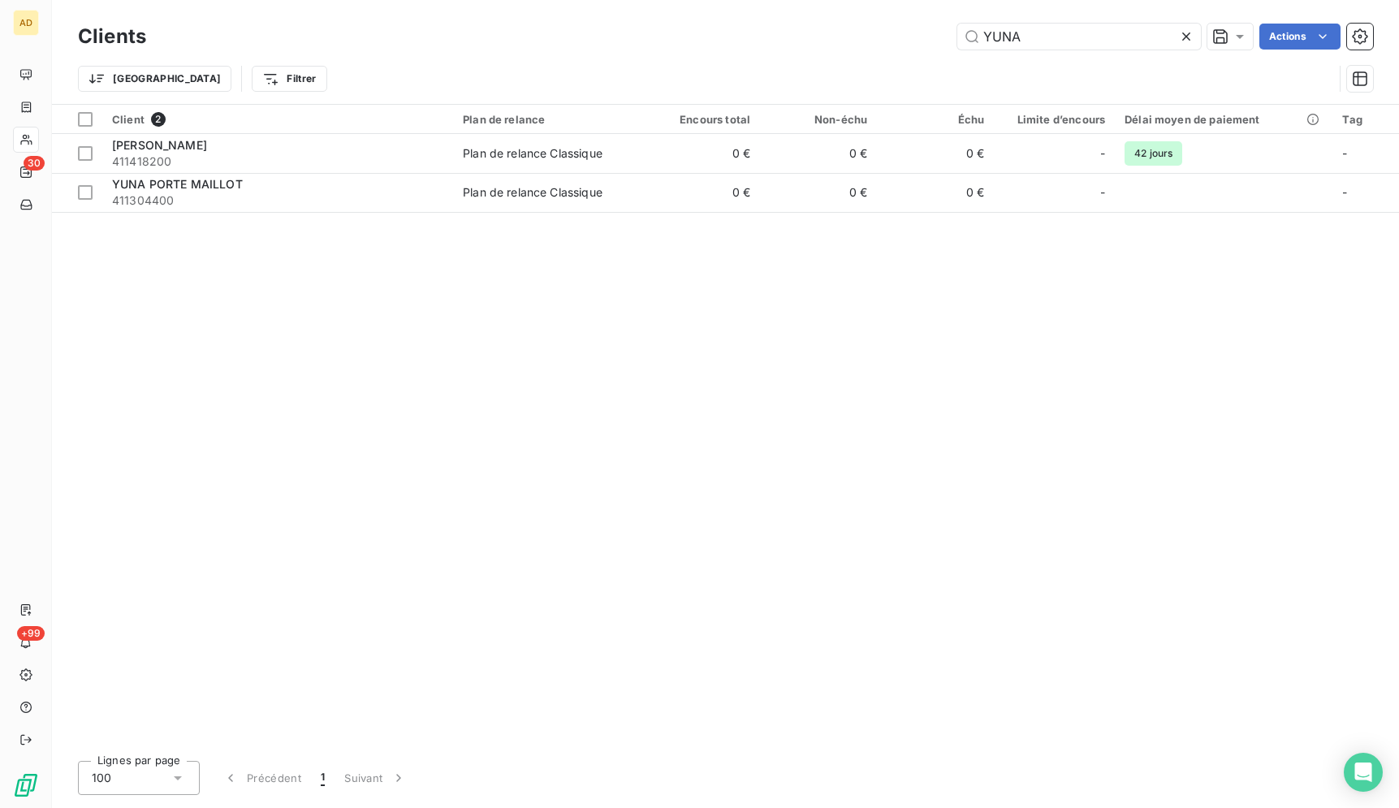
click at [1060, 295] on div "Client 2 Plan de relance Encours total Non-échu Échu Limite d’encours Délai moy…" at bounding box center [725, 426] width 1347 height 643
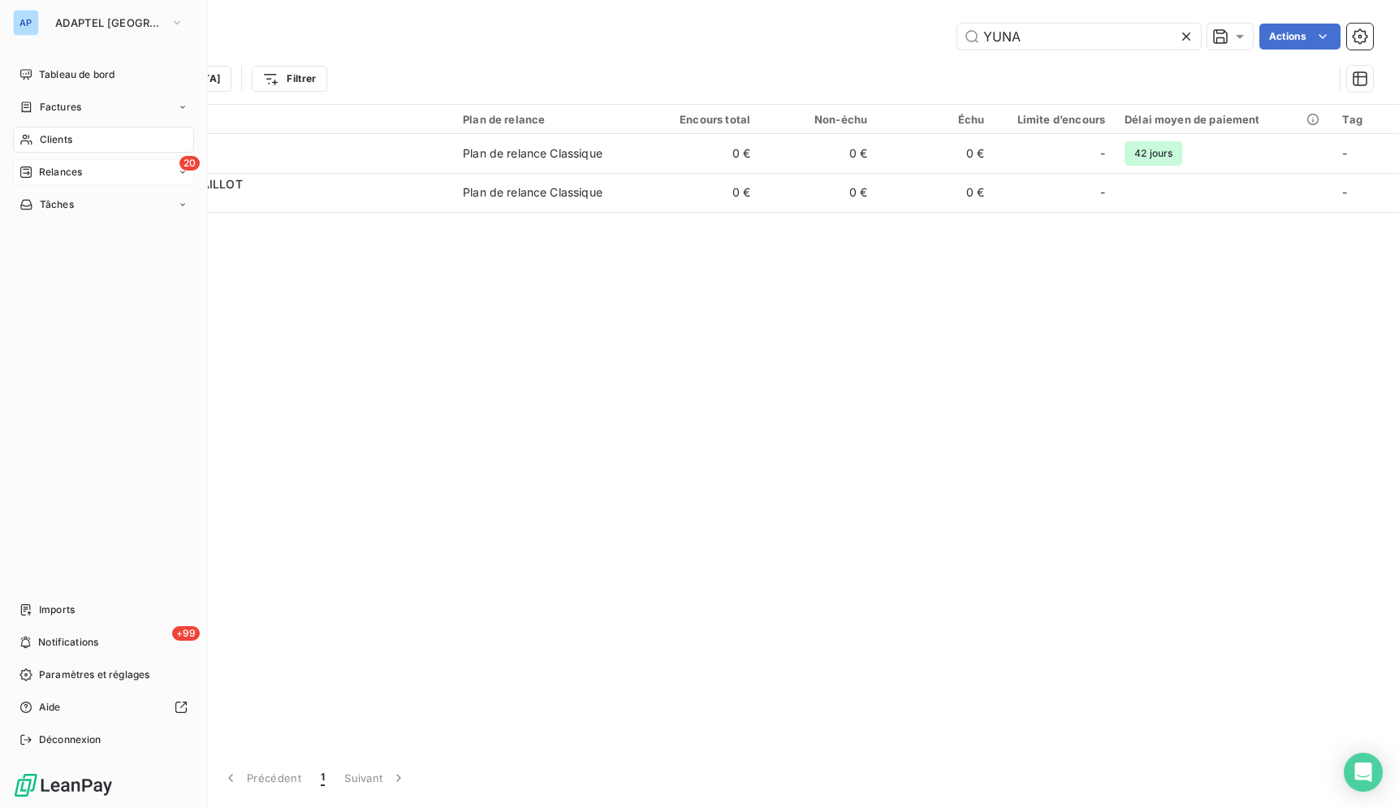
type input "YUNA"
click at [39, 162] on div "20 Relances" at bounding box center [103, 172] width 181 height 26
click at [59, 172] on span "Relances" at bounding box center [60, 172] width 43 height 15
click at [77, 183] on div "20 Relances" at bounding box center [103, 172] width 181 height 26
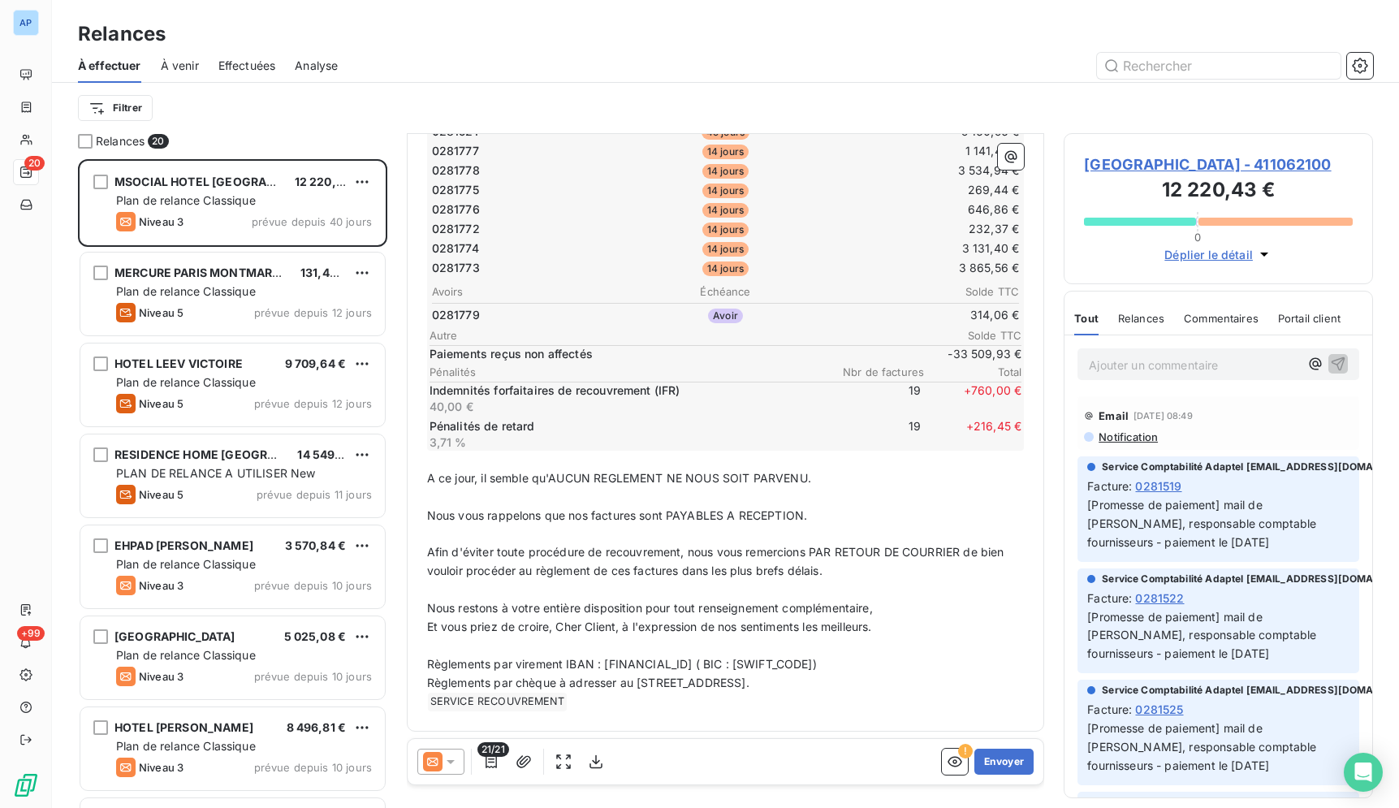
scroll to position [563, 0]
click at [446, 770] on div at bounding box center [440, 761] width 47 height 26
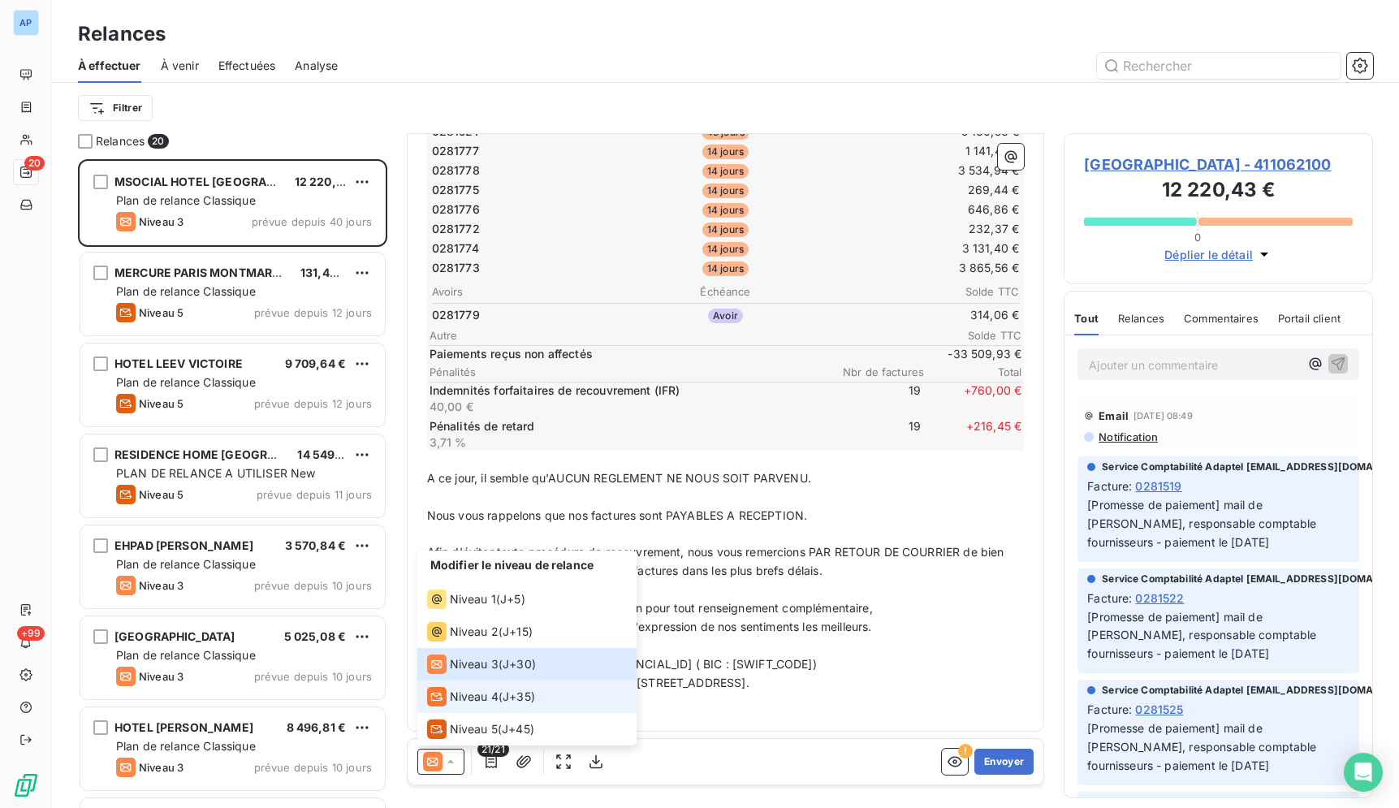
click at [458, 698] on span "Niveau 4" at bounding box center [474, 696] width 49 height 16
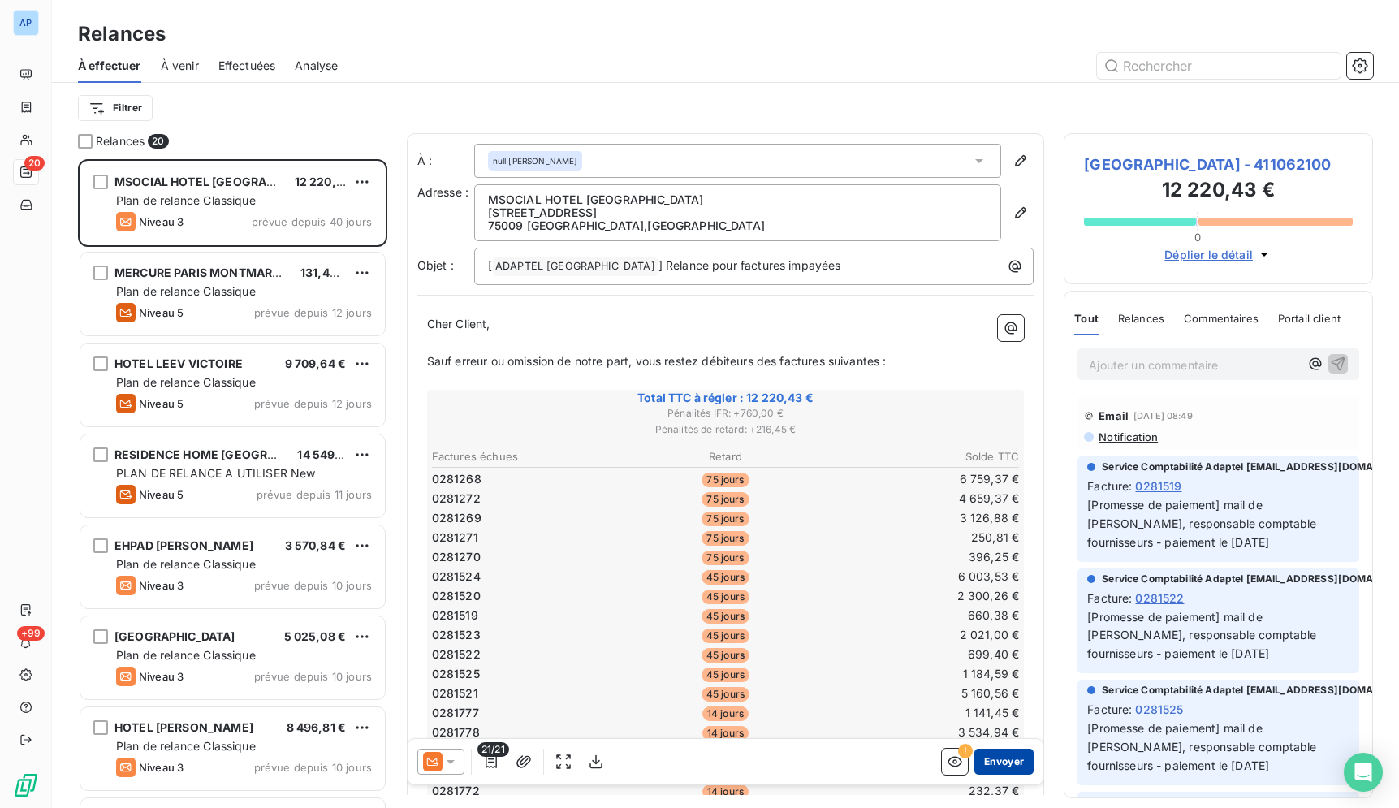
click at [980, 759] on button "Envoyer" at bounding box center [1003, 761] width 59 height 26
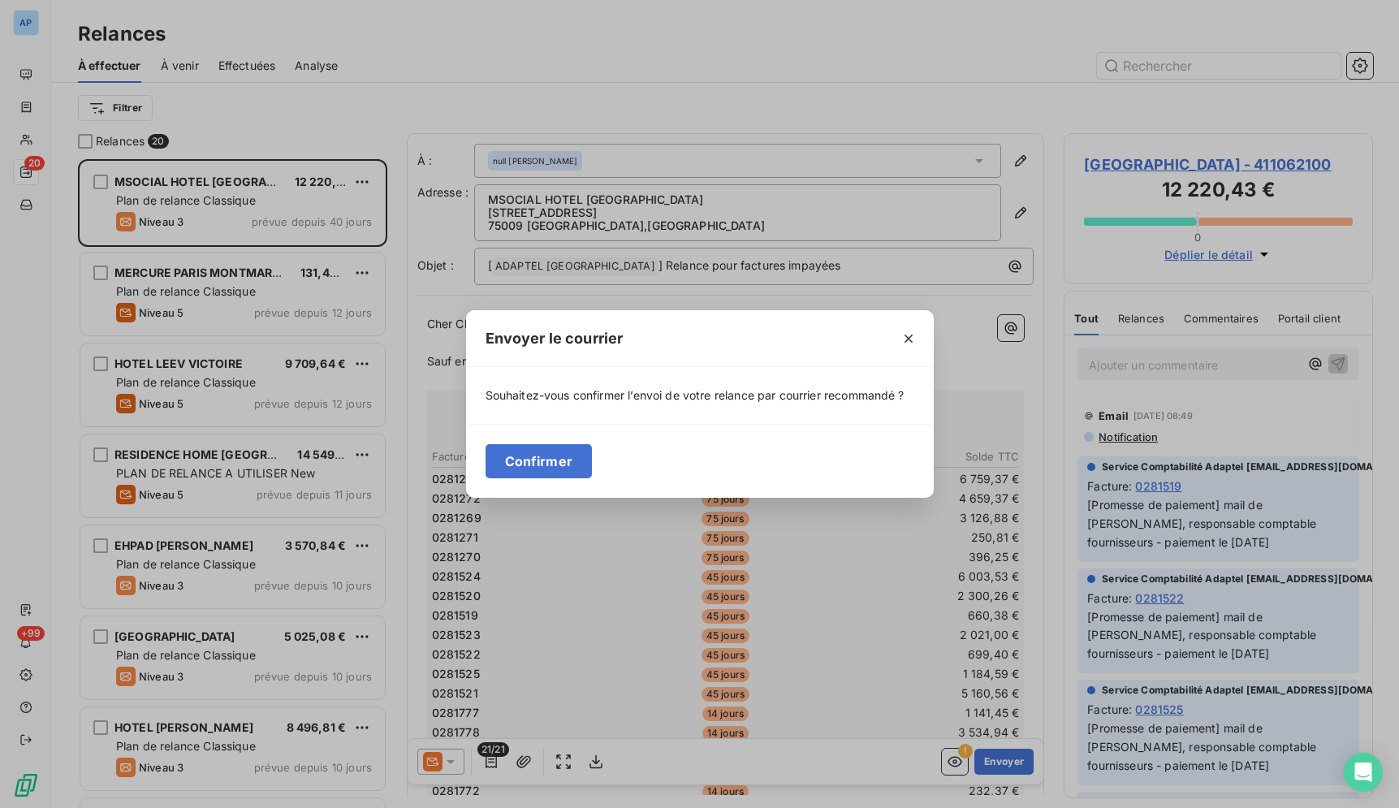
click at [479, 462] on div "Confirmer" at bounding box center [700, 461] width 468 height 74
click at [516, 471] on button "Confirmer" at bounding box center [538, 461] width 107 height 34
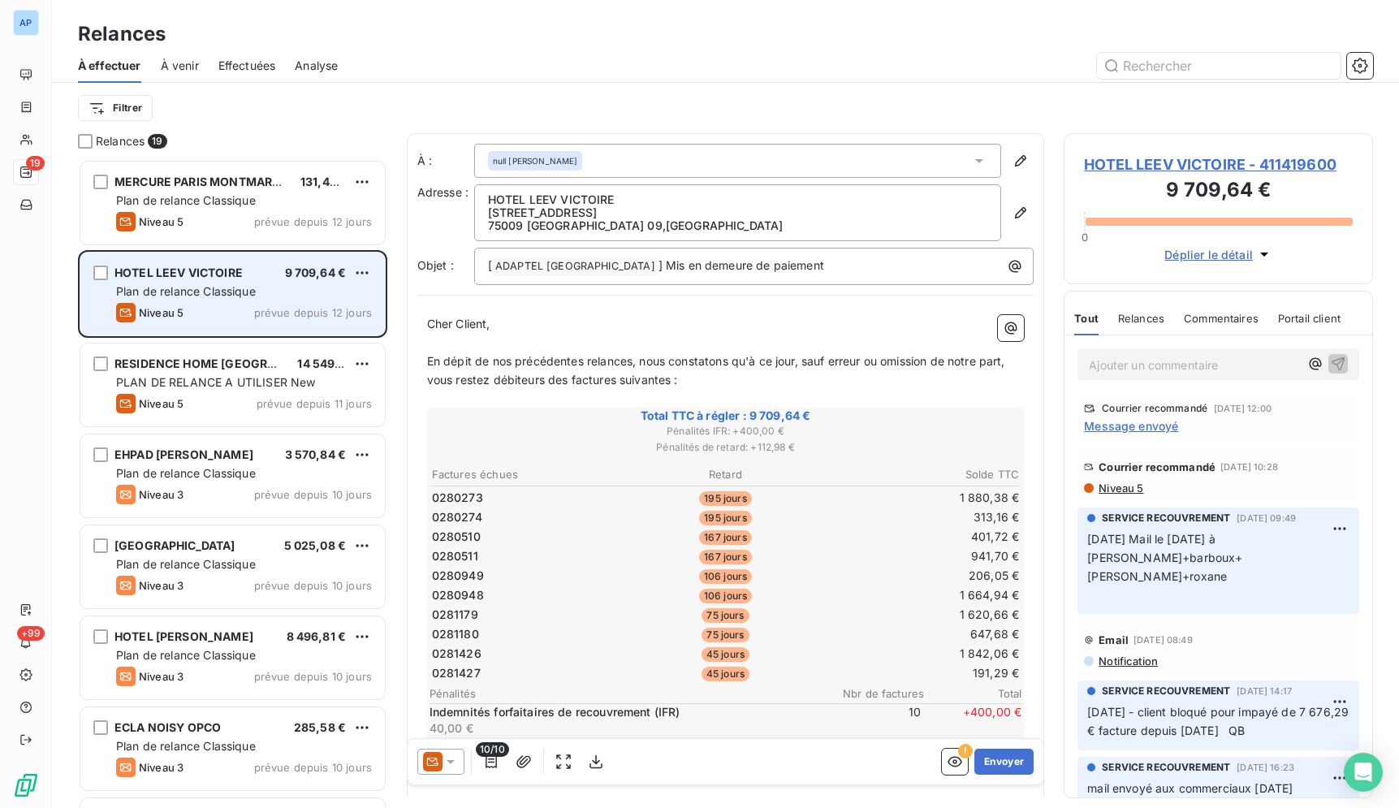
click at [351, 271] on div "HOTEL LEEV VICTOIRE 9 709,64 €" at bounding box center [244, 272] width 256 height 15
click at [377, 266] on div "HOTEL LEEV VICTOIRE 9 709,64 € Plan de relance Classique Niveau 5 prévue depuis…" at bounding box center [232, 293] width 304 height 83
click at [362, 304] on div "Replanifier cette action" at bounding box center [291, 305] width 145 height 26
select select "8"
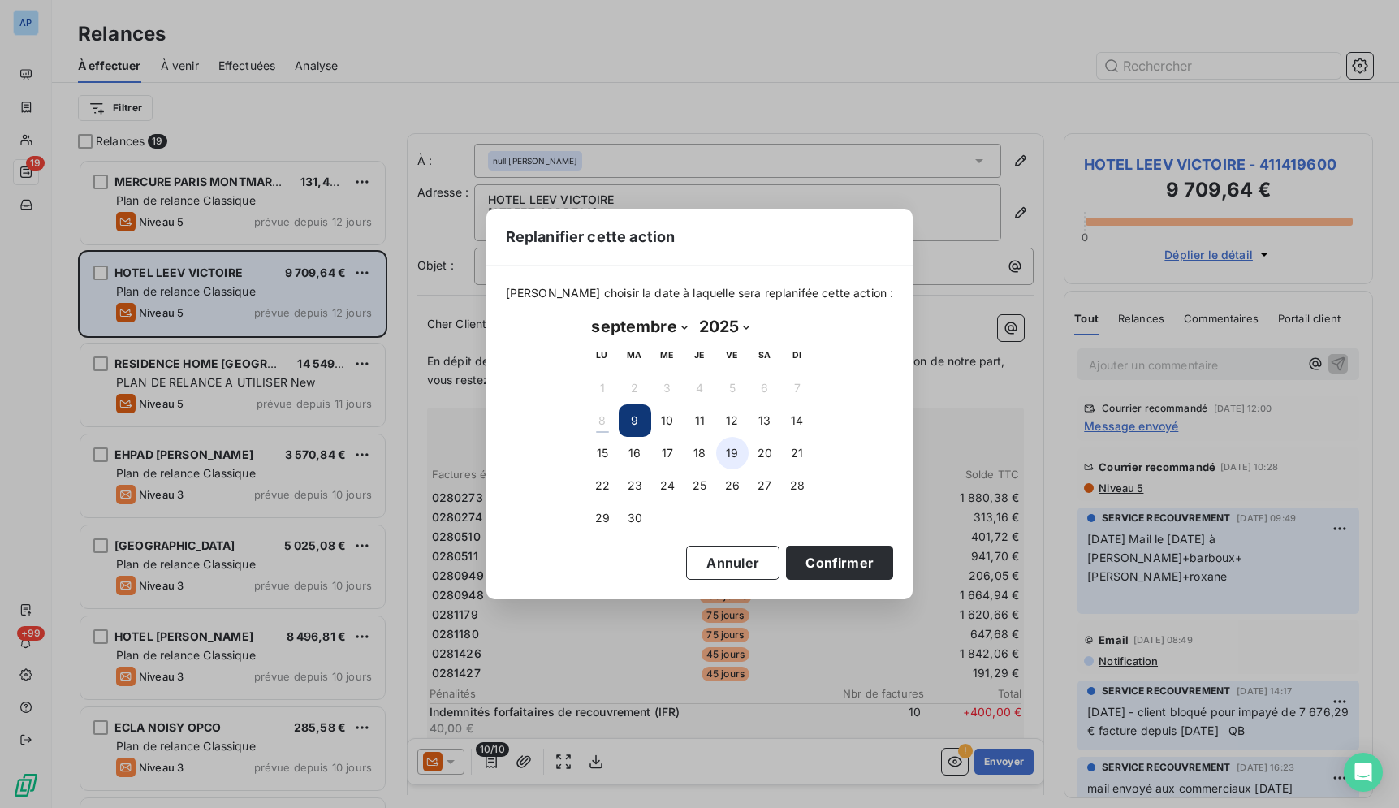
click at [723, 450] on button "19" at bounding box center [732, 453] width 32 height 32
click at [786, 555] on button "Confirmer" at bounding box center [839, 562] width 107 height 34
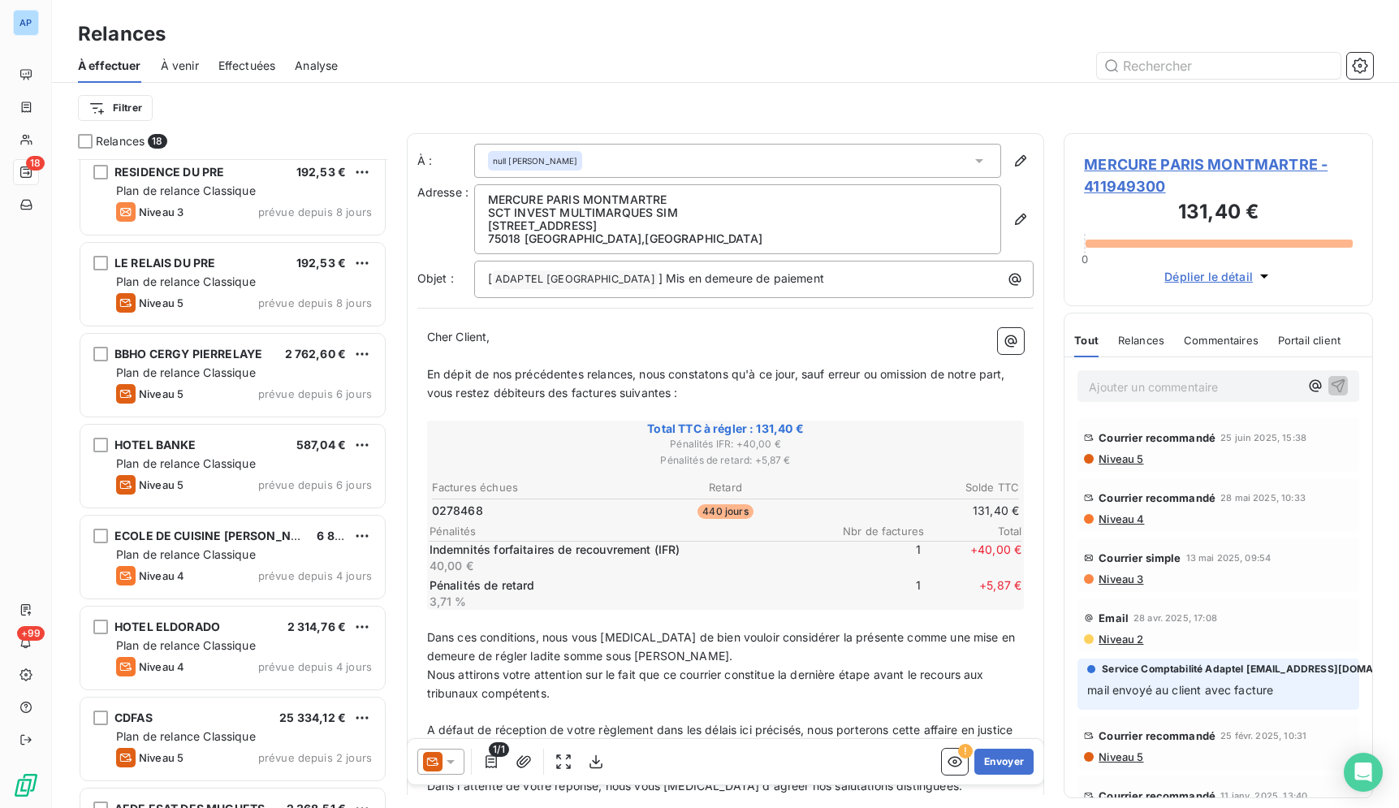
scroll to position [989, 0]
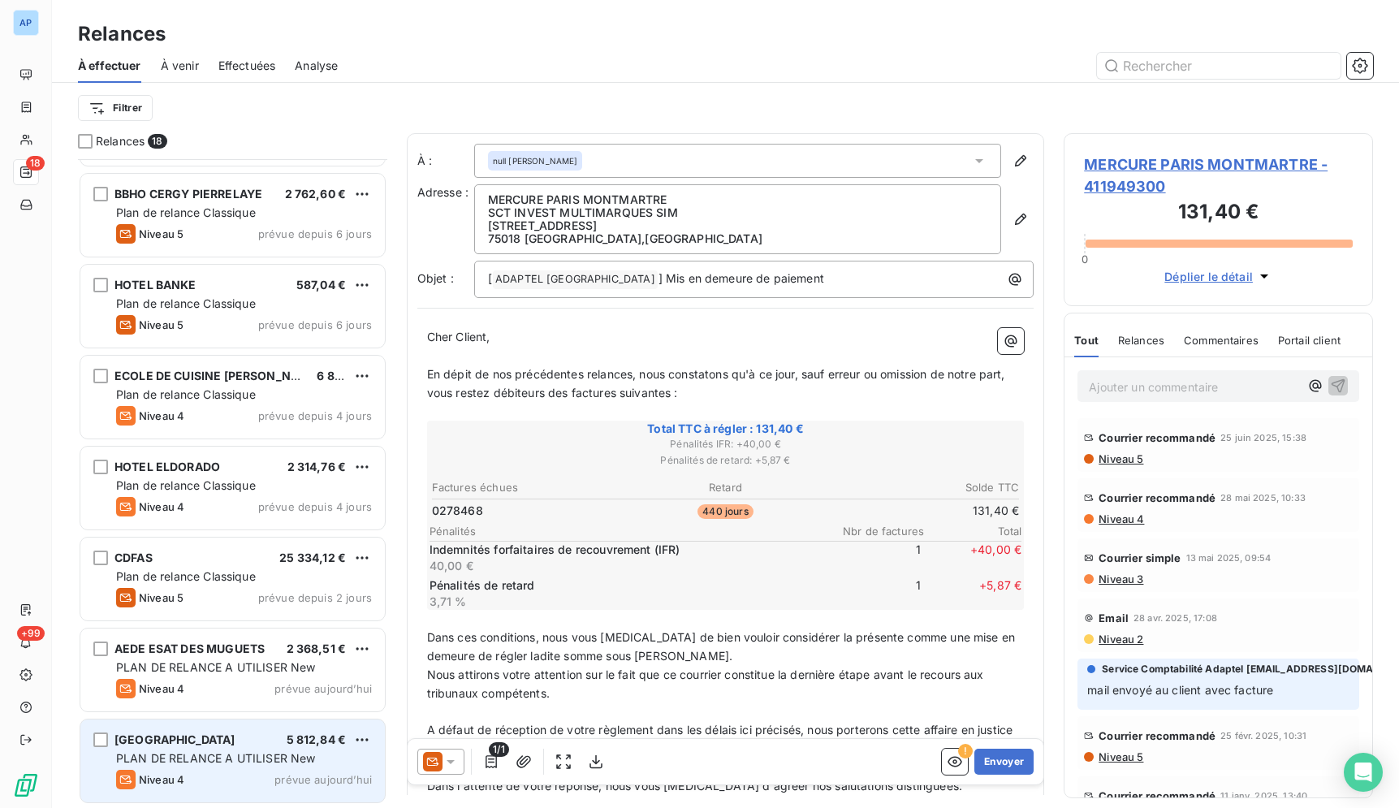
click at [300, 756] on span "PLAN DE RELANCE A UTILISER New" at bounding box center [216, 758] width 200 height 14
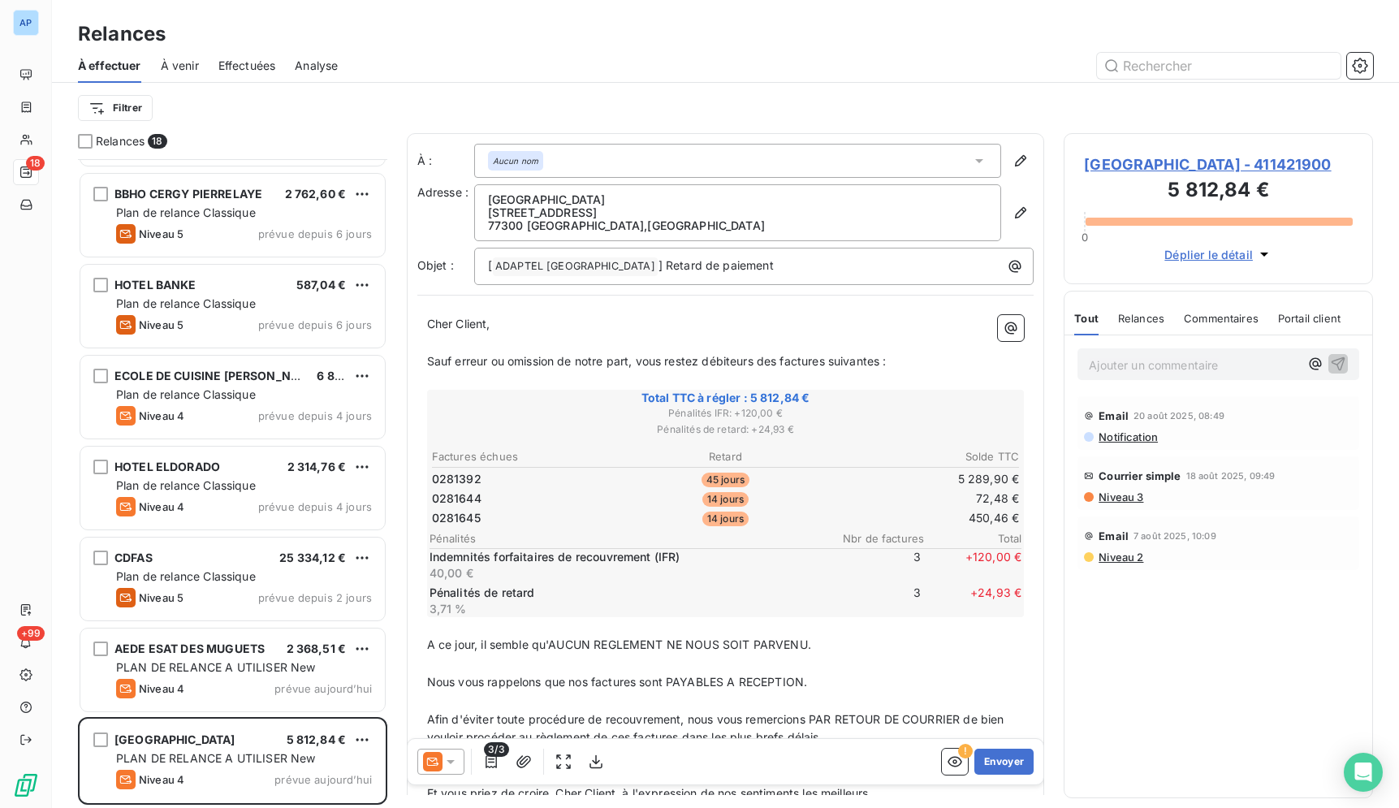
click at [450, 760] on icon at bounding box center [450, 762] width 8 height 4
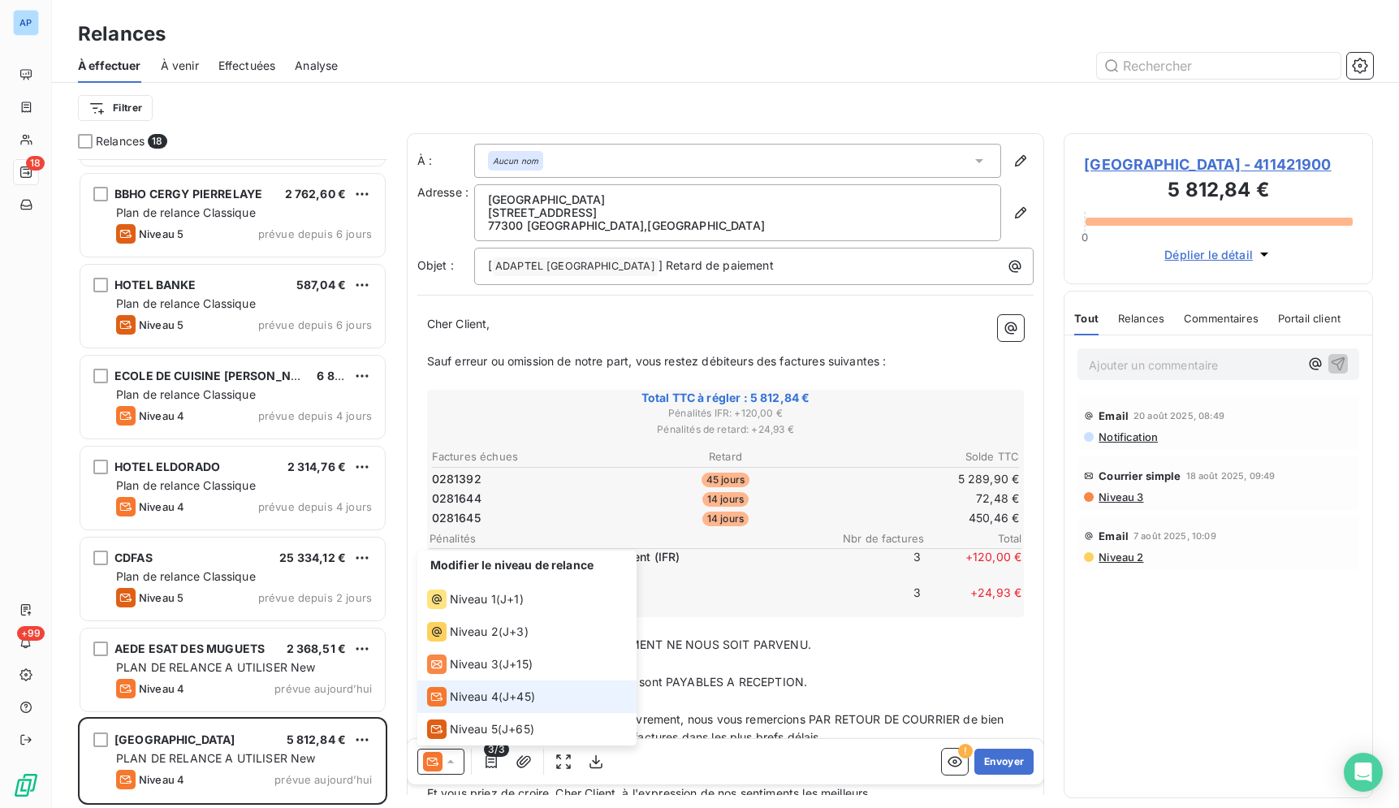
click at [477, 696] on span "Niveau 4" at bounding box center [474, 696] width 49 height 16
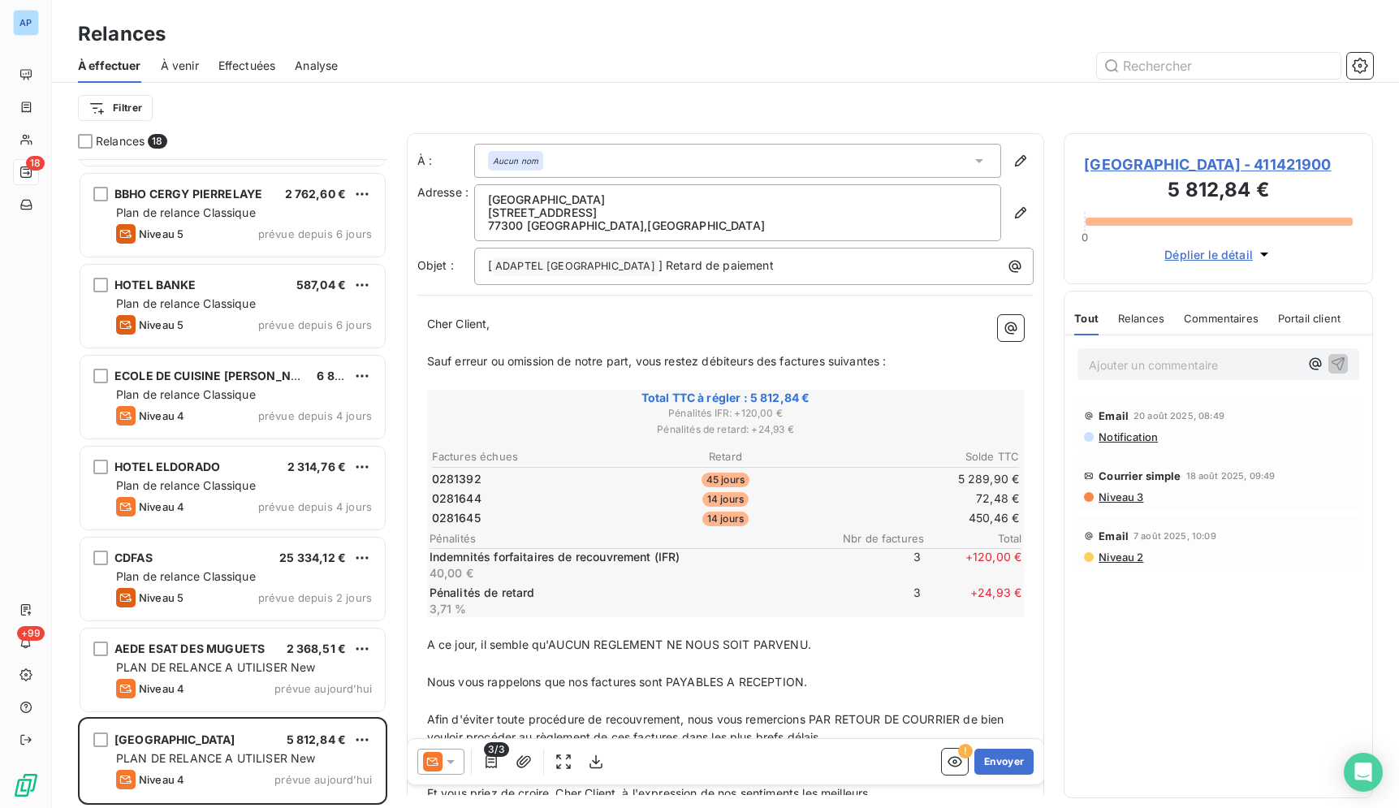
drag, startPoint x: 989, startPoint y: 761, endPoint x: 892, endPoint y: 756, distance: 96.7
click at [974, 760] on button "Envoyer" at bounding box center [1003, 761] width 59 height 26
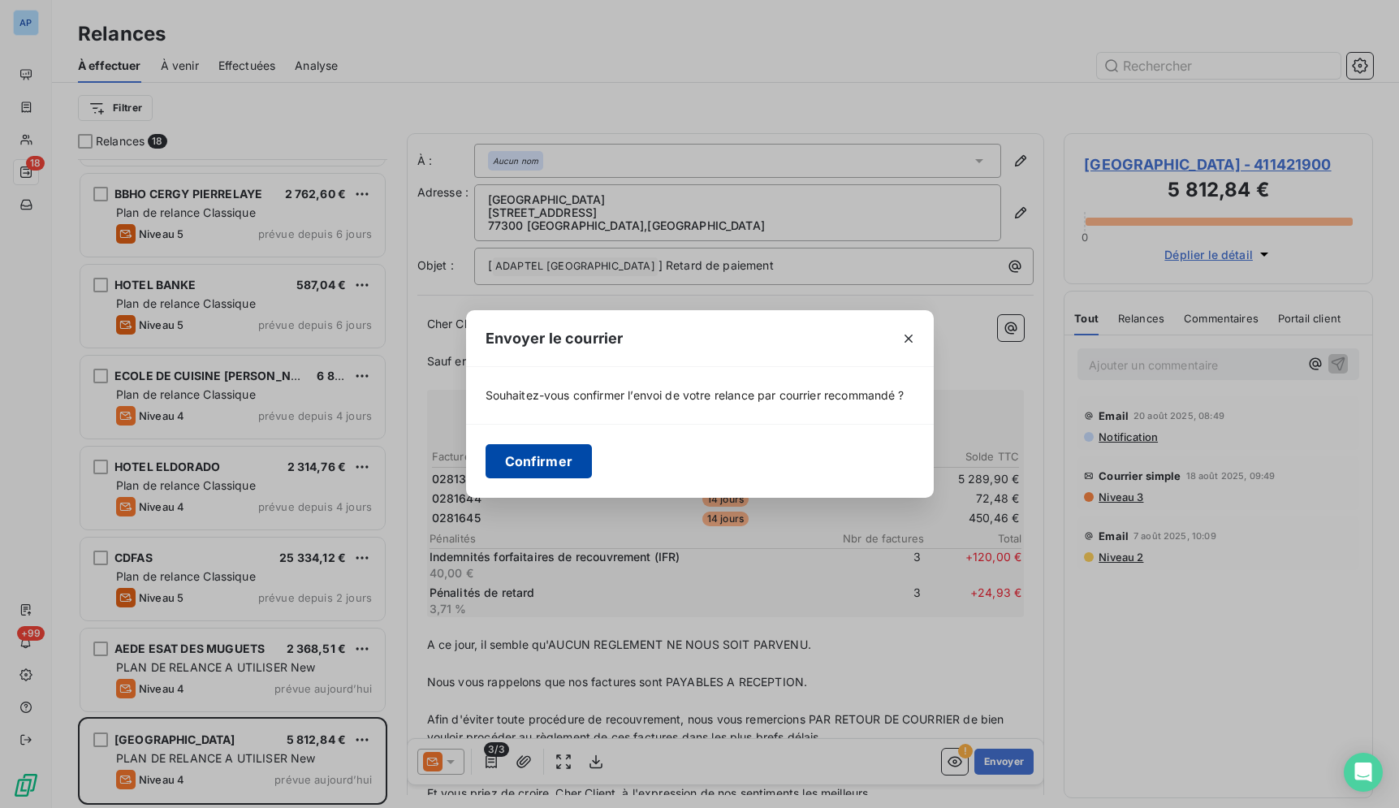
click at [584, 465] on button "Confirmer" at bounding box center [538, 461] width 107 height 34
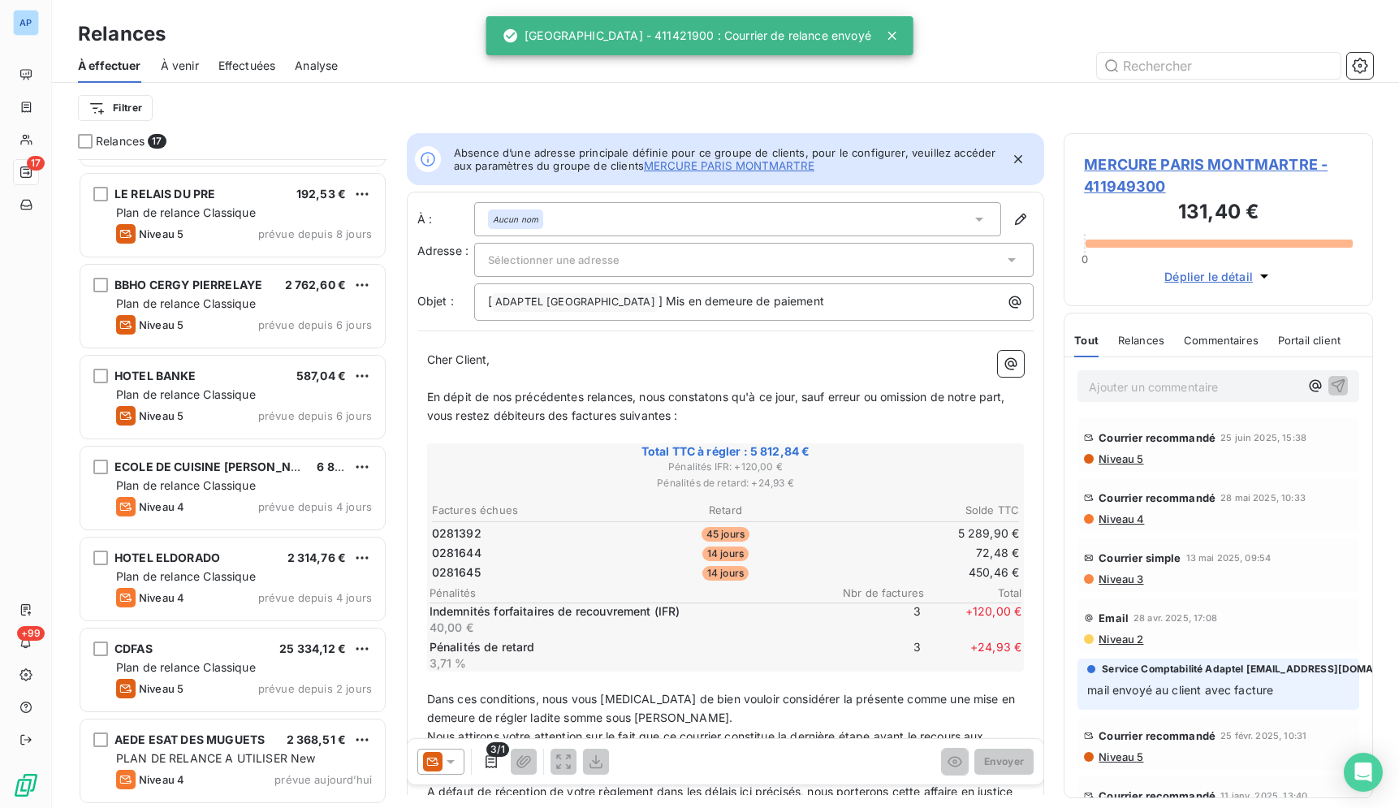
scroll to position [897, 0]
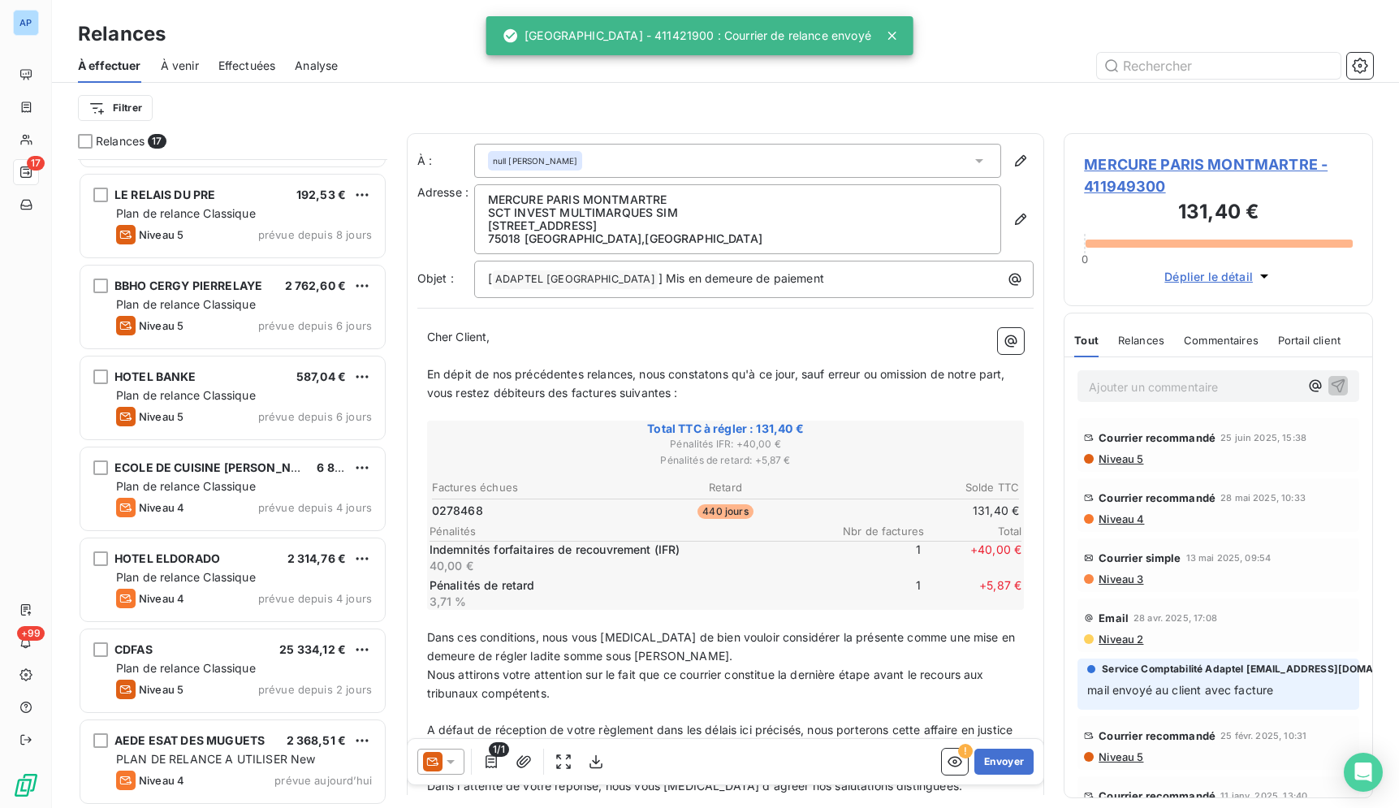
click at [390, 16] on div "Relances À effectuer À venir Effectuées Analyse Filtrer" at bounding box center [725, 66] width 1347 height 133
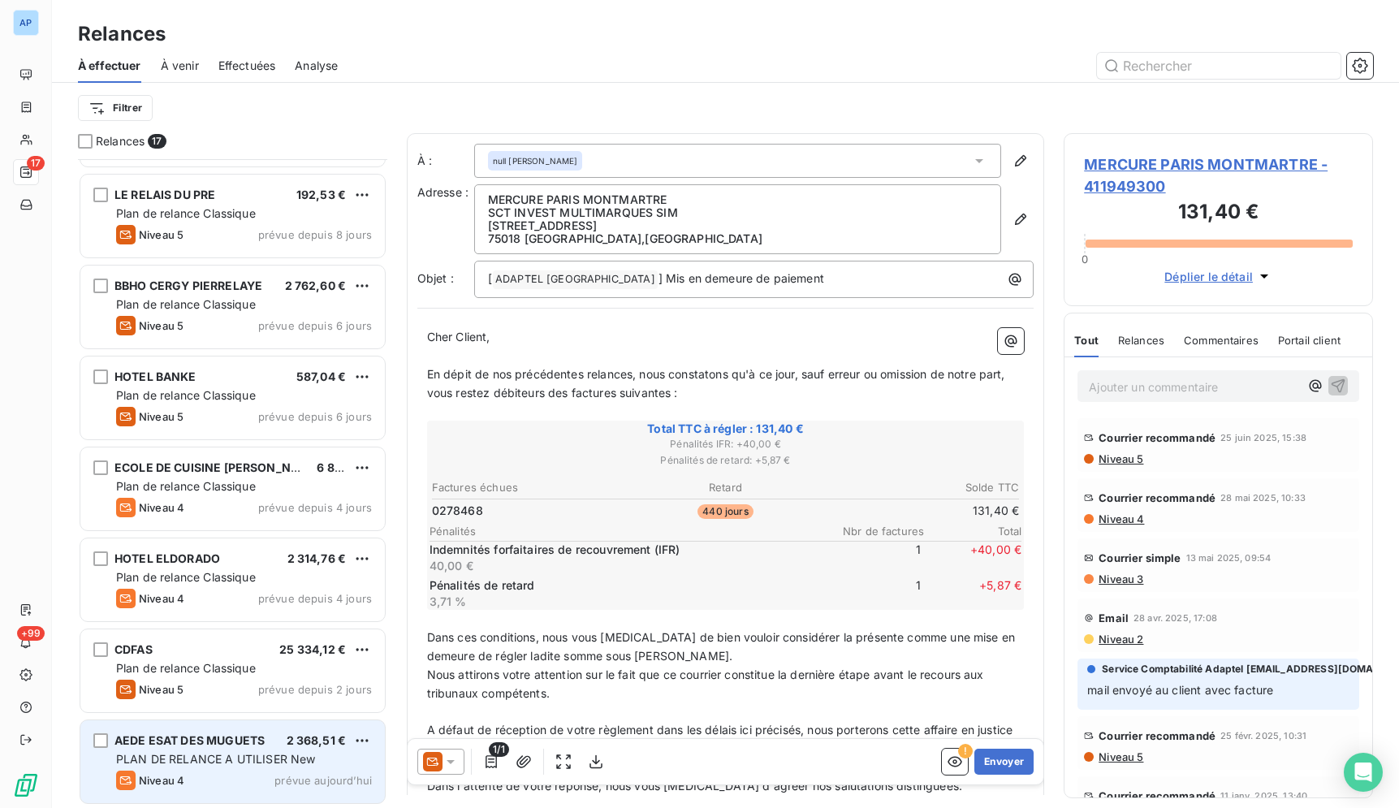
scroll to position [898, 0]
click at [266, 772] on div "Niveau 4 prévue aujourd’hui" at bounding box center [244, 778] width 256 height 19
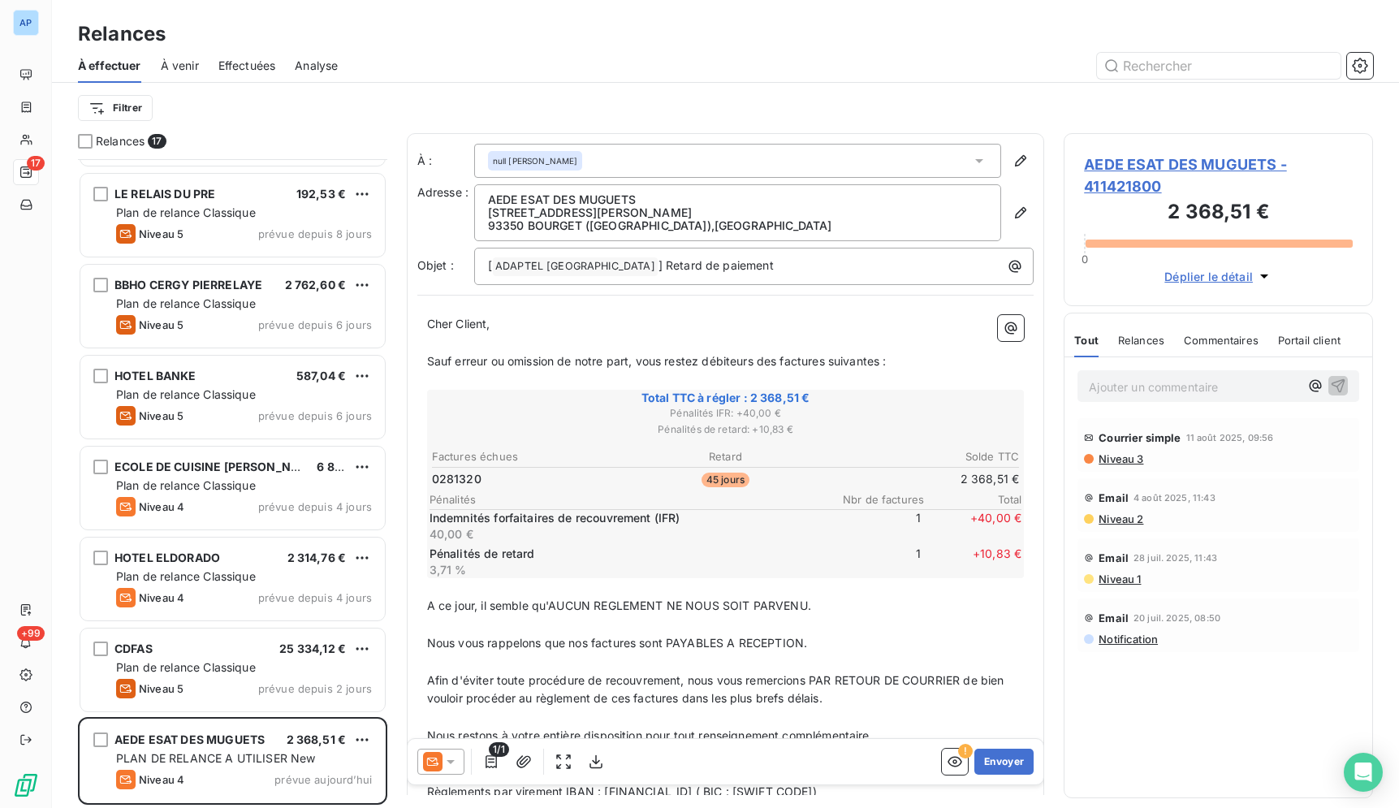
click at [457, 761] on icon at bounding box center [450, 761] width 16 height 16
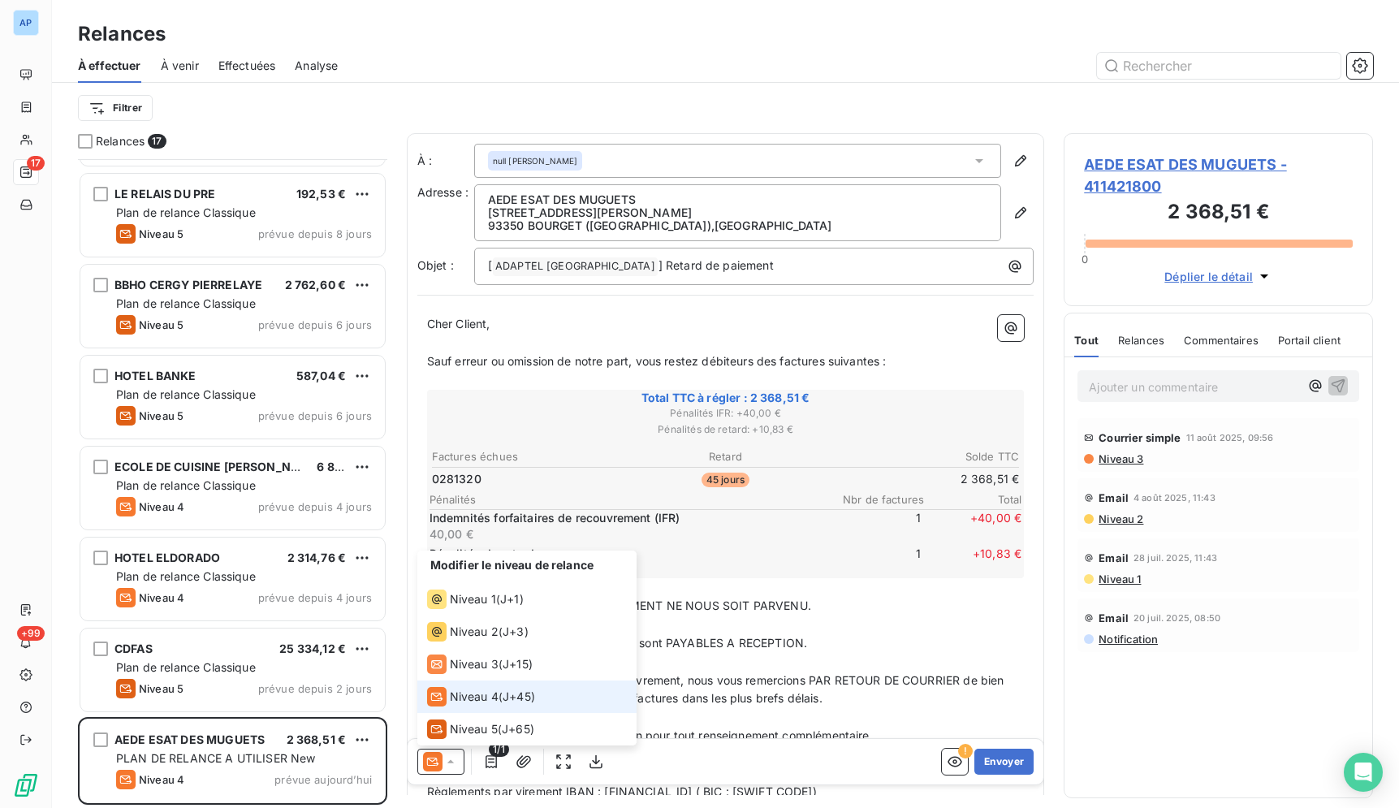
click at [501, 694] on div "Niveau 4 ( J+45 )" at bounding box center [481, 696] width 108 height 19
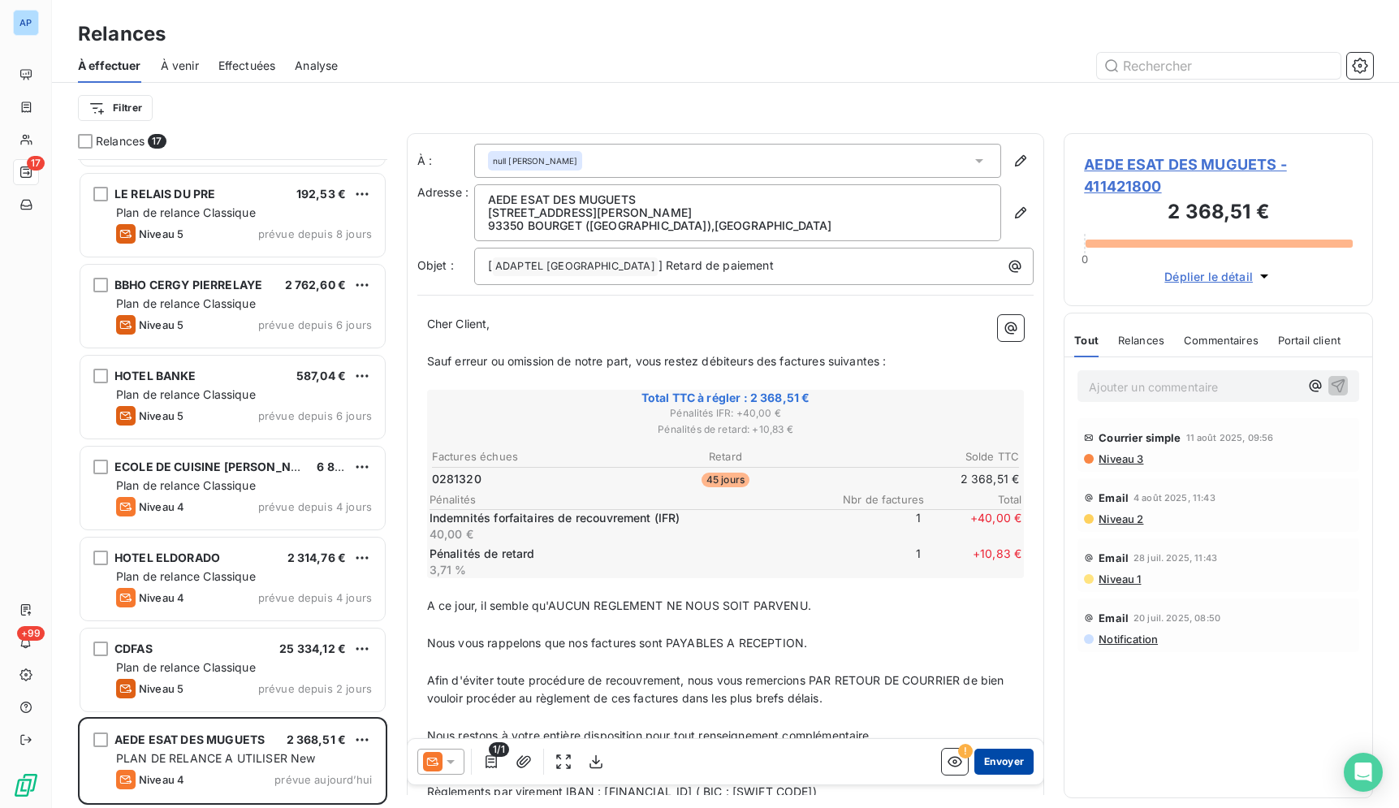
click at [994, 760] on button "Envoyer" at bounding box center [1003, 761] width 59 height 26
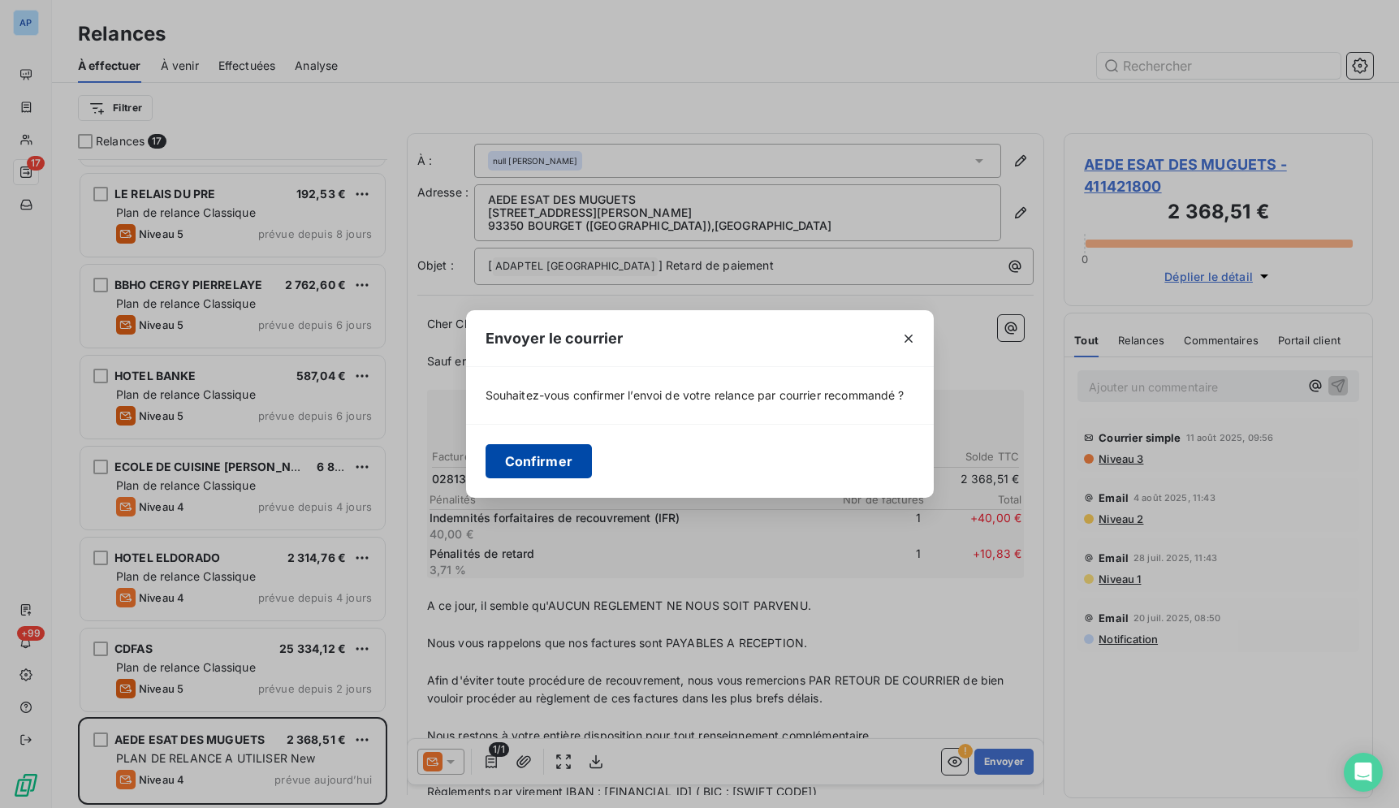
click at [555, 455] on button "Confirmer" at bounding box center [538, 461] width 107 height 34
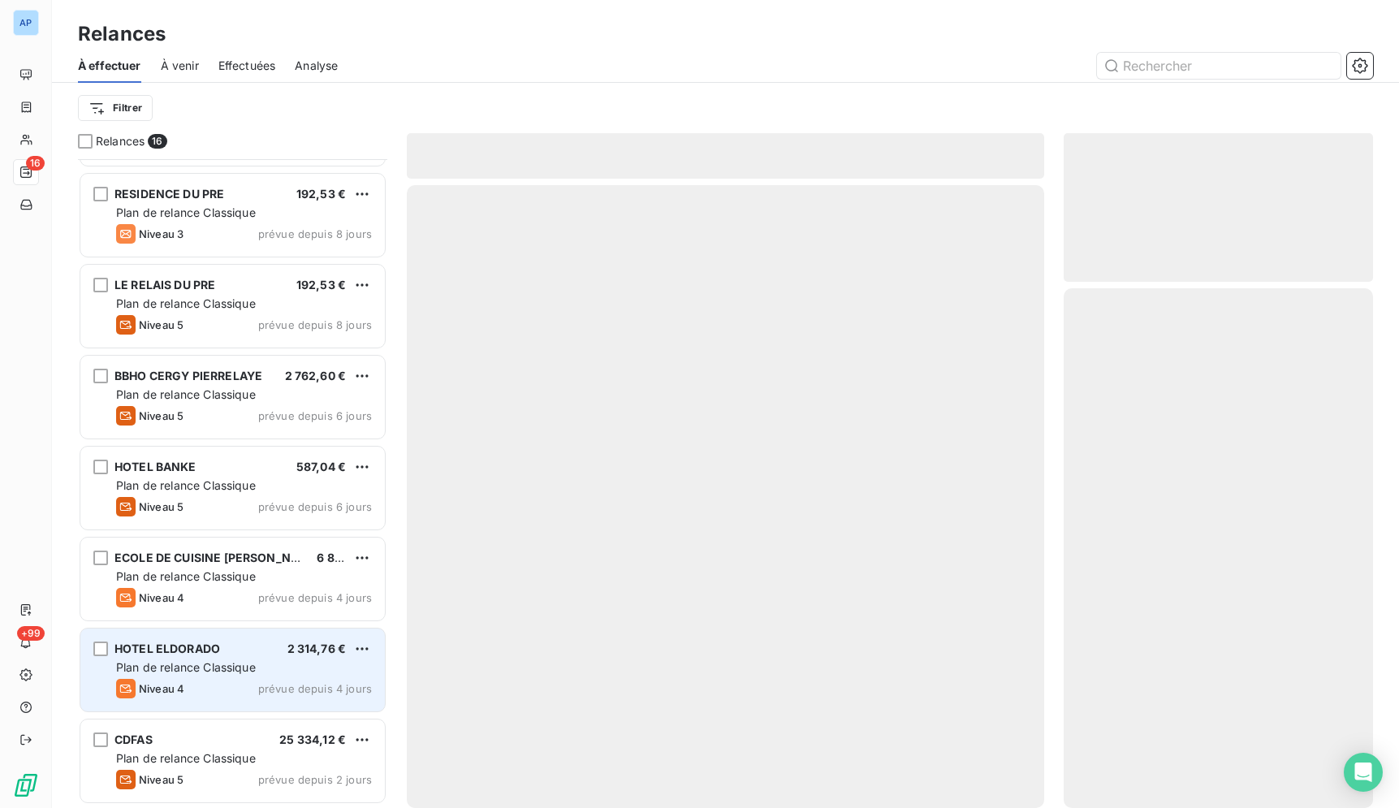
scroll to position [806, 0]
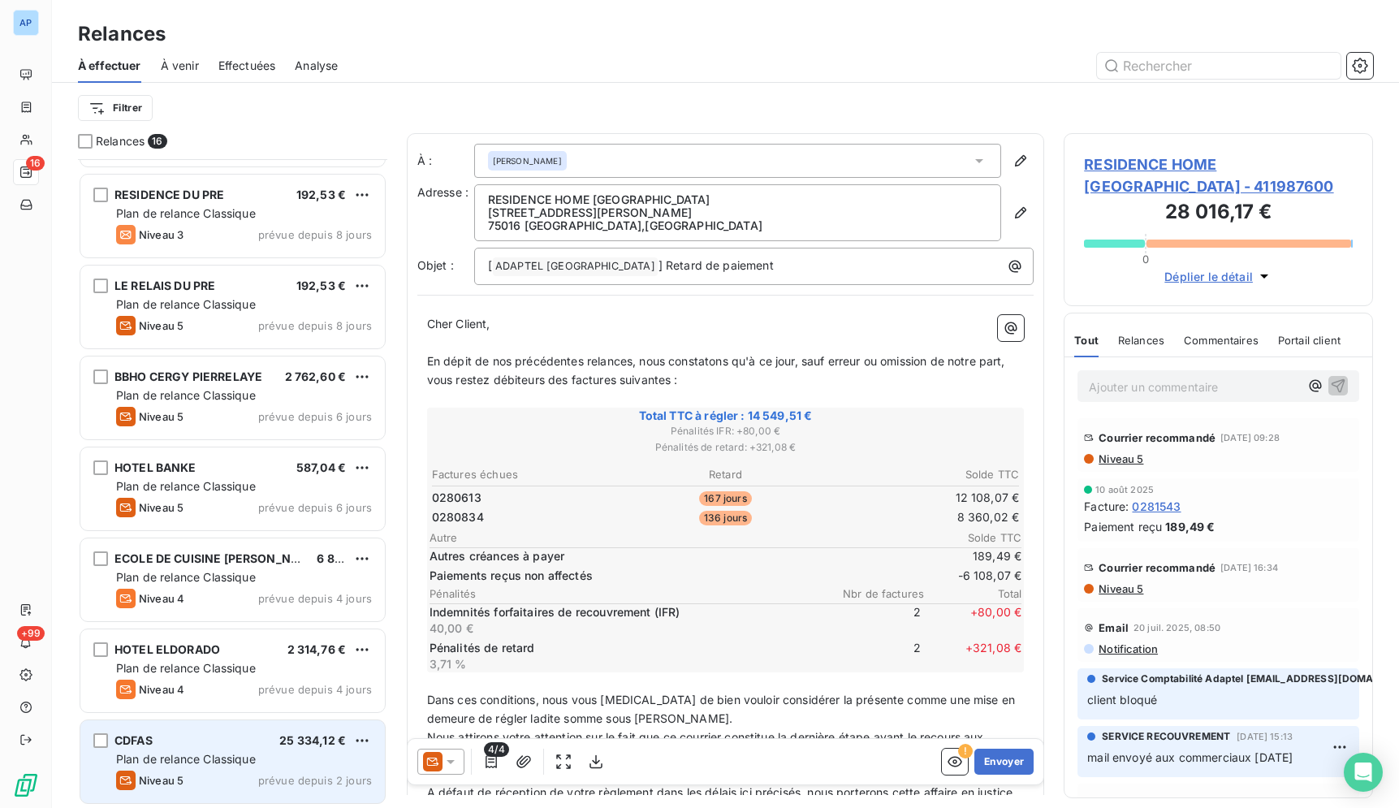
scroll to position [807, 0]
click at [256, 782] on div "Niveau 5 prévue depuis 2 jours" at bounding box center [244, 778] width 256 height 19
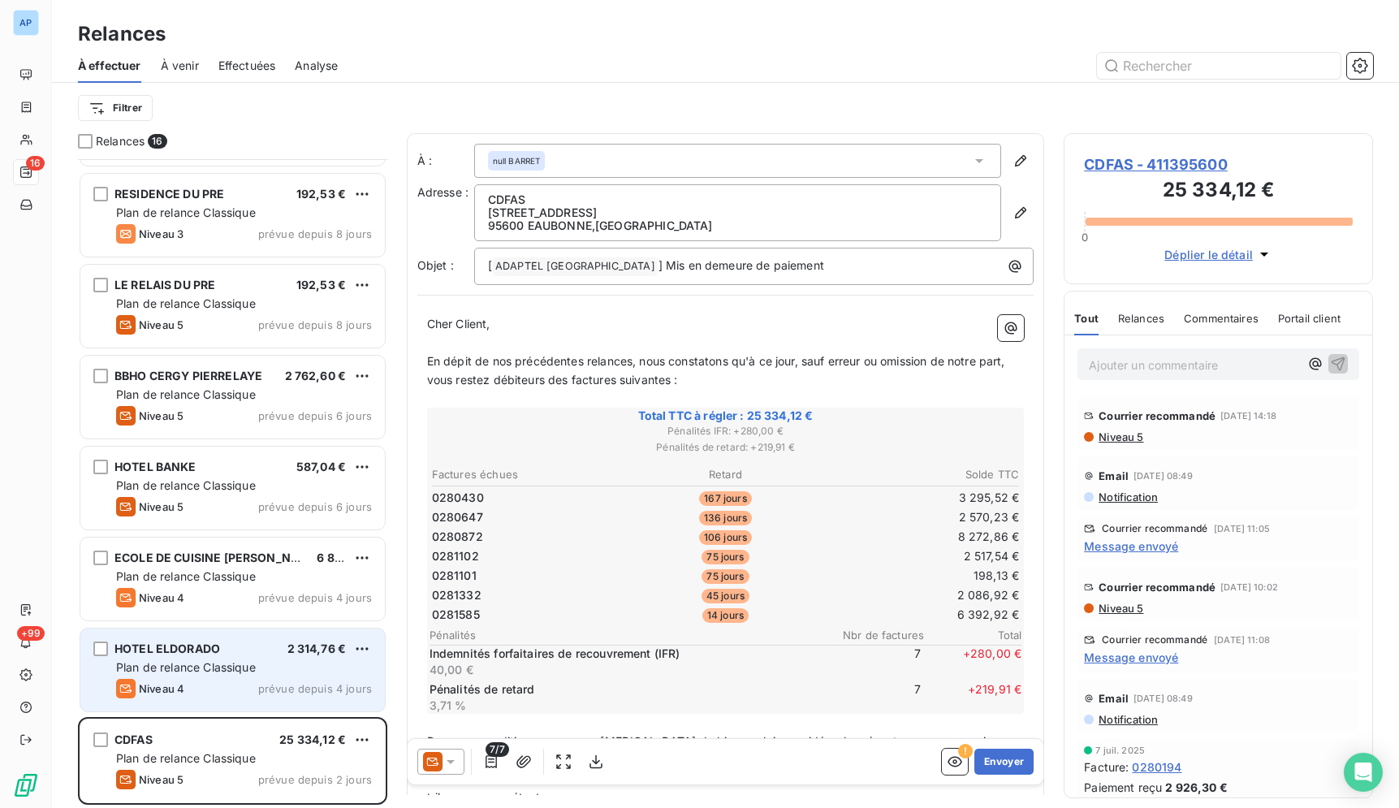
click at [313, 641] on div "2 314,76 €" at bounding box center [316, 648] width 59 height 16
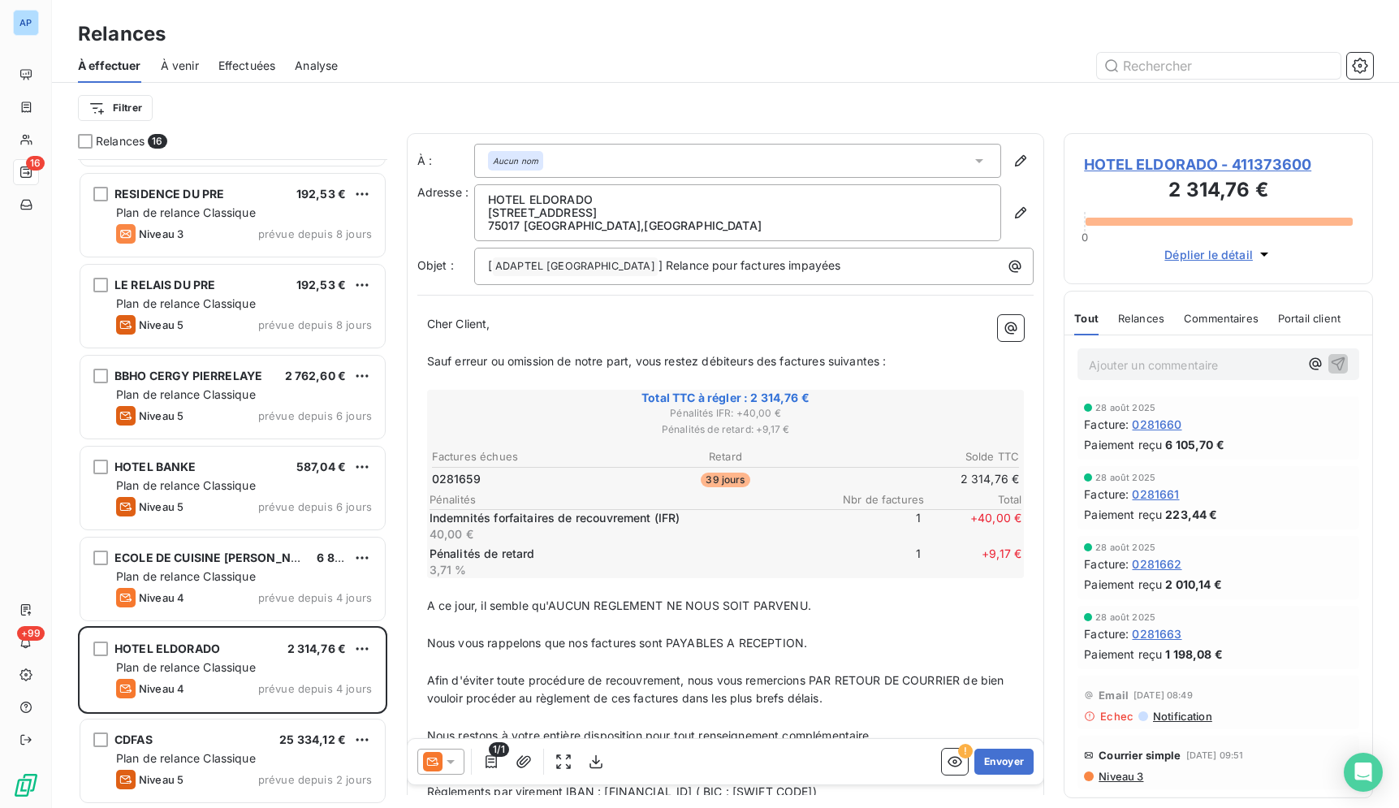
click at [452, 760] on icon at bounding box center [450, 762] width 8 height 4
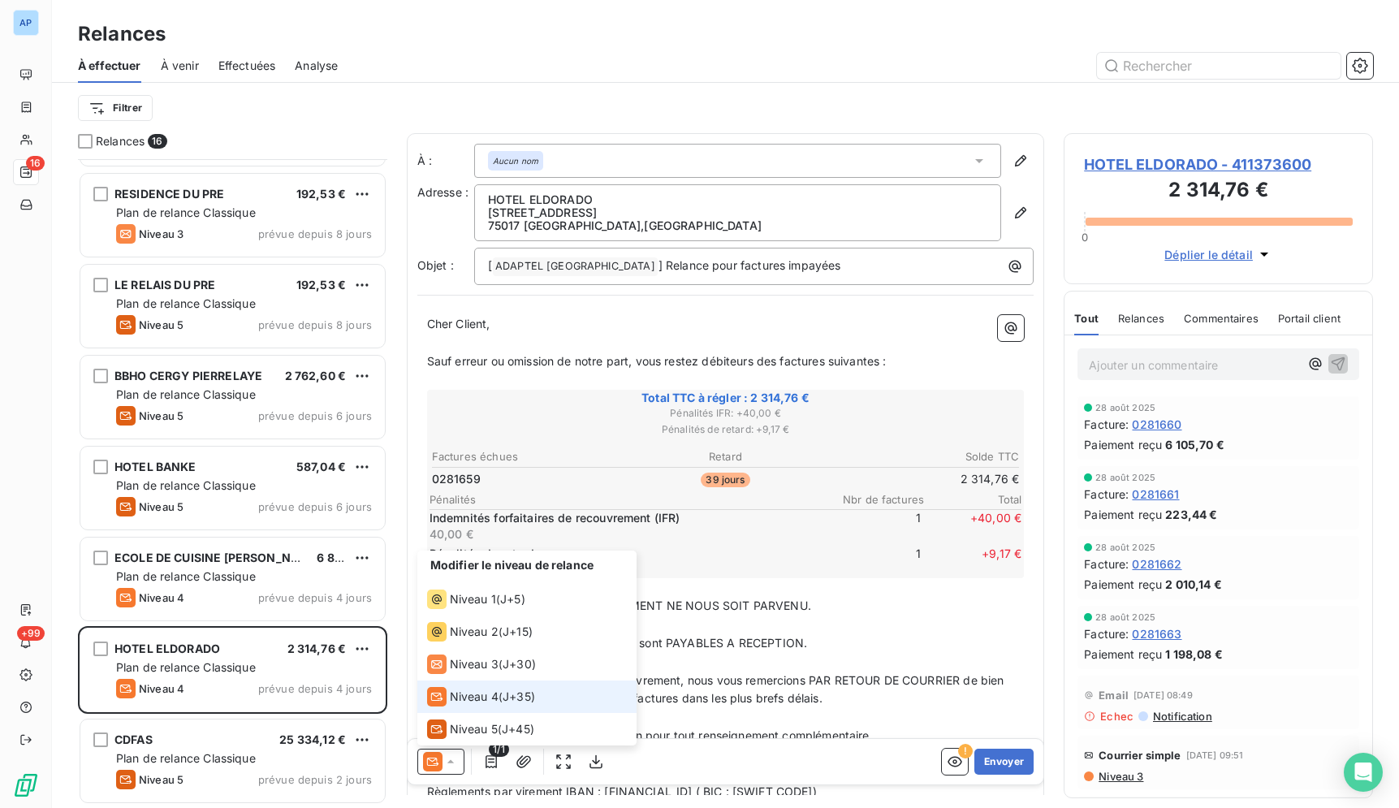
click at [550, 699] on li "Niveau 4 ( J+35 )" at bounding box center [526, 696] width 219 height 32
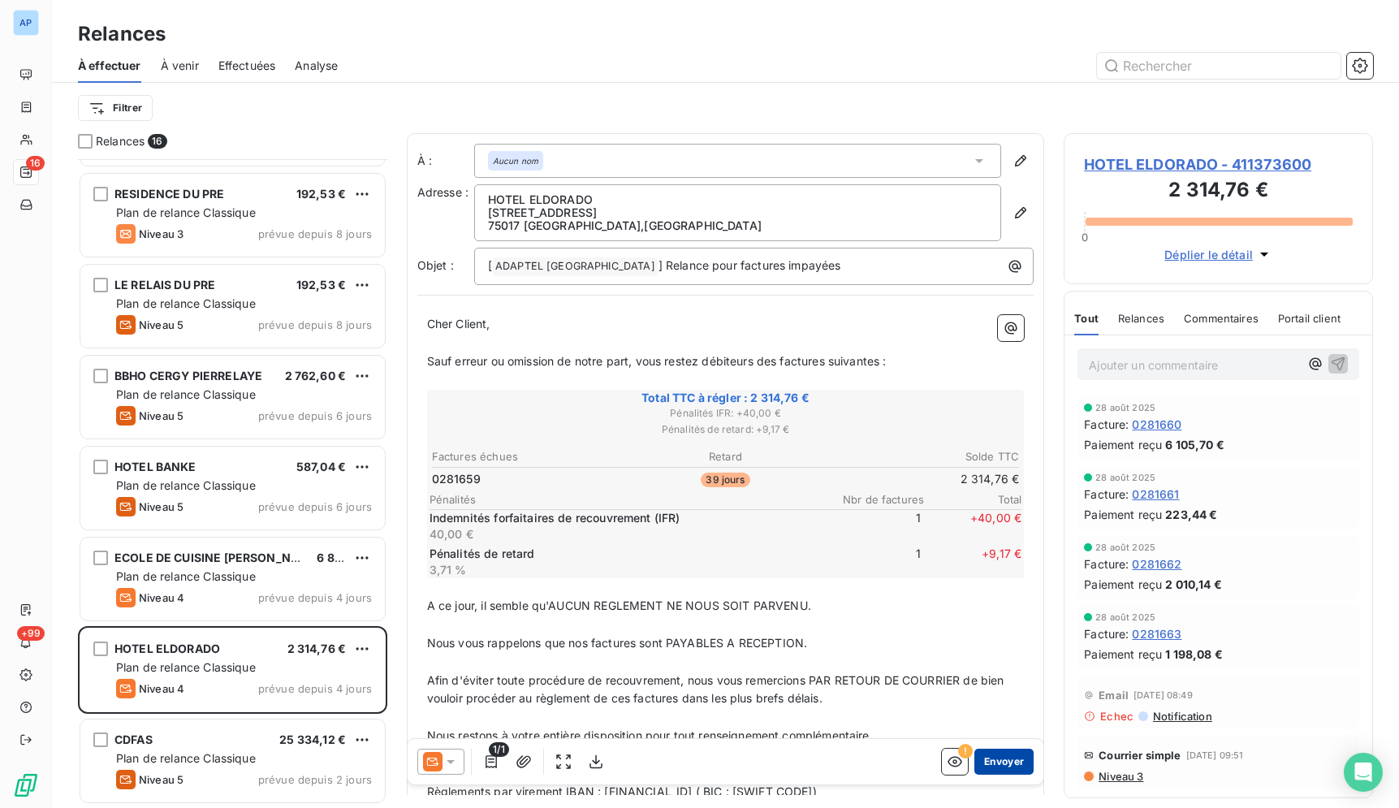
drag, startPoint x: 976, startPoint y: 761, endPoint x: 967, endPoint y: 755, distance: 11.0
click at [974, 757] on button "Envoyer" at bounding box center [1003, 761] width 59 height 26
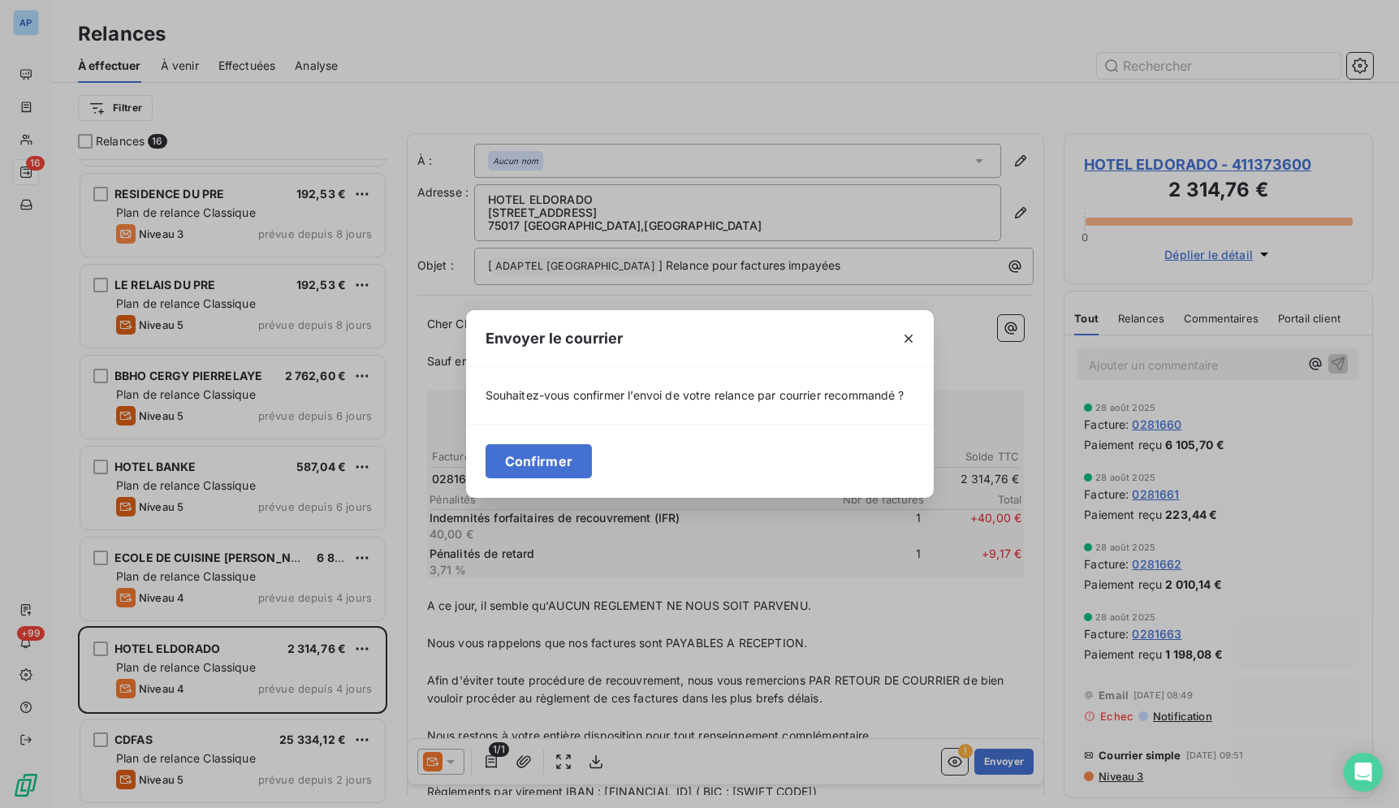
click at [505, 478] on div "Confirmer" at bounding box center [700, 461] width 468 height 74
click at [521, 452] on button "Confirmer" at bounding box center [538, 461] width 107 height 34
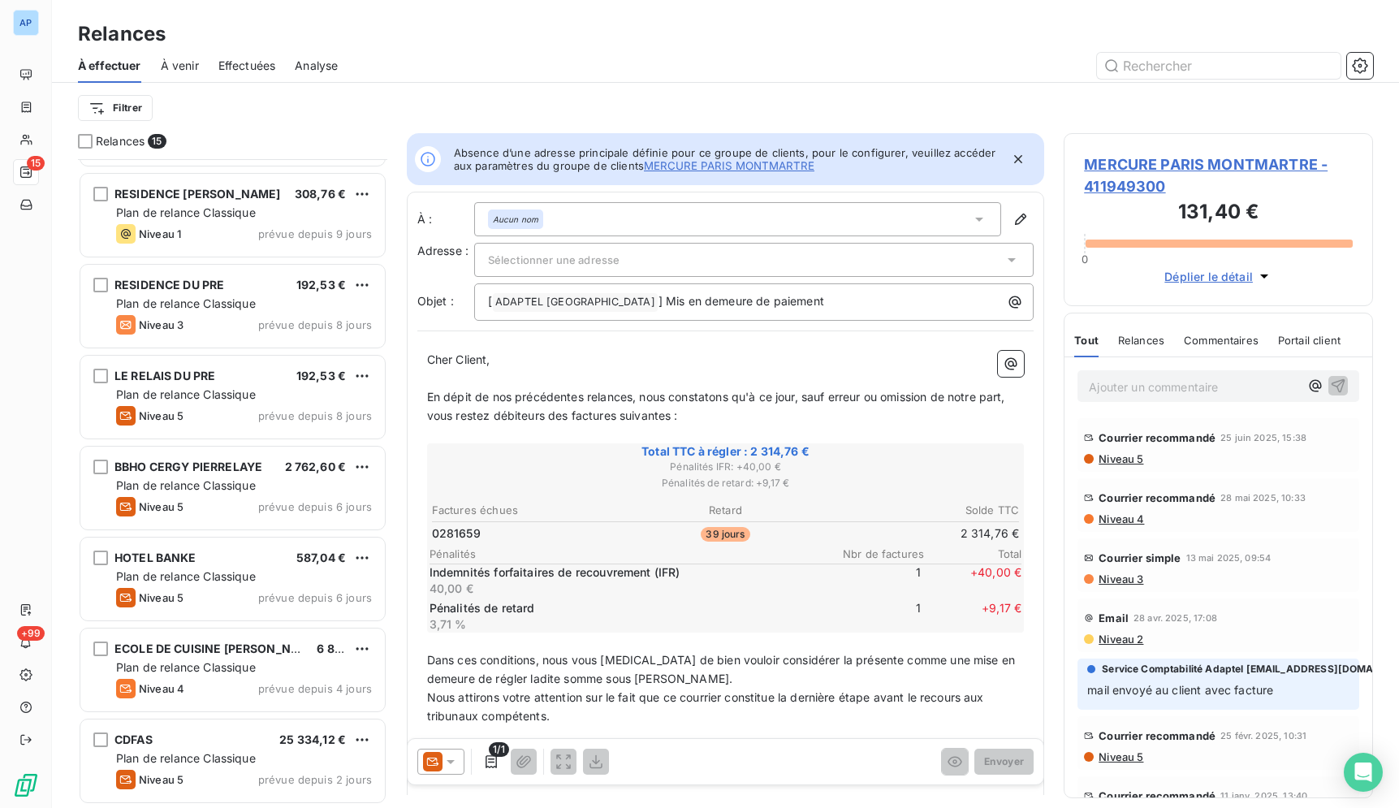
scroll to position [715, 0]
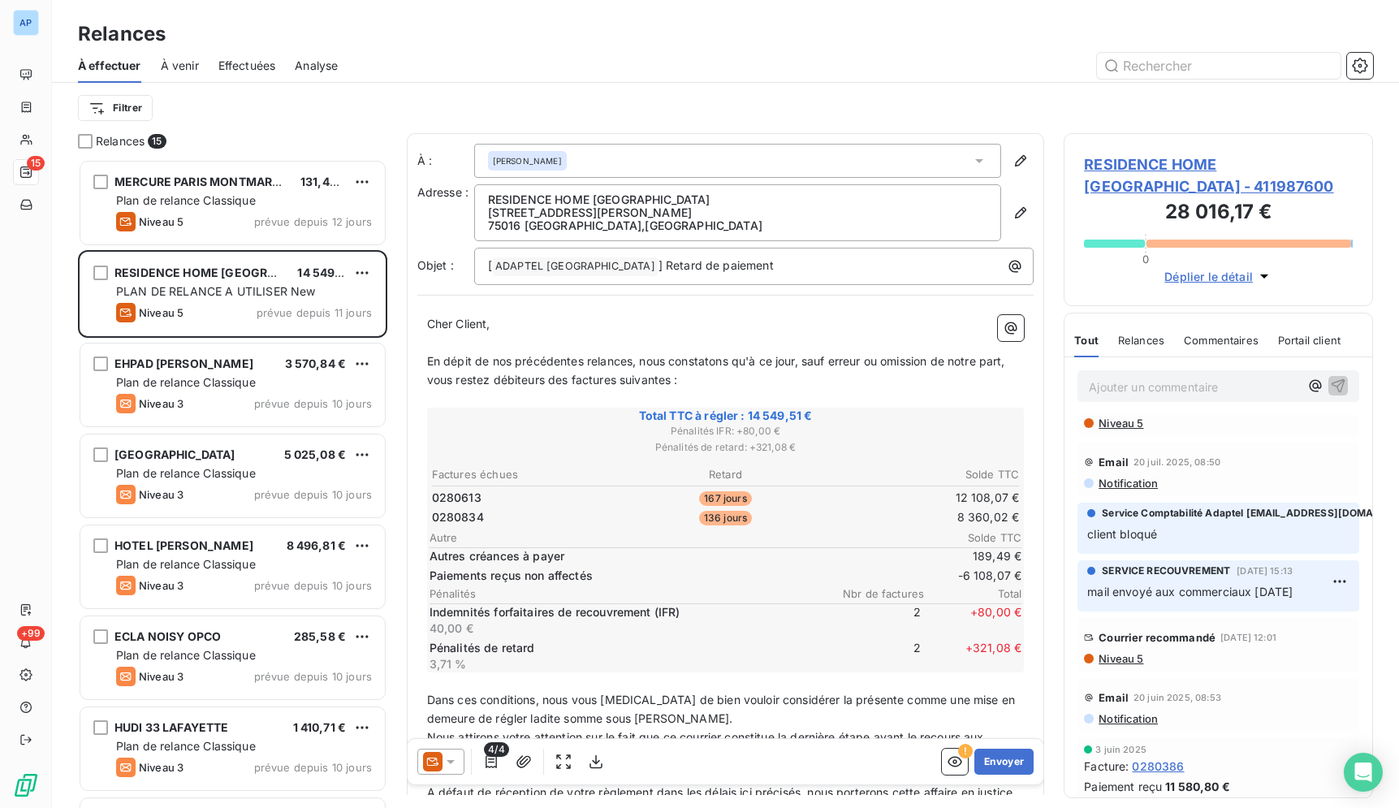
click at [819, 95] on div "Filtrer" at bounding box center [725, 108] width 1295 height 31
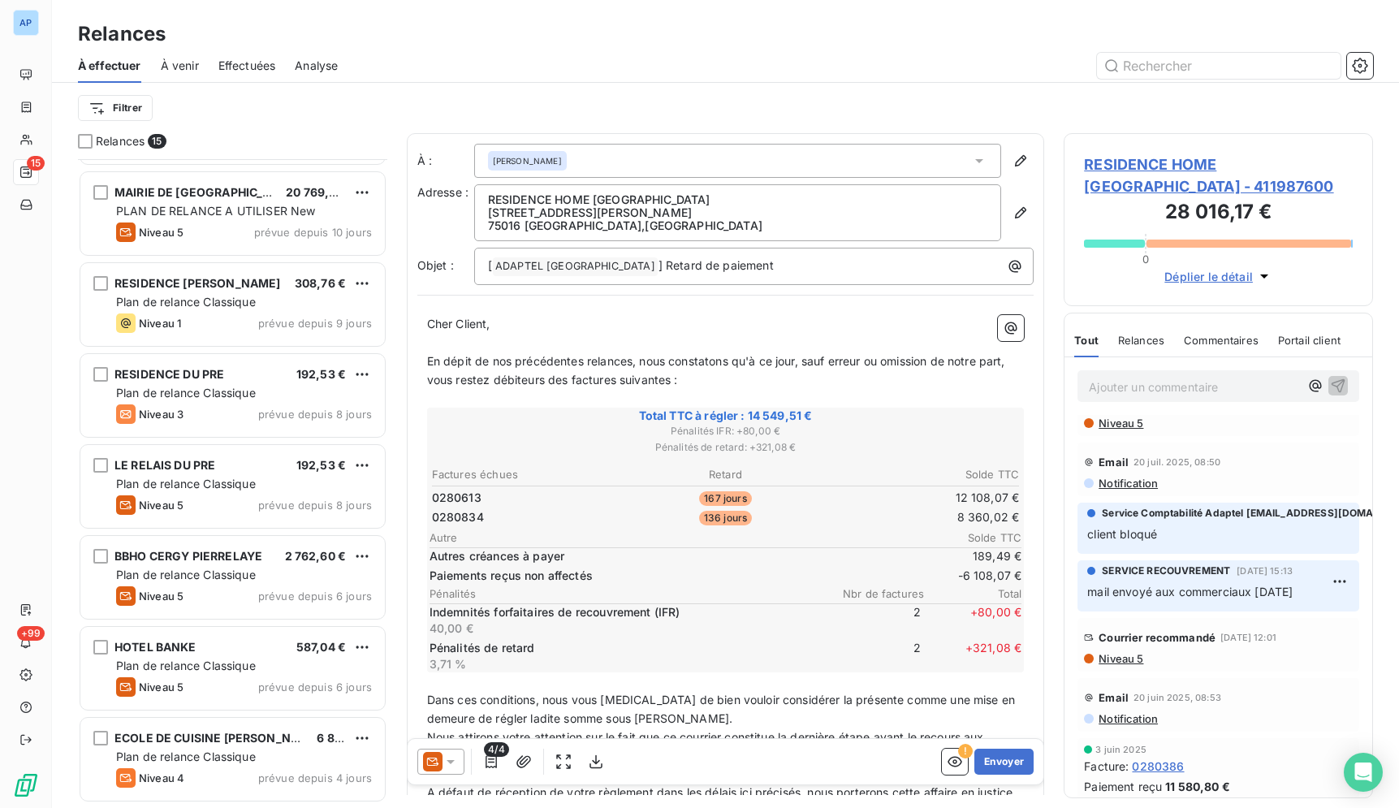
scroll to position [716, 0]
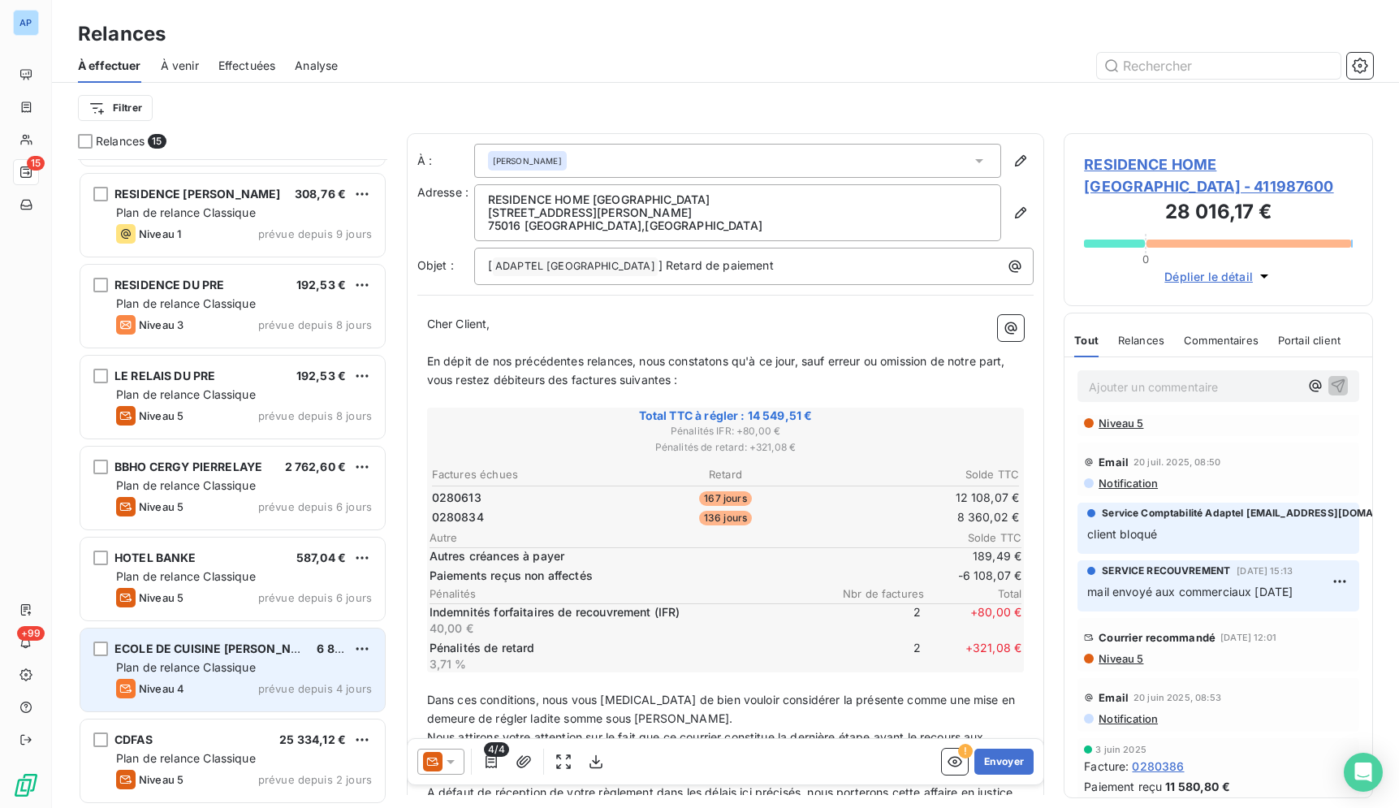
click at [233, 671] on span "Plan de relance Classique" at bounding box center [186, 667] width 140 height 14
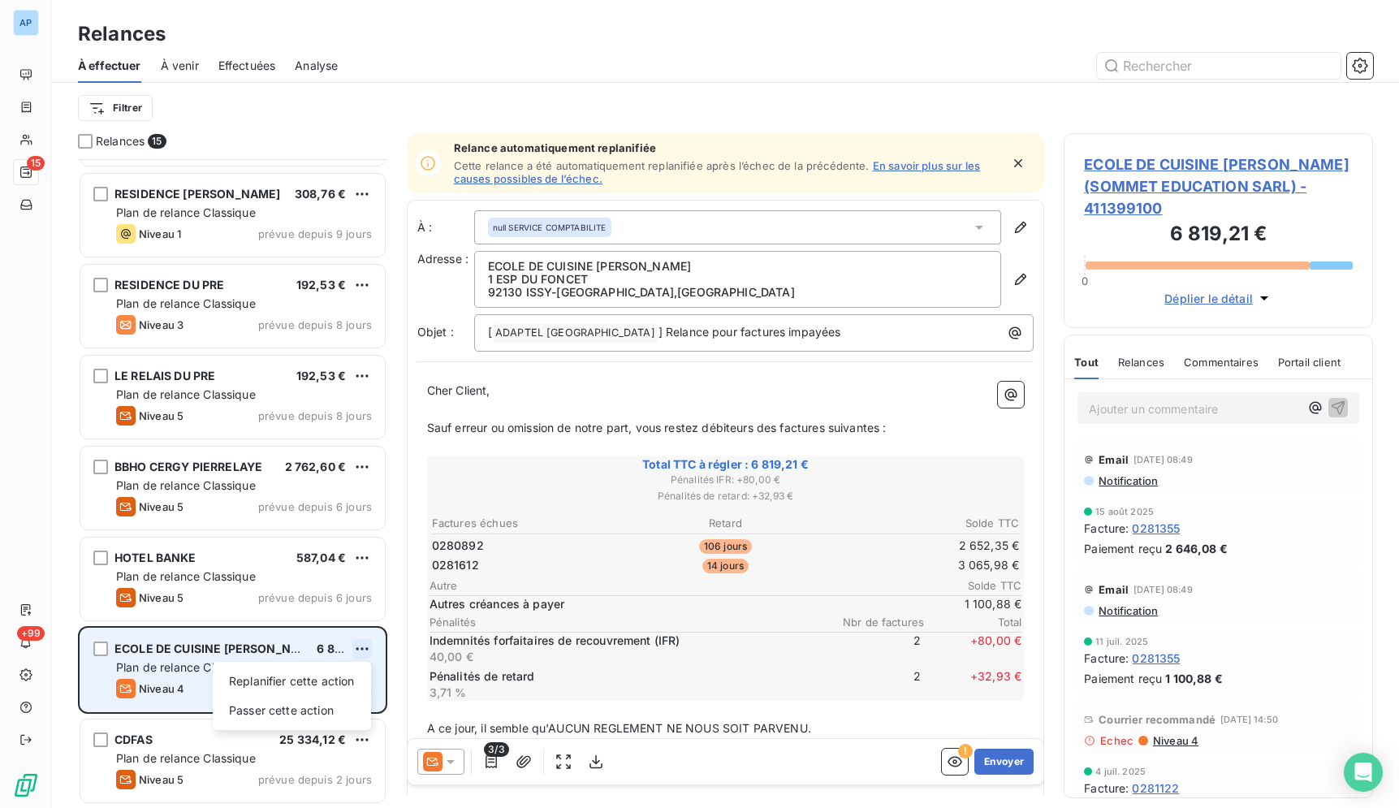
scroll to position [635, 295]
click at [349, 672] on div "Replanifier cette action" at bounding box center [291, 681] width 145 height 26
select select "8"
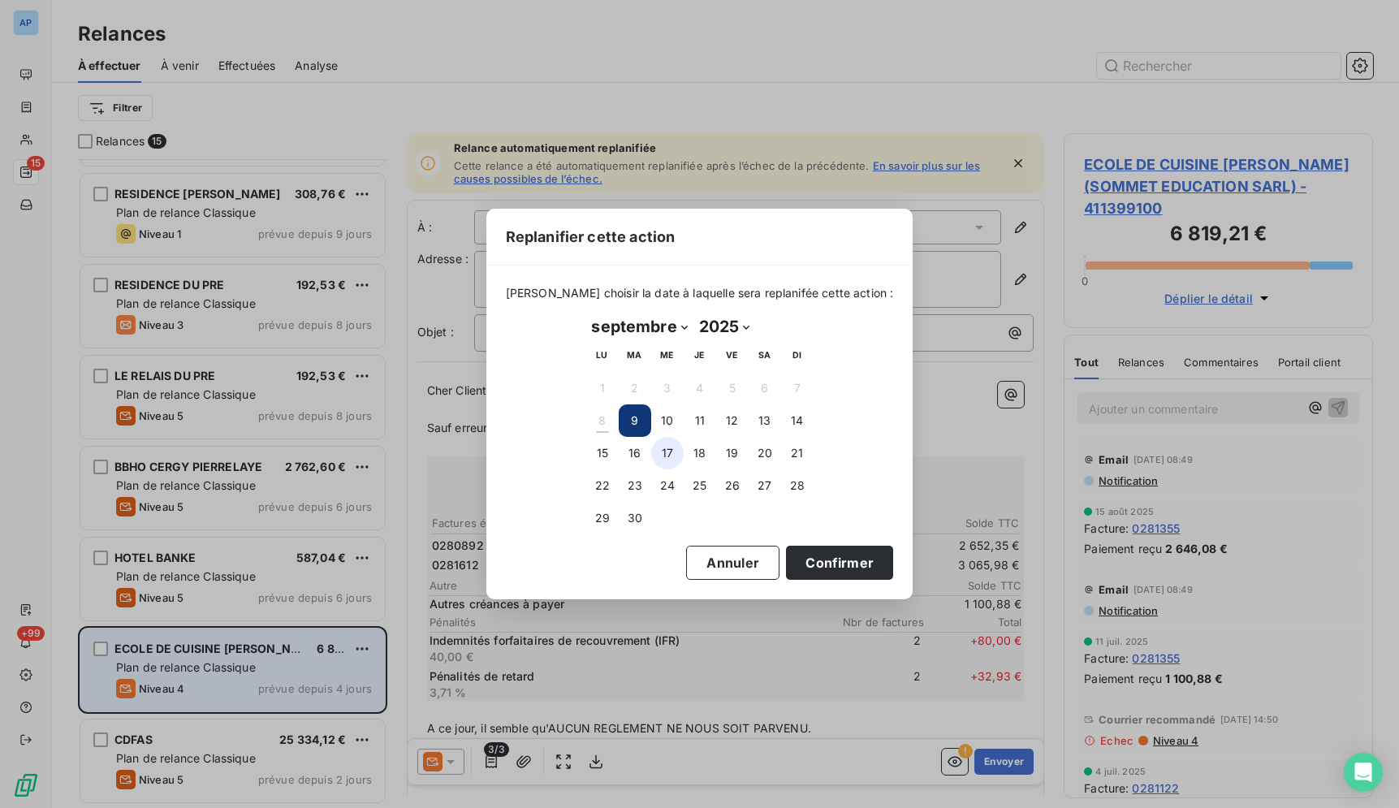
click at [673, 445] on button "17" at bounding box center [667, 453] width 32 height 32
click at [800, 563] on button "Confirmer" at bounding box center [839, 562] width 107 height 34
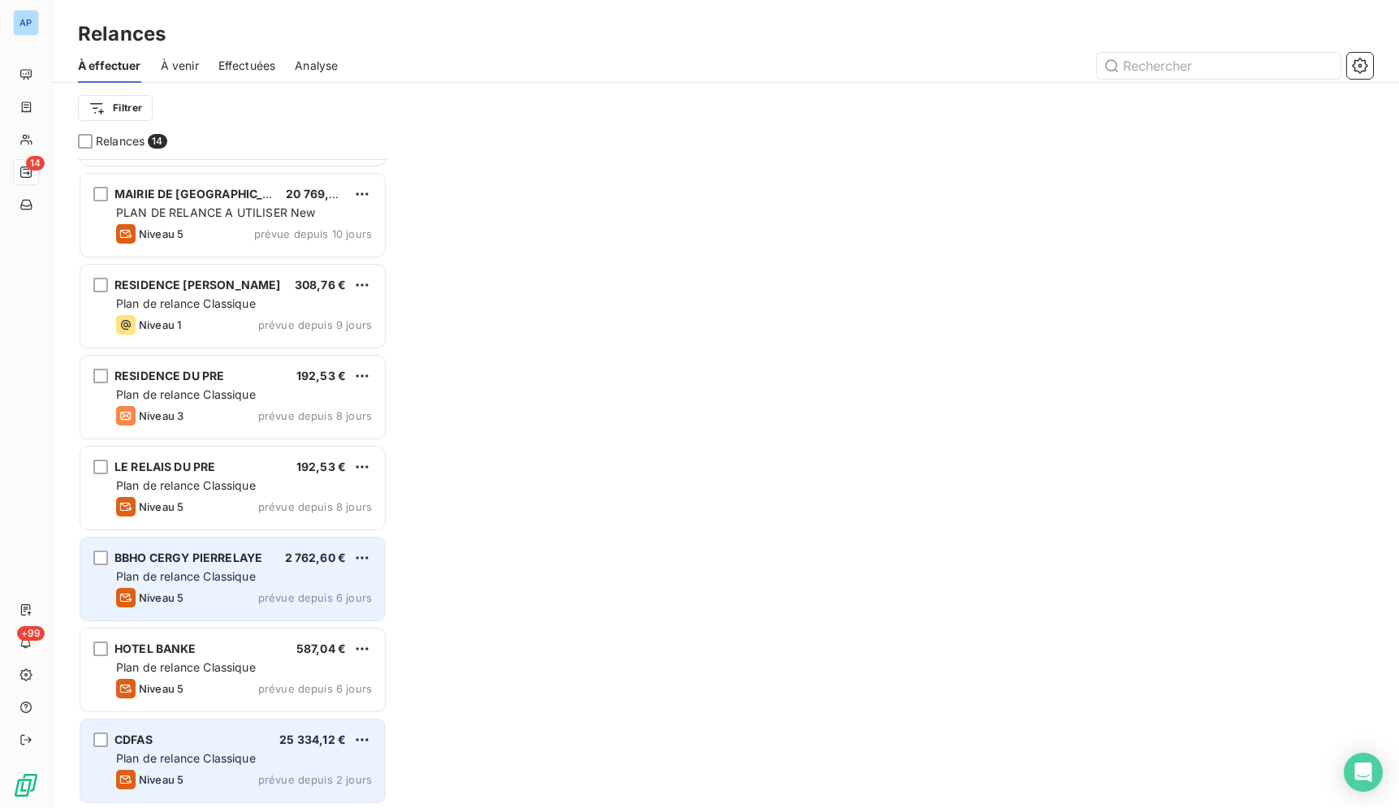
scroll to position [624, 0]
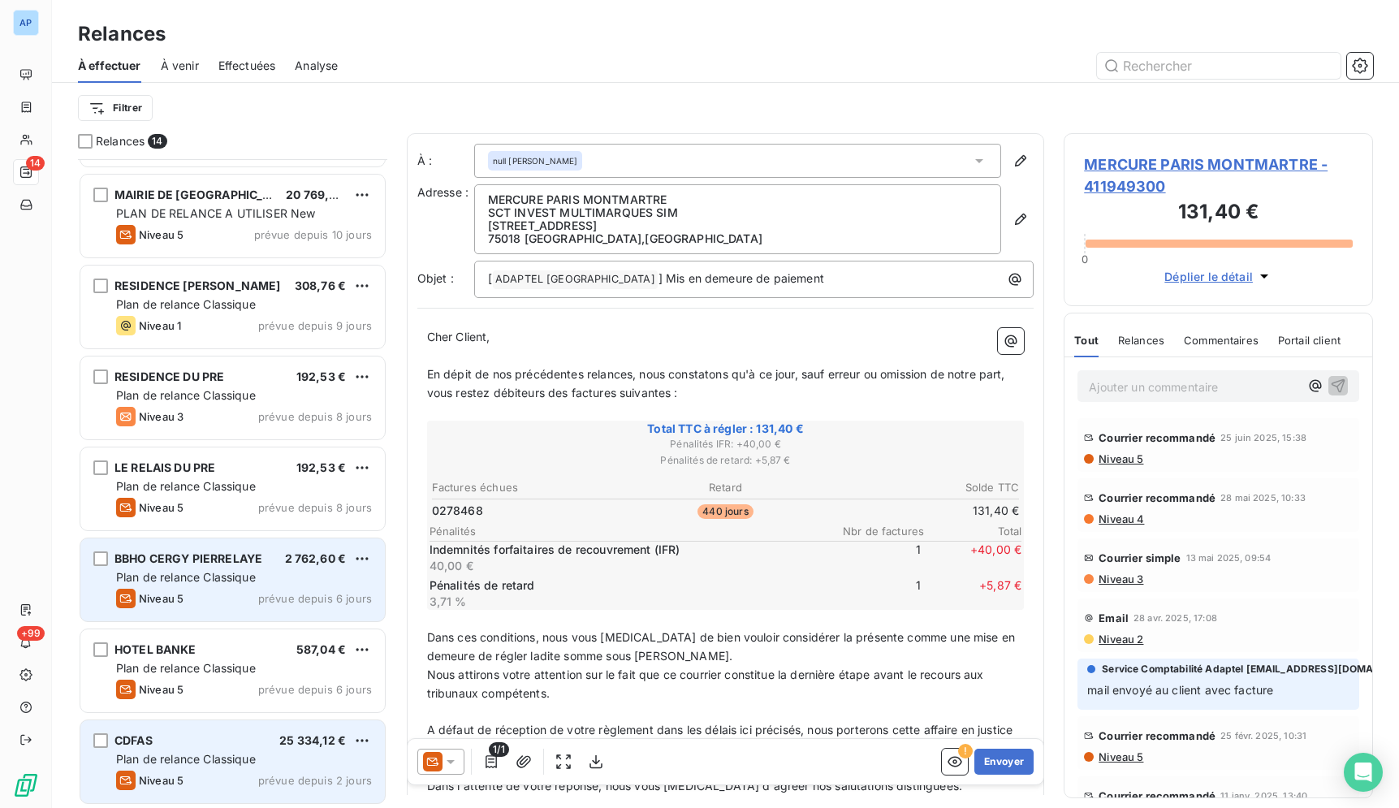
click at [309, 575] on div "Plan de relance Classique" at bounding box center [244, 577] width 256 height 16
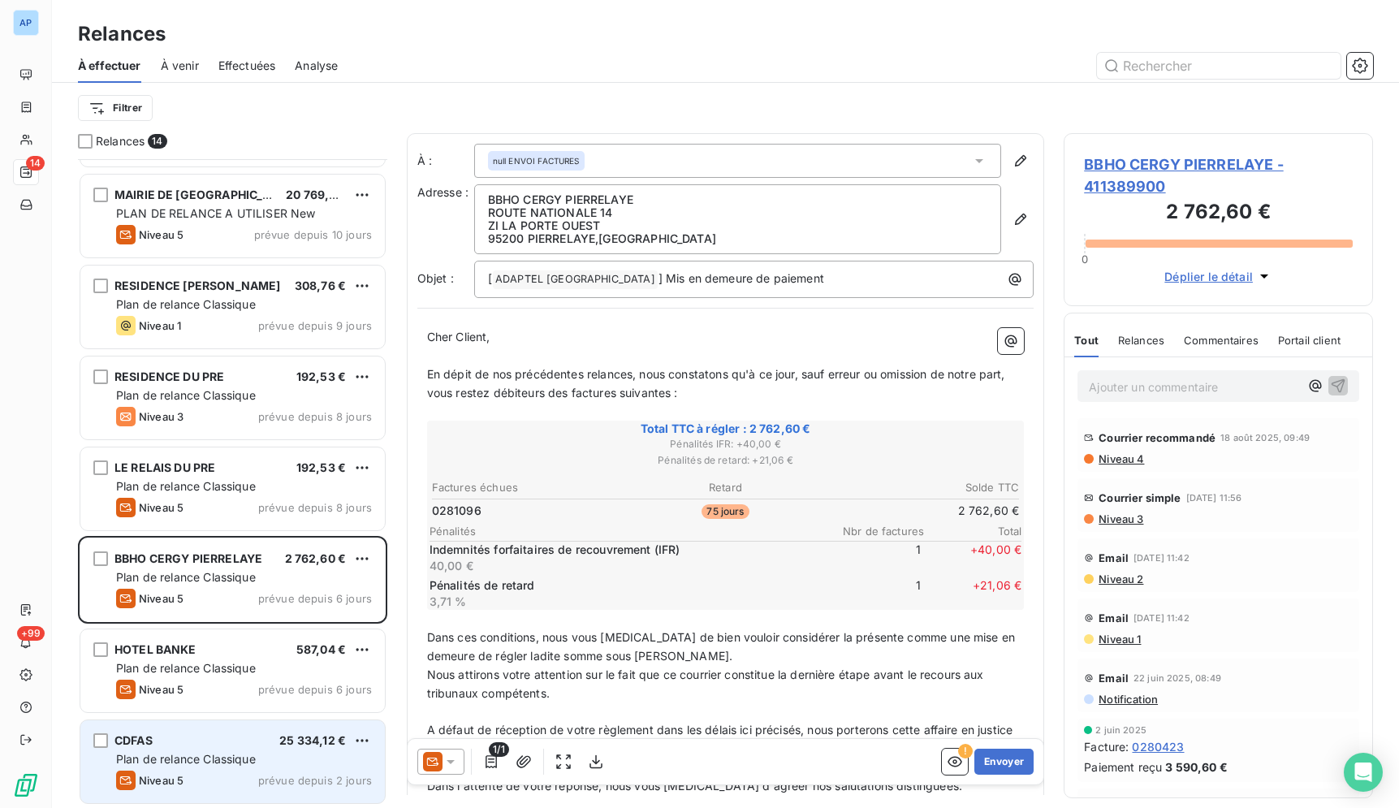
click at [461, 756] on div at bounding box center [440, 761] width 47 height 26
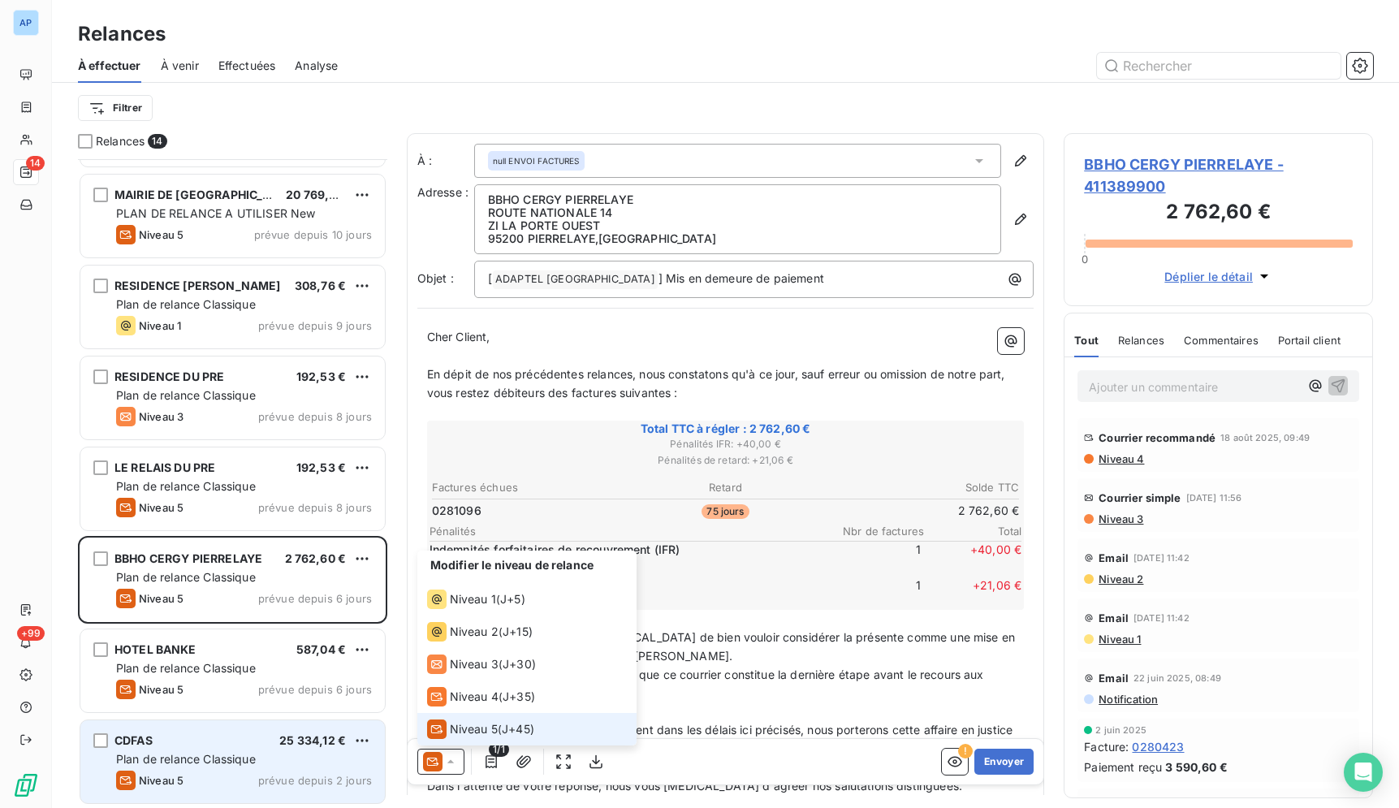
click at [495, 729] on span "Niveau 5" at bounding box center [474, 729] width 48 height 16
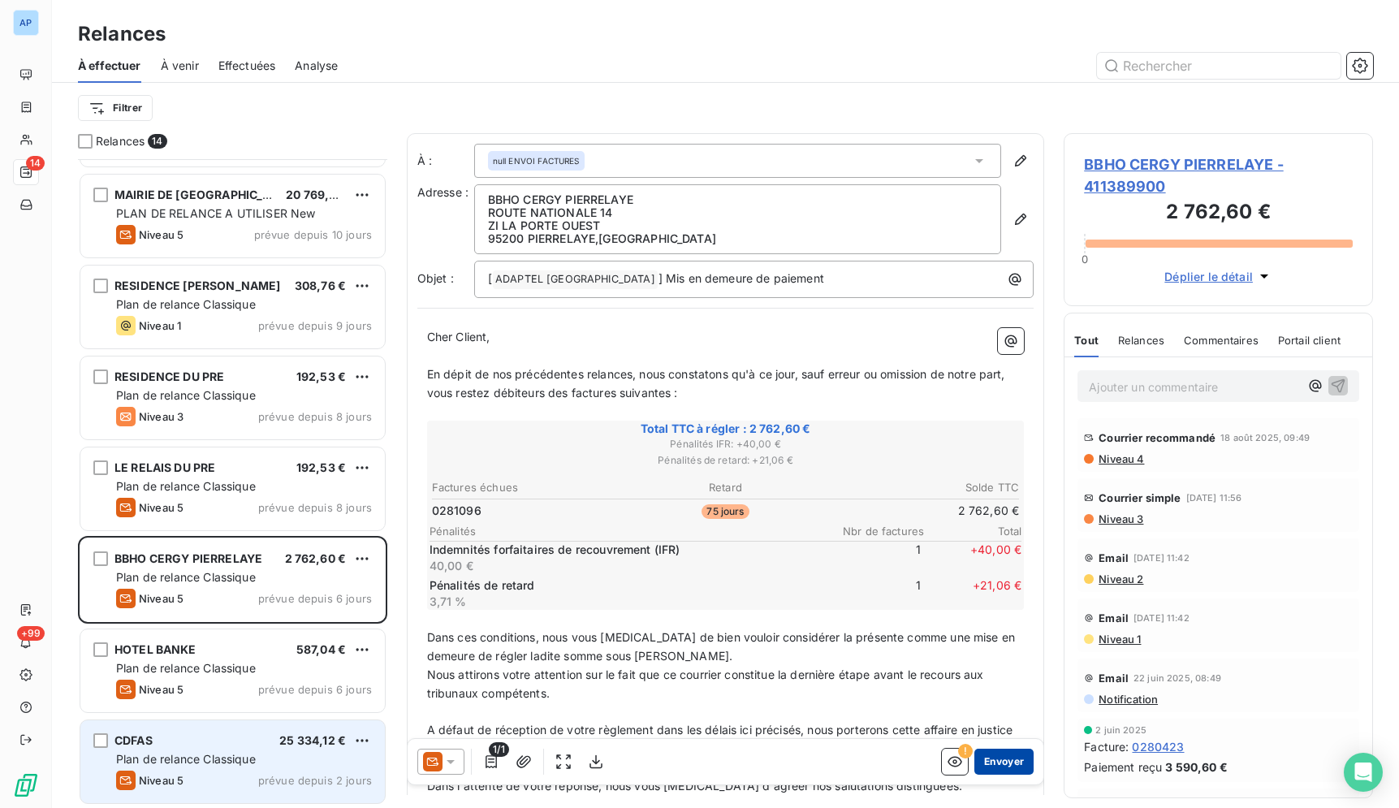
click at [986, 750] on button "Envoyer" at bounding box center [1003, 761] width 59 height 26
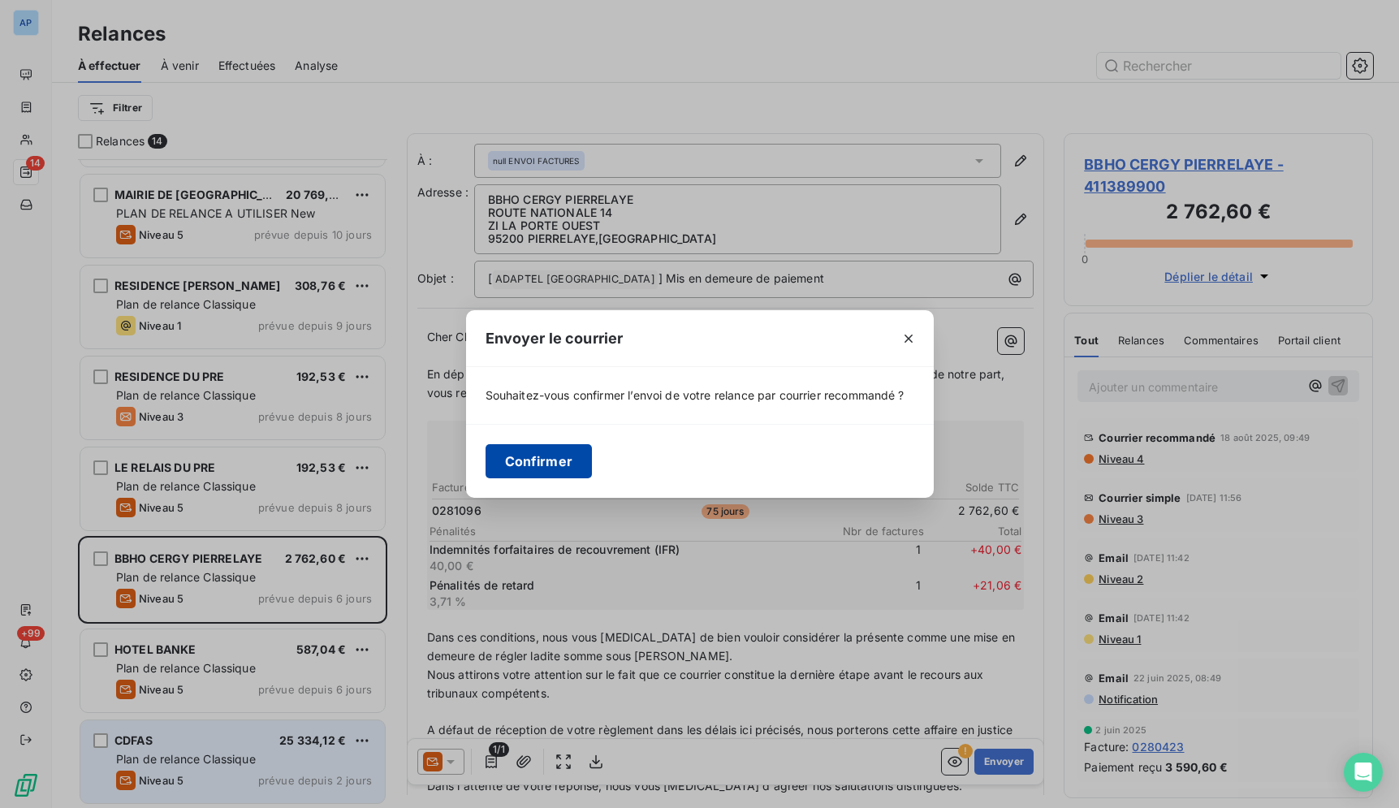
click at [575, 458] on button "Confirmer" at bounding box center [538, 461] width 107 height 34
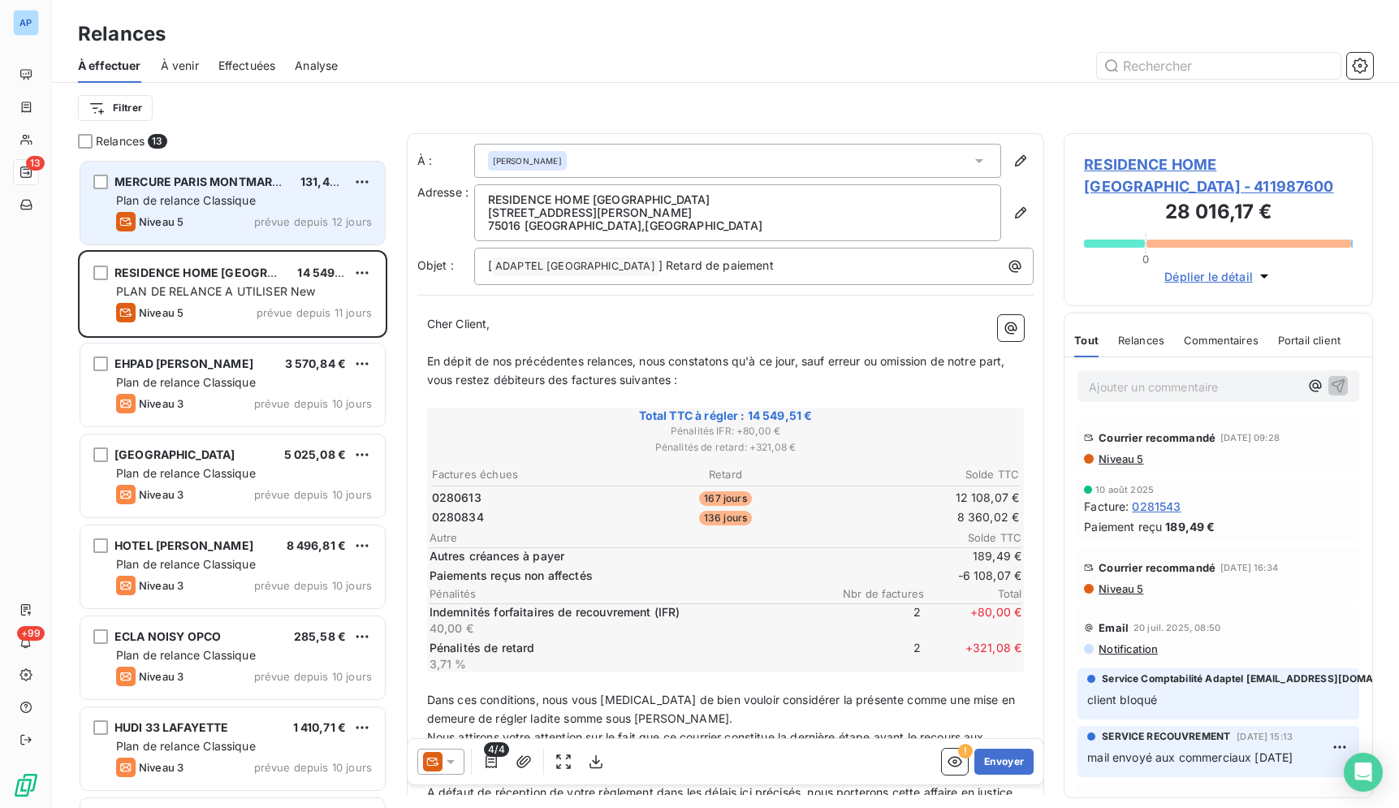
click at [284, 216] on span "prévue depuis 12 jours" at bounding box center [313, 221] width 118 height 13
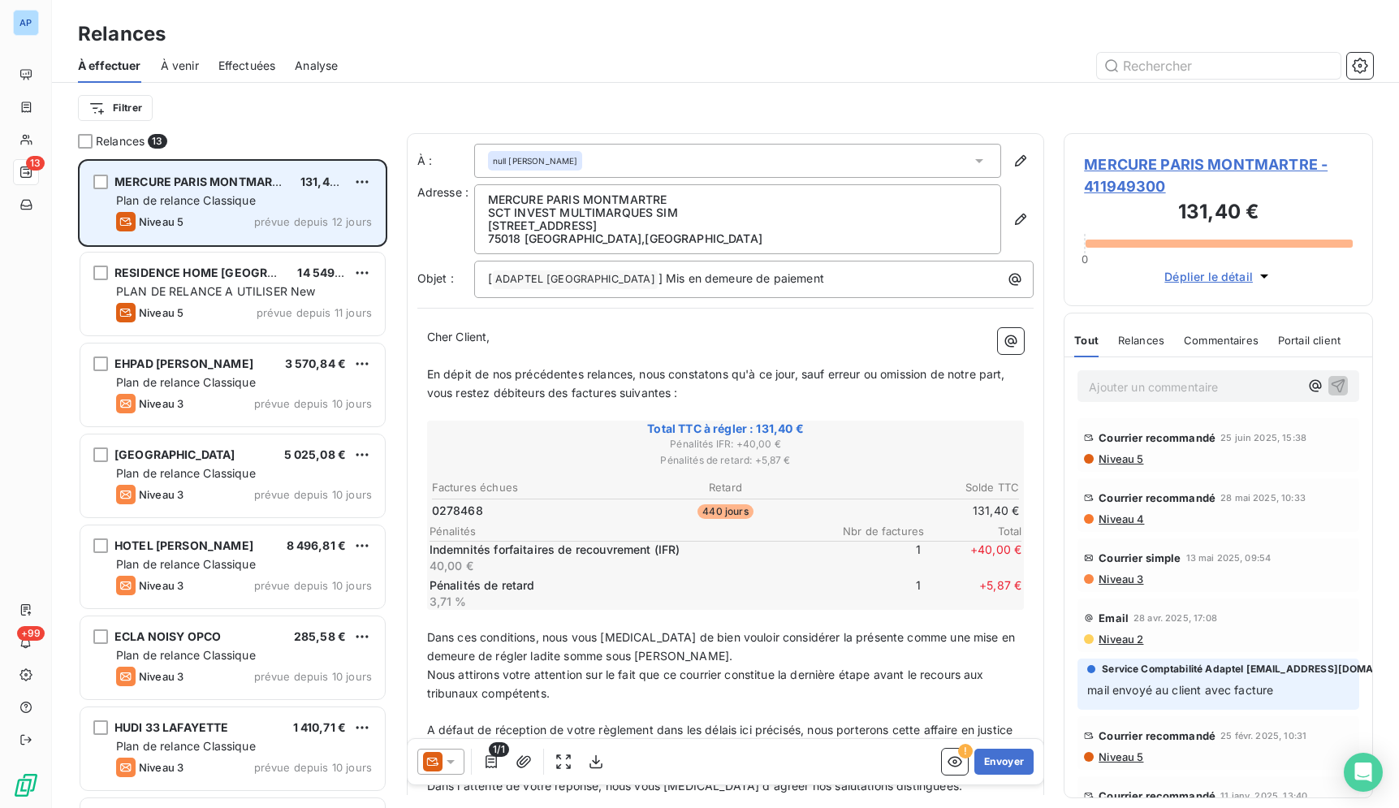
click at [375, 175] on div "MERCURE PARIS MONTMARTRE 131,40 € Plan de relance Classique Niveau 5 prévue dep…" at bounding box center [232, 203] width 304 height 83
click at [349, 216] on div "Replanifier cette action" at bounding box center [291, 214] width 145 height 26
select select "8"
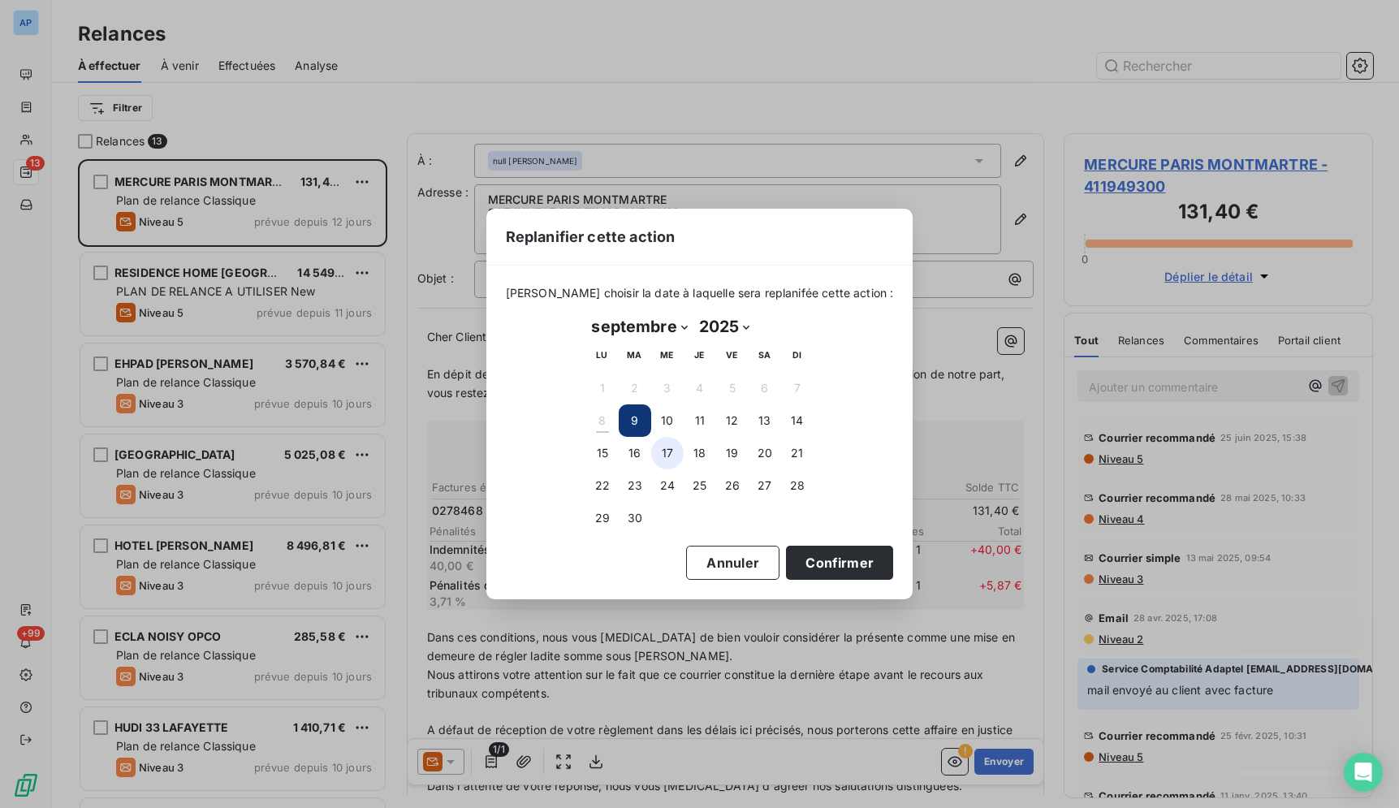
click at [667, 445] on button "17" at bounding box center [667, 453] width 32 height 32
click at [805, 573] on button "Confirmer" at bounding box center [839, 562] width 107 height 34
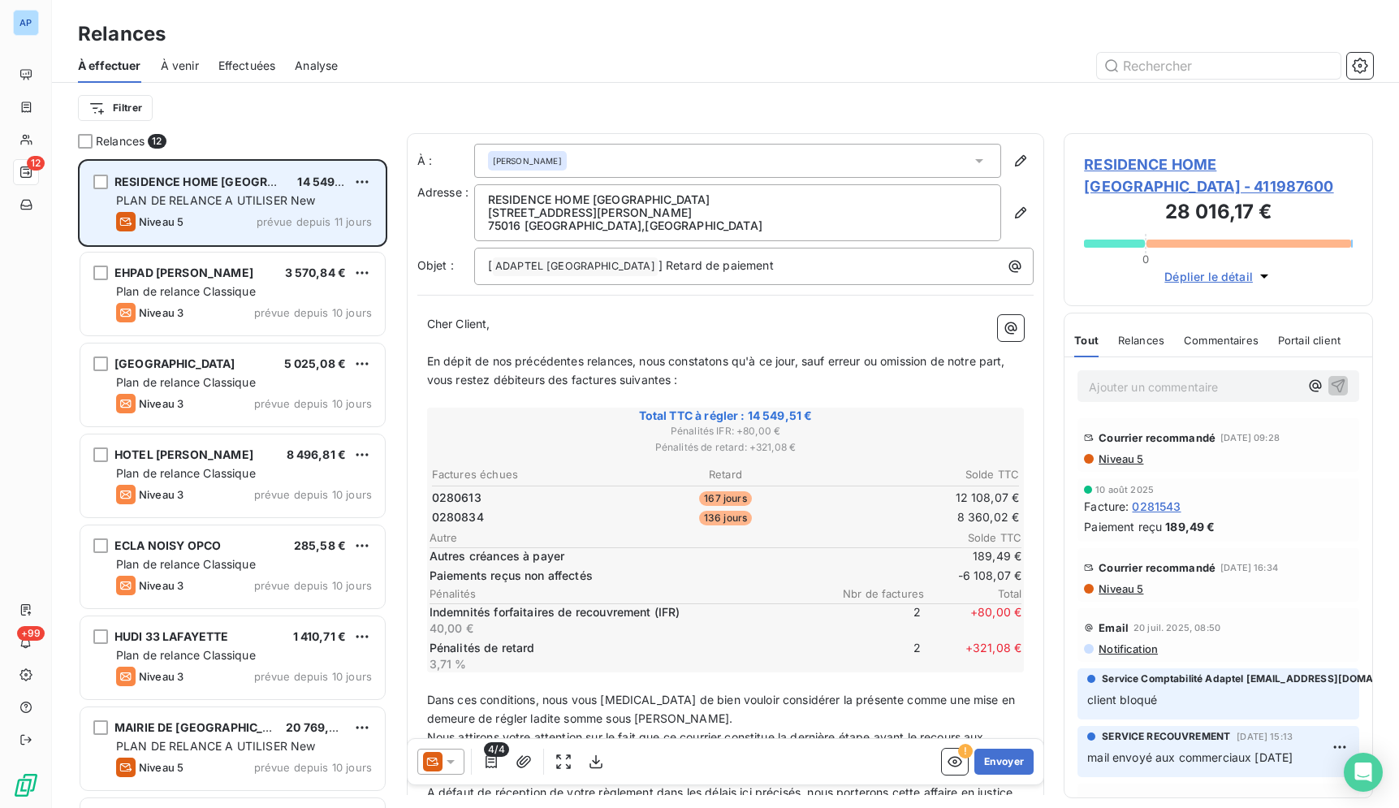
click at [374, 181] on div "RESIDENCE HOME [GEOGRAPHIC_DATA] 14 549,51 € PLAN DE RELANCE A UTILISER New Niv…" at bounding box center [232, 203] width 304 height 83
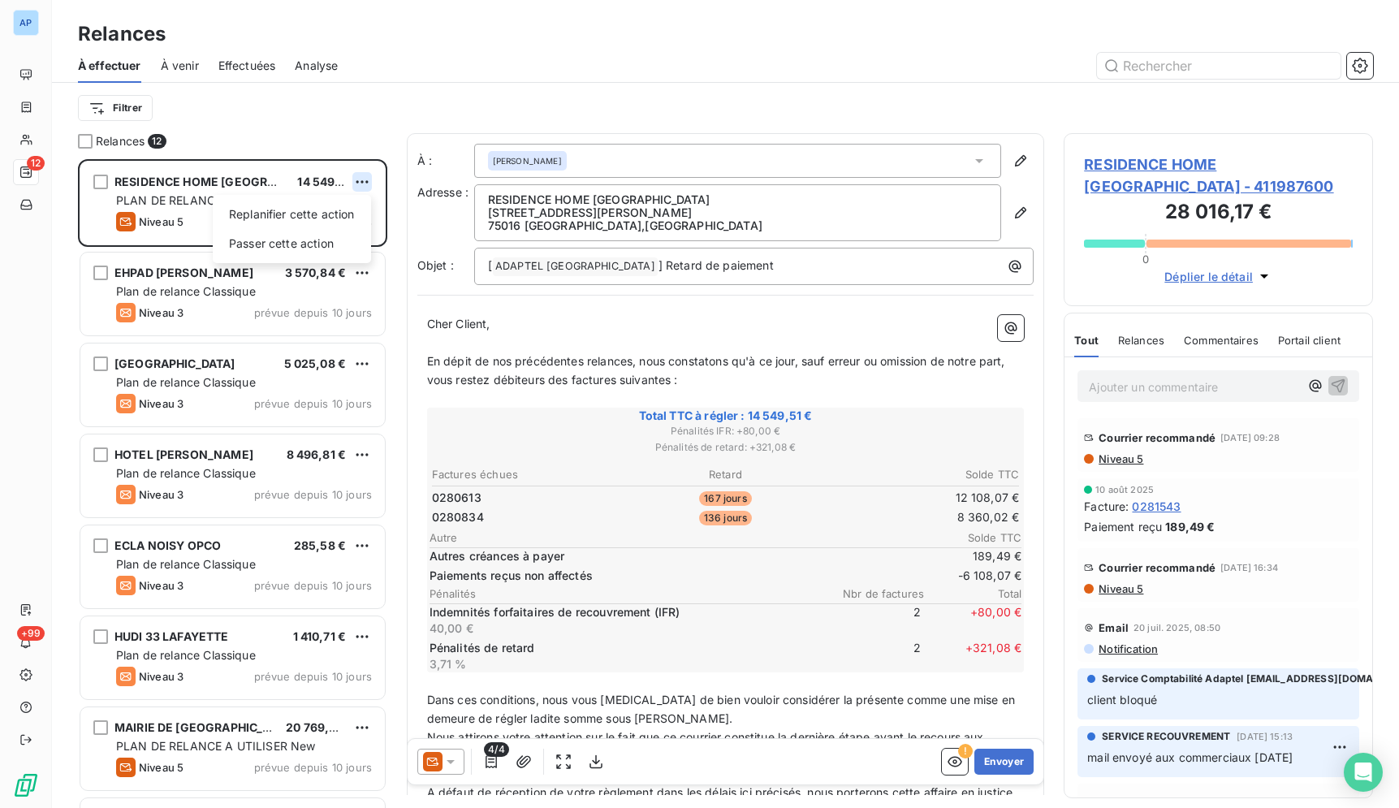
scroll to position [635, 295]
click at [306, 223] on div "Replanifier cette action" at bounding box center [291, 214] width 145 height 26
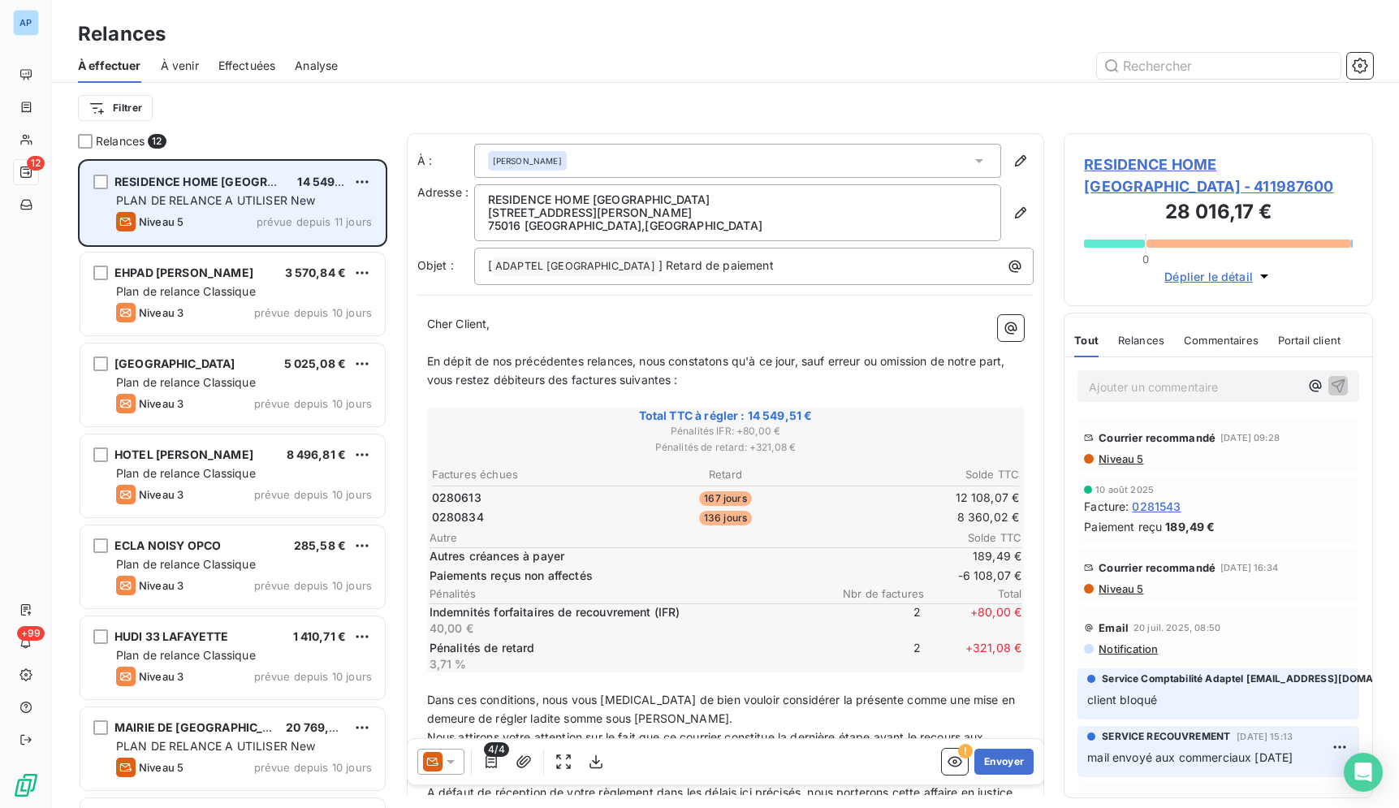
select select "8"
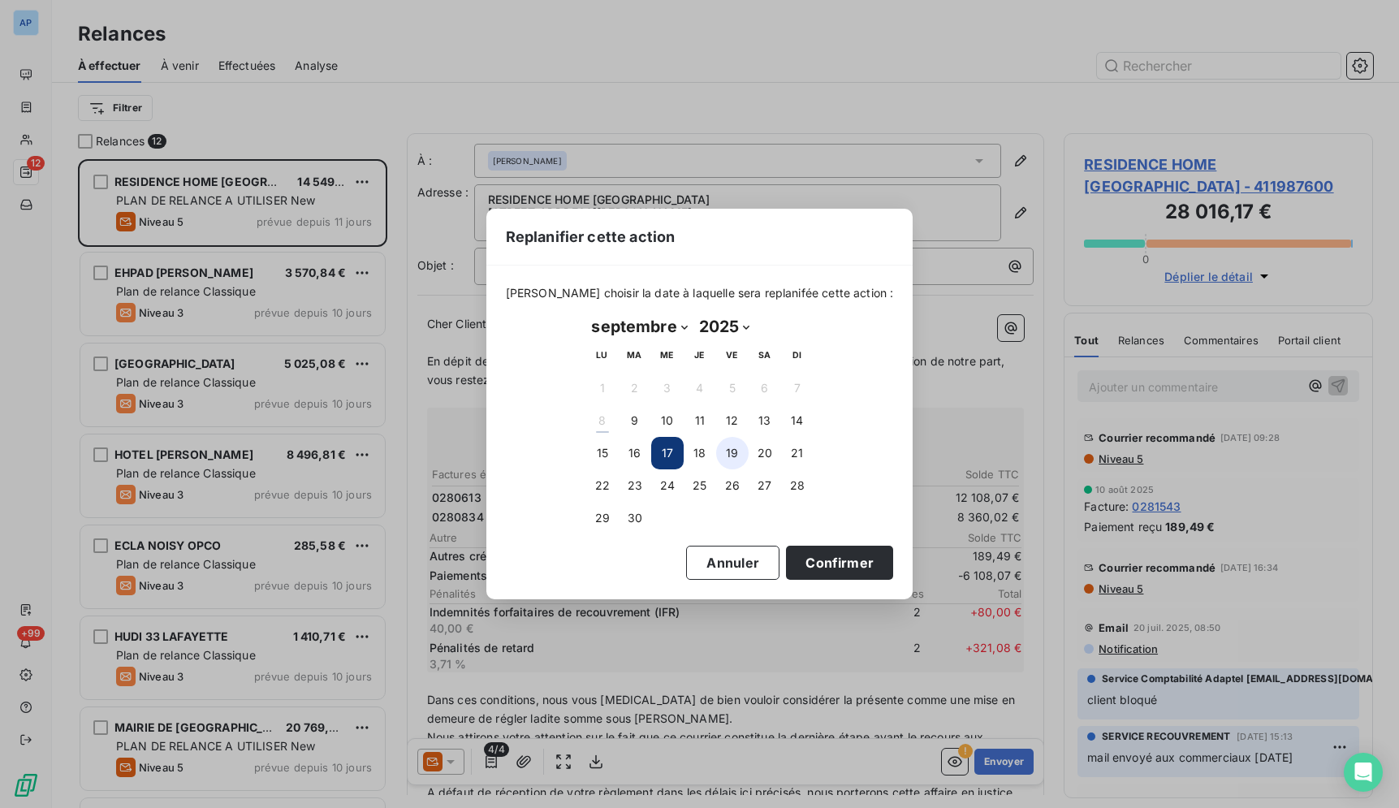
click at [725, 440] on button "19" at bounding box center [732, 453] width 32 height 32
drag, startPoint x: 804, startPoint y: 548, endPoint x: 792, endPoint y: 544, distance: 12.1
click at [803, 549] on button "Confirmer" at bounding box center [839, 562] width 107 height 34
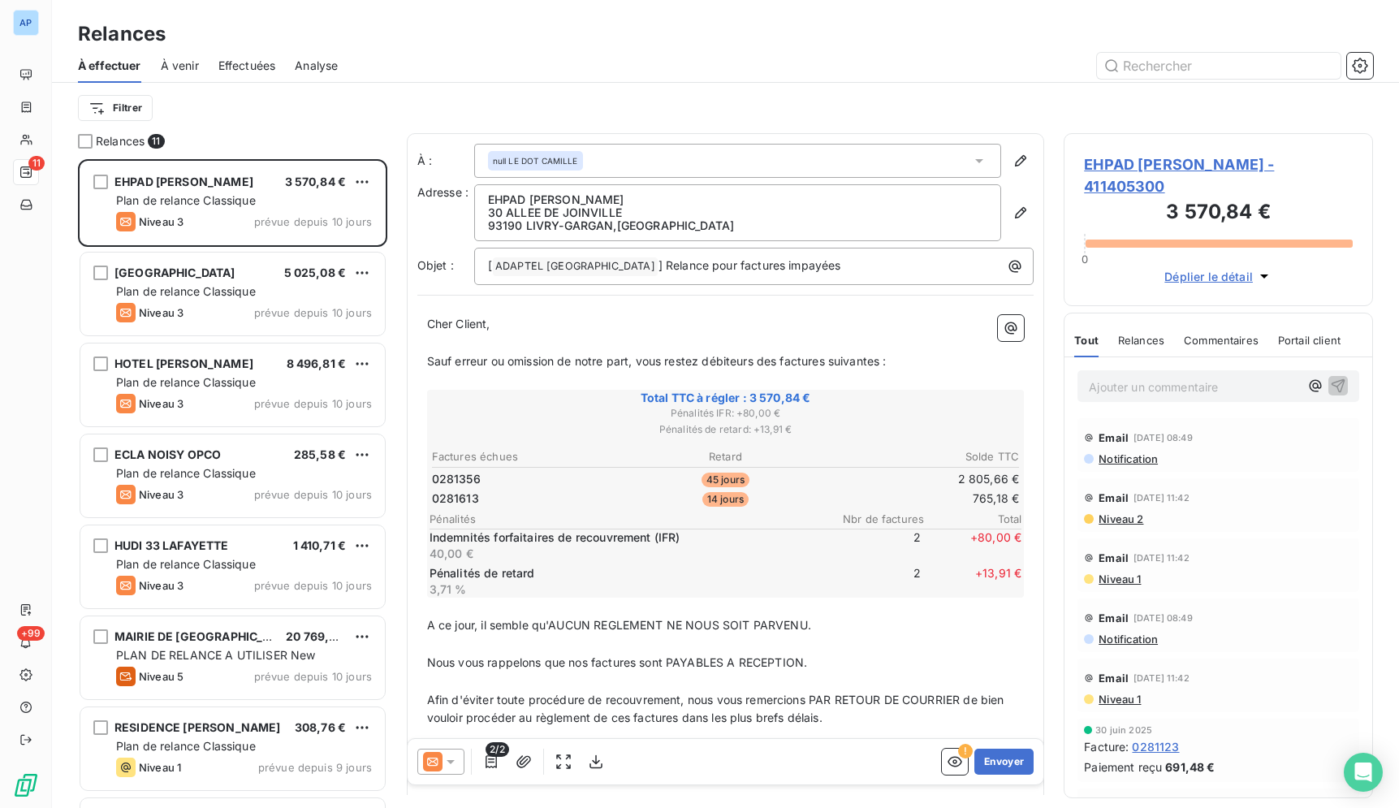
click at [447, 766] on icon at bounding box center [450, 761] width 16 height 16
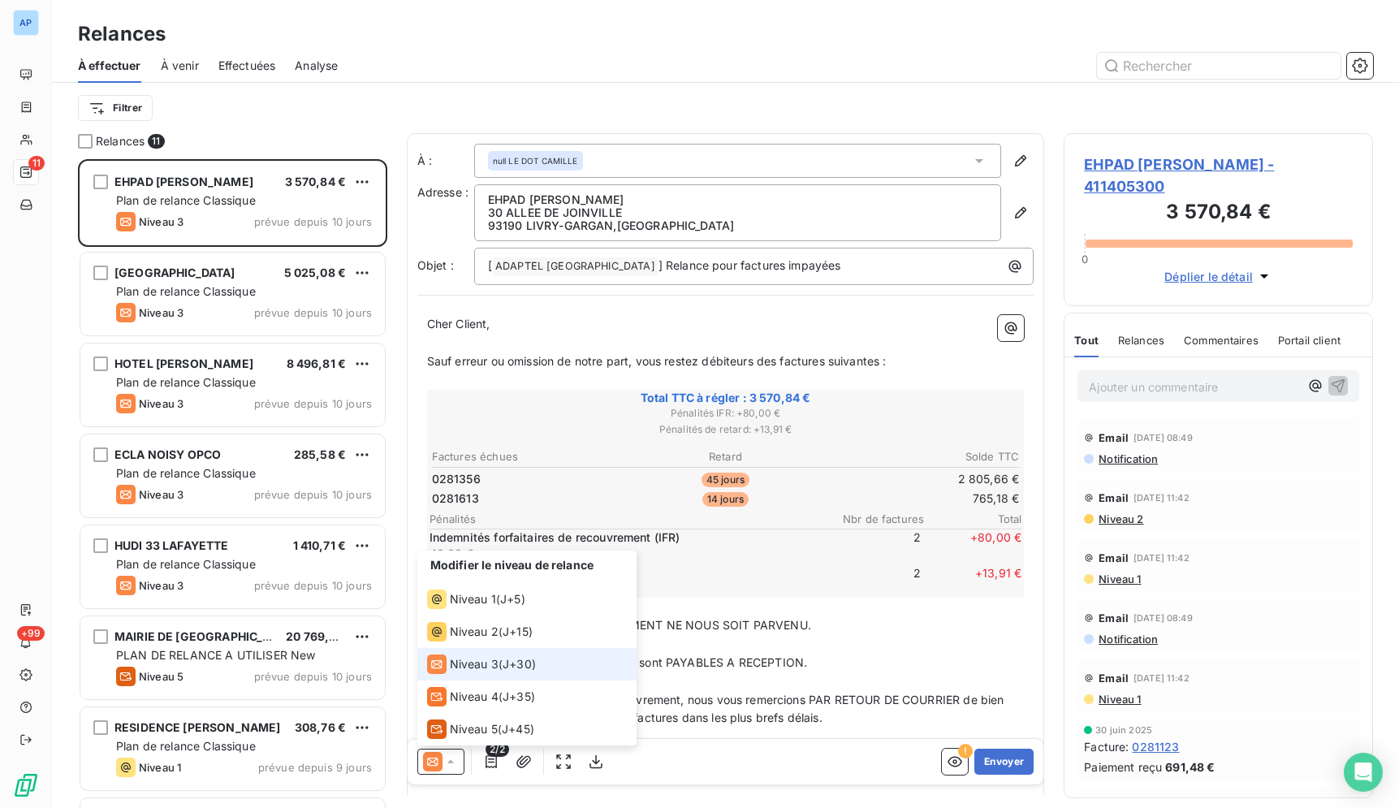
click at [466, 665] on span "Niveau 3" at bounding box center [474, 664] width 49 height 16
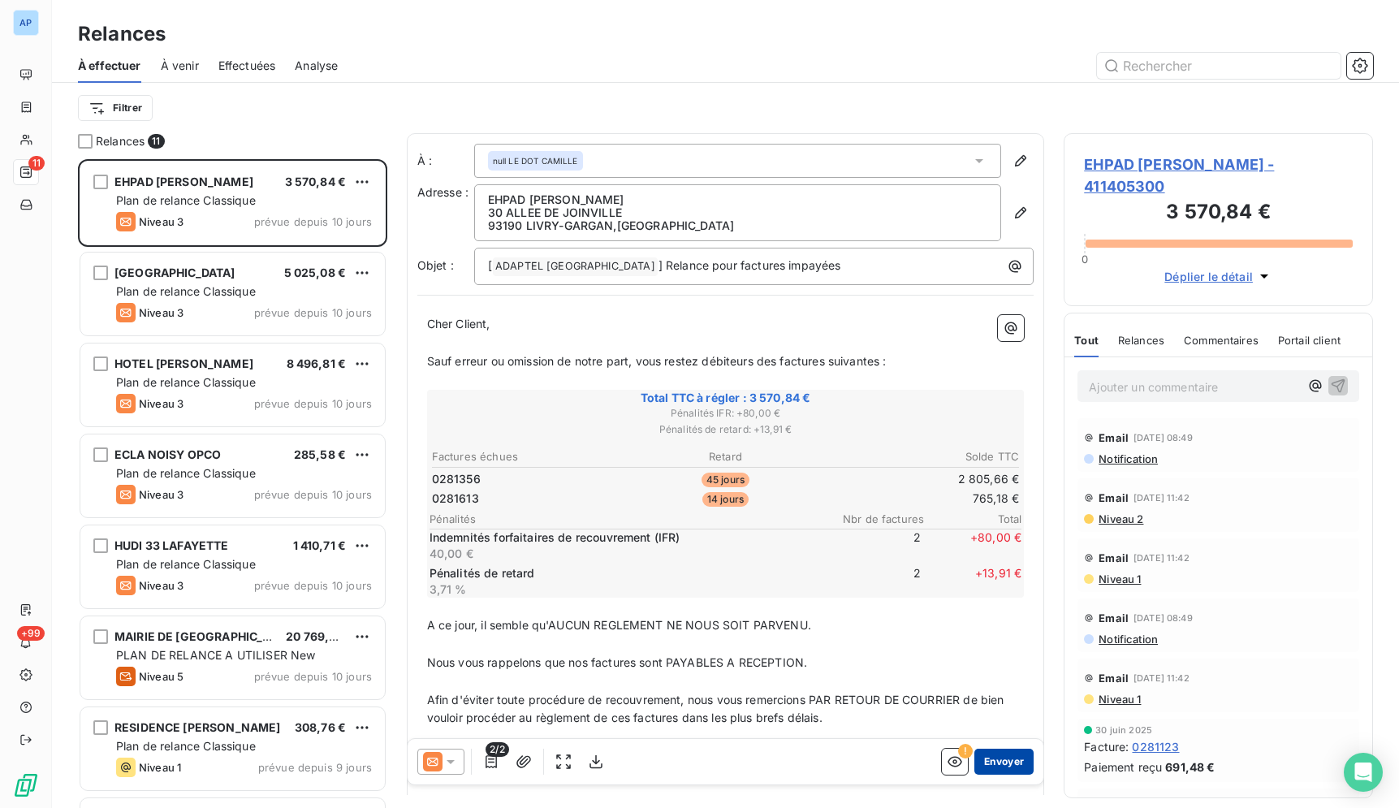
click at [985, 763] on button "Envoyer" at bounding box center [1003, 761] width 59 height 26
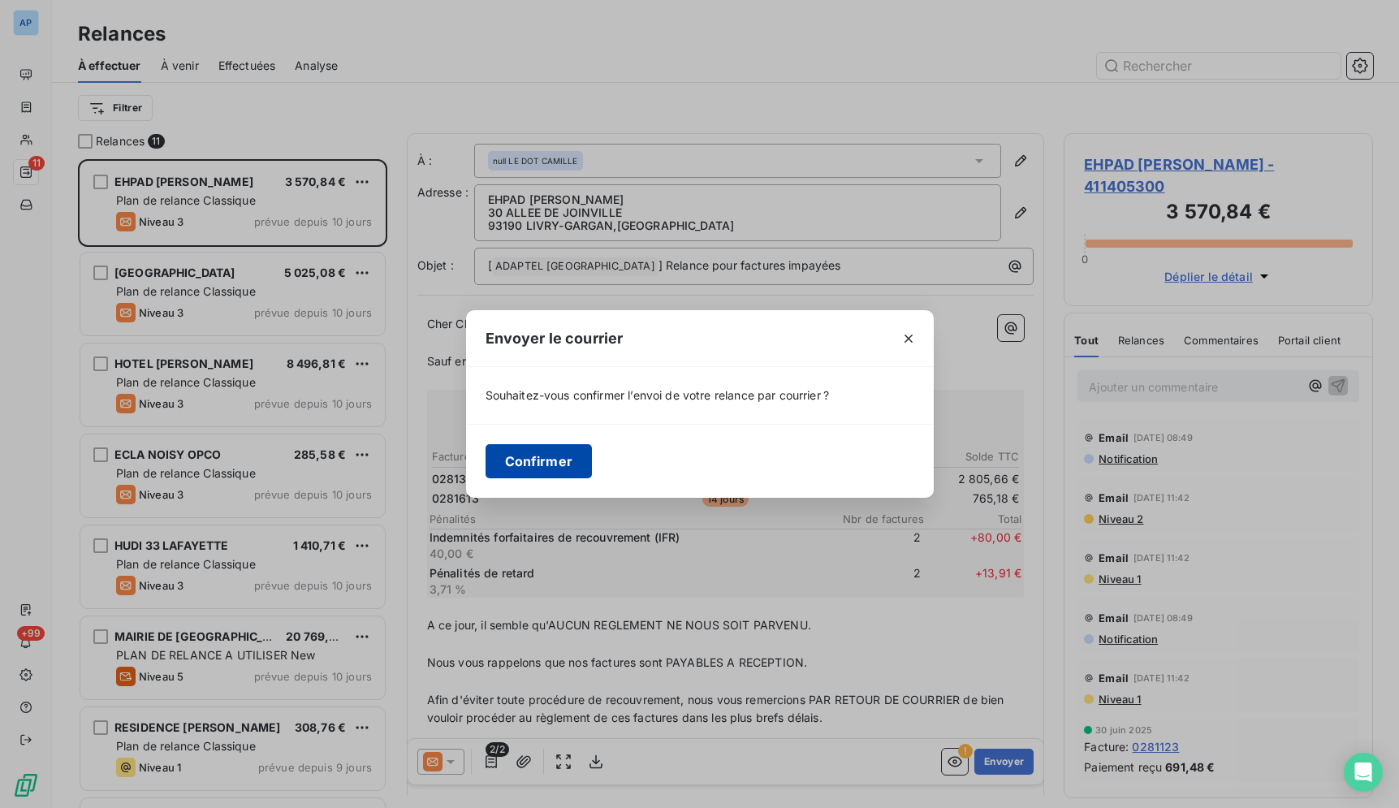
click at [564, 467] on button "Confirmer" at bounding box center [538, 461] width 107 height 34
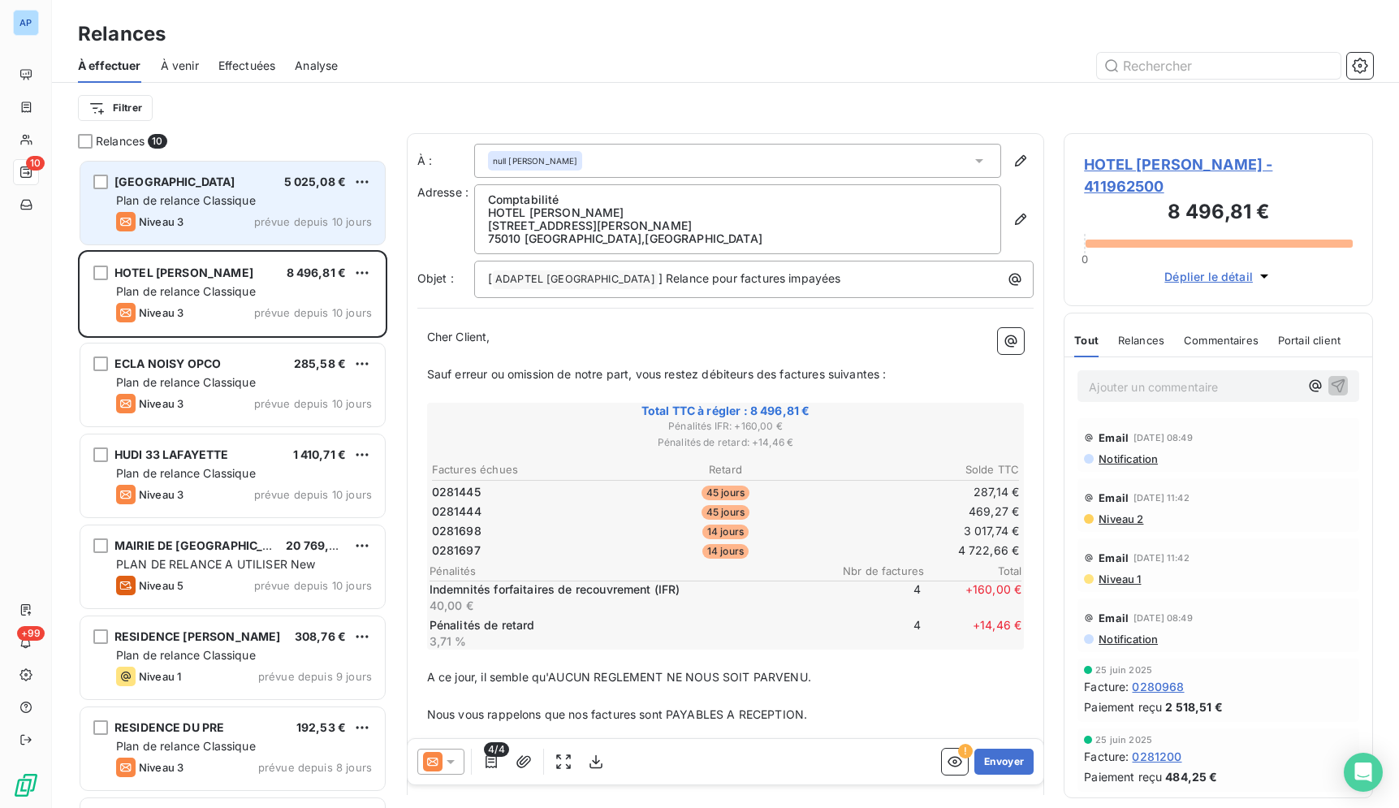
click at [276, 215] on span "prévue depuis 10 jours" at bounding box center [313, 221] width 118 height 13
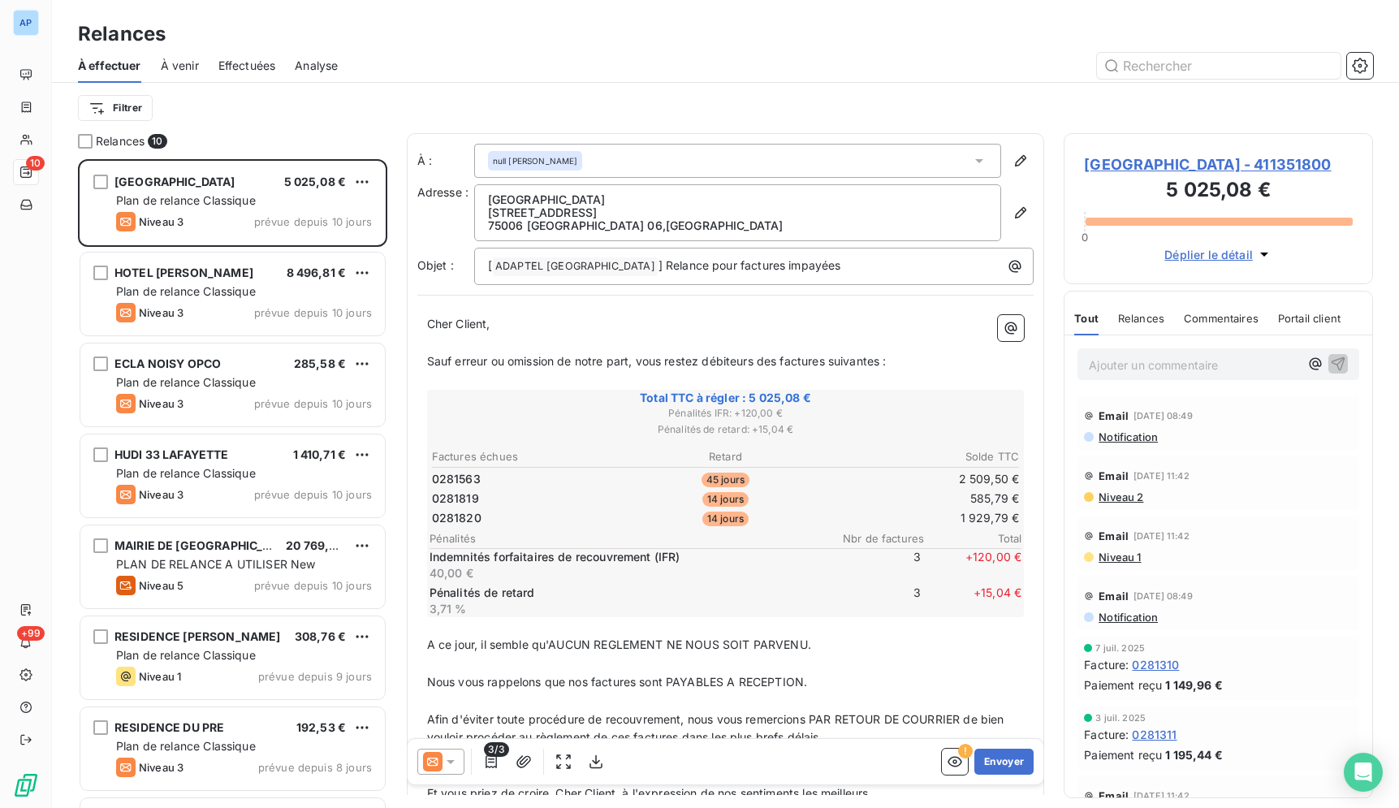
click at [449, 768] on icon at bounding box center [450, 761] width 16 height 16
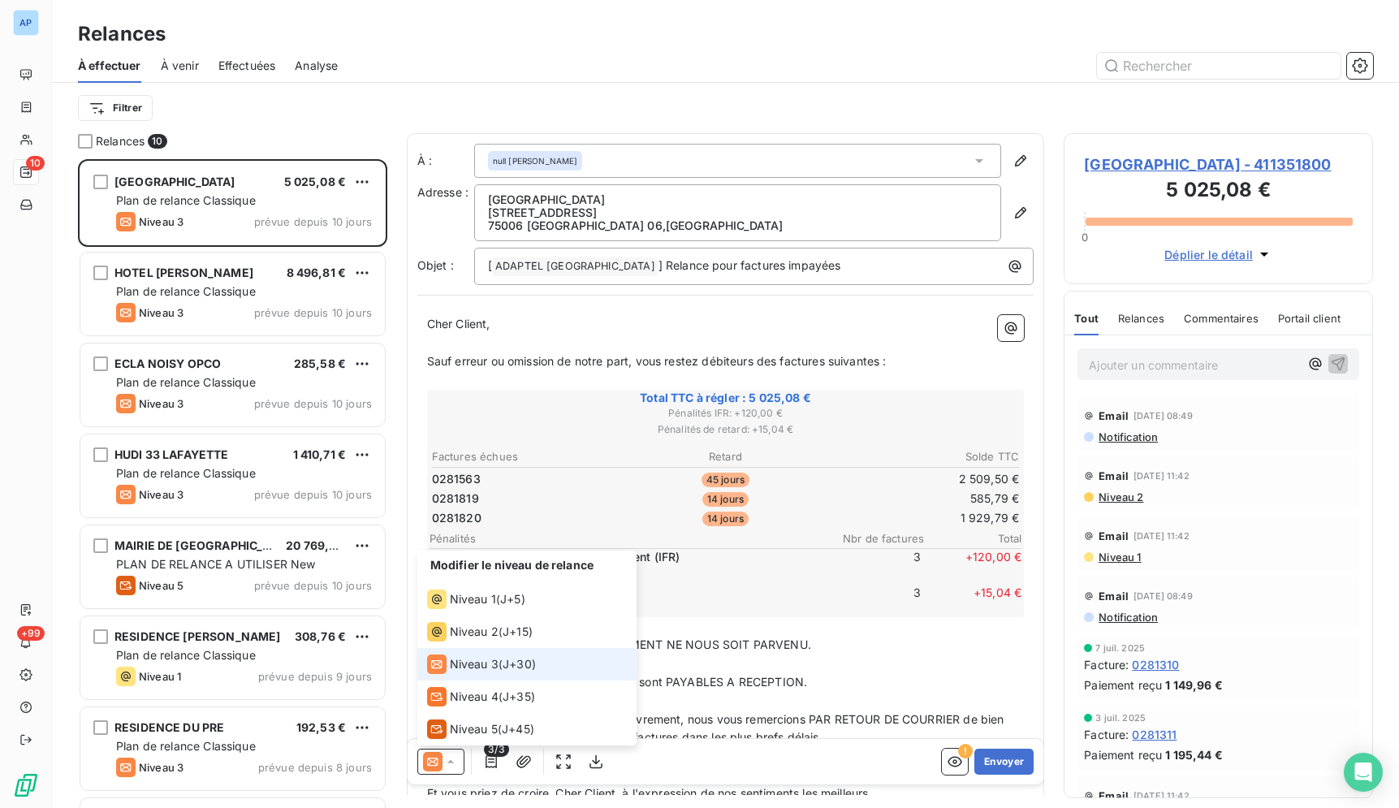
click at [486, 662] on span "Niveau 3" at bounding box center [474, 664] width 49 height 16
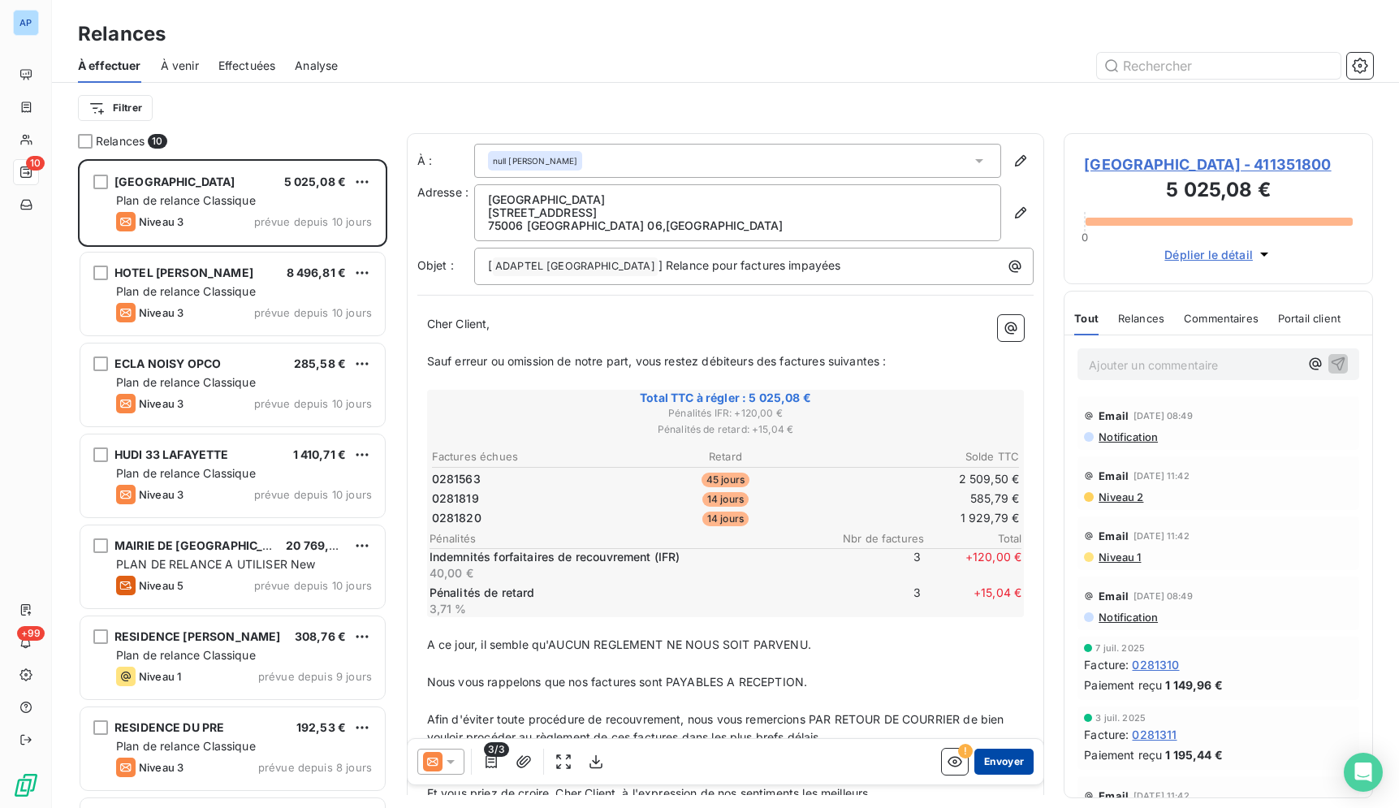
click at [986, 769] on button "Envoyer" at bounding box center [1003, 761] width 59 height 26
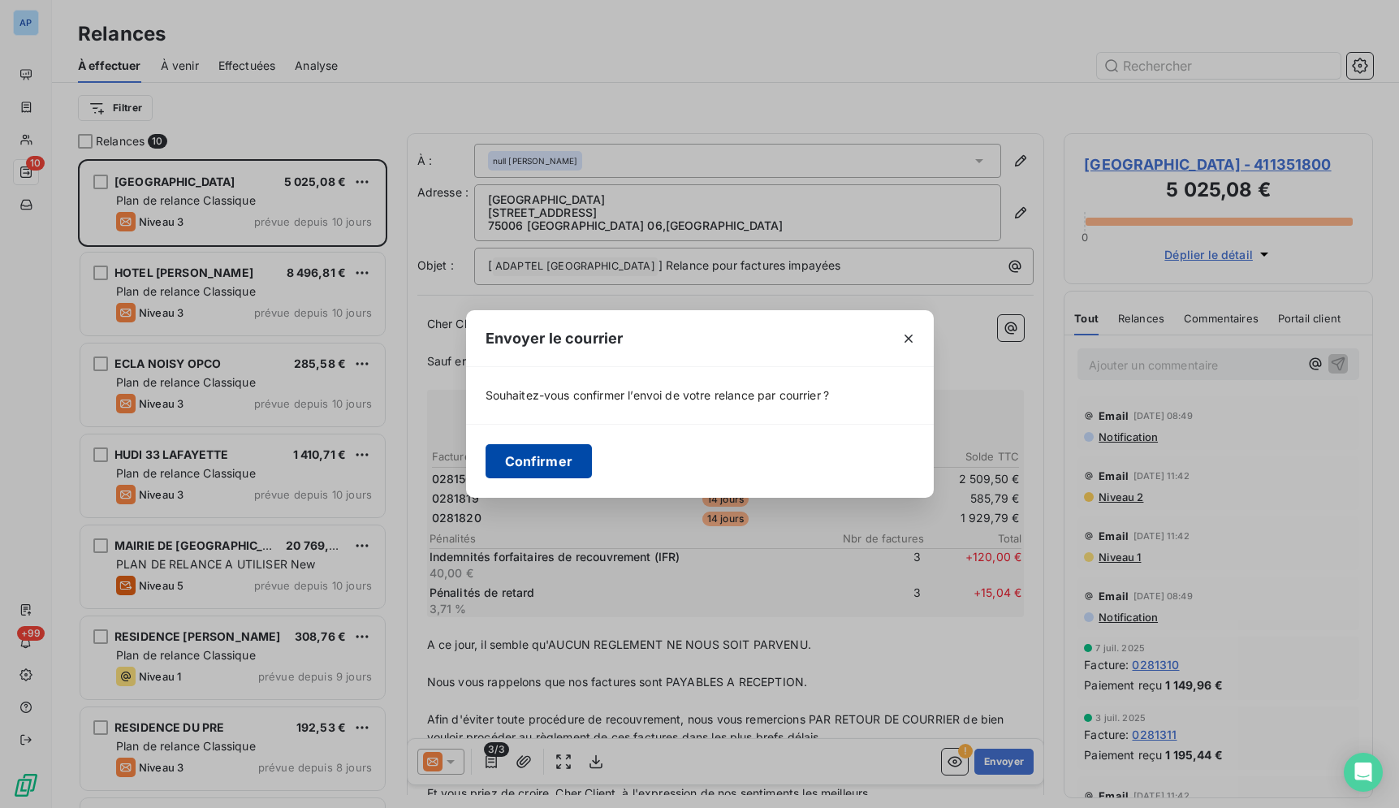
click at [511, 452] on button "Confirmer" at bounding box center [538, 461] width 107 height 34
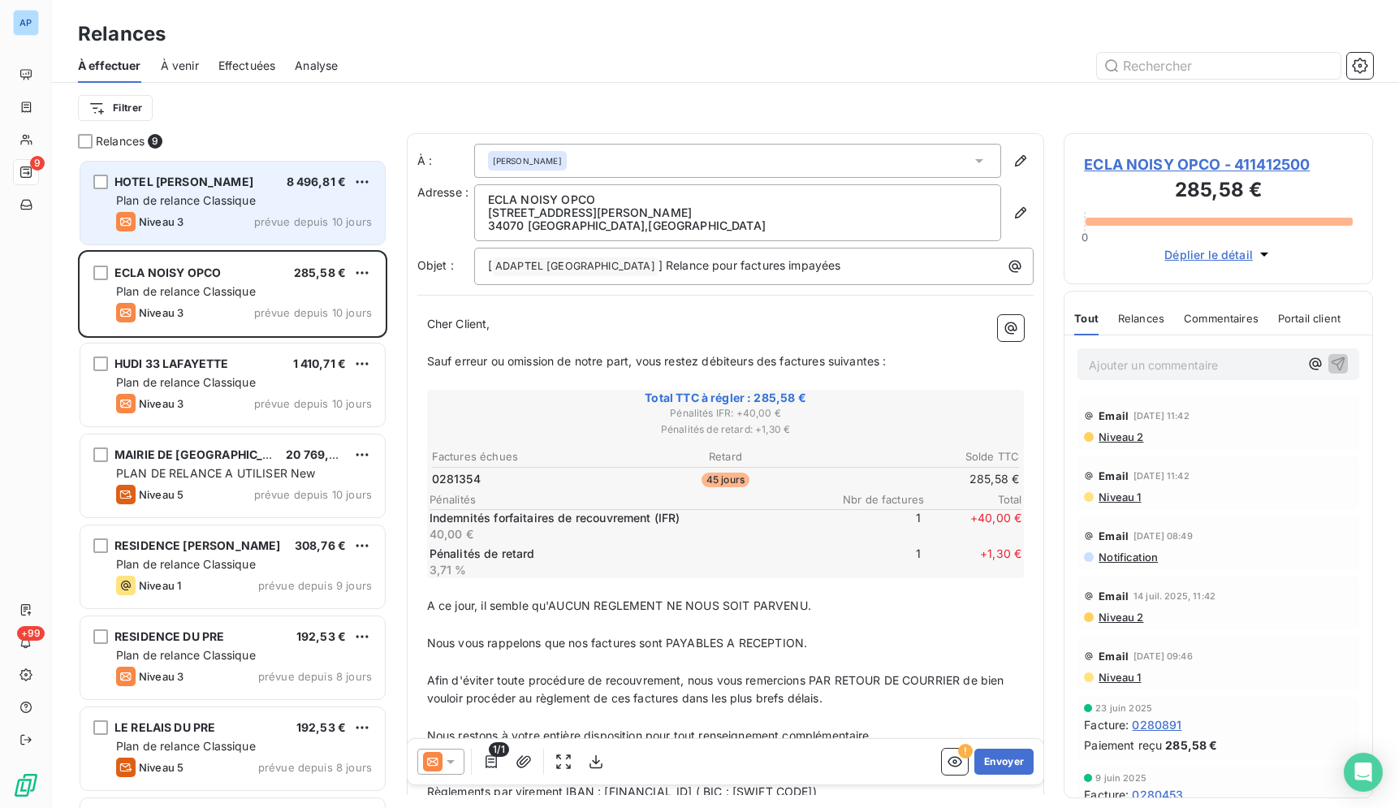
click at [282, 224] on span "prévue depuis 10 jours" at bounding box center [313, 221] width 118 height 13
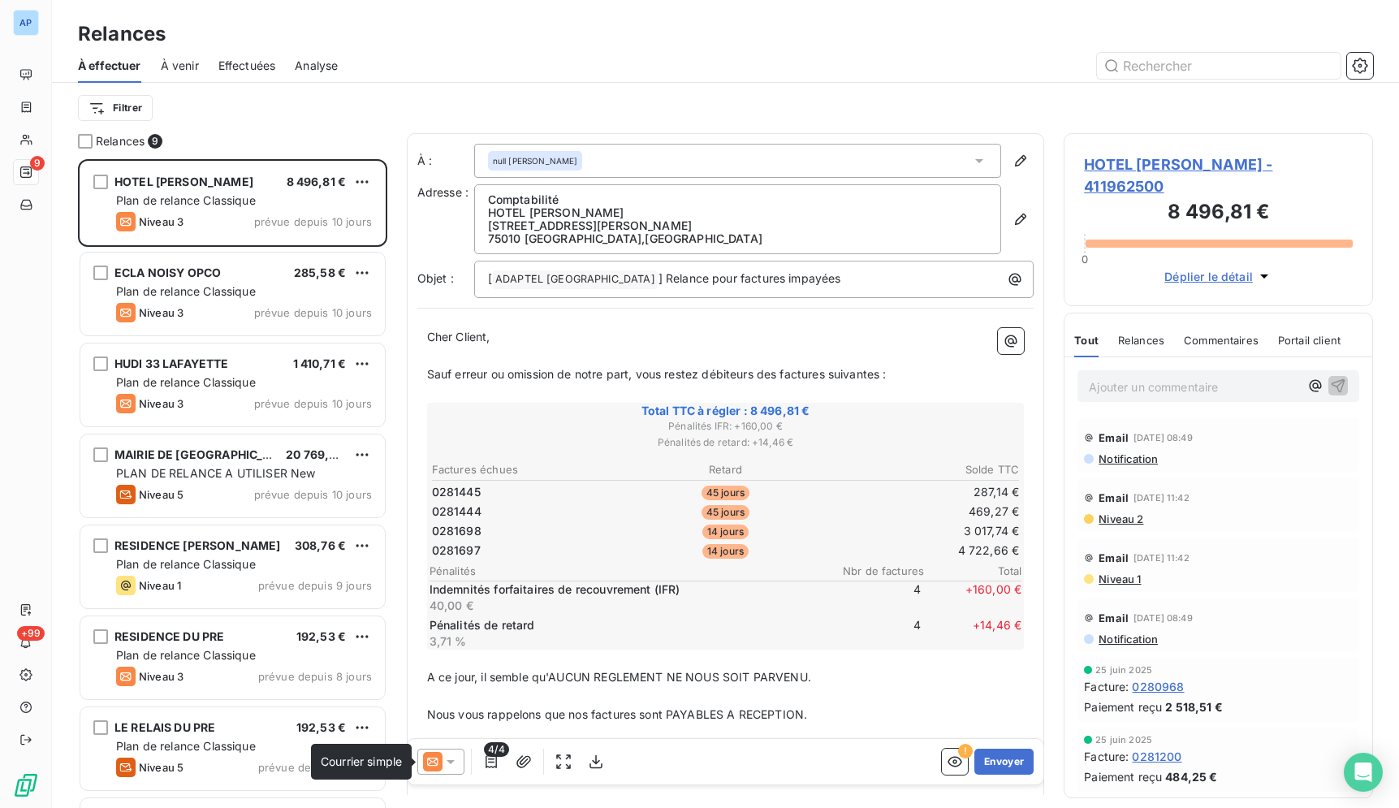
click at [436, 761] on icon at bounding box center [432, 761] width 19 height 19
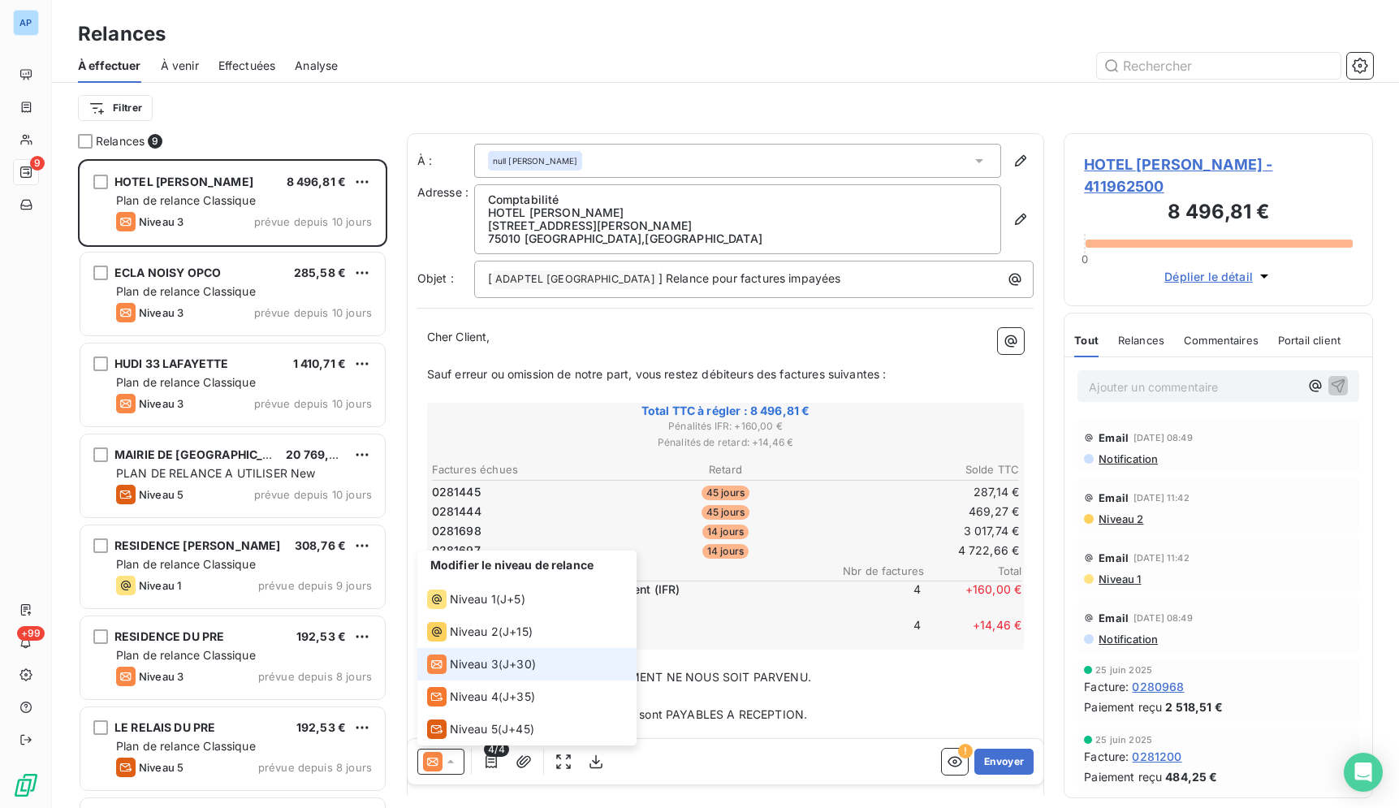
click at [516, 661] on span "J+30 )" at bounding box center [518, 664] width 33 height 16
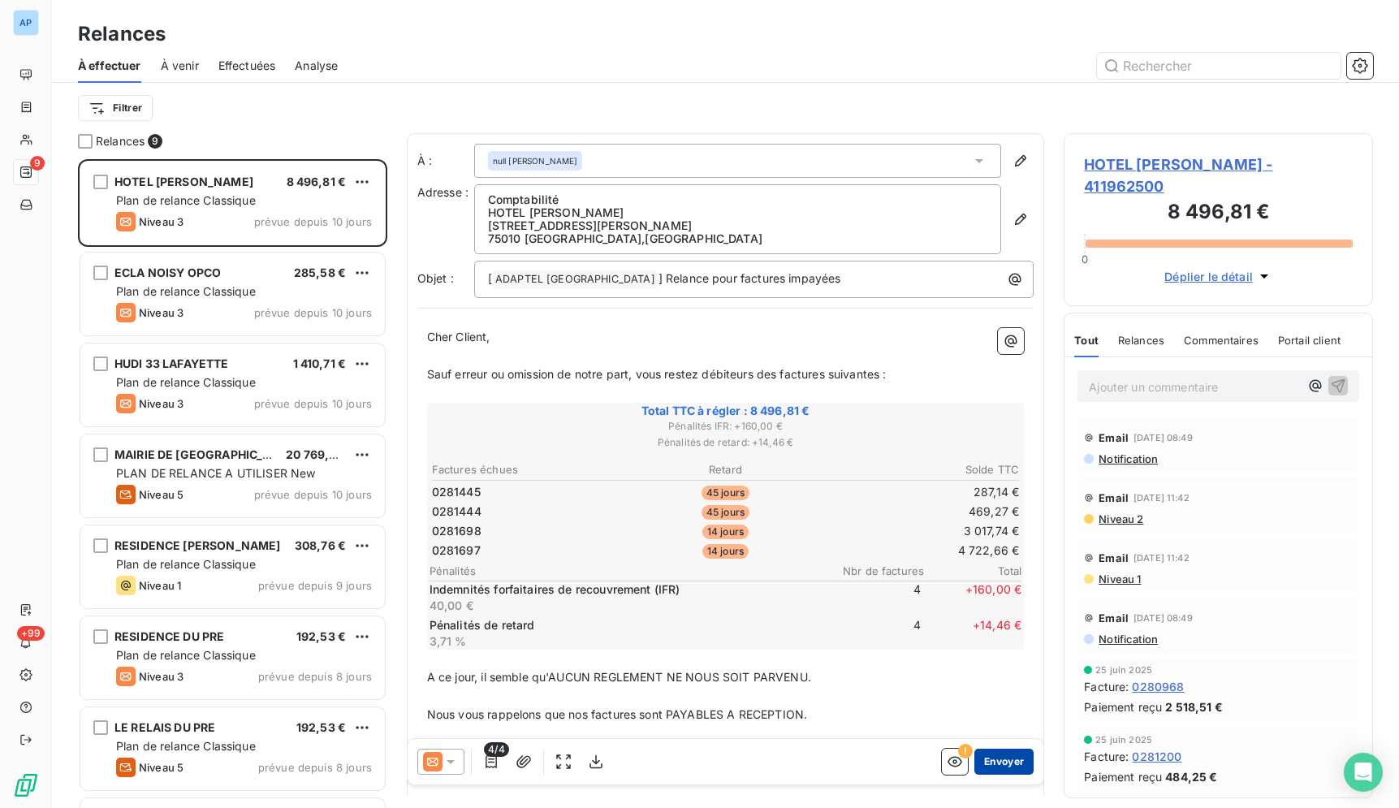
click at [989, 756] on button "Envoyer" at bounding box center [1003, 761] width 59 height 26
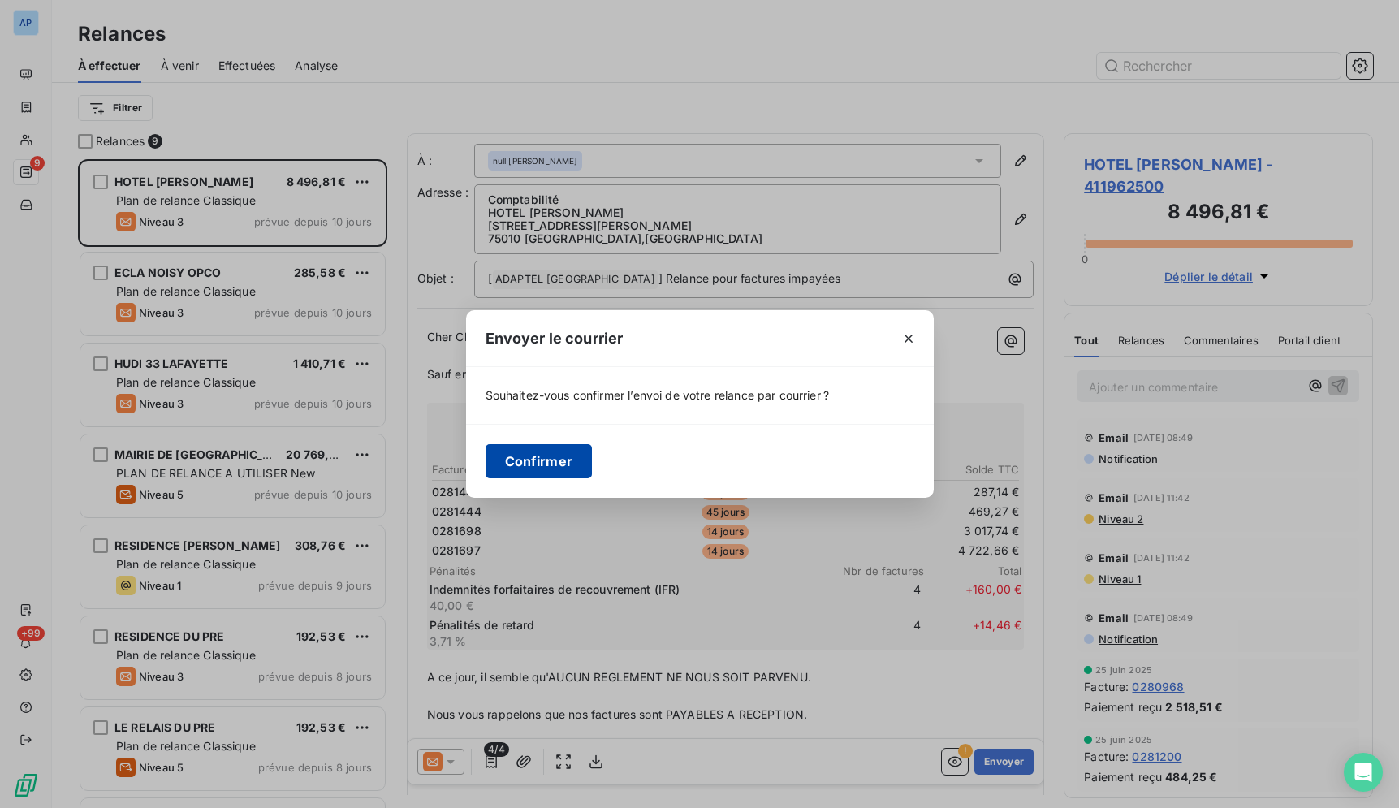
click at [548, 466] on button "Confirmer" at bounding box center [538, 461] width 107 height 34
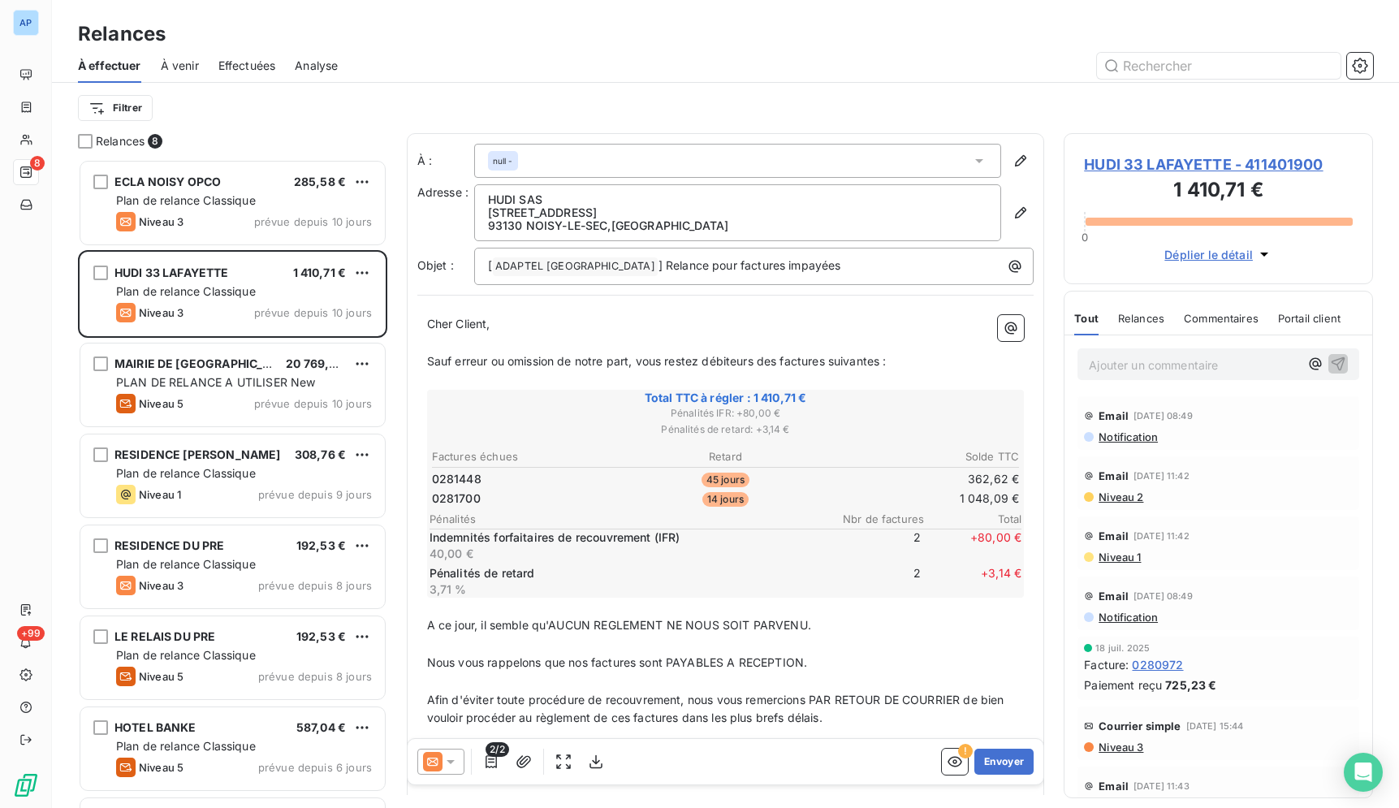
click at [446, 761] on icon at bounding box center [450, 761] width 16 height 16
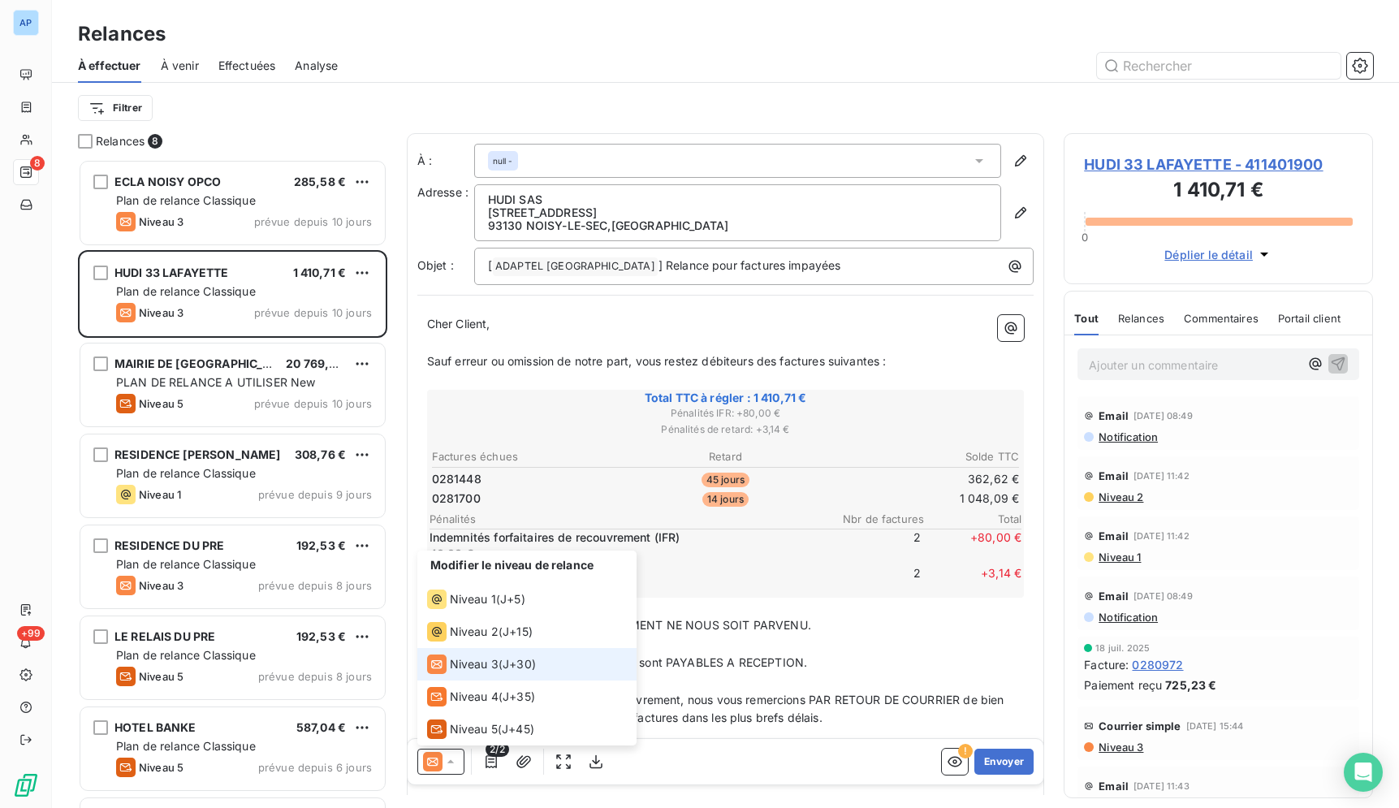
click at [476, 666] on span "Niveau 3" at bounding box center [474, 664] width 49 height 16
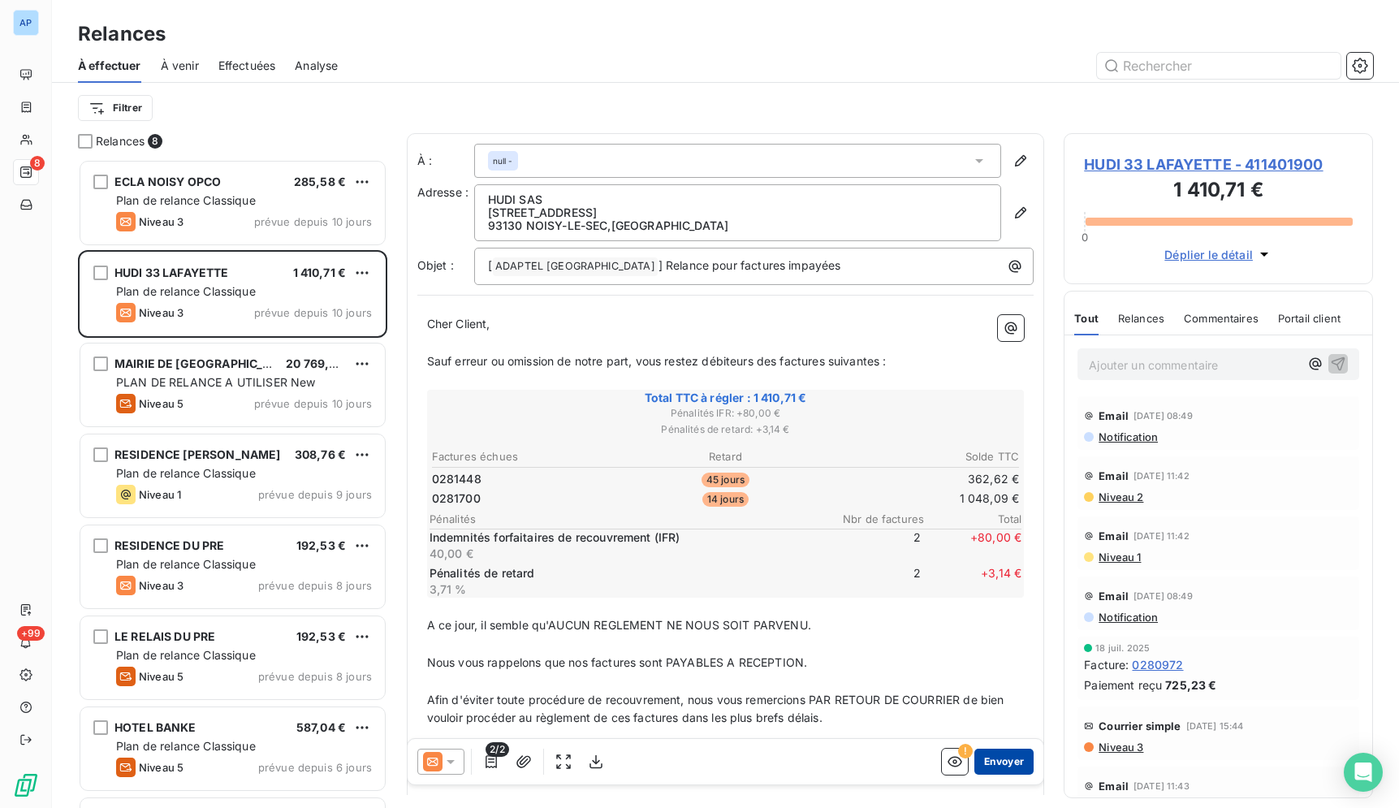
click at [984, 765] on button "Envoyer" at bounding box center [1003, 761] width 59 height 26
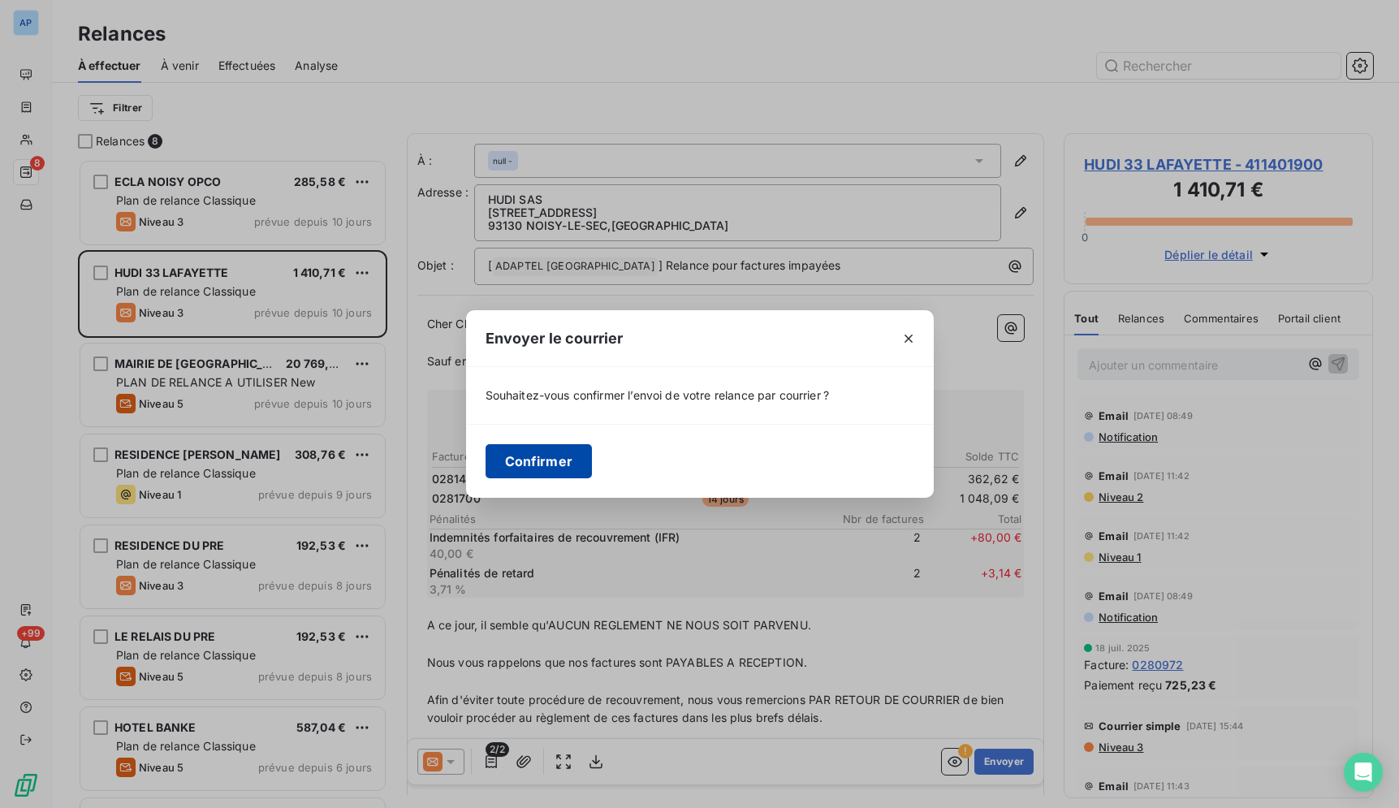
click at [558, 468] on button "Confirmer" at bounding box center [538, 461] width 107 height 34
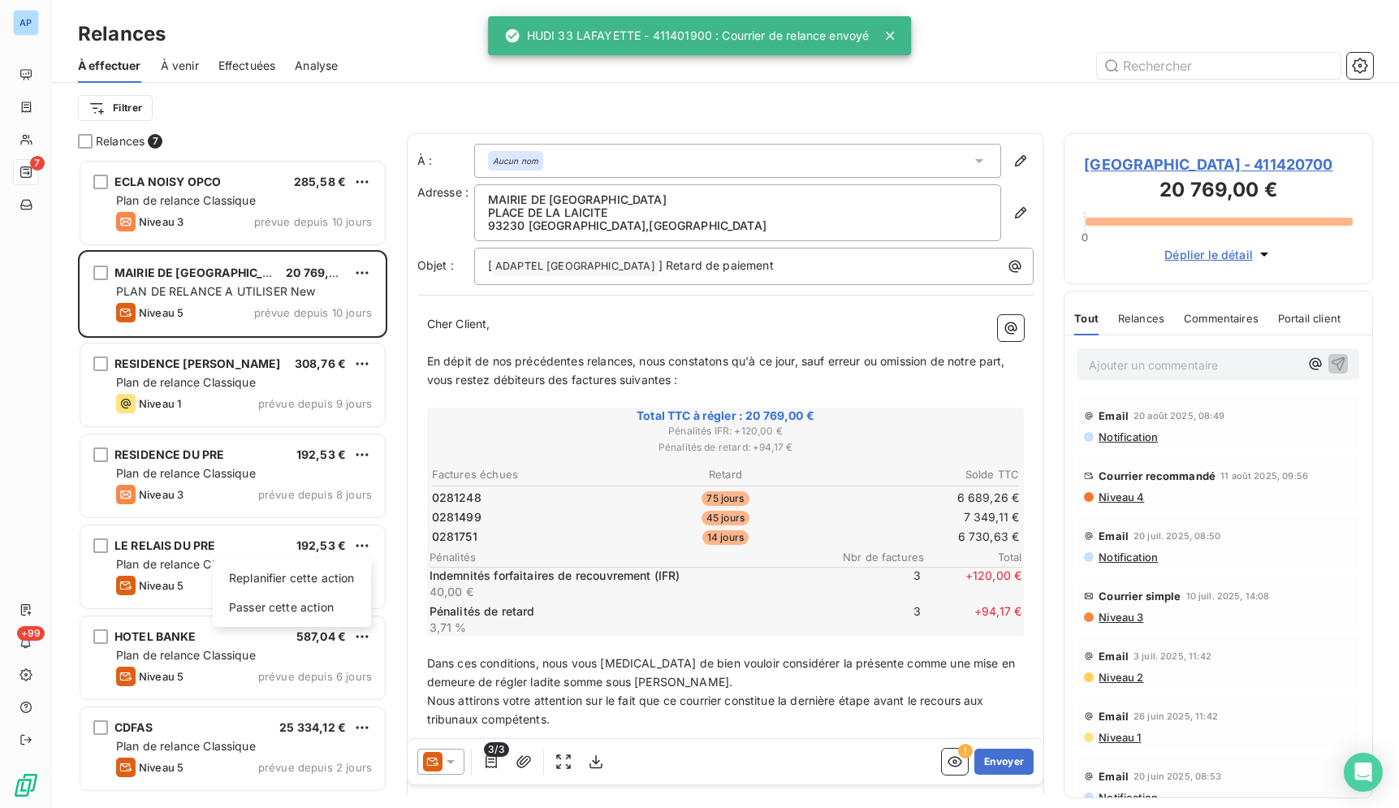
scroll to position [635, 295]
click at [357, 578] on div "Replanifier cette action" at bounding box center [291, 578] width 145 height 26
select select "8"
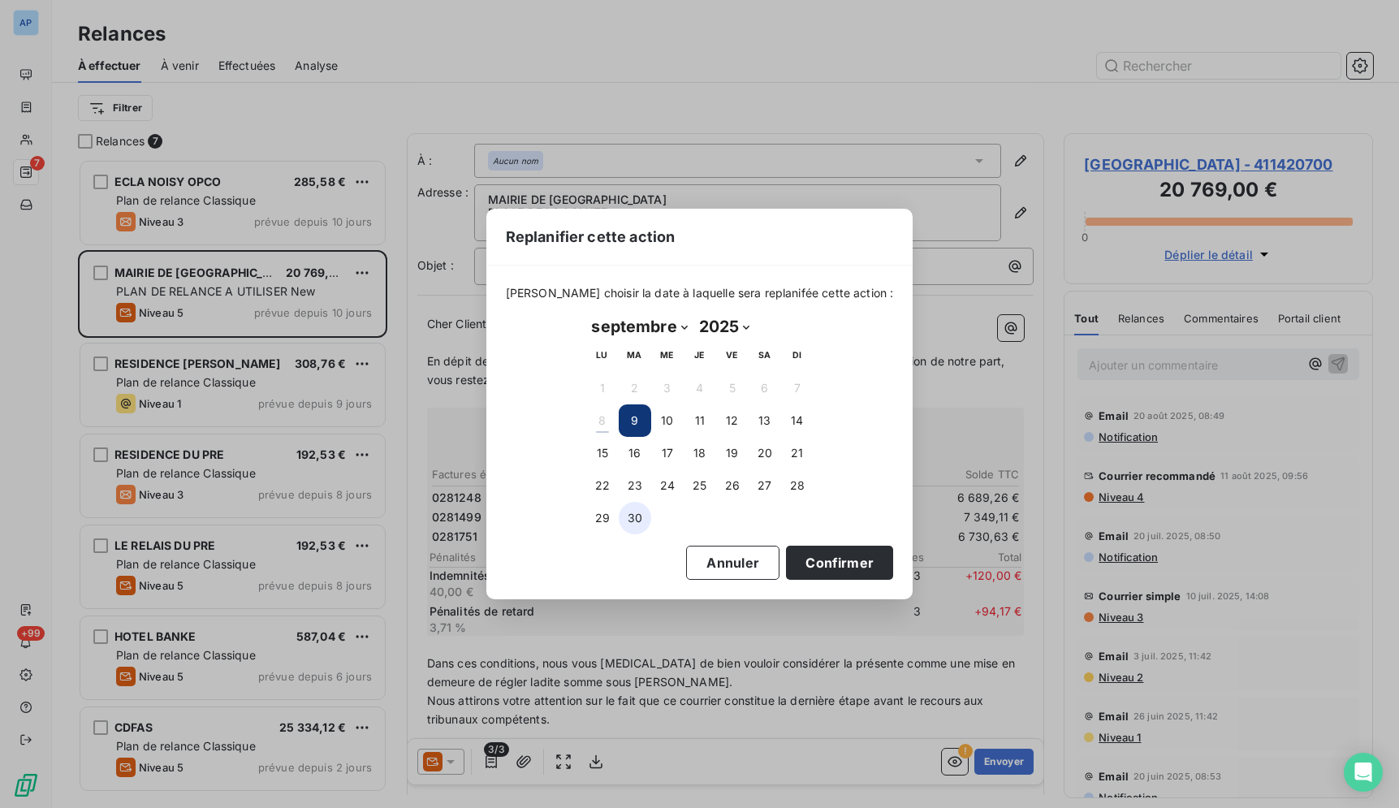
click at [646, 515] on button "30" at bounding box center [635, 518] width 32 height 32
click at [810, 564] on button "Confirmer" at bounding box center [839, 562] width 107 height 34
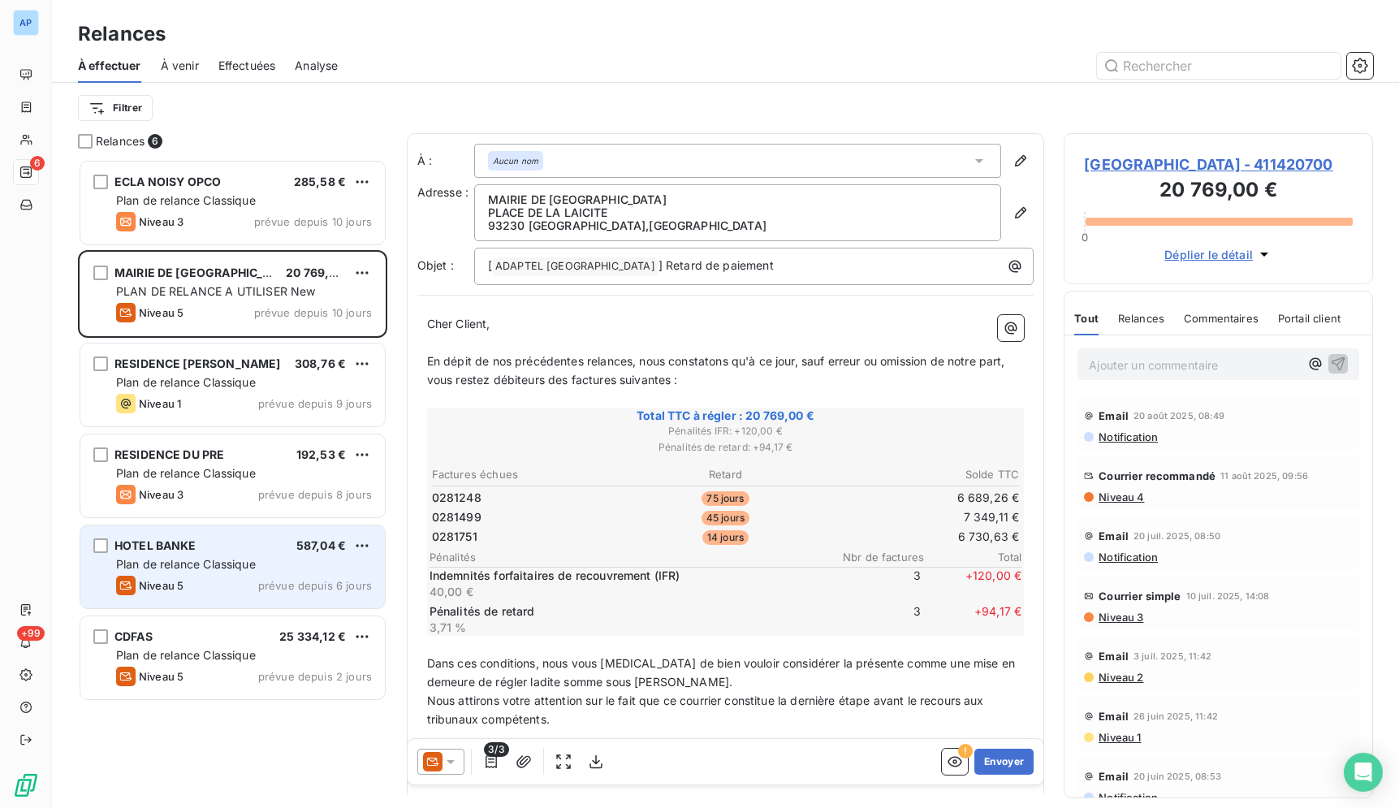
click at [248, 581] on div "Niveau 5 prévue depuis 6 jours" at bounding box center [244, 584] width 256 height 19
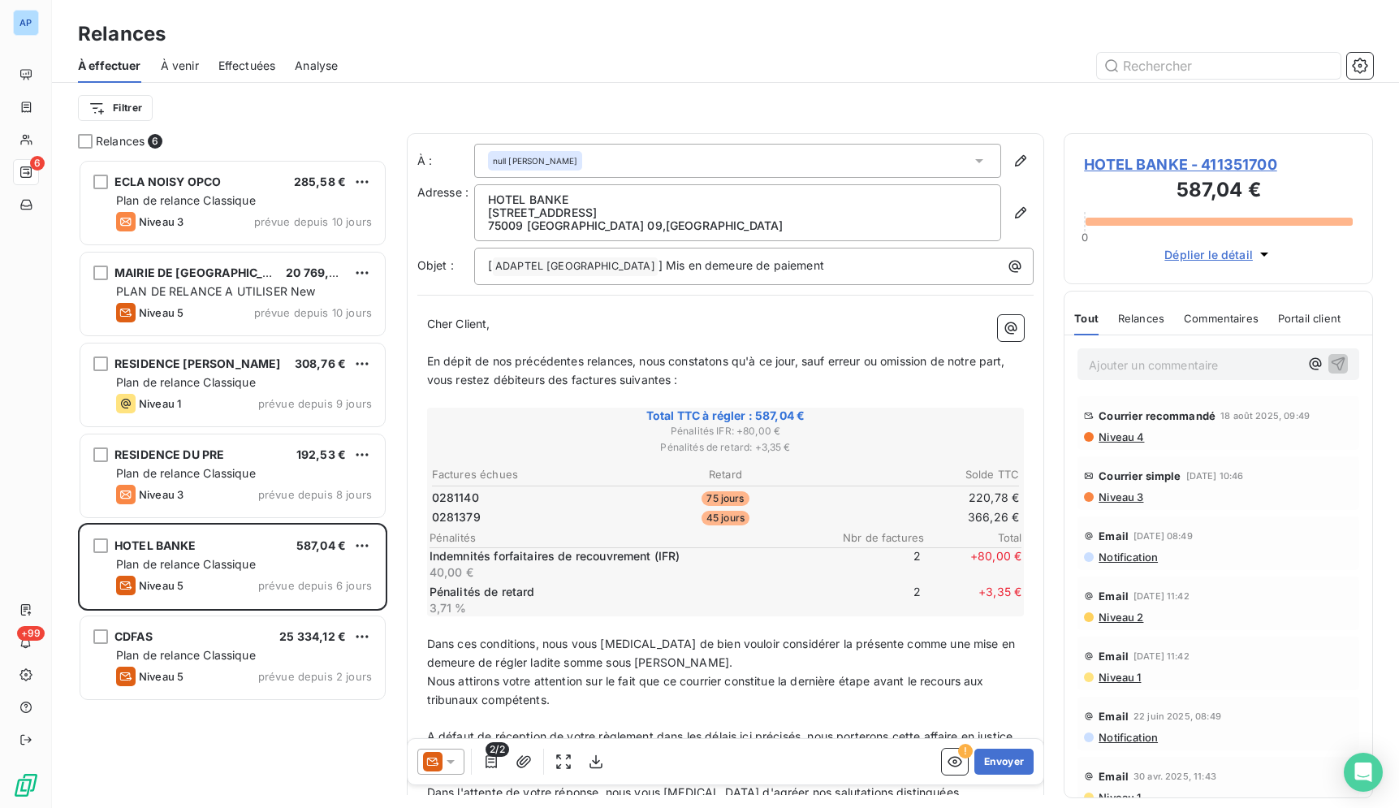
drag, startPoint x: 443, startPoint y: 761, endPoint x: 451, endPoint y: 745, distance: 18.2
click at [447, 759] on icon at bounding box center [450, 761] width 16 height 16
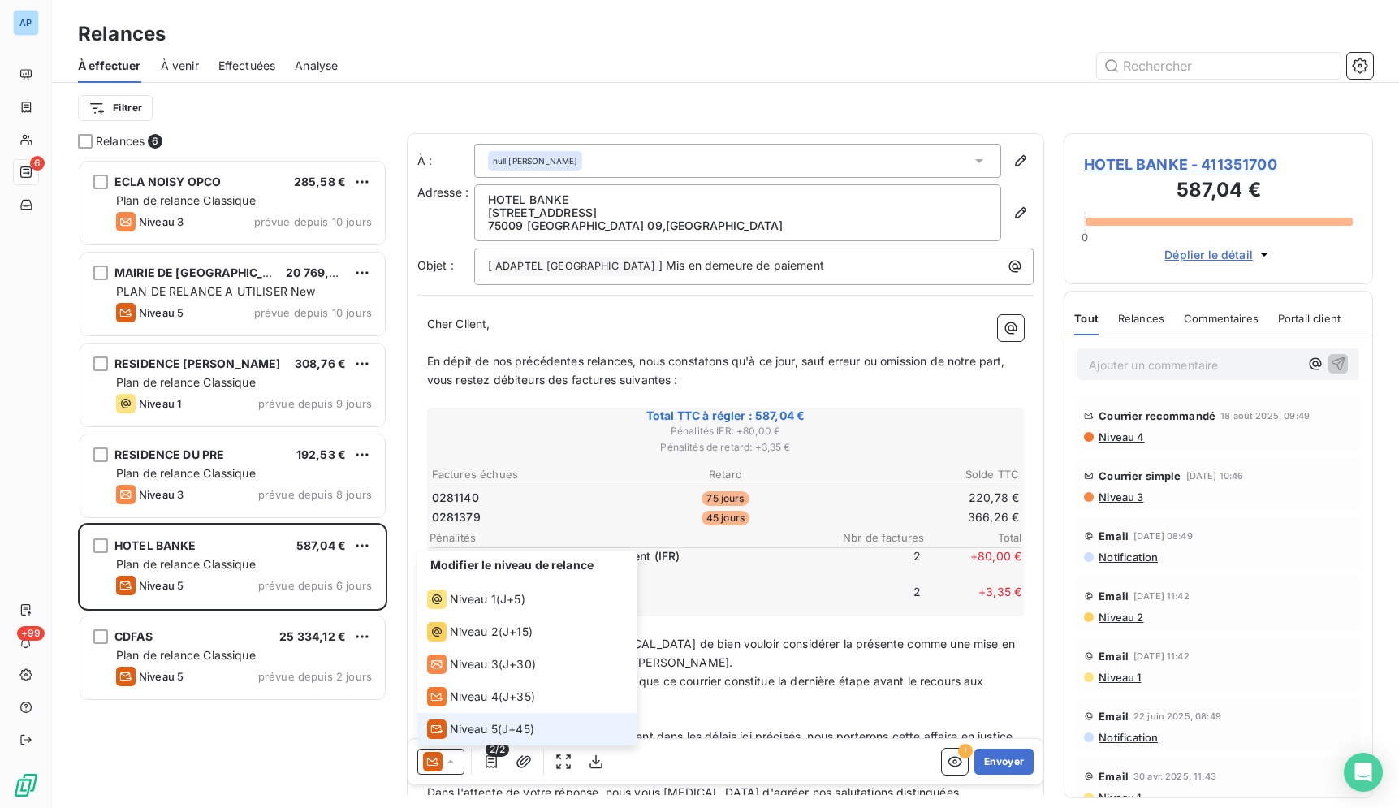
click at [508, 733] on span "J+45 )" at bounding box center [518, 729] width 32 height 16
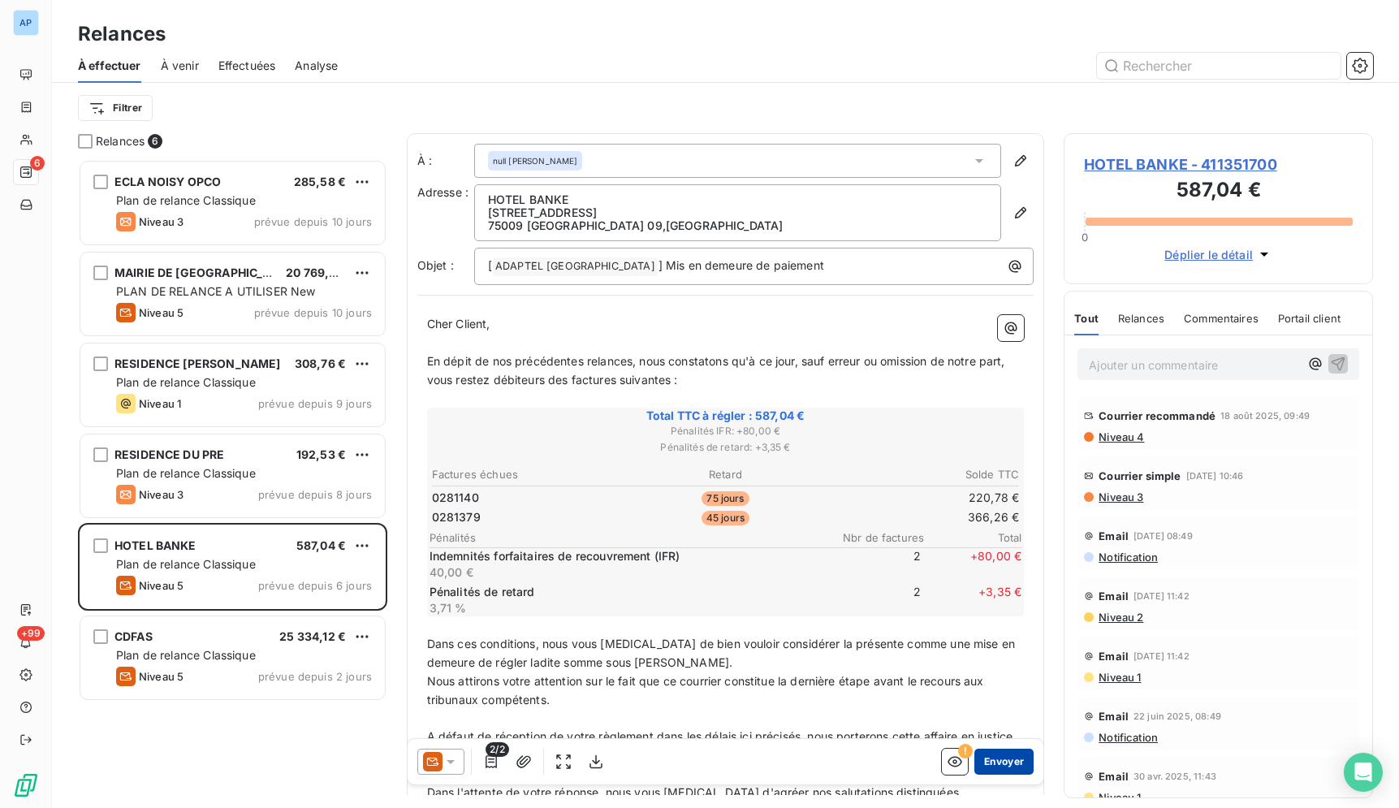
click at [1003, 769] on button "Envoyer" at bounding box center [1003, 761] width 59 height 26
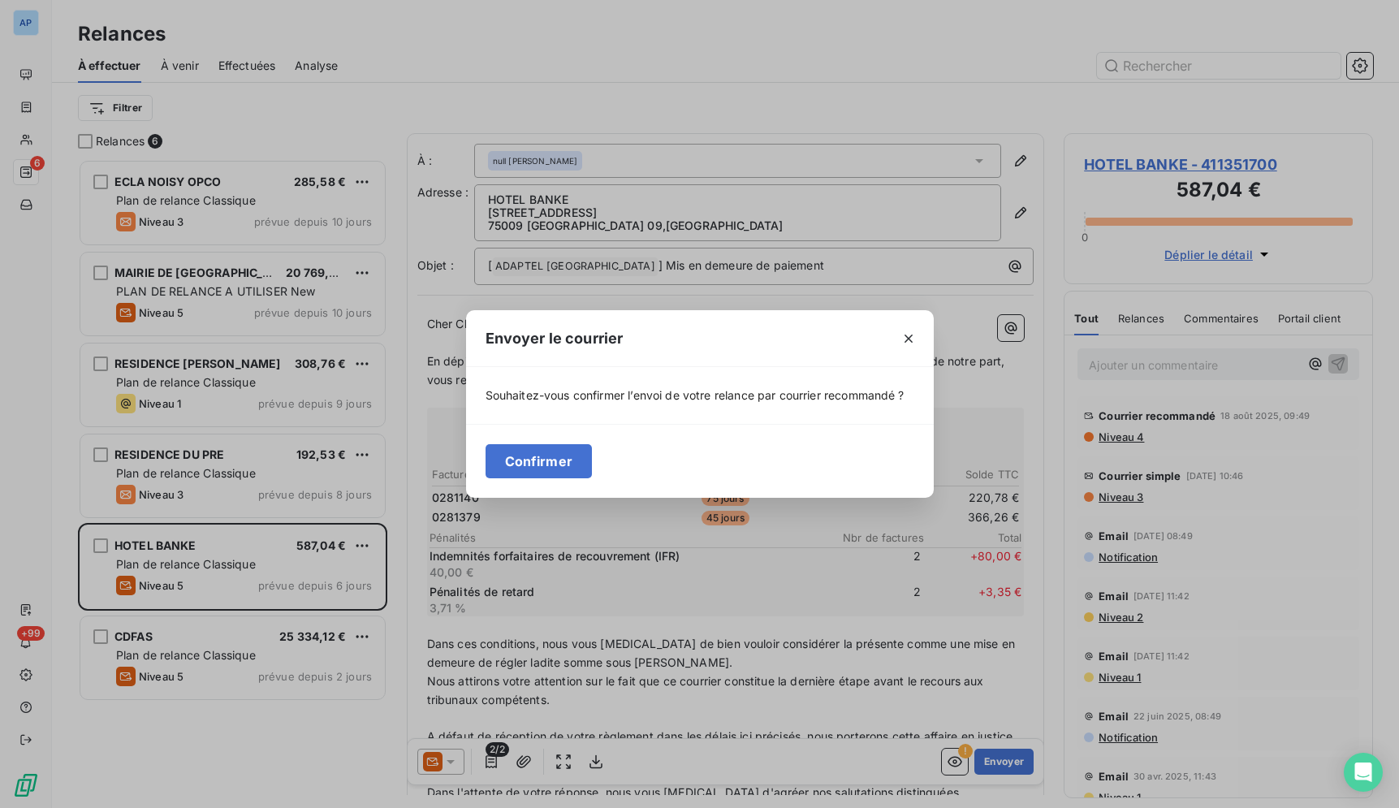
drag, startPoint x: 563, startPoint y: 464, endPoint x: 553, endPoint y: 456, distance: 12.7
click at [558, 461] on button "Confirmer" at bounding box center [538, 461] width 107 height 34
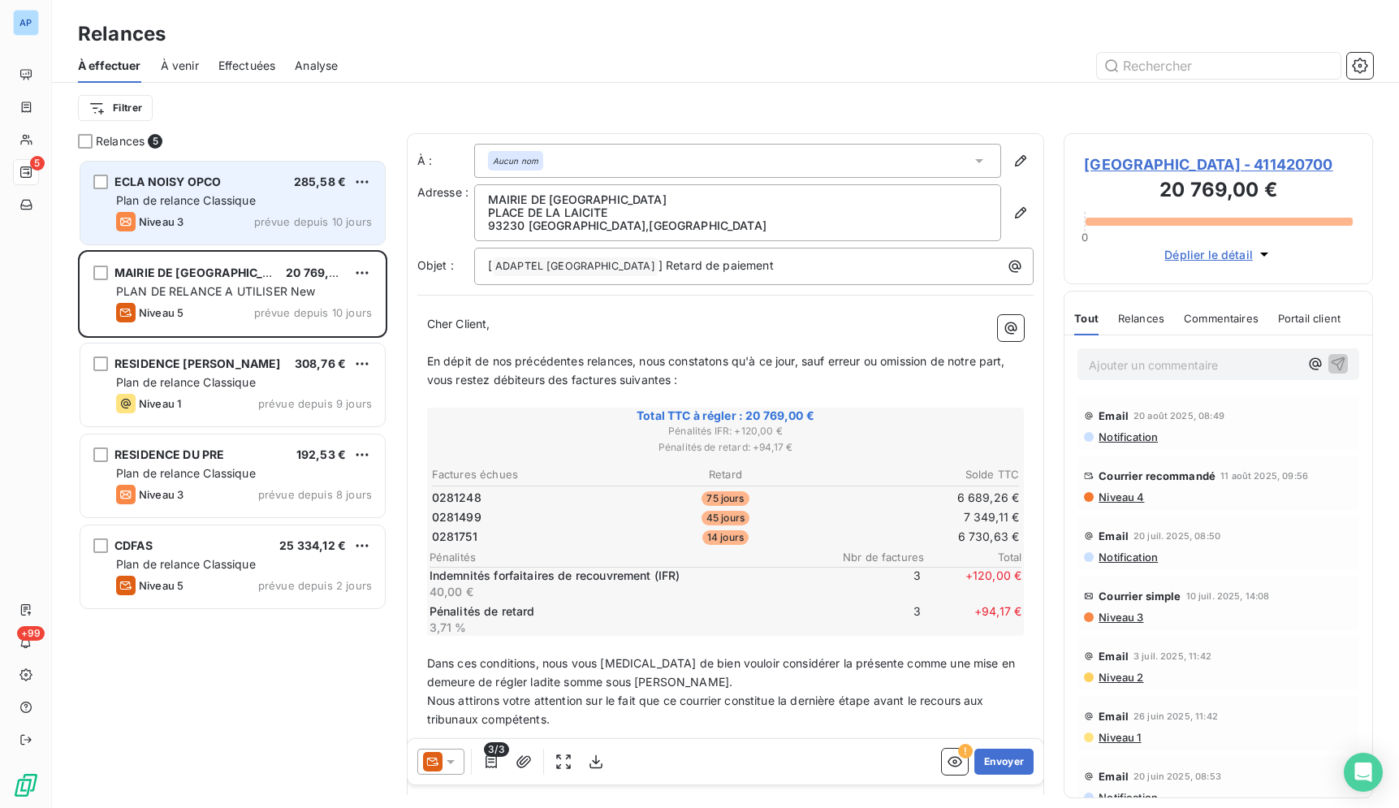
click at [238, 211] on div "ECLA NOISY OPCO 285,58 € Plan de relance Classique Niveau 3 prévue depuis 10 jo…" at bounding box center [232, 203] width 304 height 83
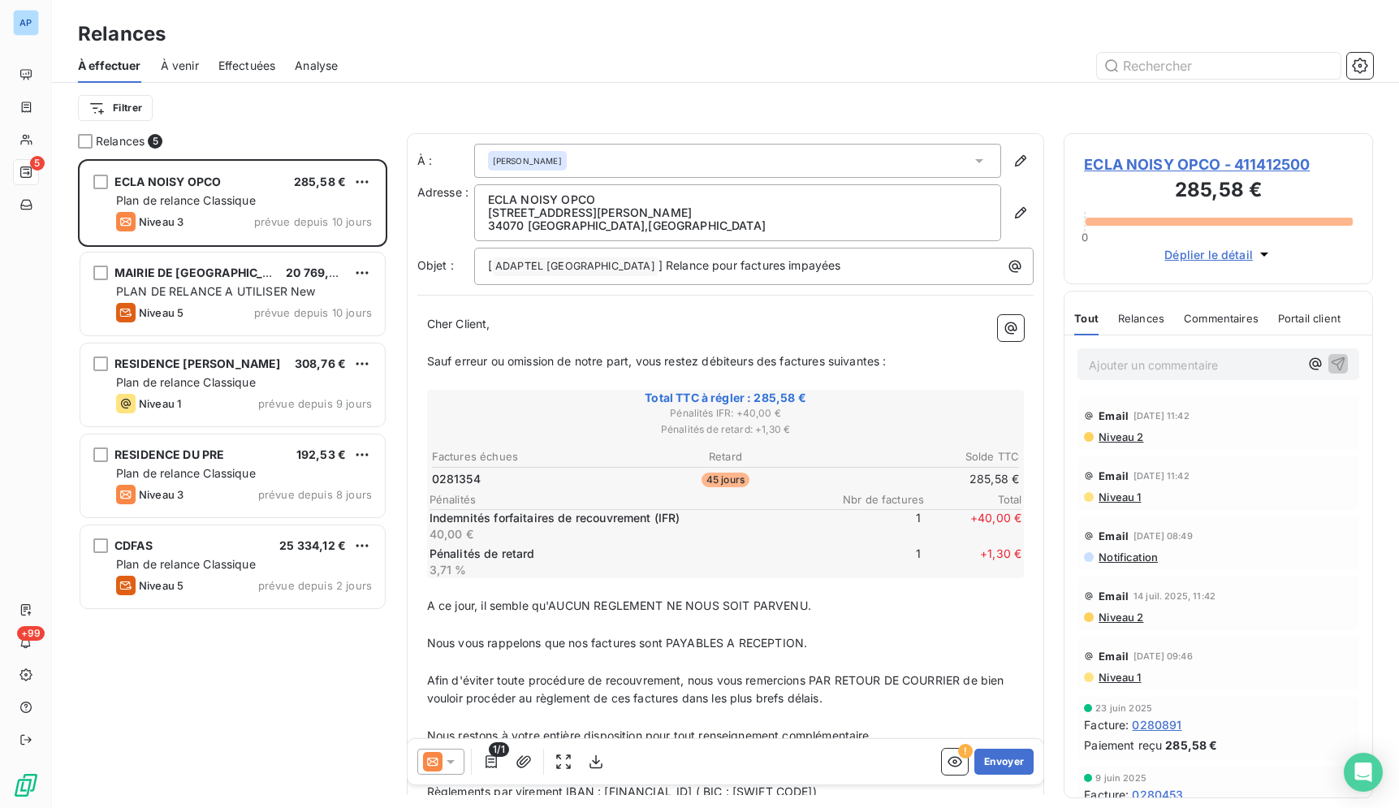
click at [430, 760] on icon at bounding box center [432, 761] width 11 height 8
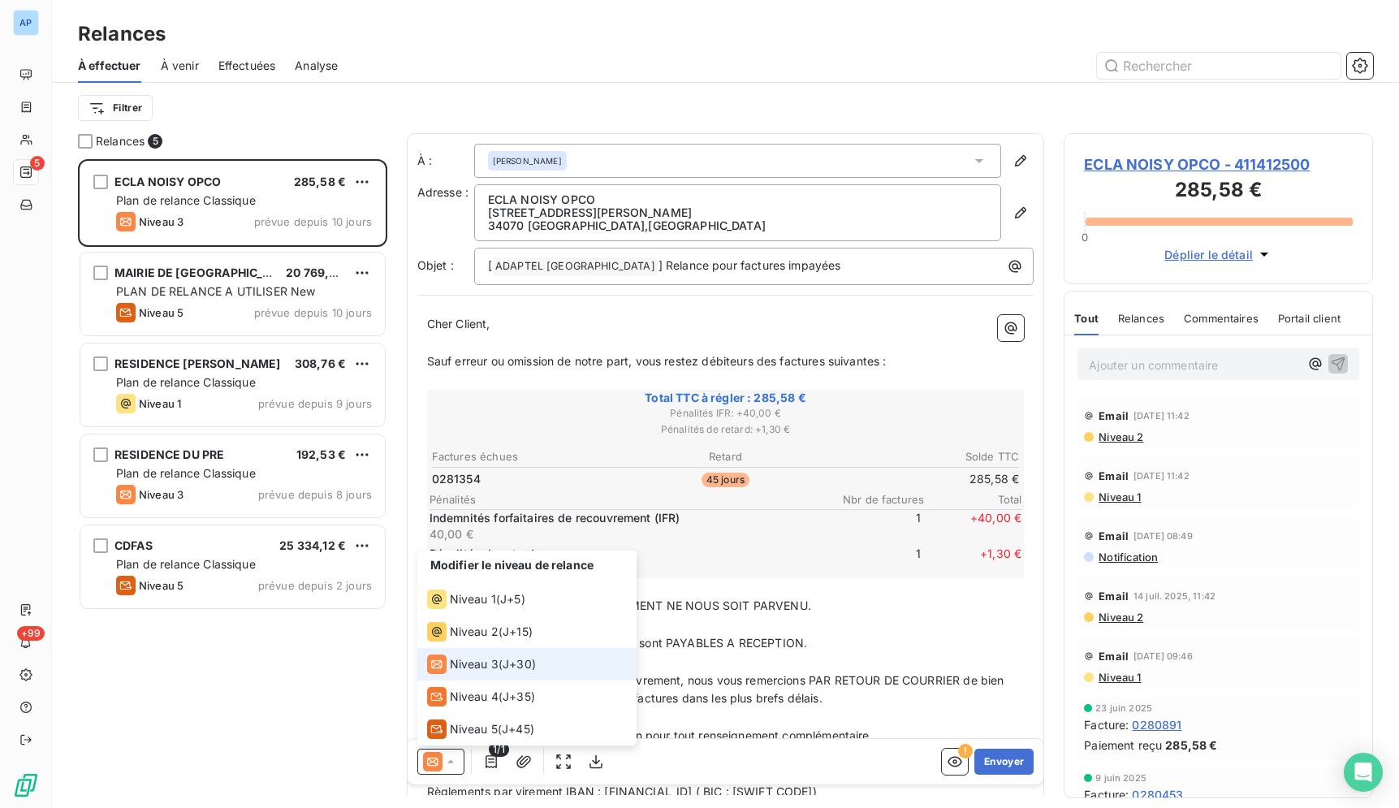
click at [552, 670] on li "Niveau 3 ( J+30 )" at bounding box center [526, 664] width 219 height 32
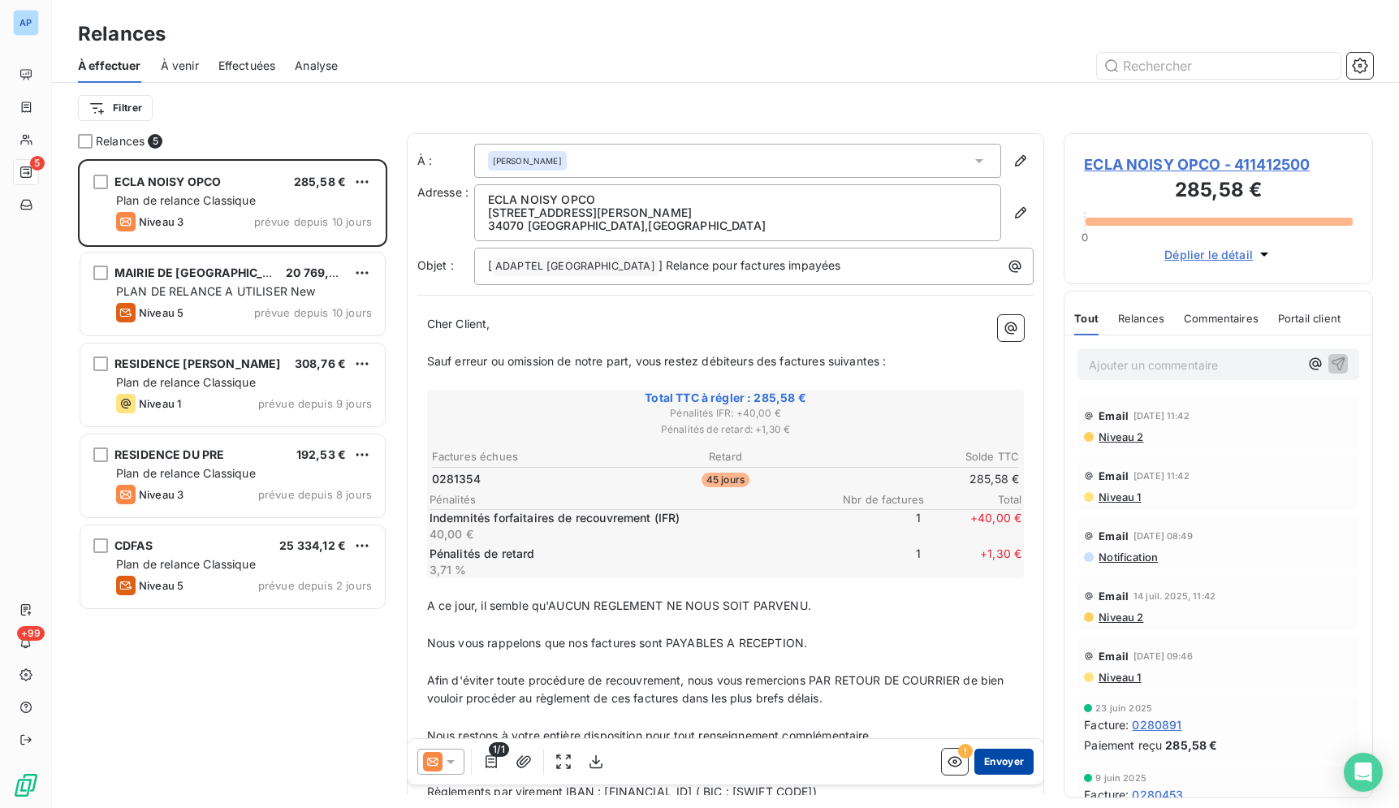
click at [984, 756] on button "Envoyer" at bounding box center [1003, 761] width 59 height 26
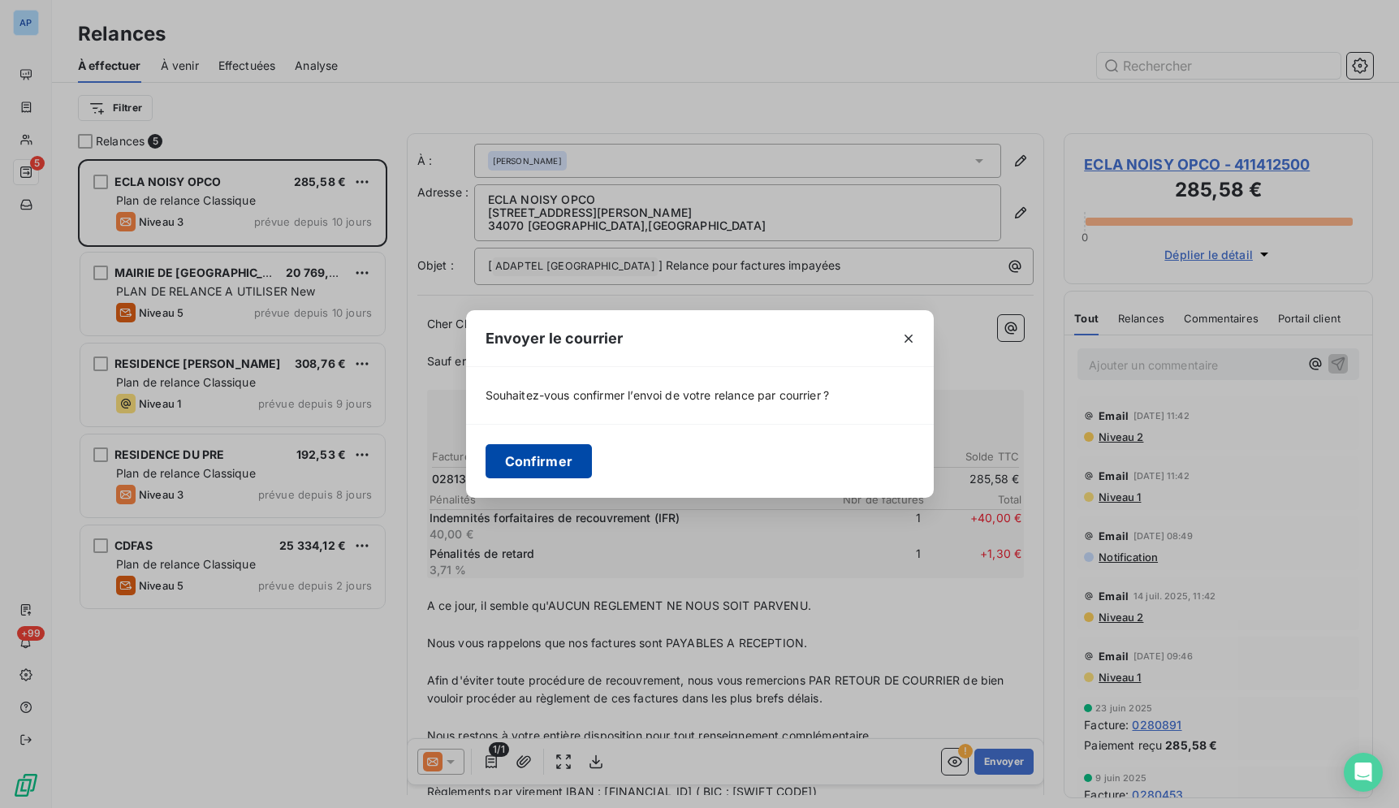
click at [532, 469] on button "Confirmer" at bounding box center [538, 461] width 107 height 34
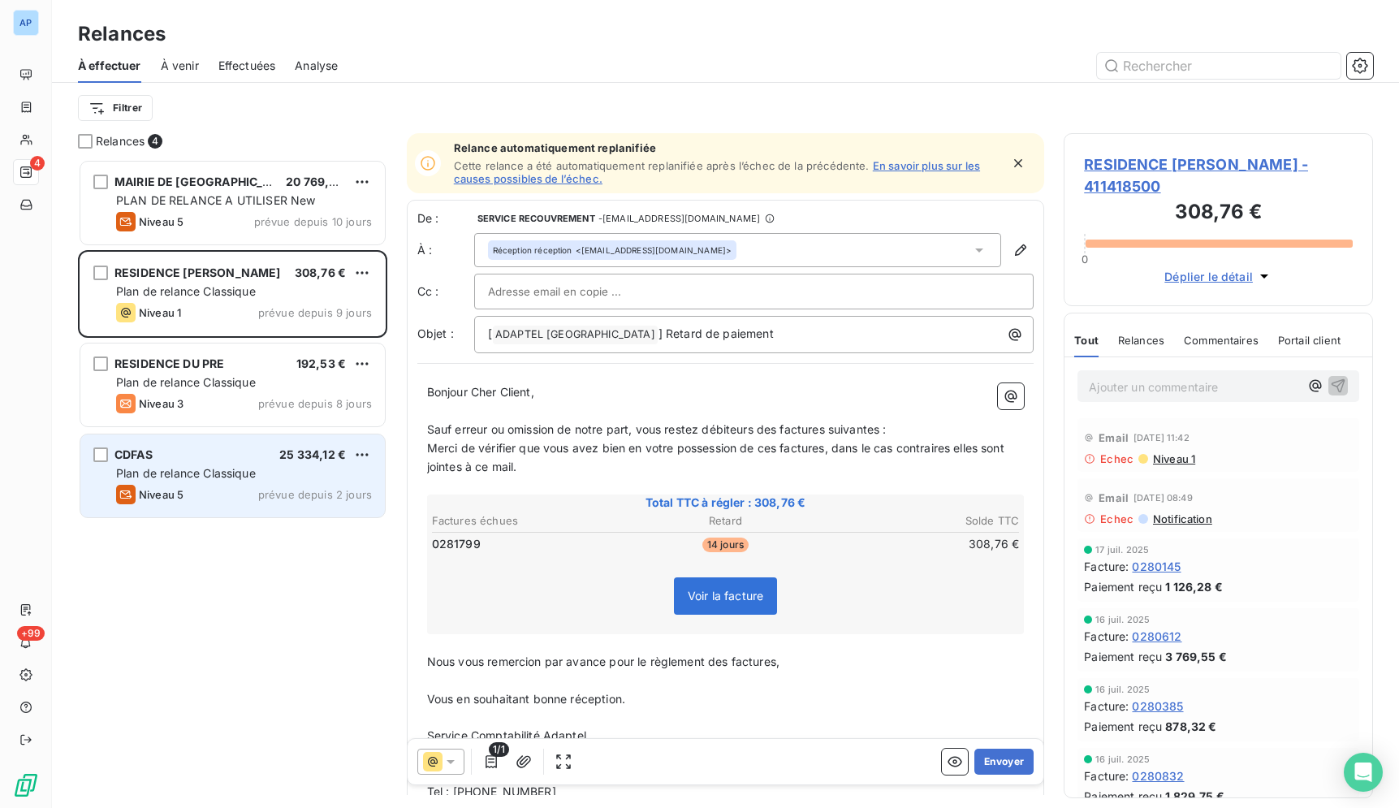
click at [239, 472] on span "Plan de relance Classique" at bounding box center [186, 473] width 140 height 14
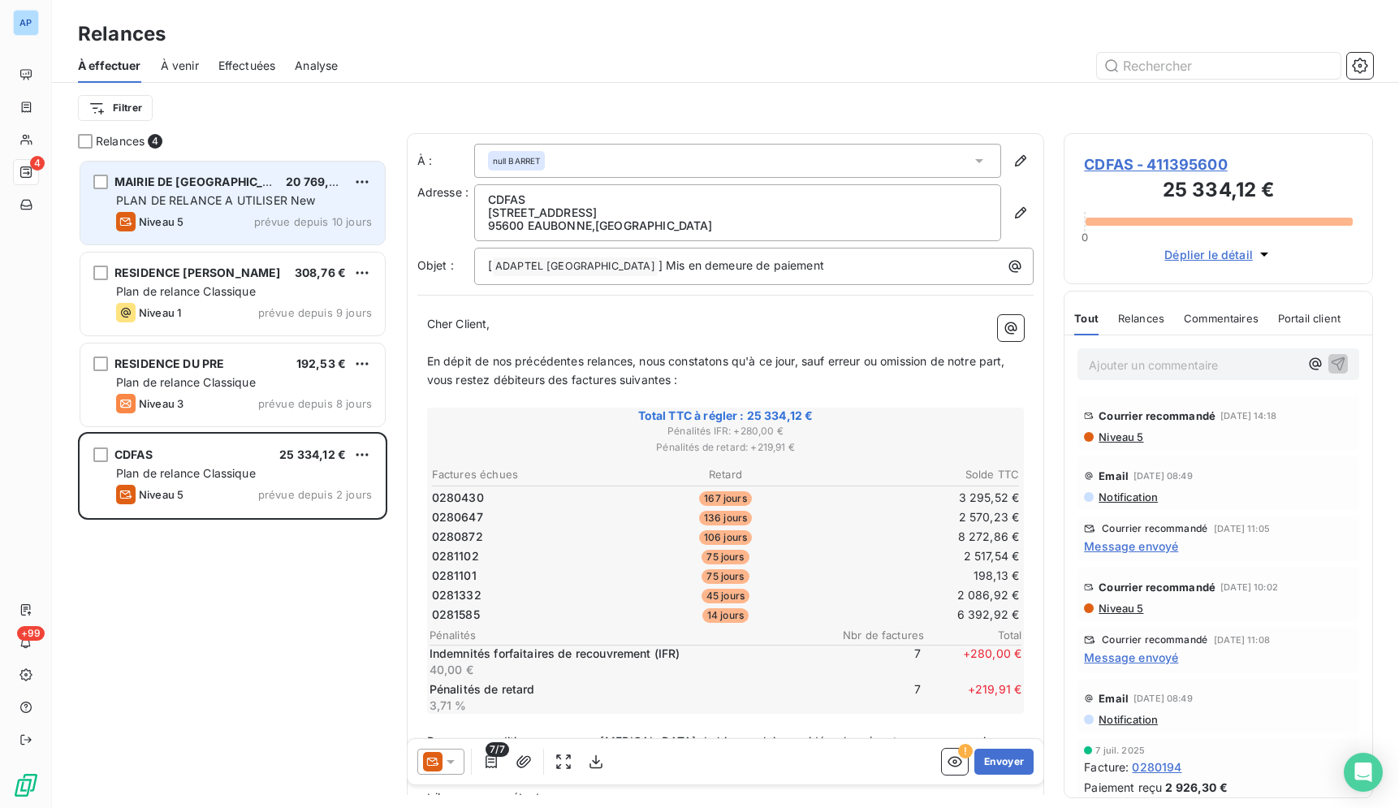
click at [210, 225] on div "Niveau 5 prévue depuis 10 jours" at bounding box center [244, 221] width 256 height 19
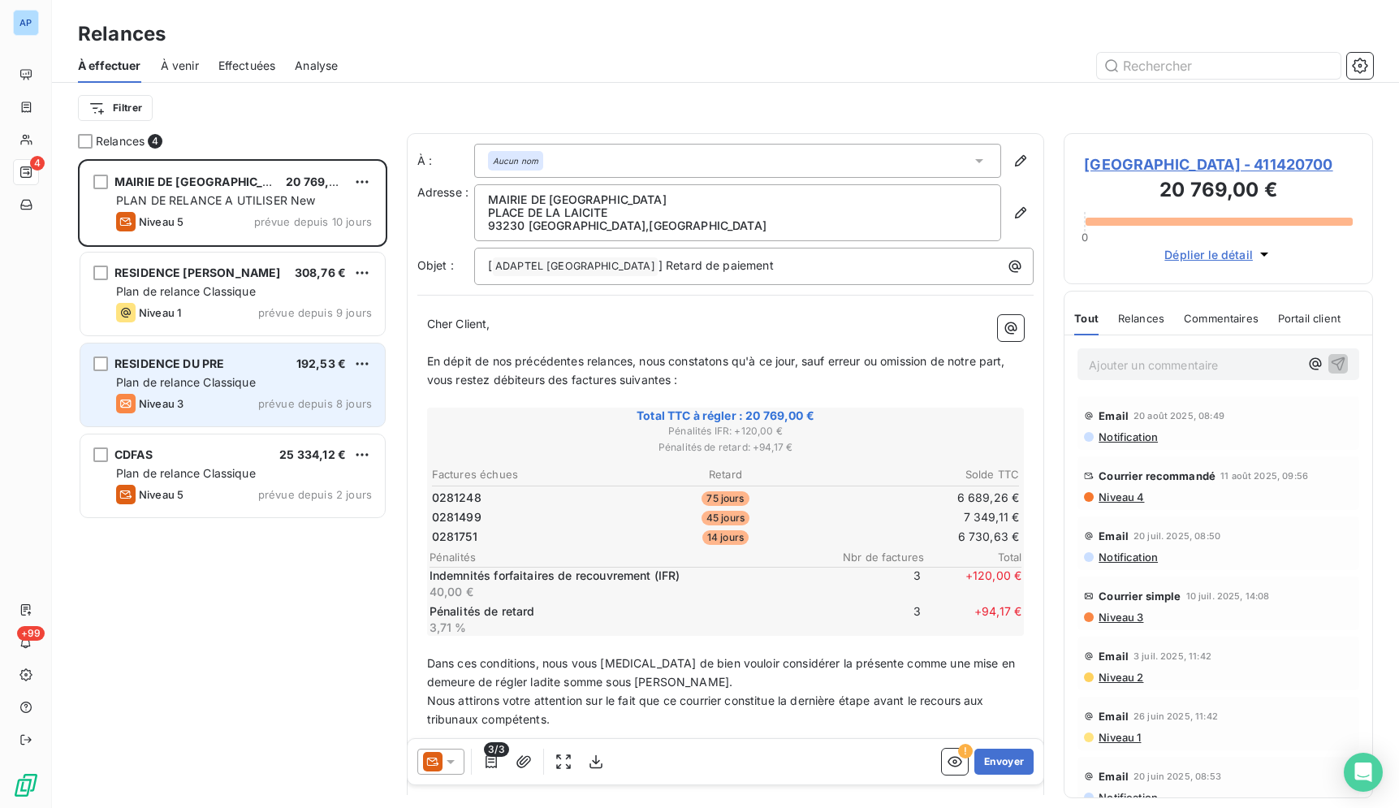
click at [304, 393] on div "RESIDENCE DU PRE 192,53 € Plan de relance Classique Niveau 3 prévue depuis 8 jo…" at bounding box center [232, 384] width 304 height 83
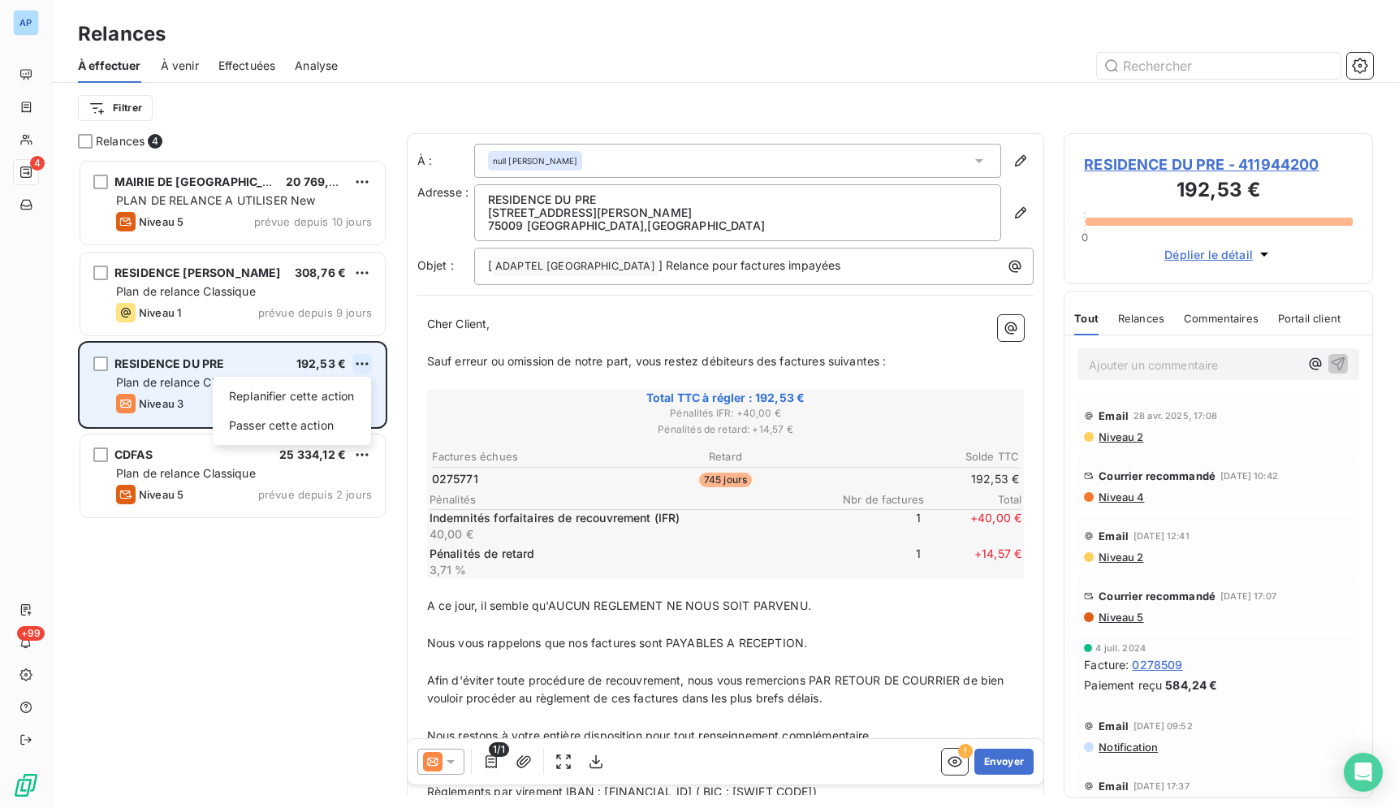
scroll to position [635, 295]
click at [351, 398] on div "Replanifier cette action" at bounding box center [291, 396] width 145 height 26
select select "8"
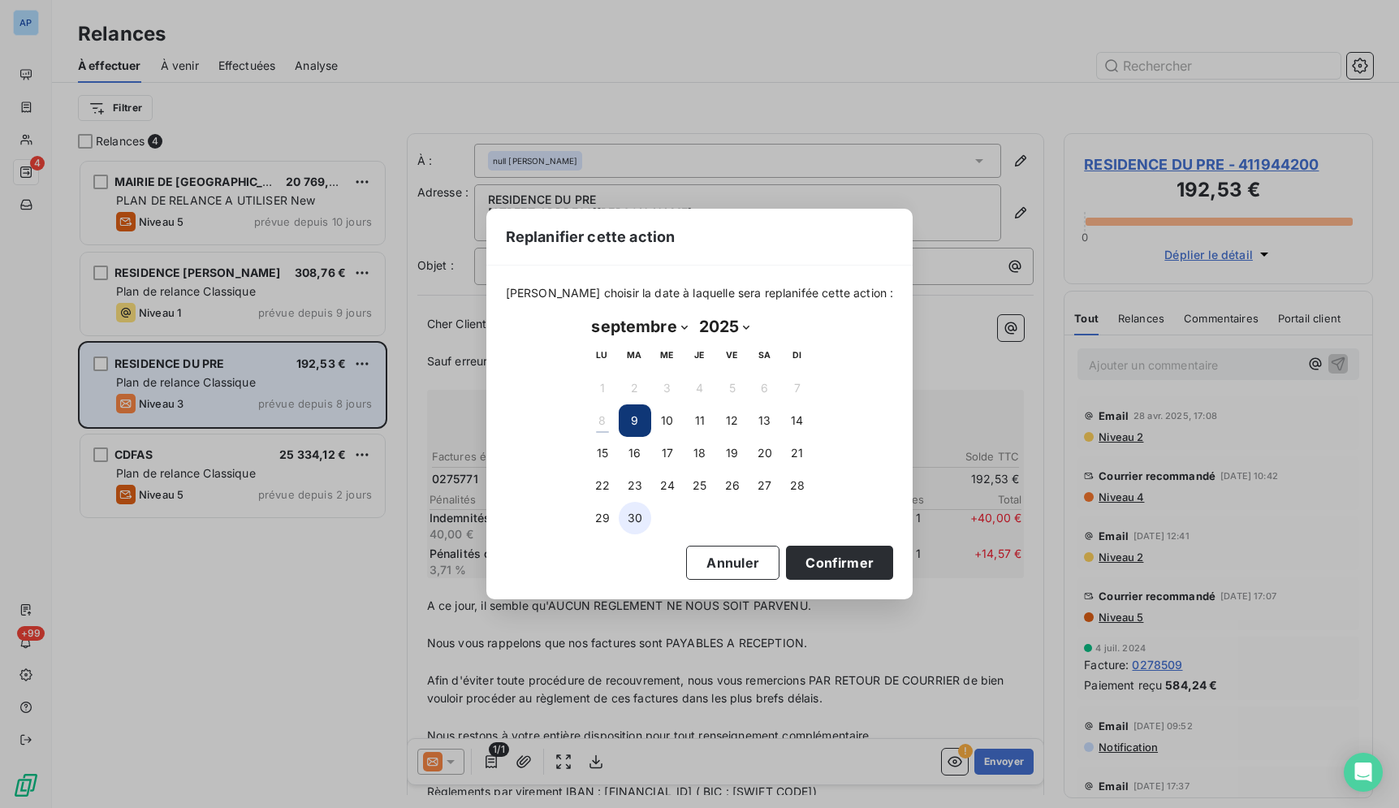
click at [644, 524] on button "30" at bounding box center [635, 518] width 32 height 32
click at [850, 558] on button "Confirmer" at bounding box center [839, 562] width 107 height 34
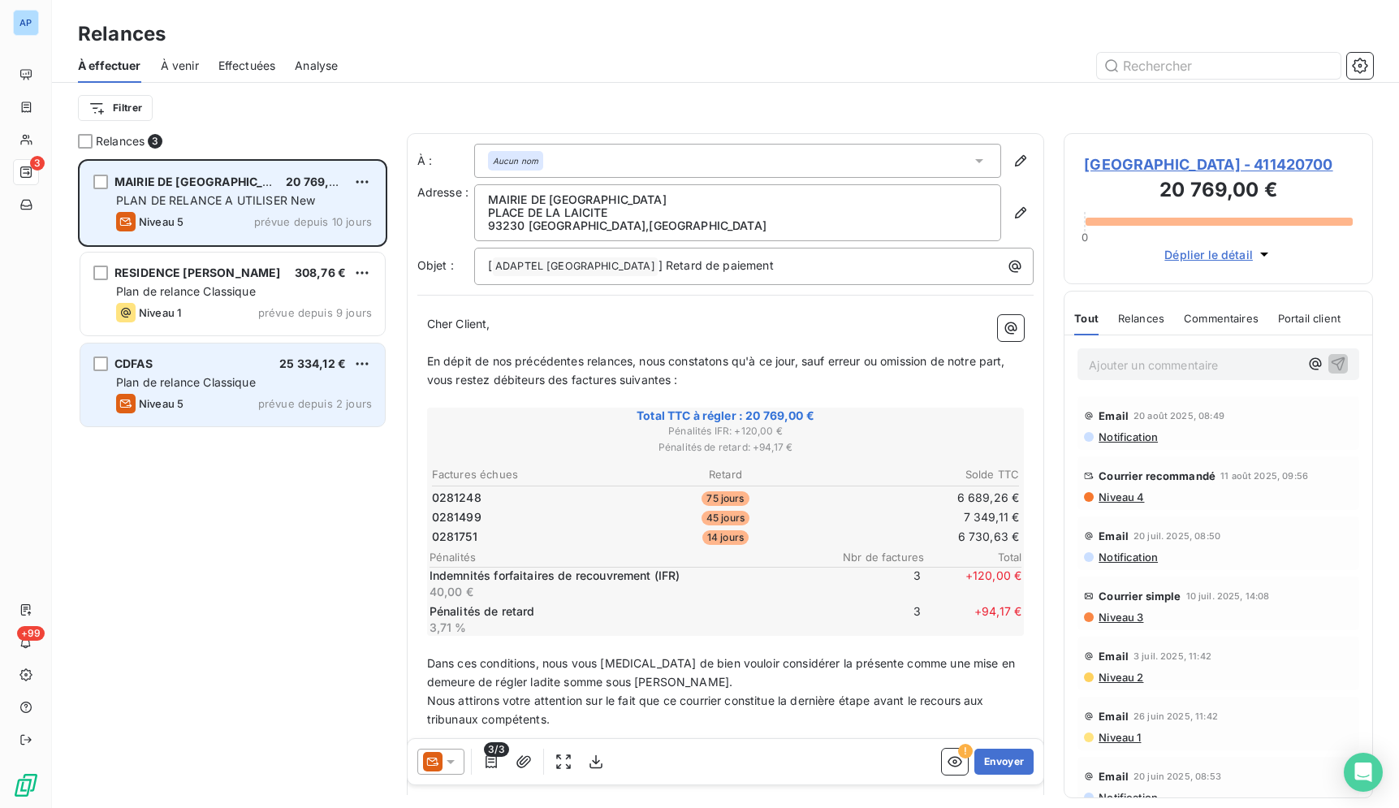
click at [218, 220] on div "Niveau 5 prévue depuis 10 jours" at bounding box center [244, 221] width 256 height 19
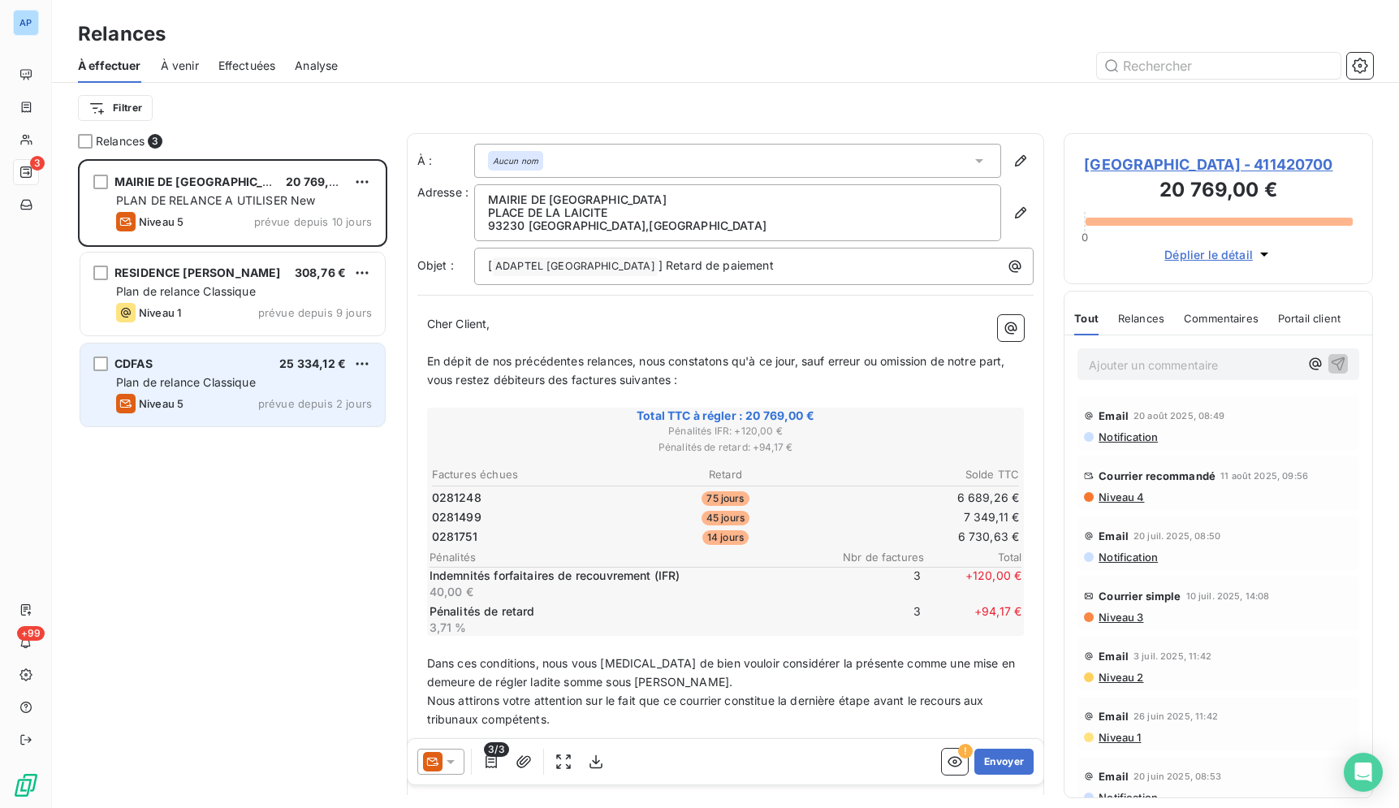
click at [457, 765] on icon at bounding box center [450, 761] width 16 height 16
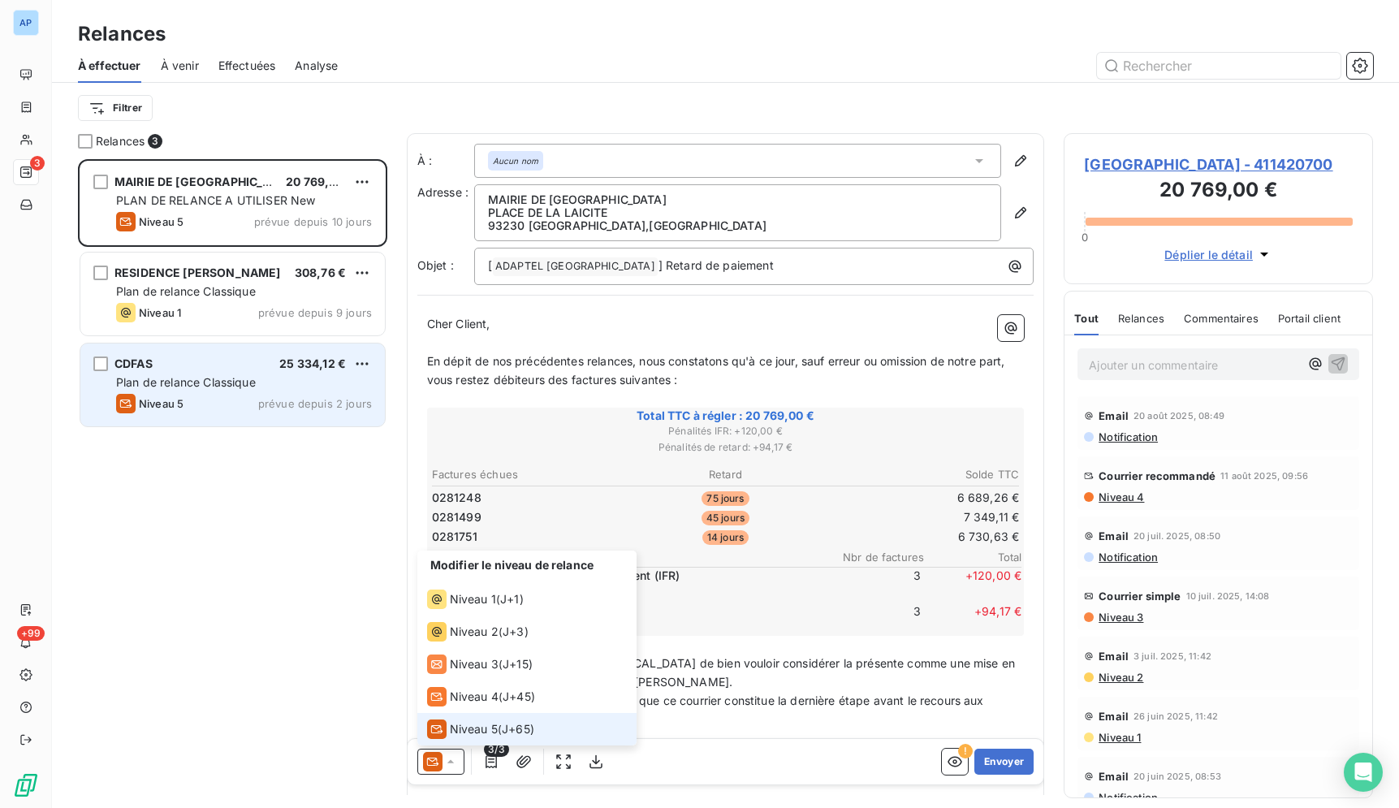
click at [490, 730] on span "Niveau 5" at bounding box center [474, 729] width 48 height 16
